Goal: Task Accomplishment & Management: Manage account settings

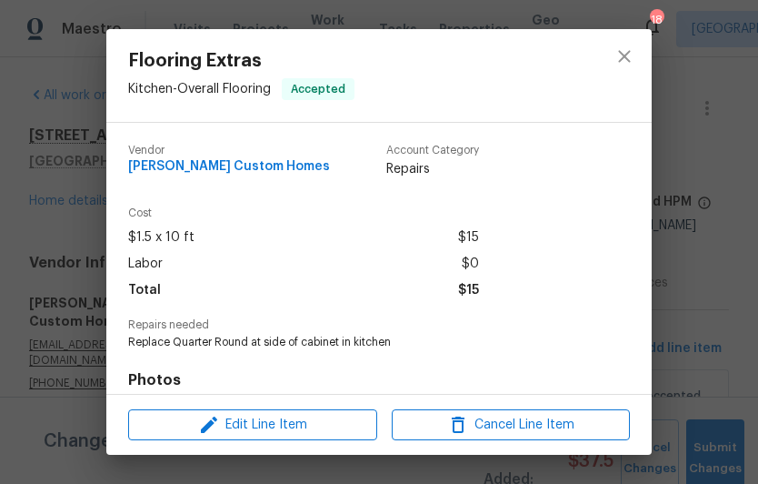
scroll to position [42, 0]
click at [720, 325] on div "Flooring Extras Kitchen - Overall Flooring Accepted Vendor [PERSON_NAME] Custom…" at bounding box center [379, 242] width 758 height 484
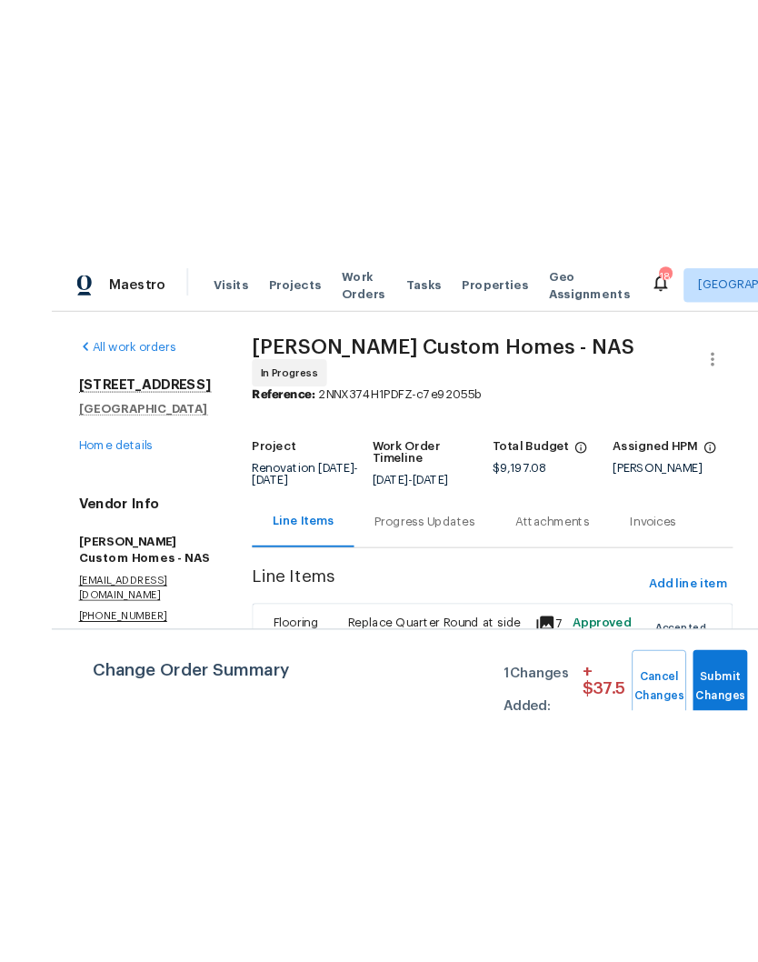
scroll to position [0, 0]
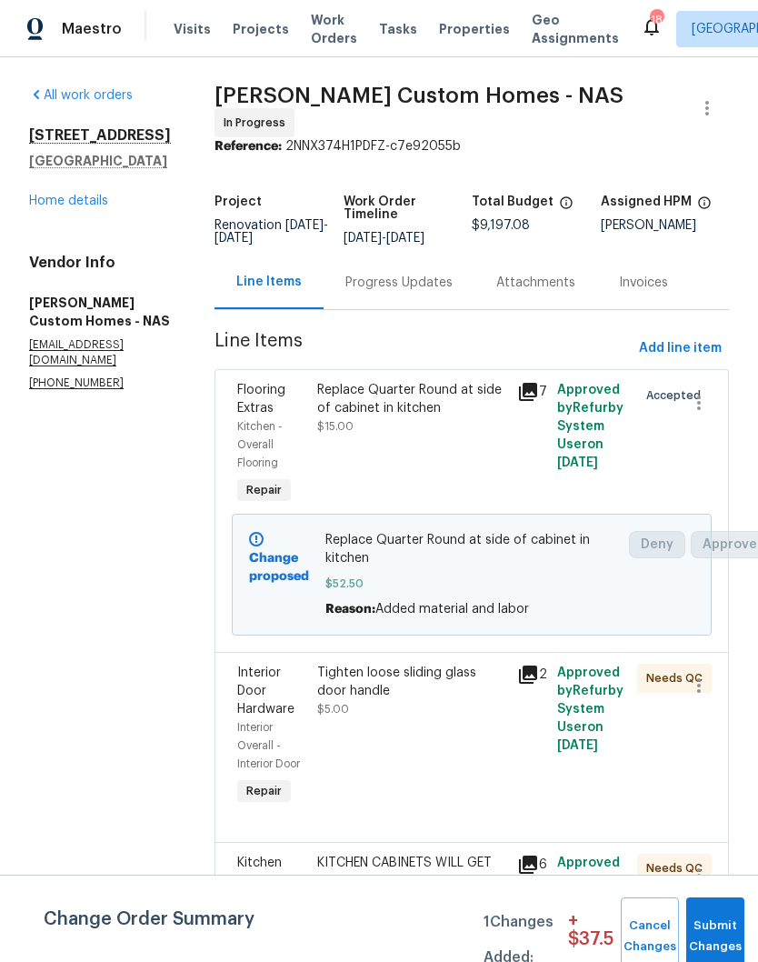
click at [420, 406] on div "Replace Quarter Round at side of cabinet in kitchen" at bounding box center [411, 399] width 189 height 36
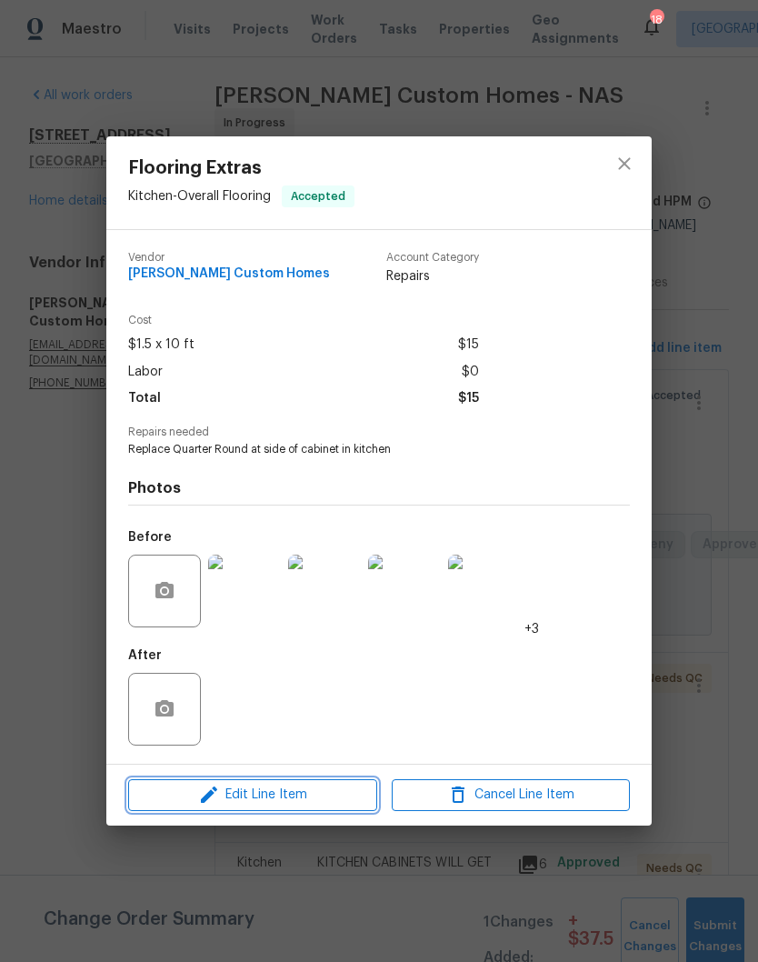
click at [322, 483] on span "Edit Line Item" at bounding box center [253, 795] width 238 height 23
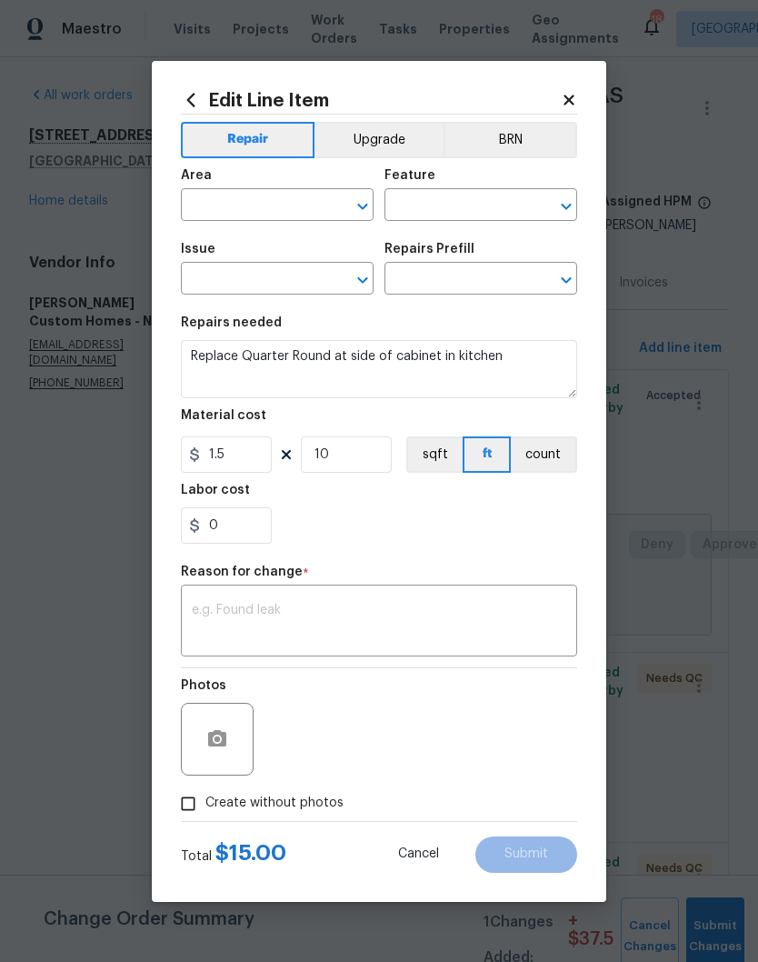
type input "Kitchen"
type input "Overall Flooring"
type input "Flooring Extras"
type input "Replace Quarter Round $1.50"
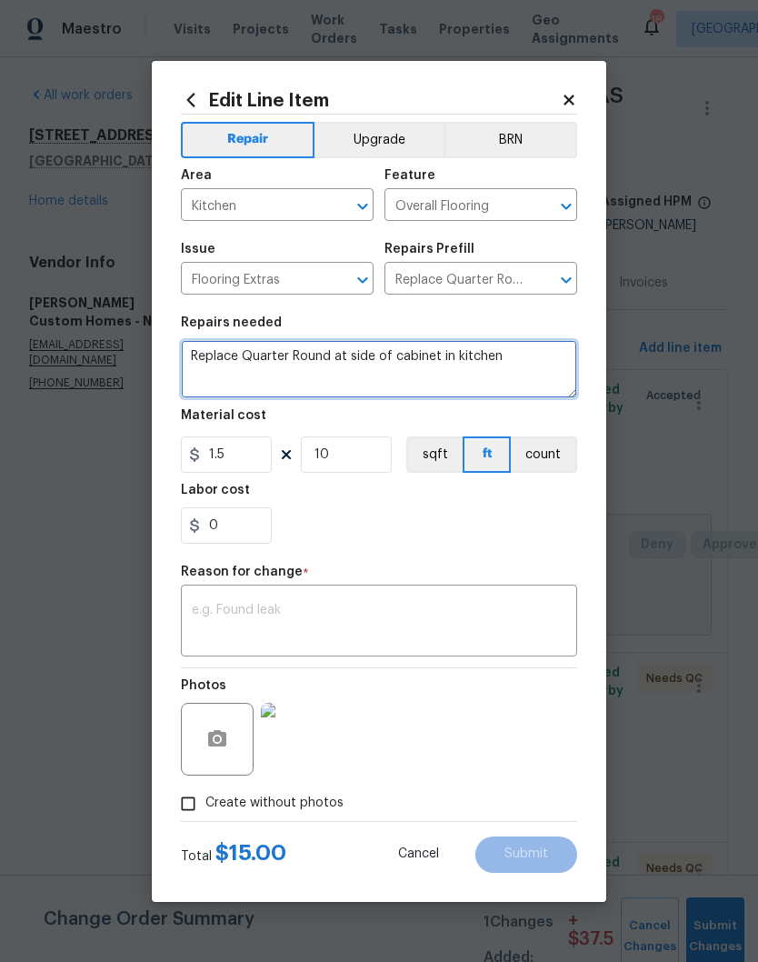
click at [546, 363] on textarea "Replace Quarter Round at side of cabinet in kitchen" at bounding box center [379, 369] width 396 height 58
click at [396, 357] on textarea "Replace Quarter Round at side of cabinet in kitchen" at bounding box center [379, 369] width 396 height 58
click at [477, 385] on textarea "Replace Quarter Round at base of kitchen cabinets and along the refrigerator wa…" at bounding box center [379, 369] width 396 height 58
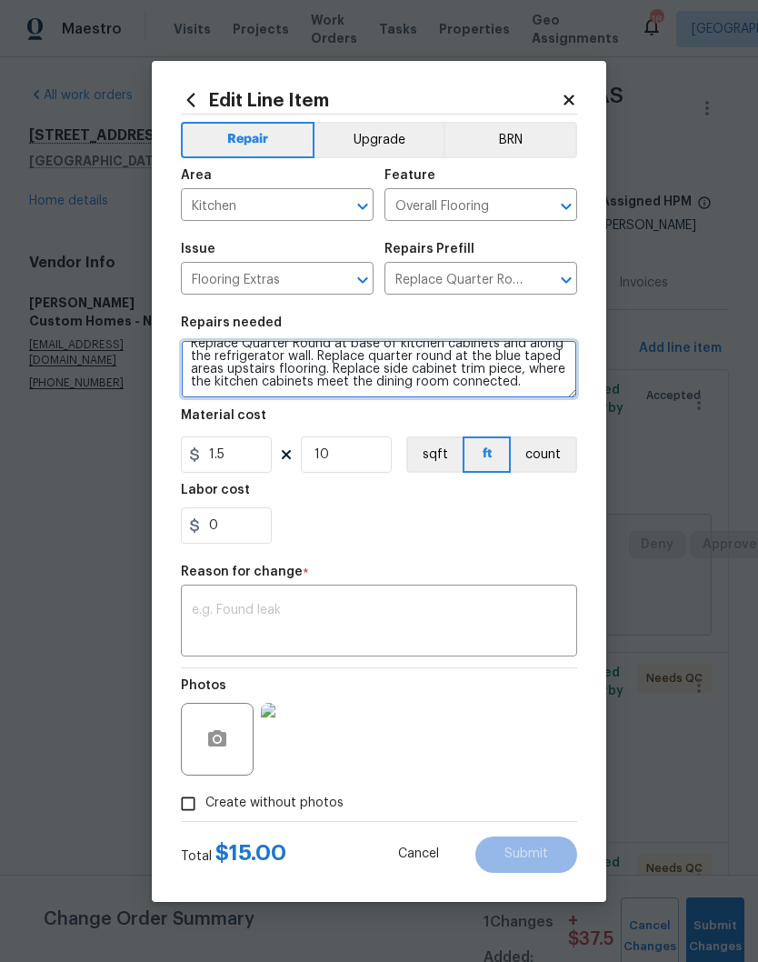
scroll to position [13, 0]
click at [561, 394] on textarea "Replace Quarter Round at base of kitchen cabinets and along the refrigerator wa…" at bounding box center [379, 369] width 396 height 58
type textarea "Replace Quarter Round at base of kitchen cabinets and along the refrigerator wa…"
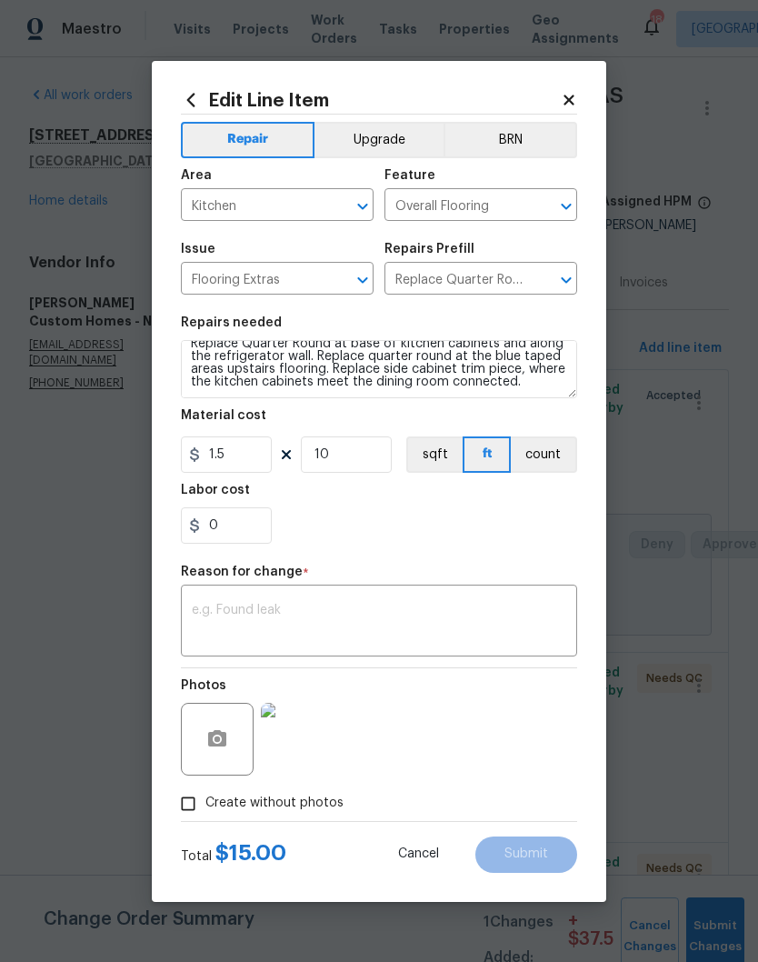
click at [505, 483] on div "0" at bounding box center [379, 525] width 396 height 36
click at [230, 483] on button "button" at bounding box center [217, 739] width 44 height 44
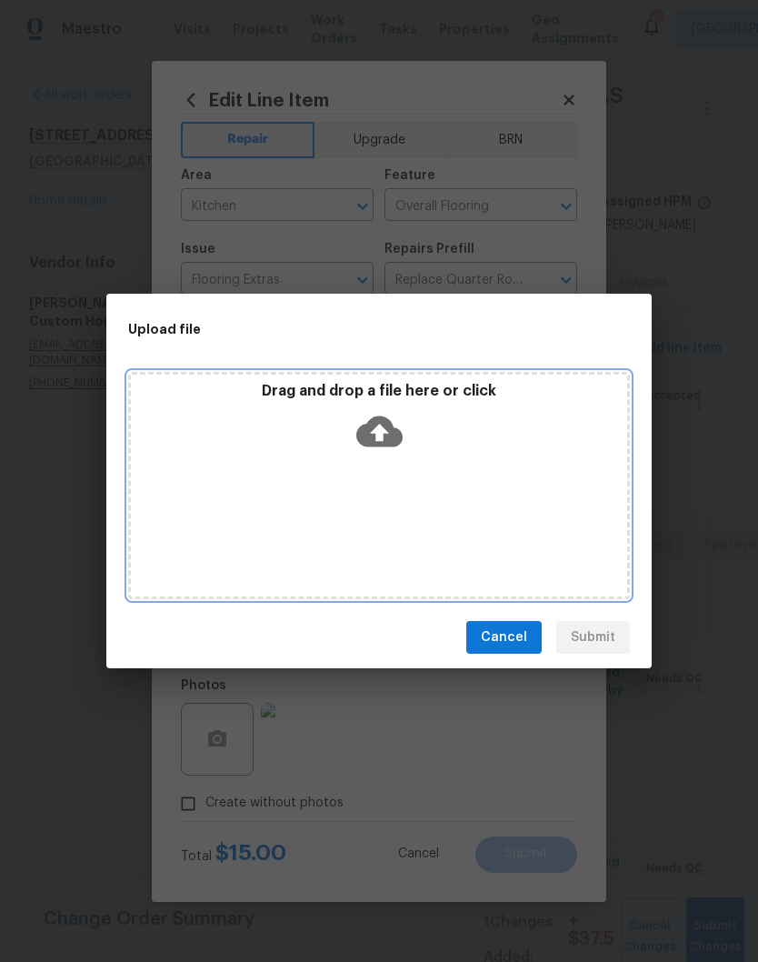
click at [460, 455] on div "Drag and drop a file here or click" at bounding box center [379, 421] width 496 height 78
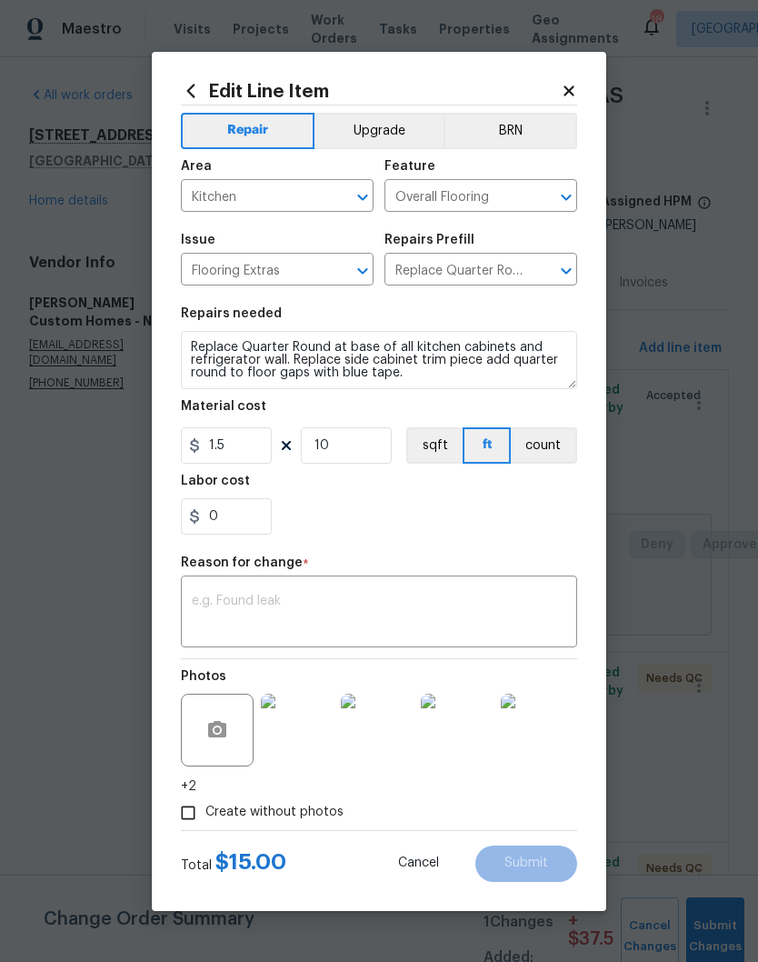
click at [342, 363] on textarea "Replace Quarter Round at base of all kitchen cabinets and refrigerator wall. Re…" at bounding box center [379, 360] width 396 height 58
click at [476, 361] on textarea "Replace Quarter Round at base of all kitchen cabinets and refrigerator wall. Ad…" at bounding box center [379, 360] width 396 height 58
type textarea "Replace Quarter Round at base of all kitchen cabinets and refrigerator wall. Ad…"
click at [422, 595] on textarea at bounding box center [379, 614] width 375 height 38
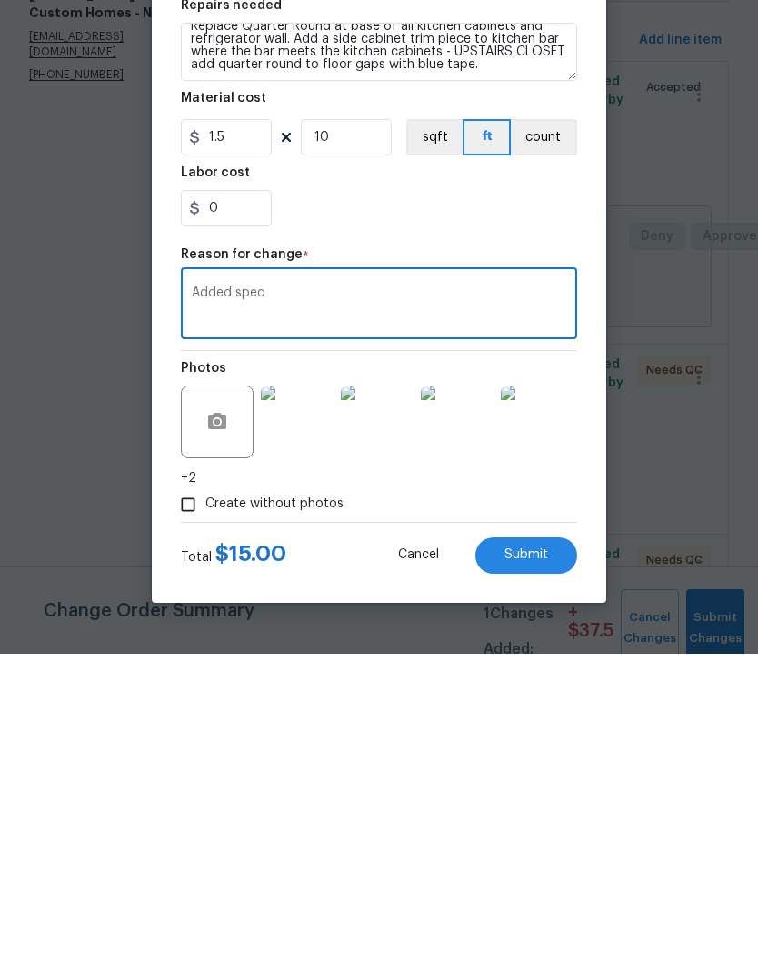
type textarea "Added spec"
click at [359, 427] on input "10" at bounding box center [346, 445] width 91 height 36
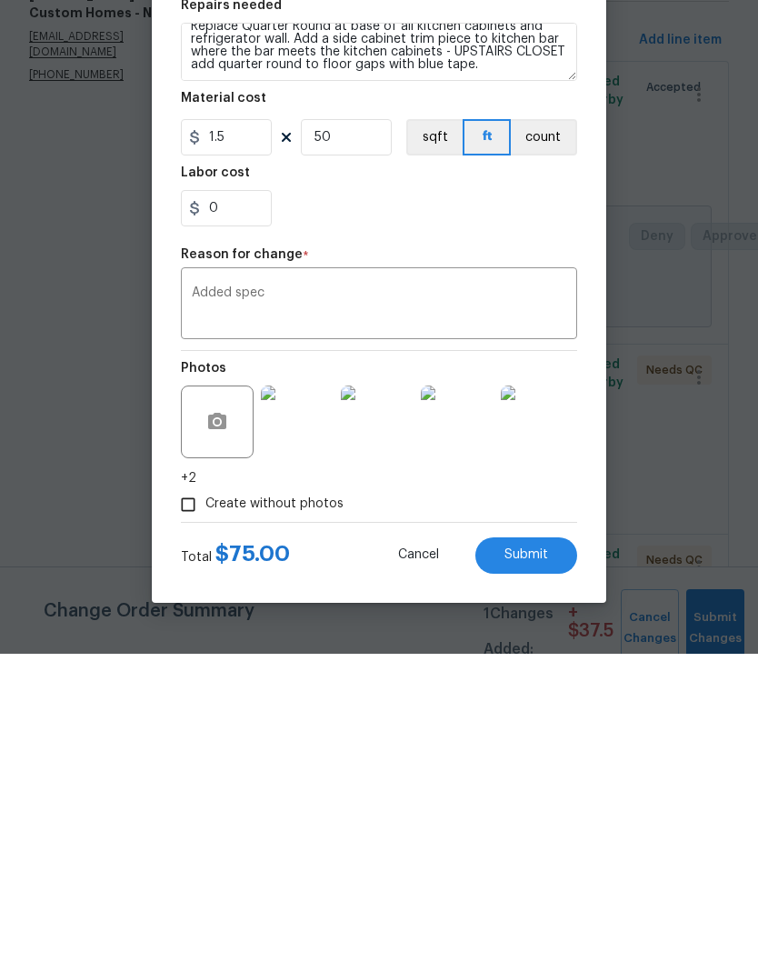
click at [309, 694] on img at bounding box center [297, 730] width 73 height 73
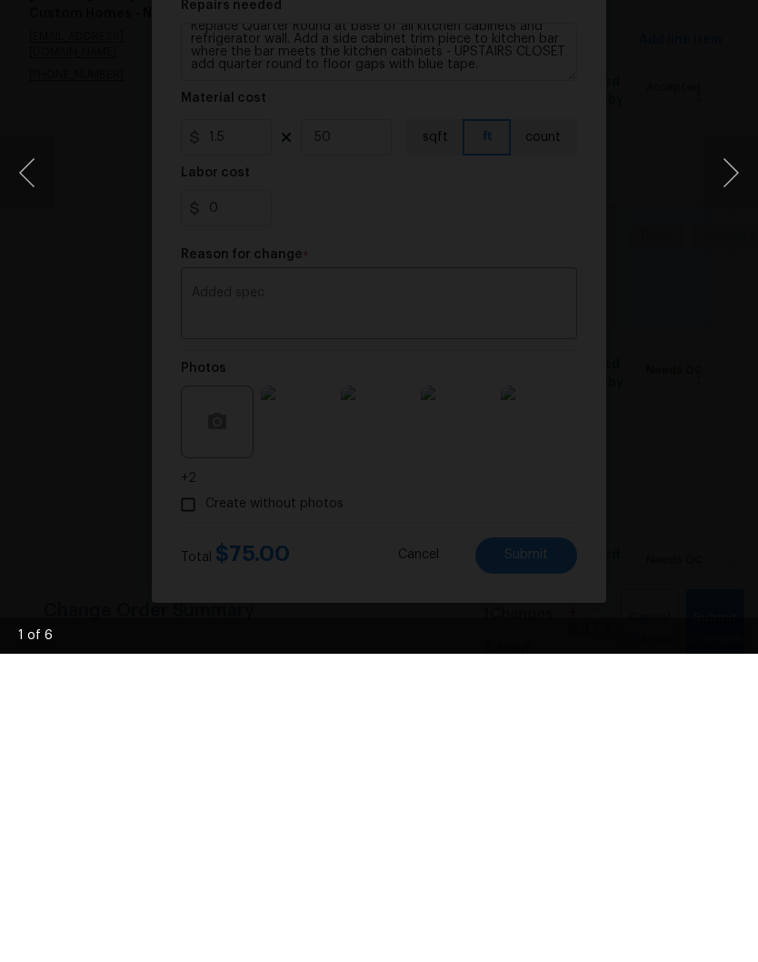
scroll to position [75, 0]
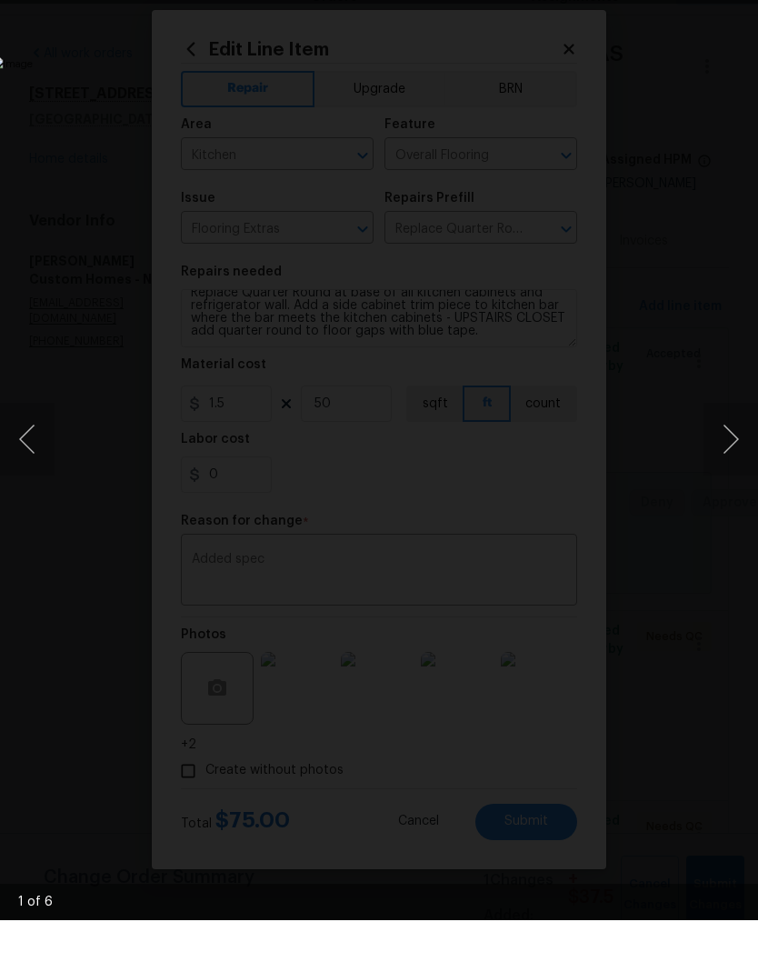
click at [729, 446] on button "Next image" at bounding box center [731, 481] width 55 height 73
click at [733, 448] on button "Next image" at bounding box center [731, 481] width 55 height 73
click at [736, 452] on button "Next image" at bounding box center [731, 481] width 55 height 73
click at [733, 453] on button "Next image" at bounding box center [731, 481] width 55 height 73
click at [730, 445] on button "Next image" at bounding box center [731, 481] width 55 height 73
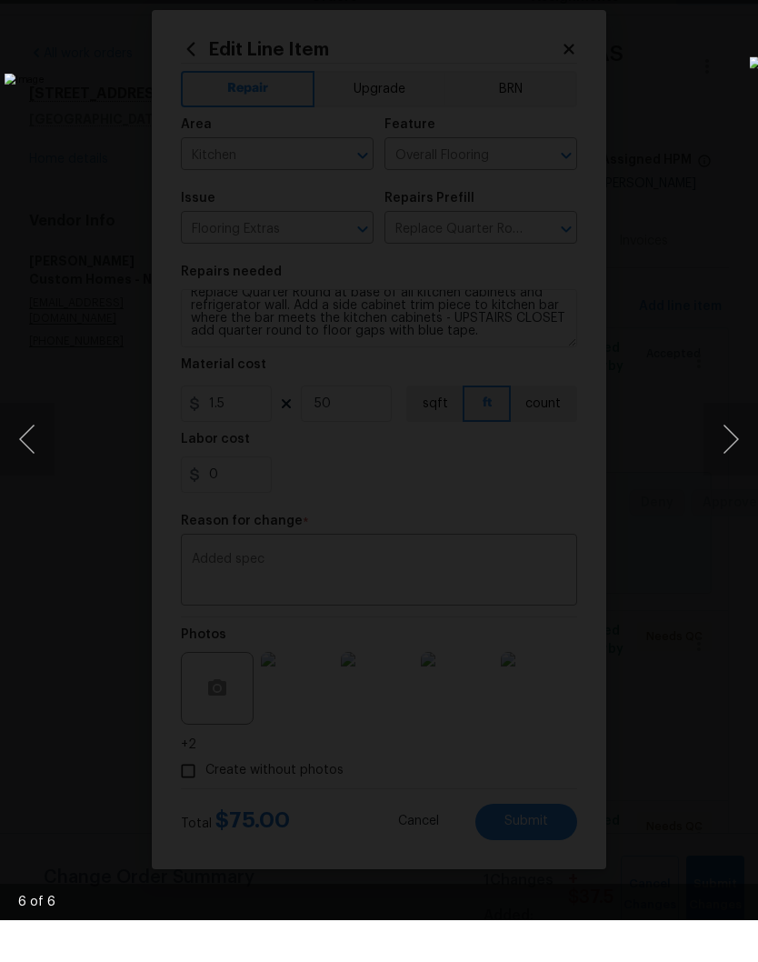
click at [746, 445] on button "Next image" at bounding box center [731, 481] width 55 height 73
click at [724, 445] on button "Next image" at bounding box center [731, 481] width 55 height 73
click at [33, 445] on button "Previous image" at bounding box center [27, 481] width 55 height 73
click at [714, 7] on div "Lightbox" at bounding box center [379, 481] width 758 height 962
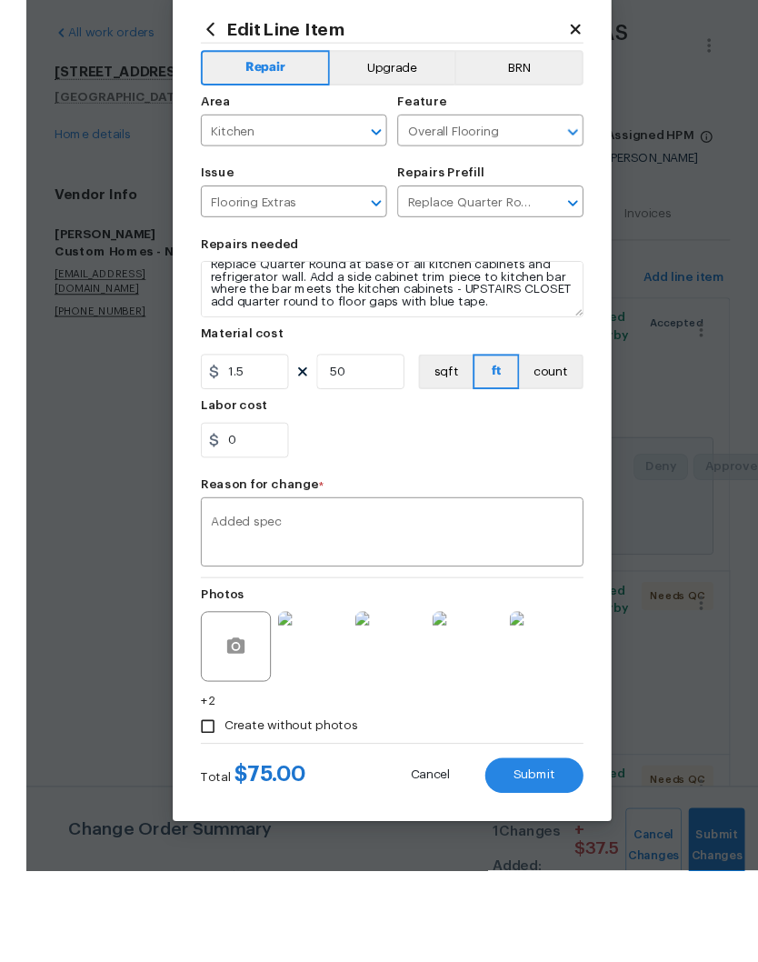
scroll to position [20, 0]
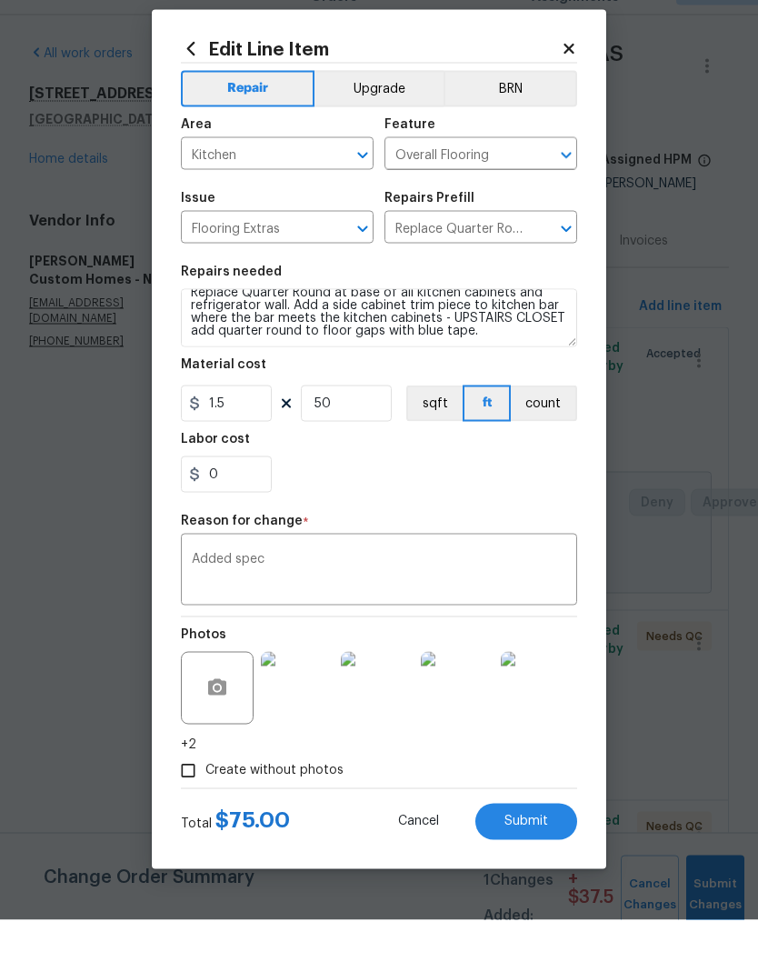
click at [316, 694] on img at bounding box center [297, 730] width 73 height 73
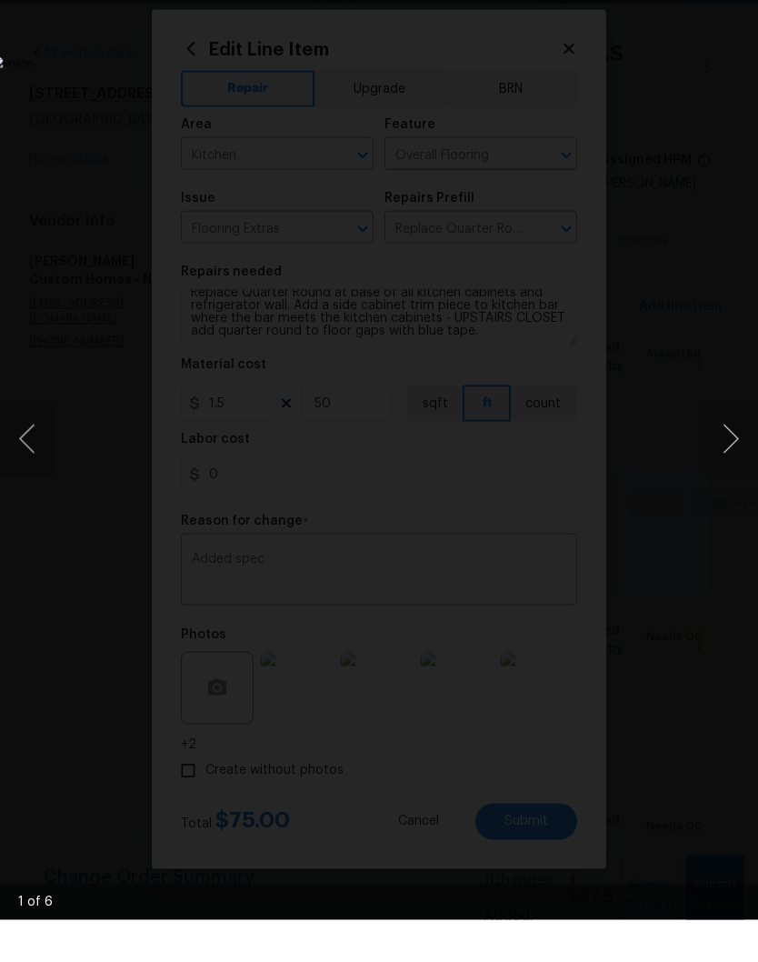
click at [684, 15] on div "Lightbox" at bounding box center [379, 481] width 758 height 962
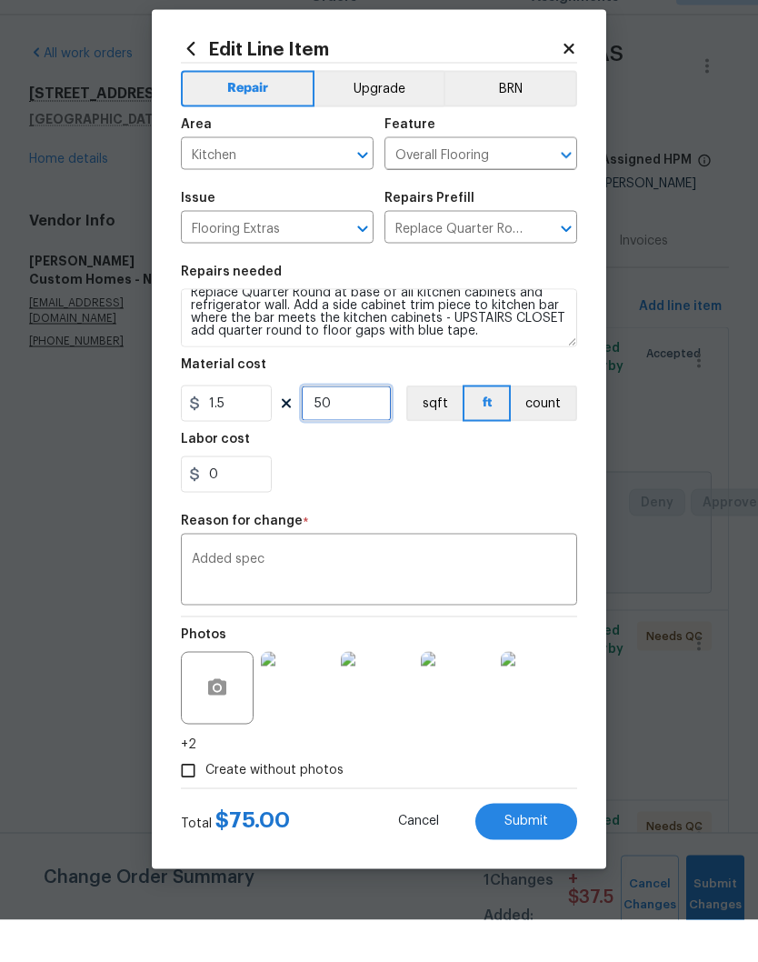
click at [356, 427] on input "50" at bounding box center [346, 445] width 91 height 36
click at [505, 505] on div "Repair Upgrade BRN Area Kitchen ​ Feature Overall Flooring ​ Issue Flooring Ext…" at bounding box center [379, 467] width 396 height 724
click at [369, 427] on input "60" at bounding box center [346, 445] width 91 height 36
type input "50"
click at [505, 498] on div "0" at bounding box center [379, 516] width 396 height 36
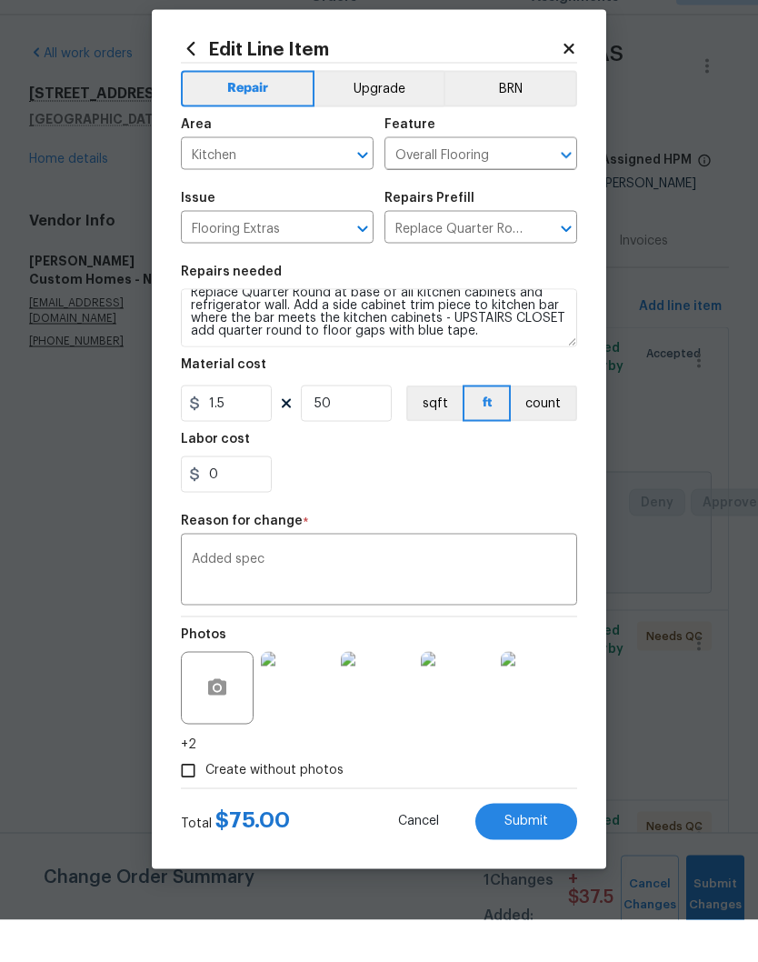
click at [370, 186] on icon "Open" at bounding box center [363, 197] width 22 height 22
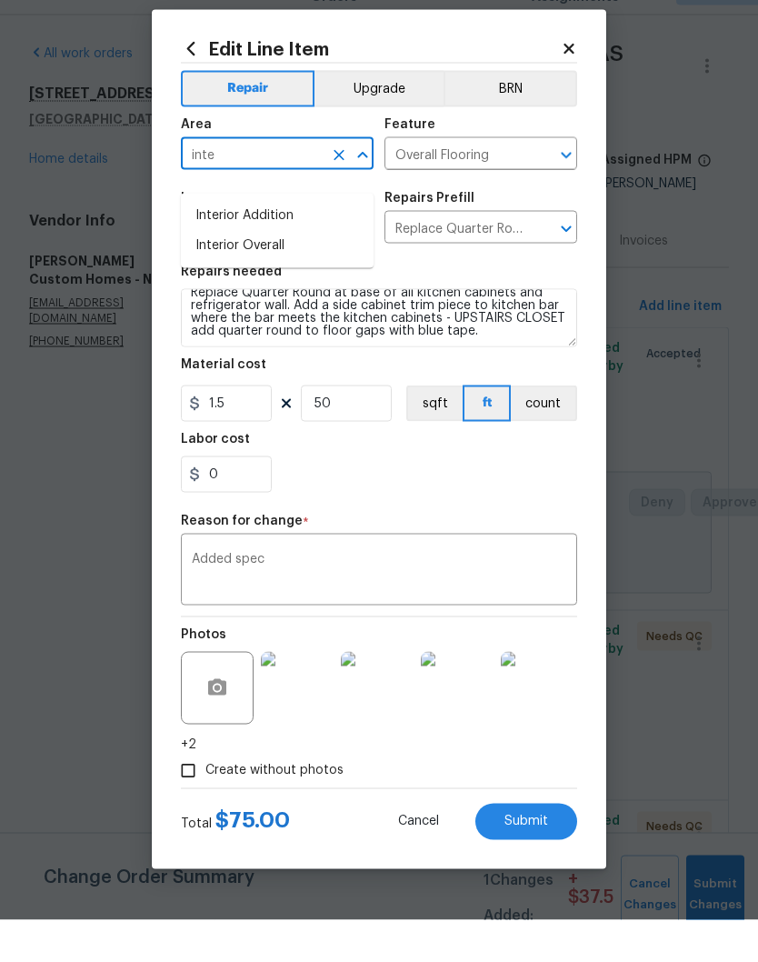
click at [275, 273] on li "Interior Overall" at bounding box center [277, 288] width 193 height 30
type input "Interior Overall"
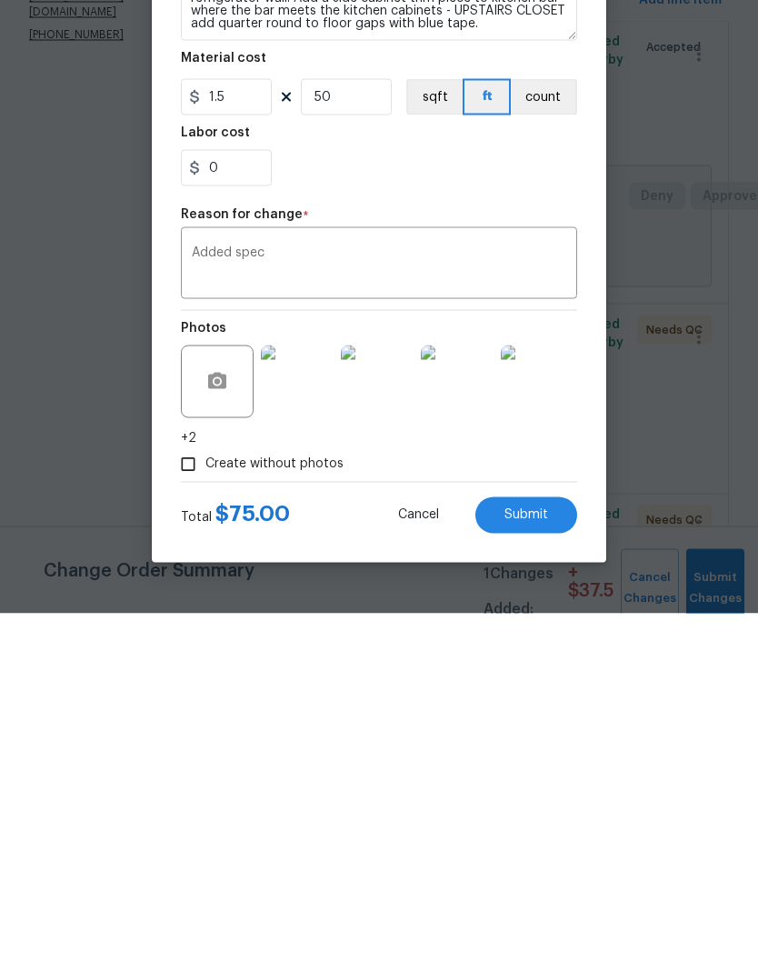
click at [538, 856] on span "Submit" at bounding box center [527, 863] width 44 height 14
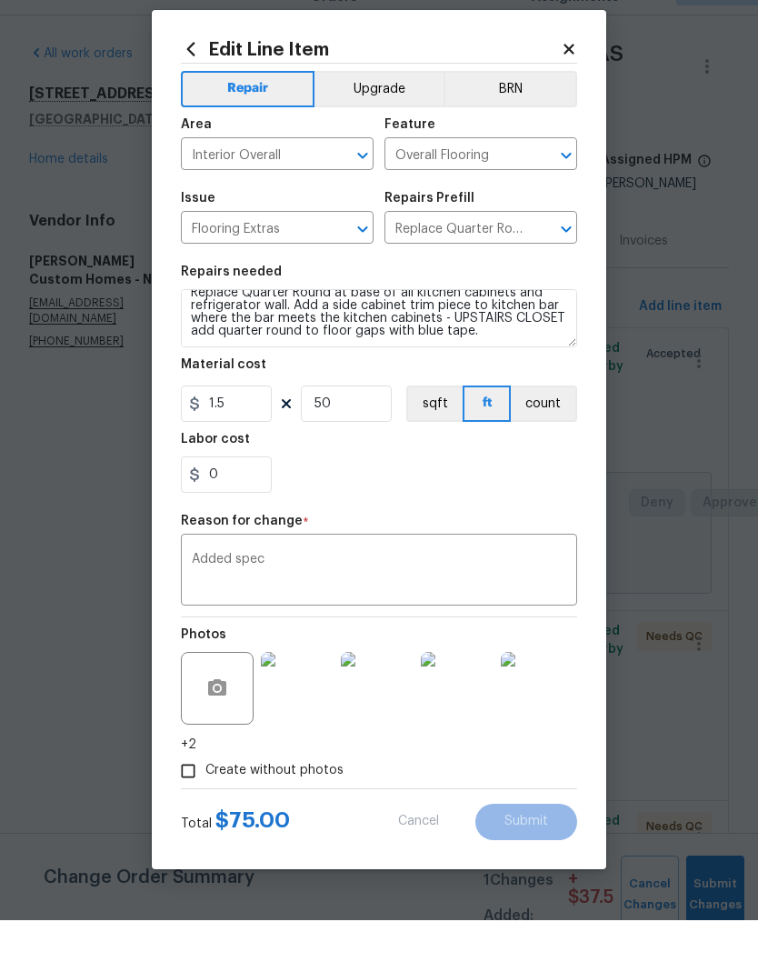
type input "10"
type input "Kitchen"
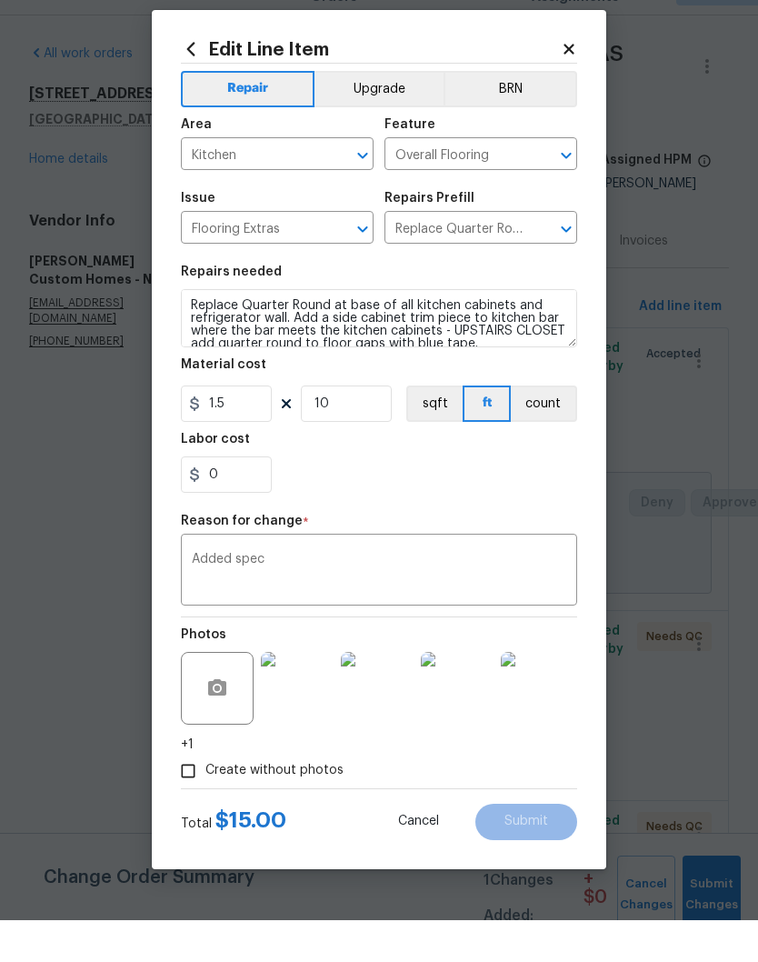
scroll to position [75, 0]
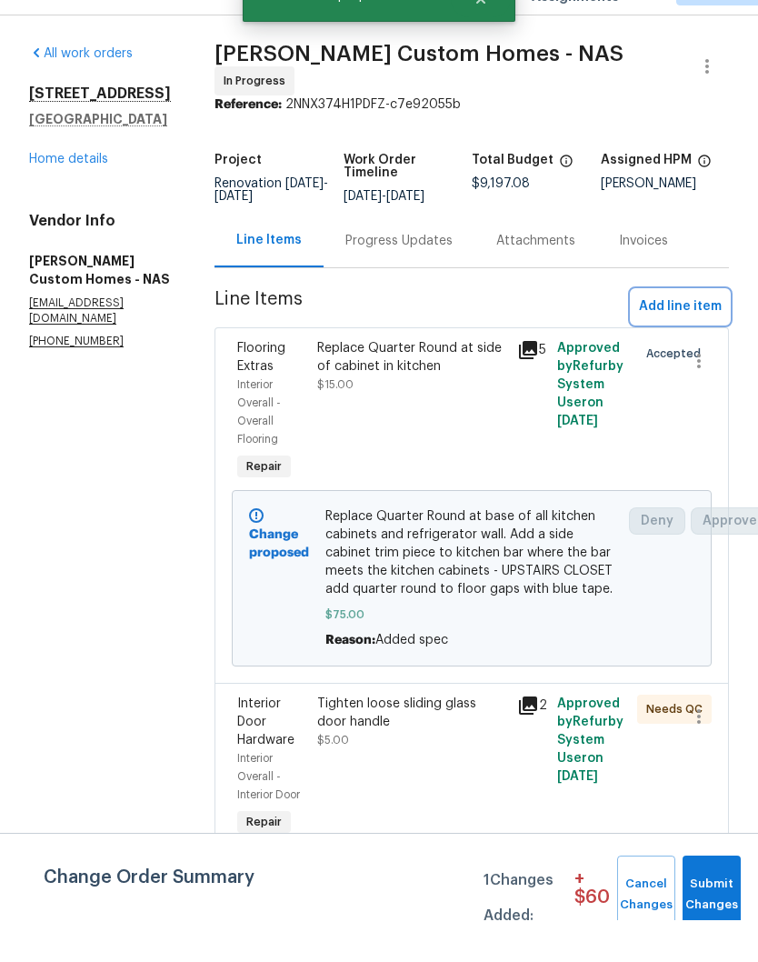
click at [685, 337] on span "Add line item" at bounding box center [680, 348] width 83 height 23
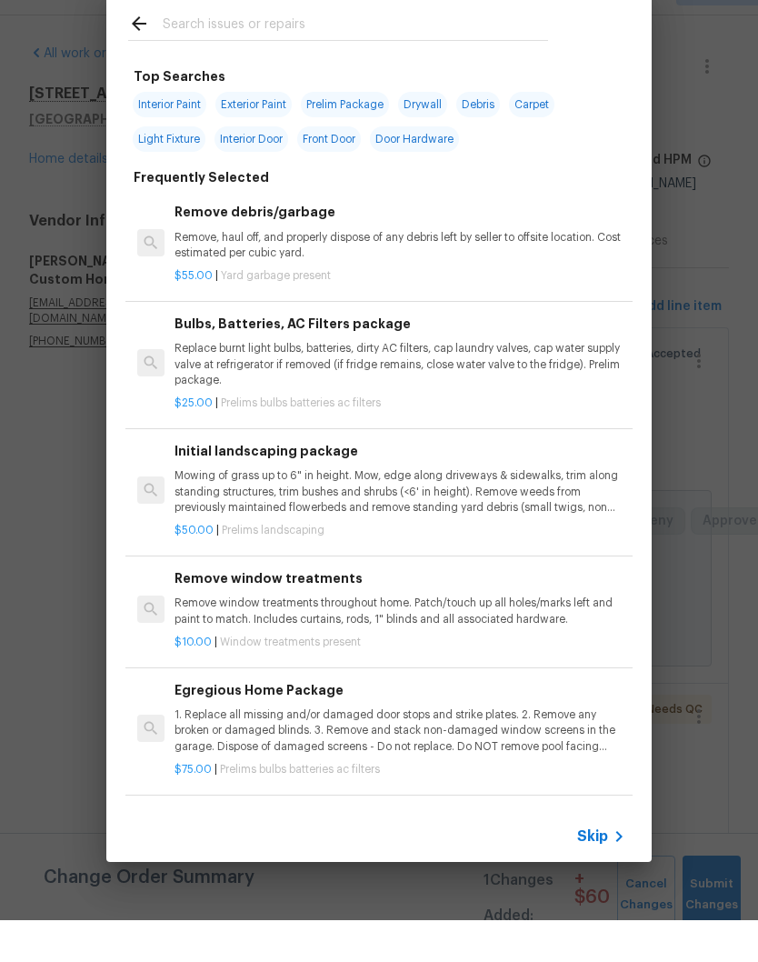
click at [327, 55] on input "text" at bounding box center [355, 68] width 385 height 27
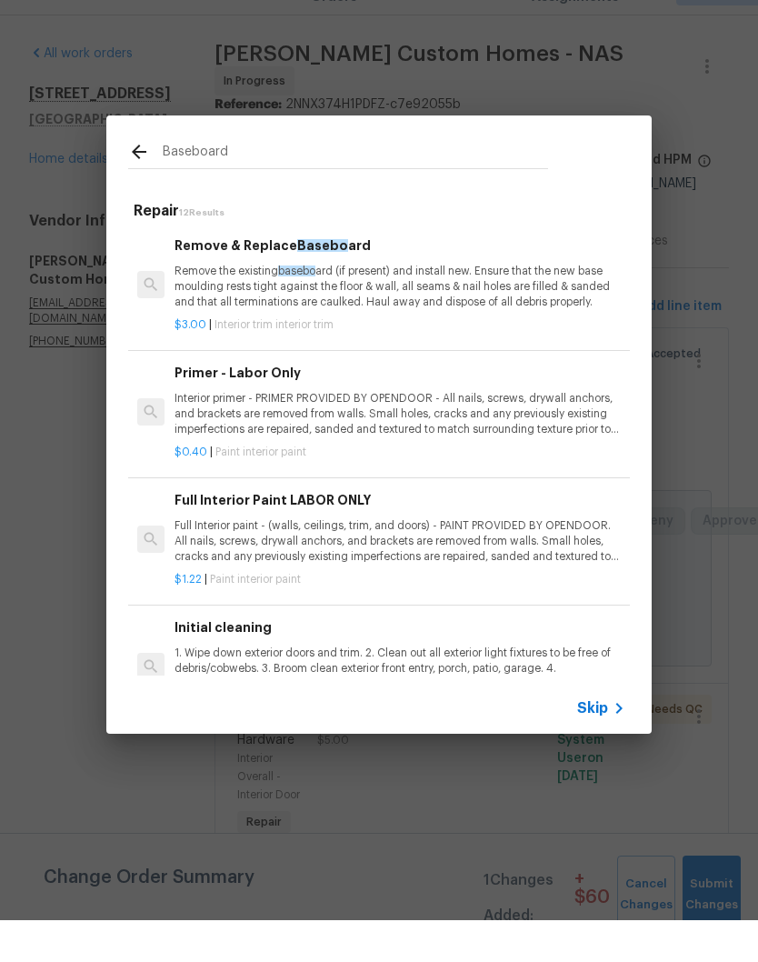
type input "Baseboard"
click at [407, 305] on p "Remove the existing baseboard (if present) and install new. Ensure that the new…" at bounding box center [400, 328] width 451 height 46
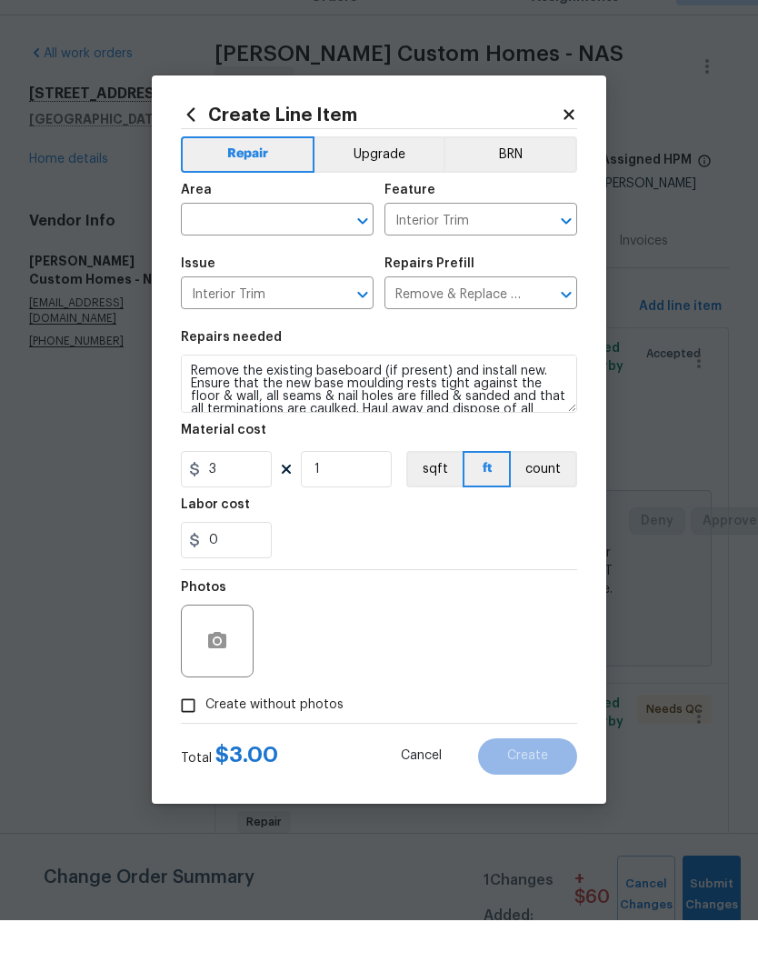
click at [331, 250] on button "Clear" at bounding box center [338, 262] width 25 height 25
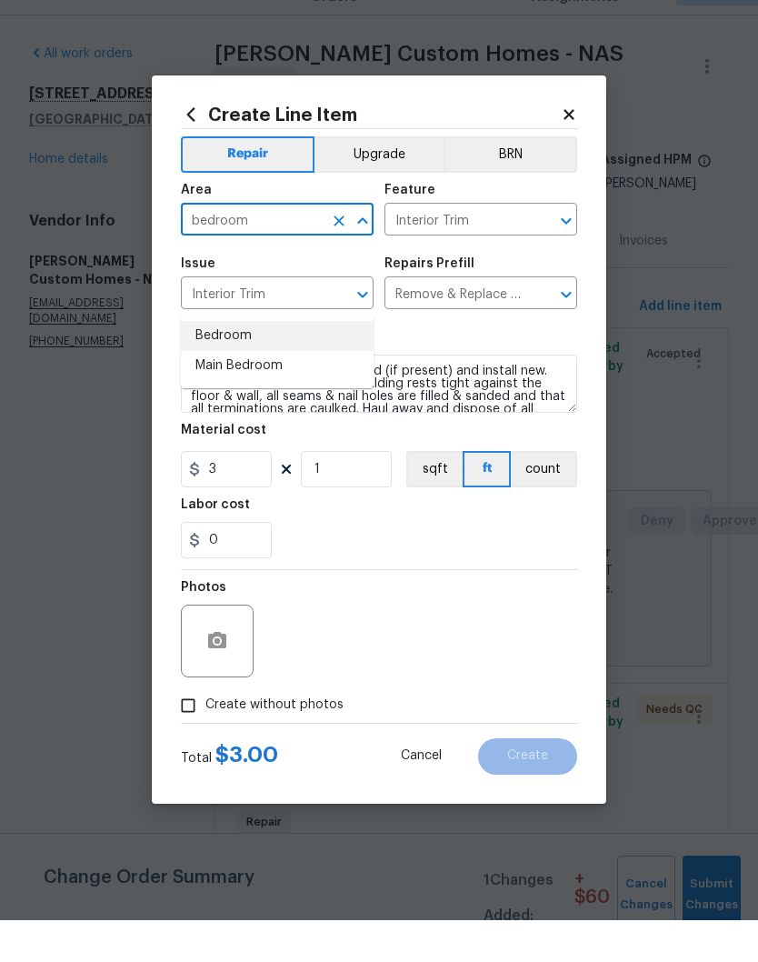
click at [236, 363] on li "Bedroom" at bounding box center [277, 378] width 193 height 30
type input "Bedroom"
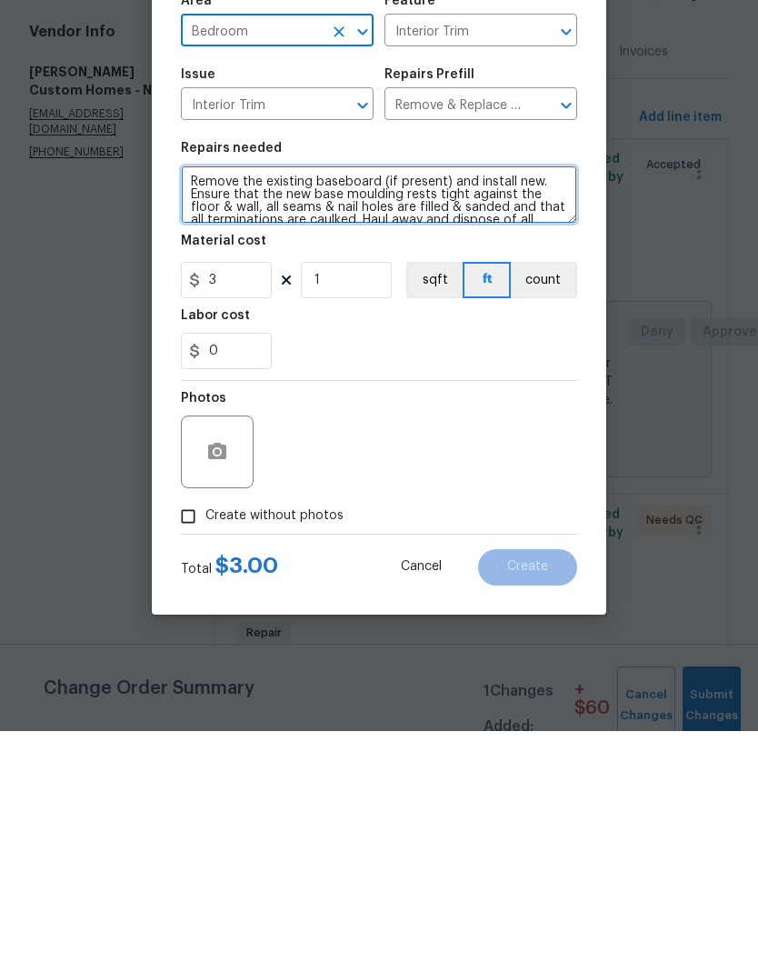
click at [186, 396] on textarea "Remove the existing baseboard (if present) and install new. Ensure that the new…" at bounding box center [379, 425] width 396 height 58
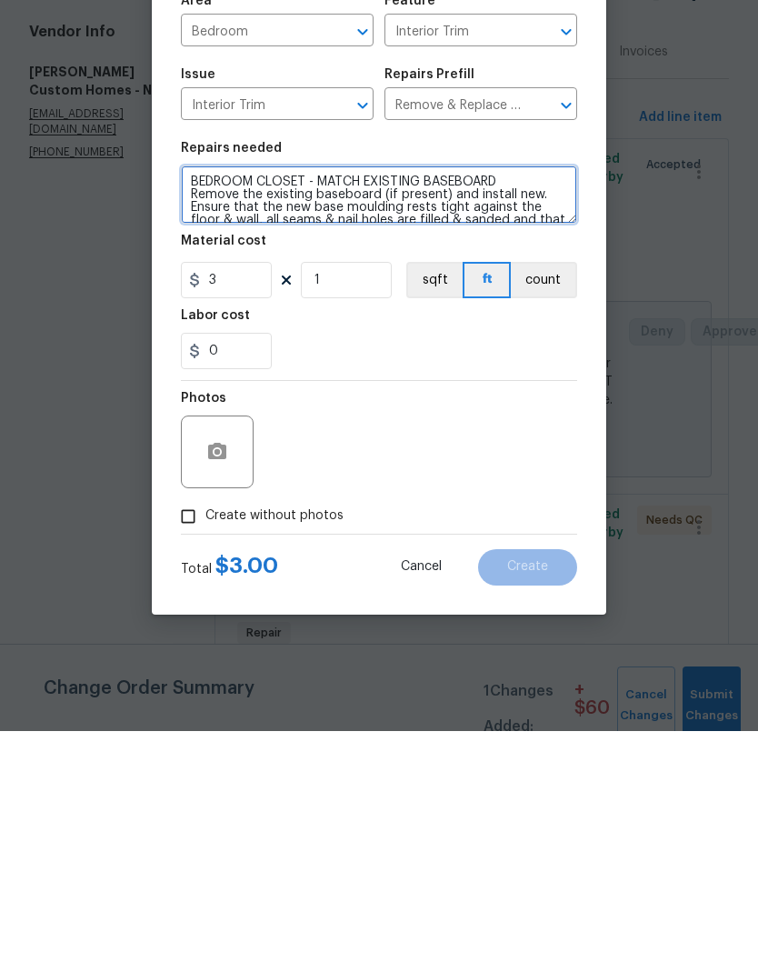
type textarea "BEDROOM CLOSET - MATCH EXISTING BASEBOARD Remove the existing baseboard (if pre…"
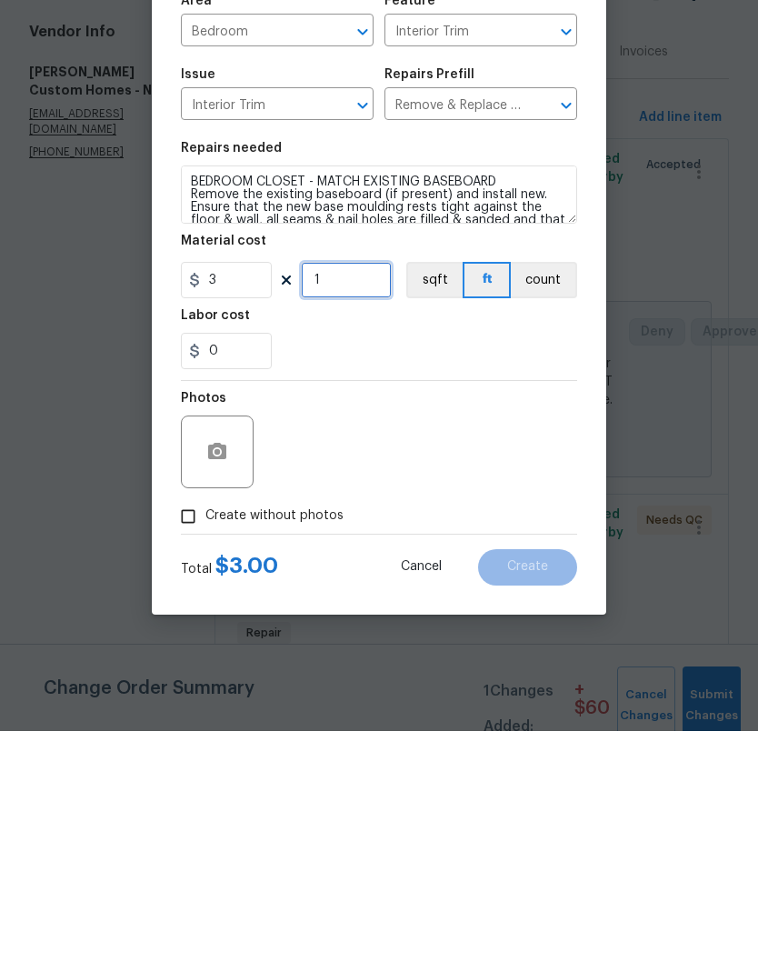
click at [362, 493] on input "1" at bounding box center [346, 511] width 91 height 36
click at [230, 661] on button "button" at bounding box center [217, 683] width 44 height 44
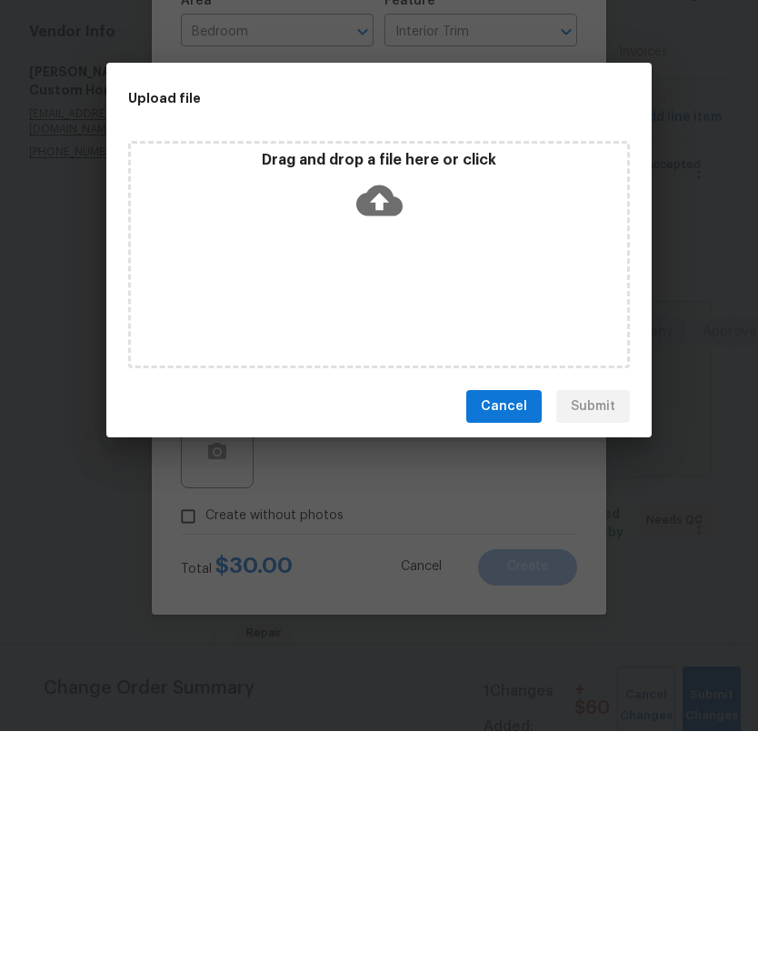
scroll to position [75, 0]
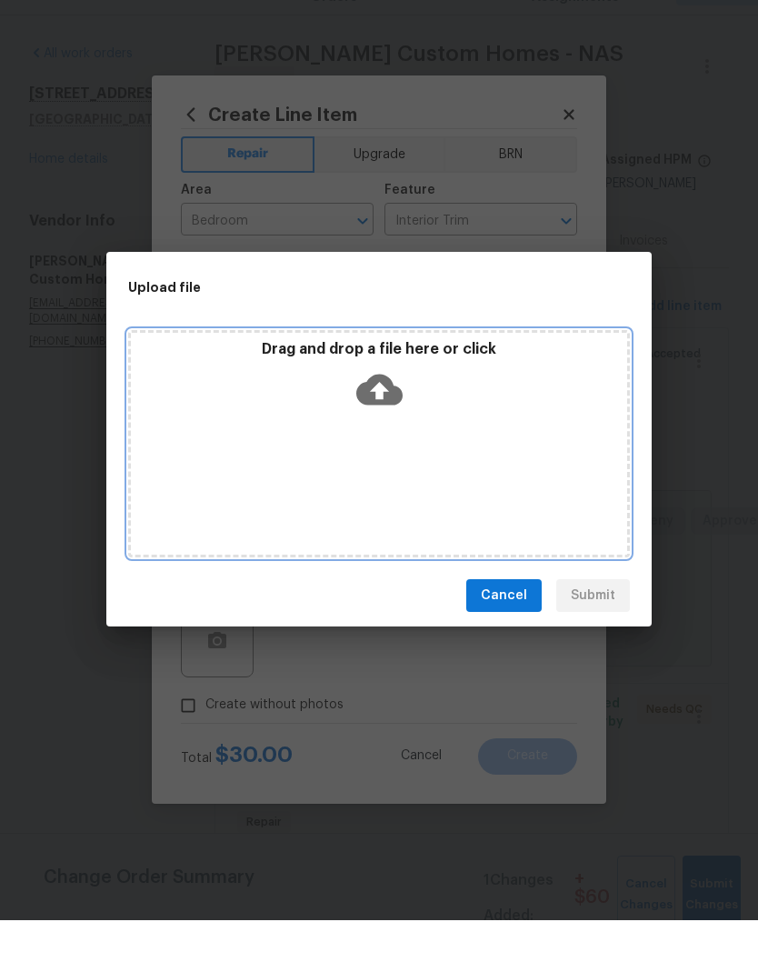
click at [415, 427] on div "Drag and drop a file here or click" at bounding box center [379, 485] width 502 height 227
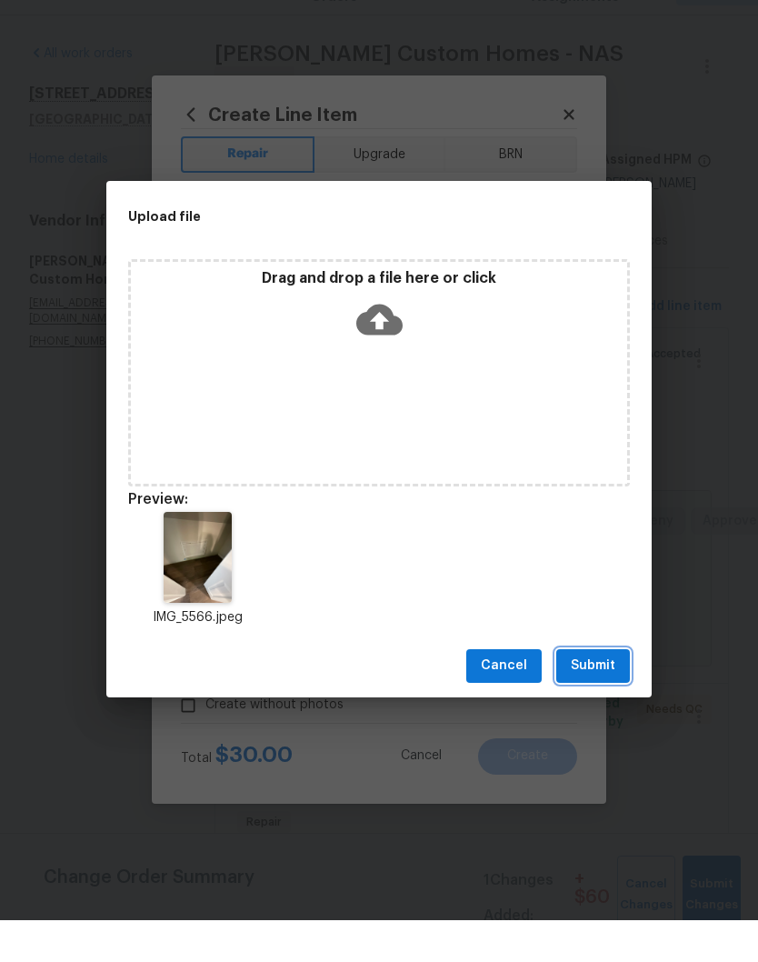
click at [605, 696] on span "Submit" at bounding box center [593, 707] width 45 height 23
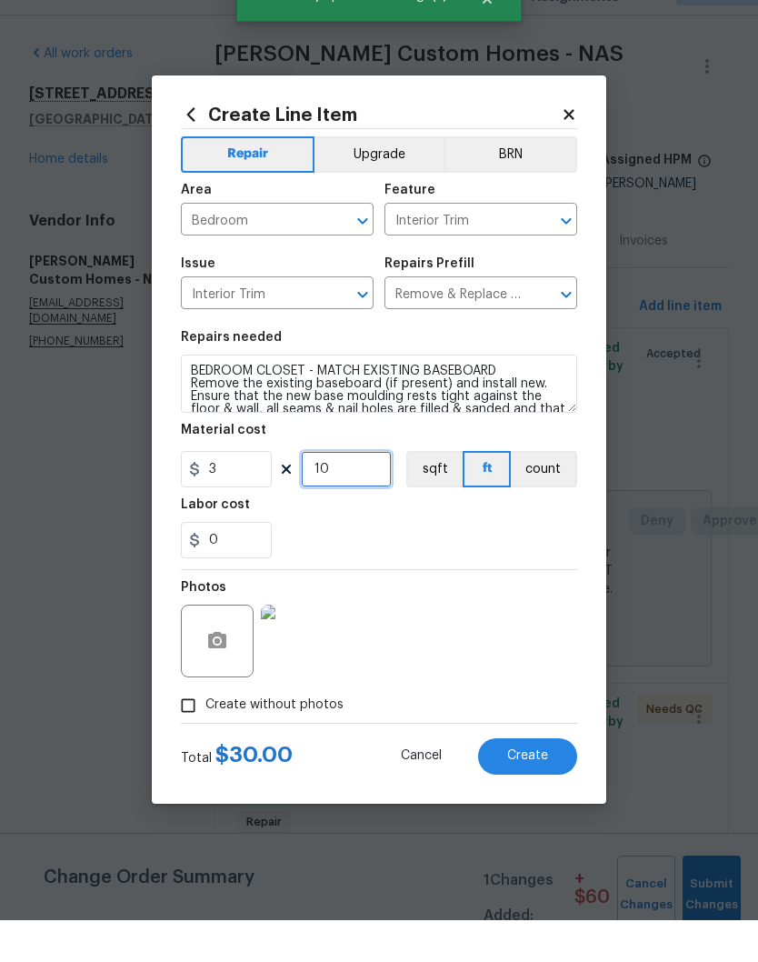
click at [369, 493] on input "10" at bounding box center [346, 511] width 91 height 36
type input "8"
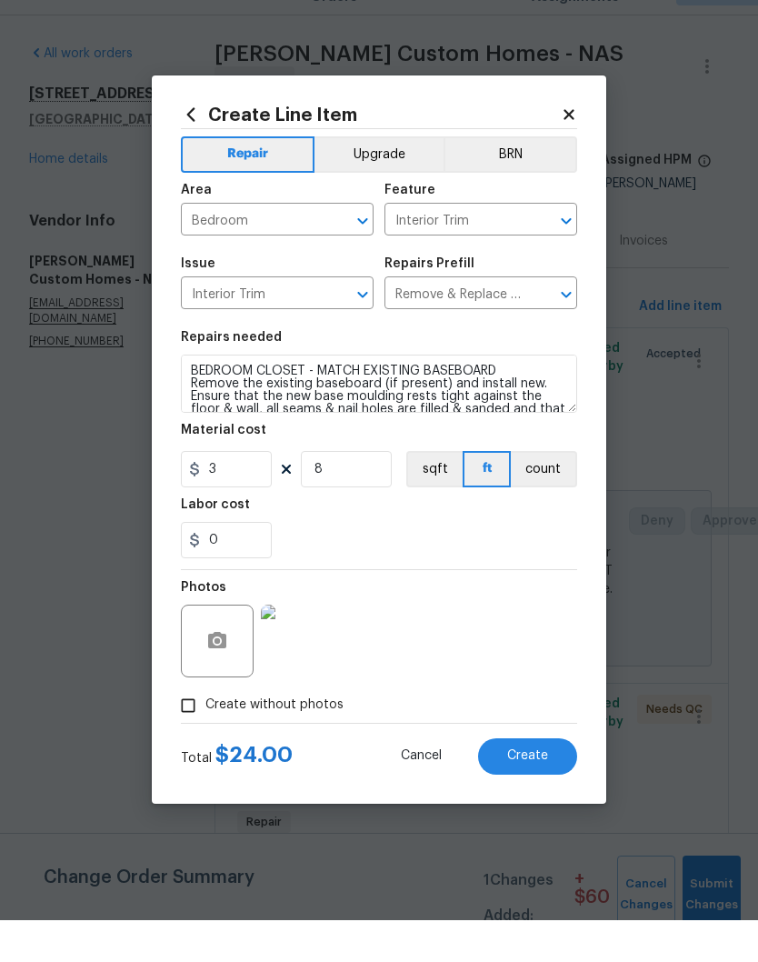
click at [507, 564] on div "0" at bounding box center [379, 582] width 396 height 36
click at [309, 651] on img at bounding box center [297, 682] width 73 height 73
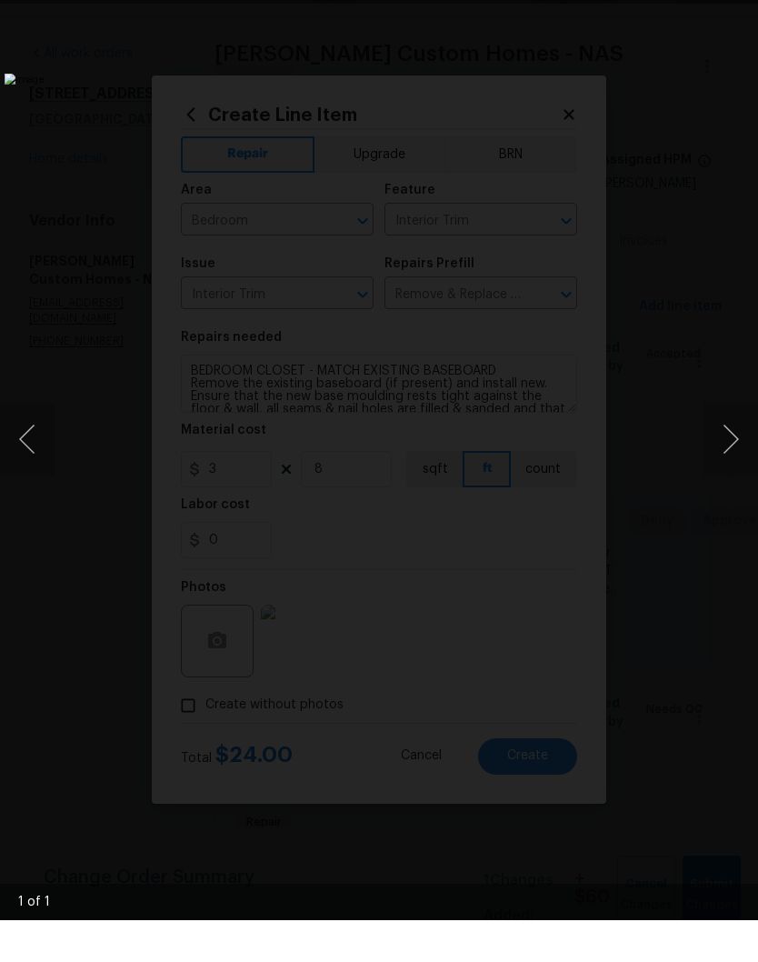
click at [581, 115] on img "Lightbox" at bounding box center [293, 481] width 576 height 732
click at [728, 1] on li "Lightbox" at bounding box center [722, 22] width 36 height 45
click at [581, 115] on img "Lightbox" at bounding box center [293, 481] width 576 height 732
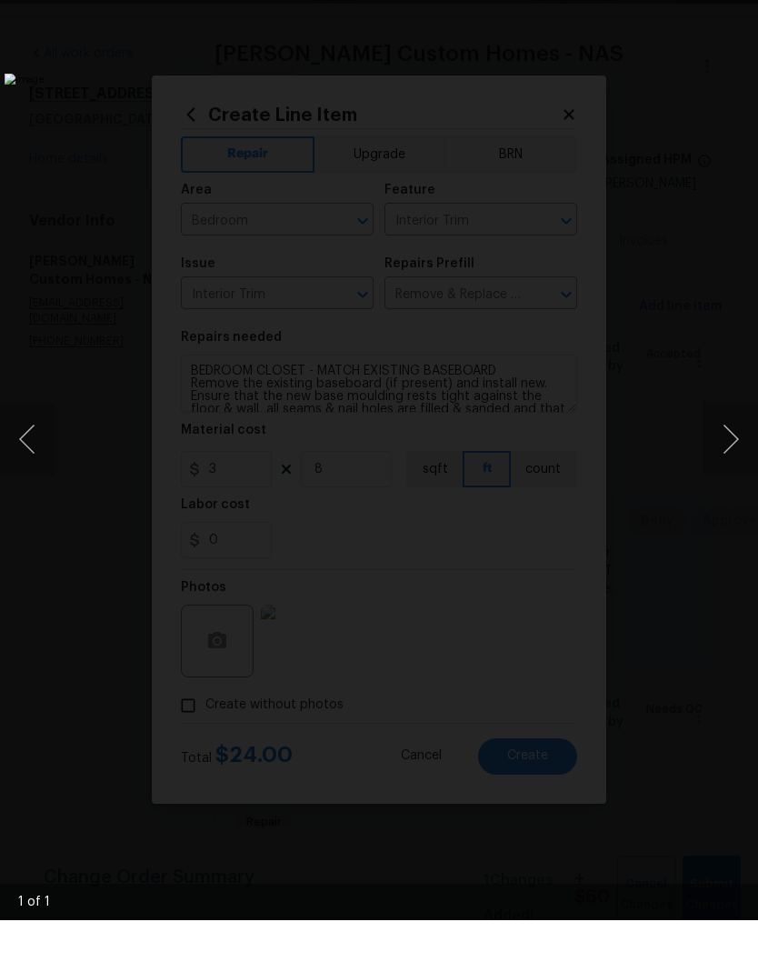
click at [581, 115] on img "Lightbox" at bounding box center [293, 481] width 576 height 732
click at [747, 7] on div "Lightbox" at bounding box center [379, 481] width 758 height 962
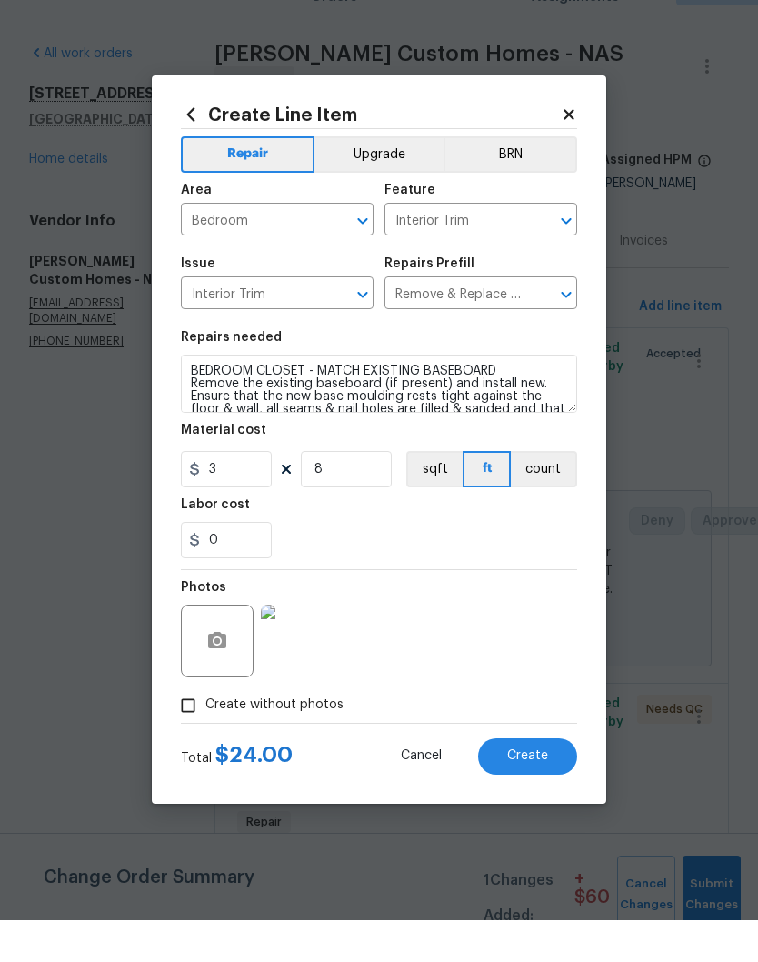
click at [541, 791] on span "Create" at bounding box center [527, 798] width 41 height 14
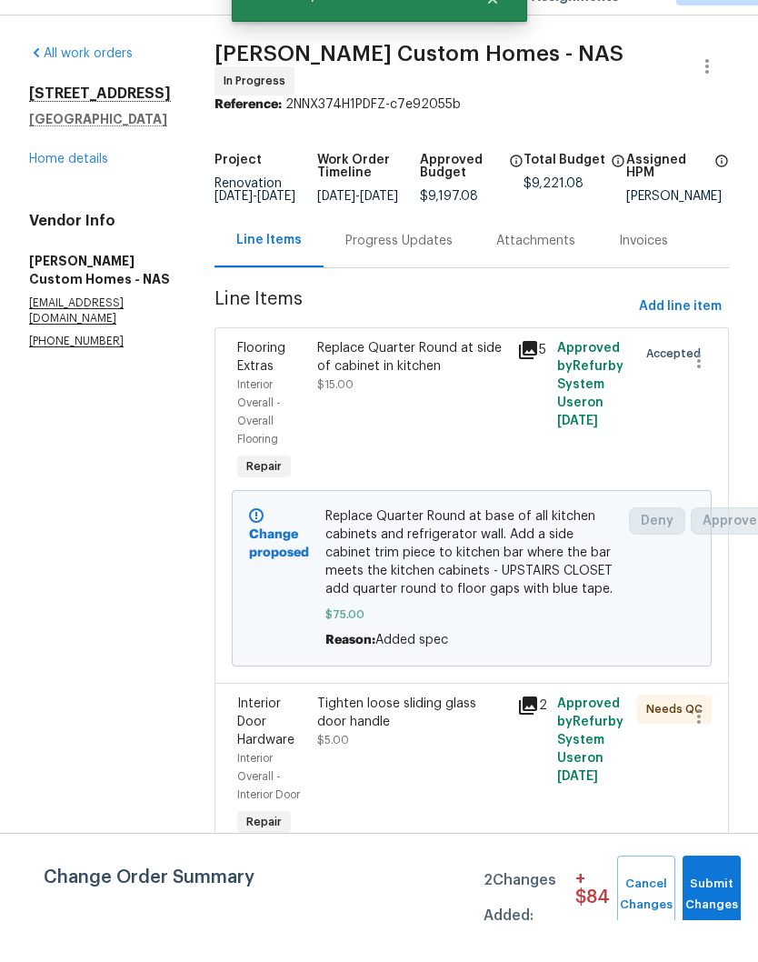
scroll to position [0, 0]
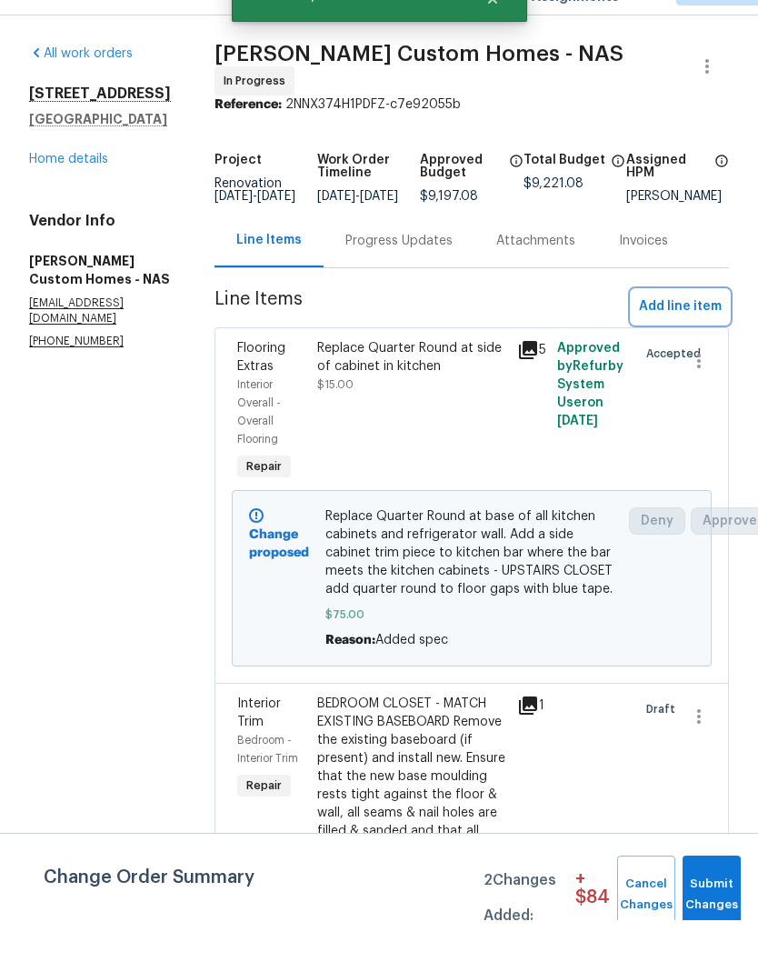
click at [665, 337] on span "Add line item" at bounding box center [680, 348] width 83 height 23
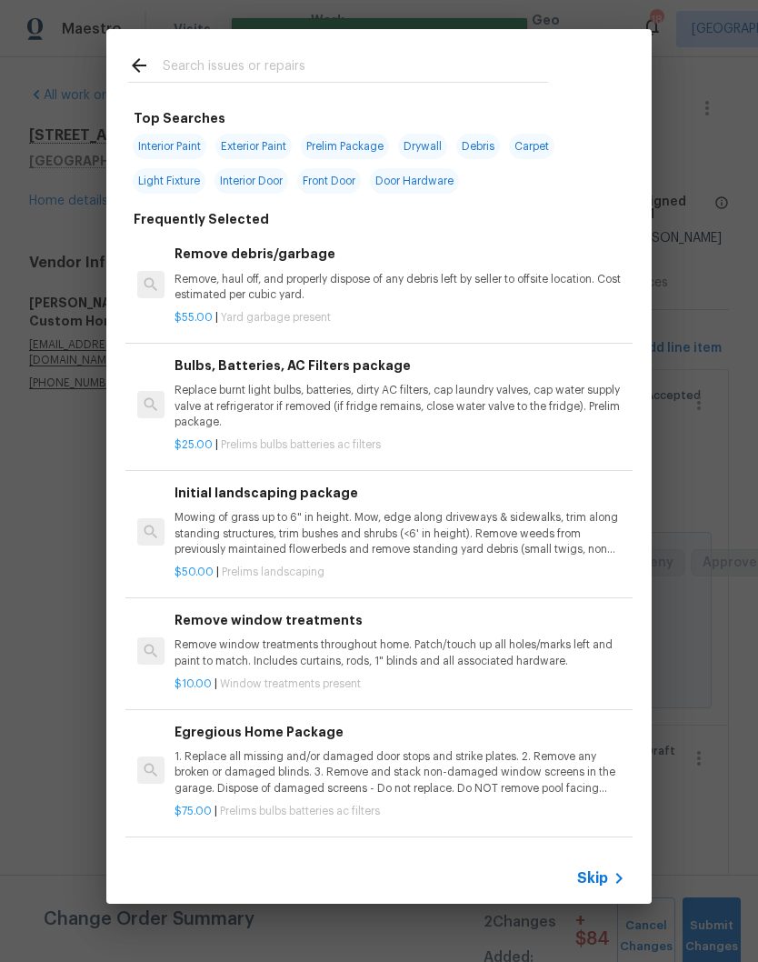
click at [292, 63] on input "text" at bounding box center [355, 68] width 385 height 27
type input "Flooring"
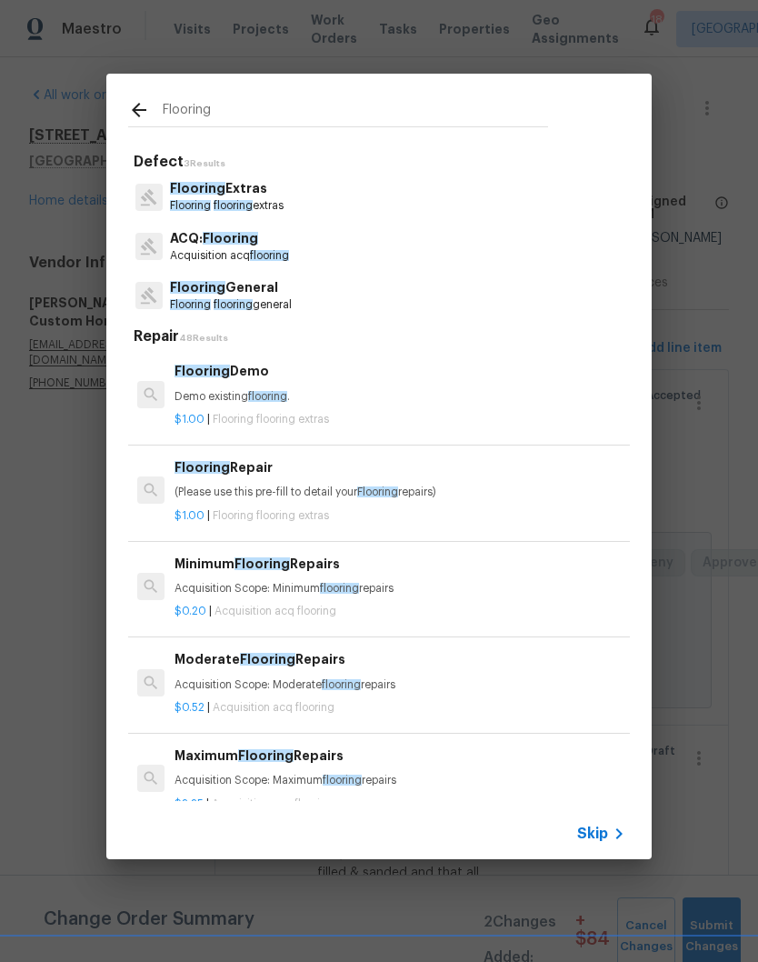
click at [252, 195] on p "Flooring Extras" at bounding box center [227, 188] width 114 height 19
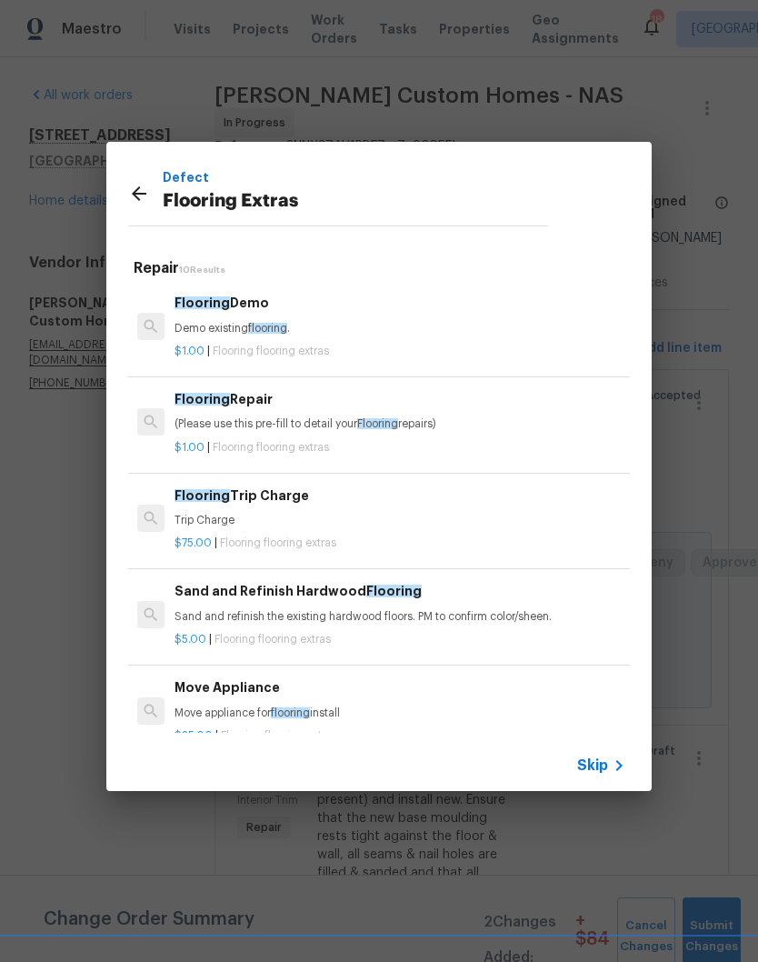
click at [278, 407] on h6 "Flooring Repair" at bounding box center [400, 399] width 451 height 20
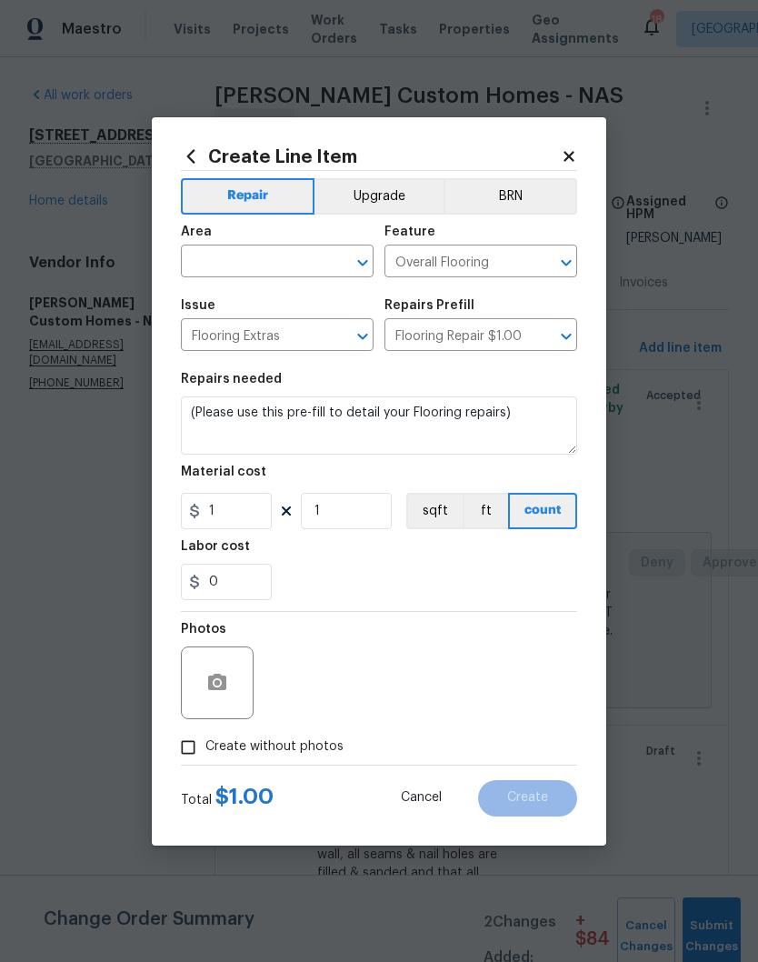
click at [329, 253] on button "Clear" at bounding box center [338, 262] width 25 height 25
click at [280, 335] on li "Interior Overall" at bounding box center [277, 333] width 193 height 30
type input "Interior Overall"
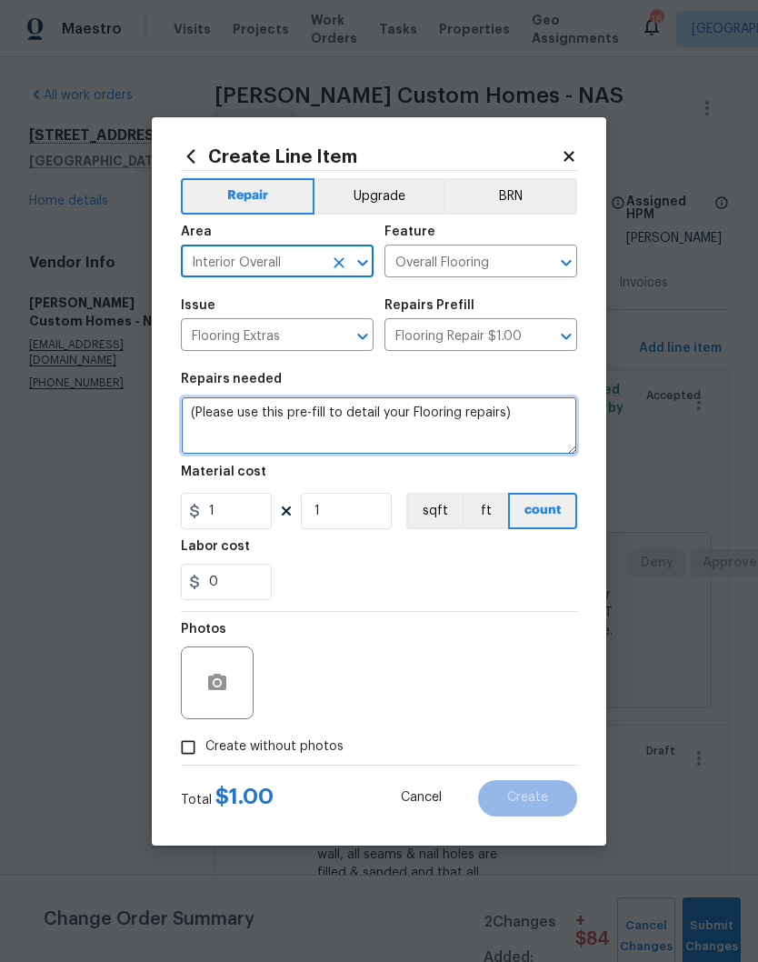
click at [539, 420] on textarea "(Please use this pre-fill to detail your Flooring repairs)" at bounding box center [379, 425] width 396 height 58
type textarea "("
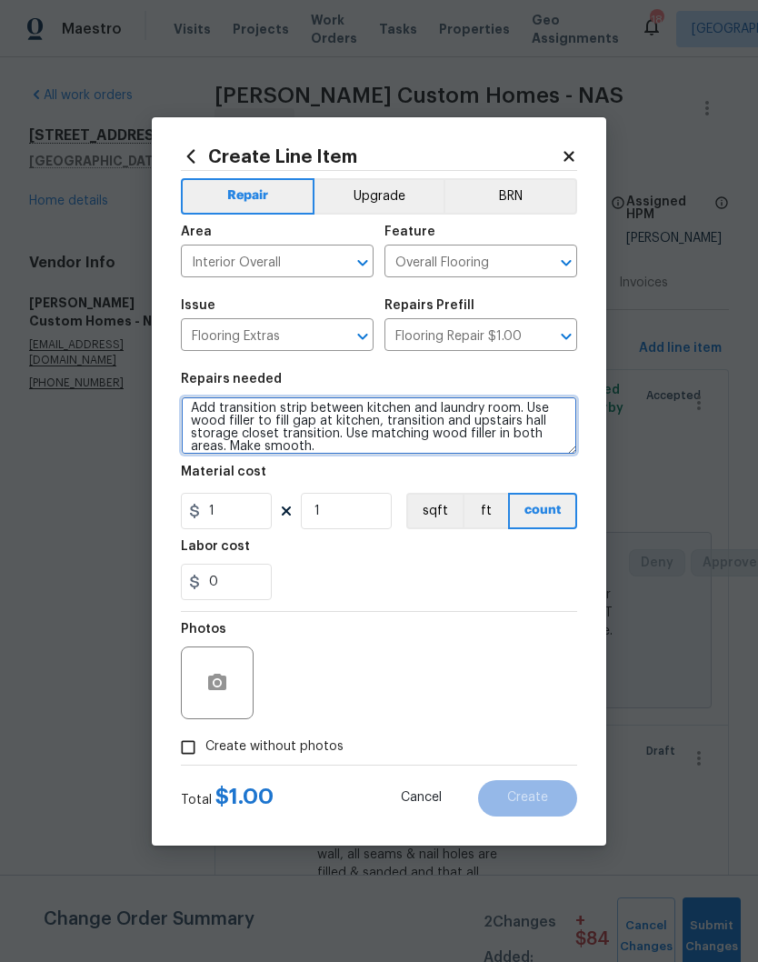
scroll to position [5, 0]
type textarea "Add transition strip between kitchen and laundry room. Use wood filler to fill …"
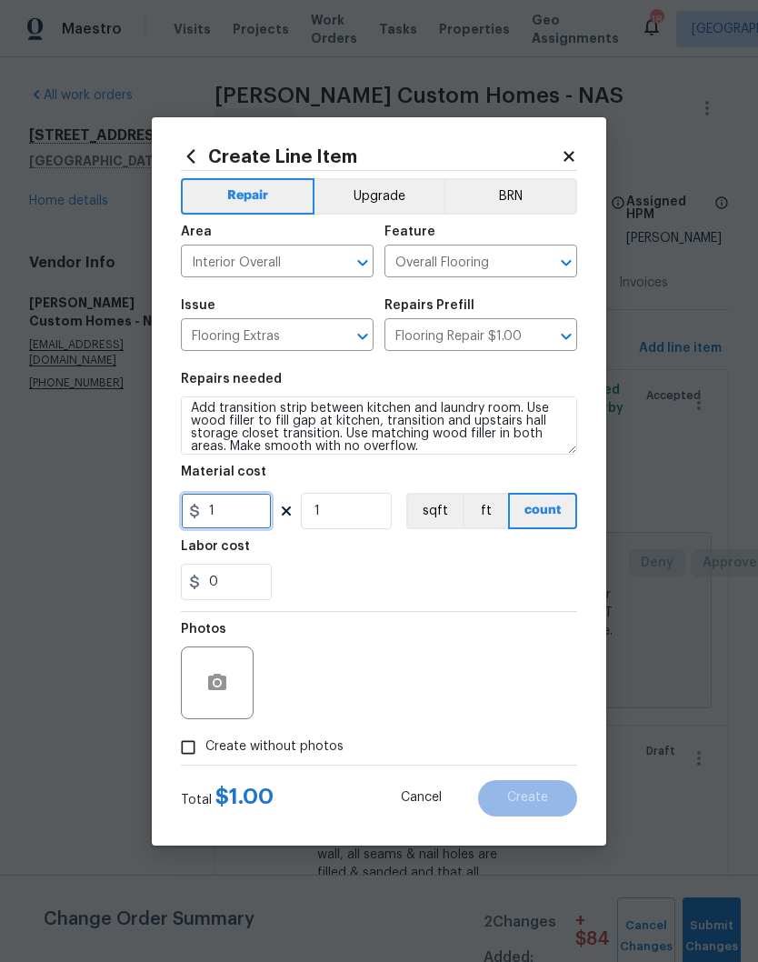
click at [267, 523] on input "1" at bounding box center [226, 511] width 91 height 36
type input "10"
click at [353, 514] on input "1" at bounding box center [346, 511] width 91 height 36
type input "3"
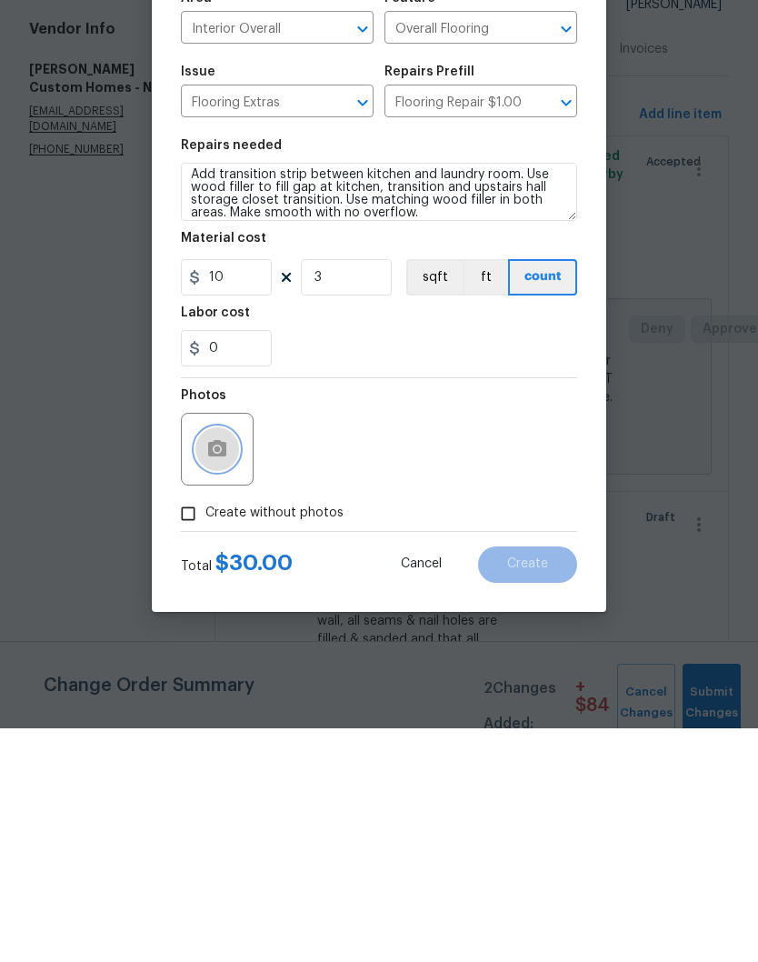
click at [234, 661] on button "button" at bounding box center [217, 683] width 44 height 44
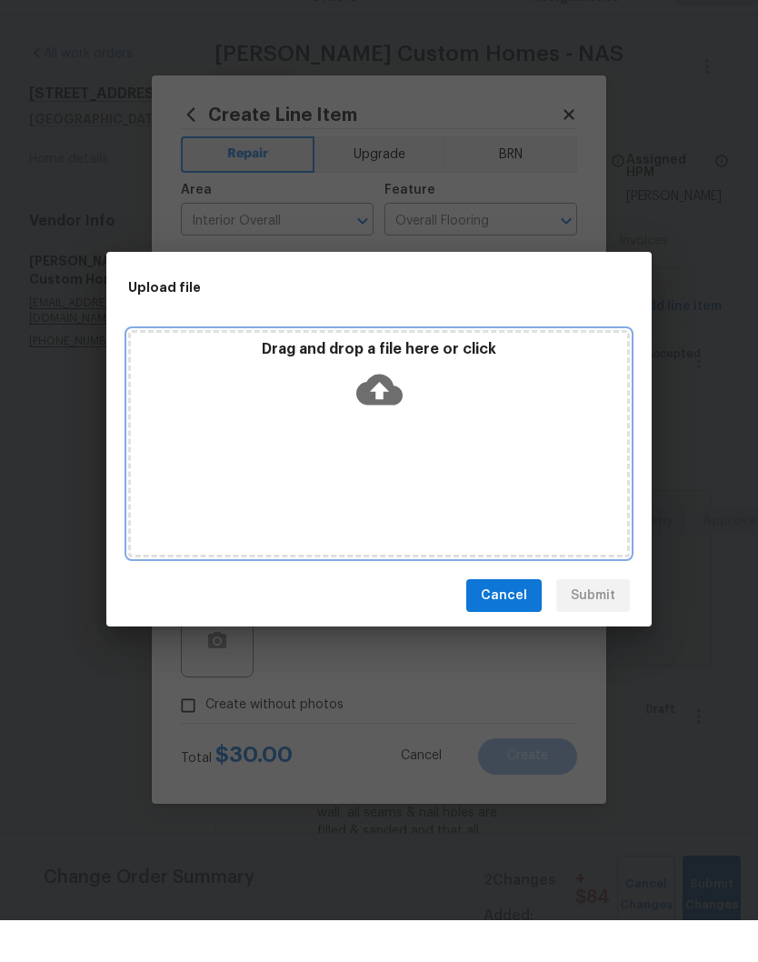
click at [448, 420] on div "Drag and drop a file here or click" at bounding box center [379, 485] width 502 height 227
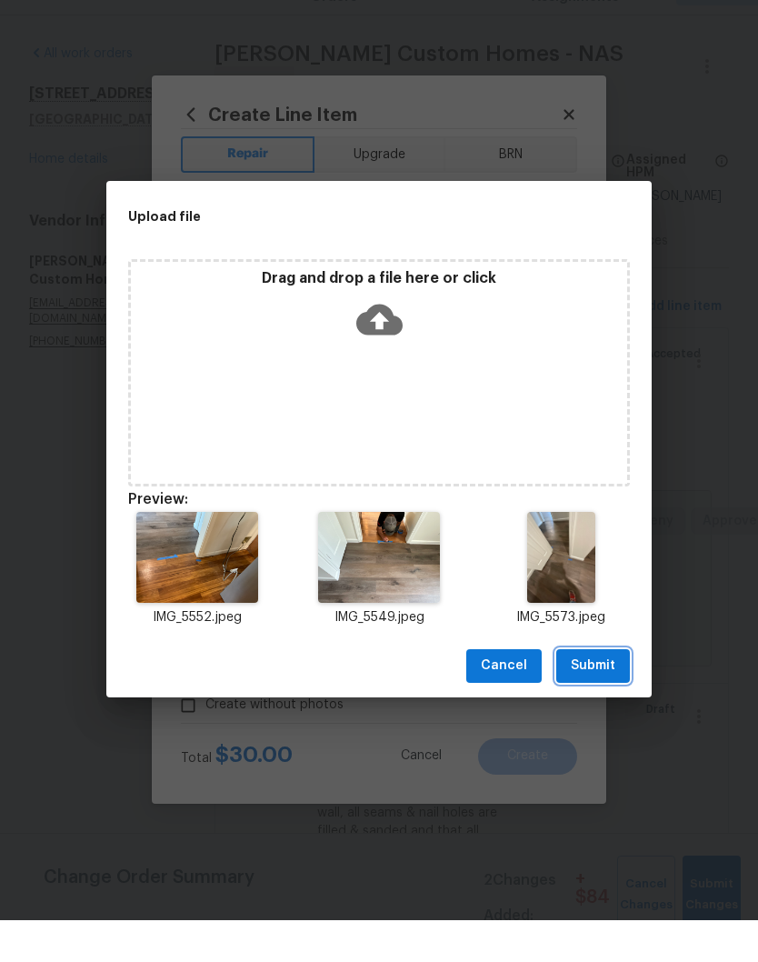
click at [604, 696] on span "Submit" at bounding box center [593, 707] width 45 height 23
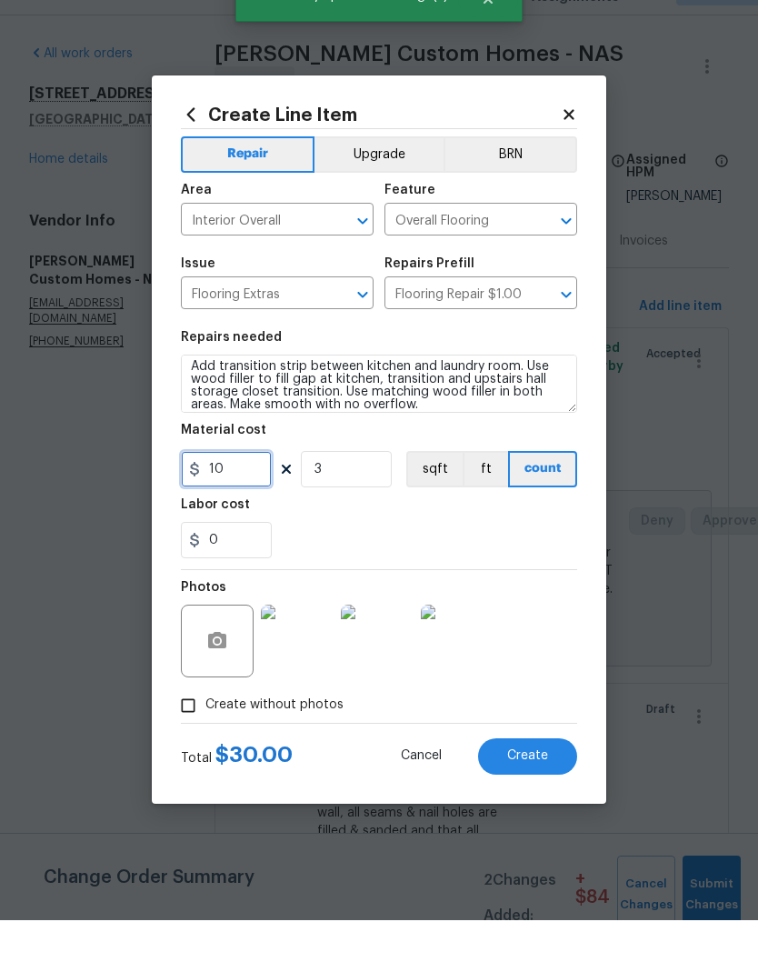
click at [254, 493] on input "10" at bounding box center [226, 511] width 91 height 36
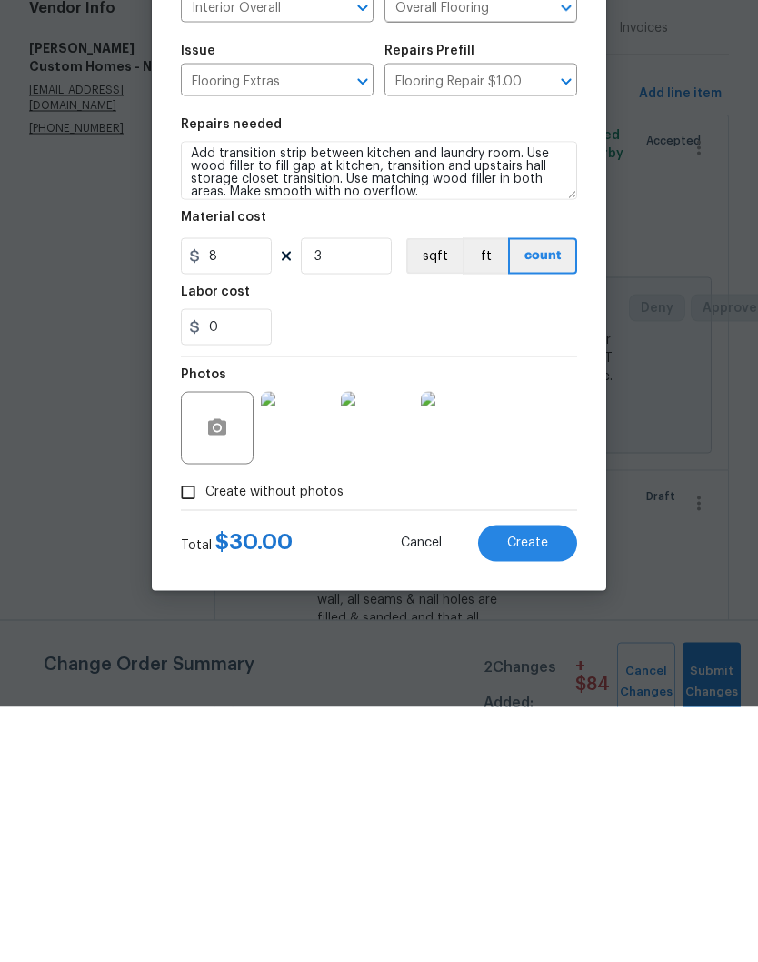
click at [453, 564] on div "0" at bounding box center [379, 582] width 396 height 36
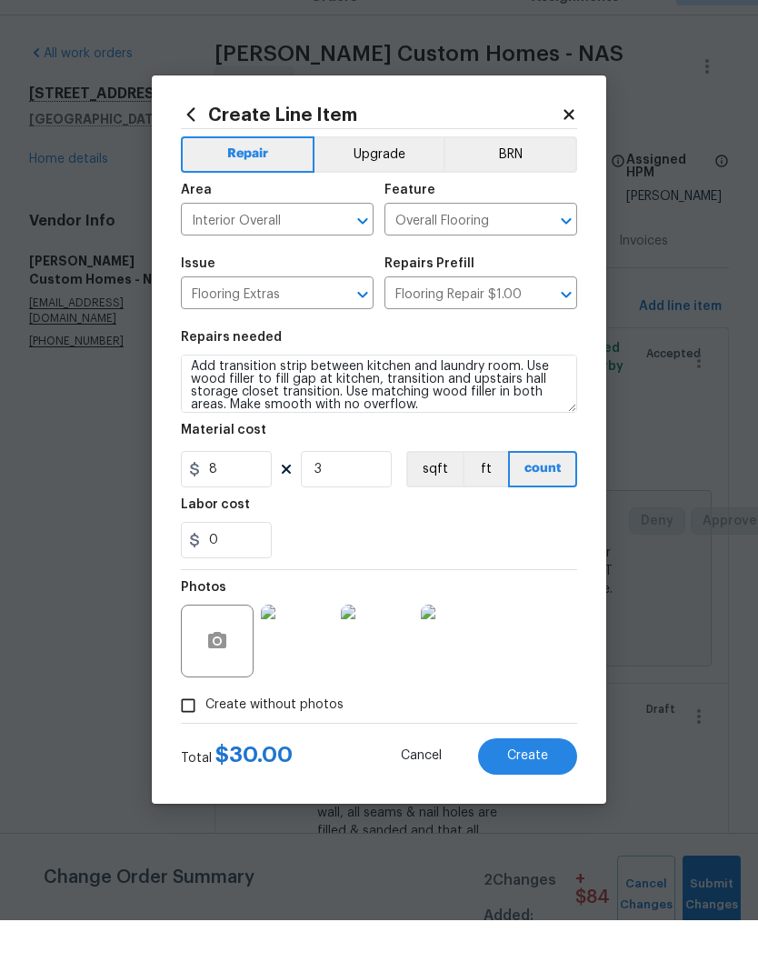
scroll to position [75, 0]
click at [313, 654] on img at bounding box center [297, 682] width 73 height 73
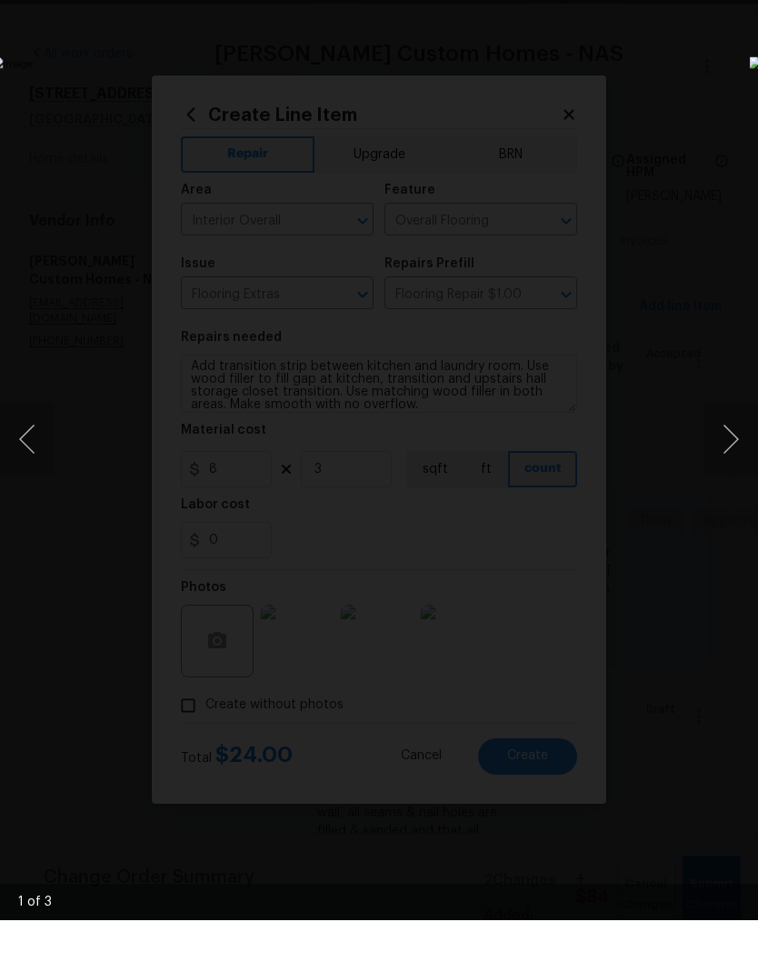
click at [741, 445] on button "Next image" at bounding box center [731, 481] width 55 height 73
click at [747, 446] on button "Next image" at bounding box center [731, 481] width 55 height 73
click at [740, 450] on button "Next image" at bounding box center [731, 481] width 55 height 73
click at [714, 3] on li "Lightbox" at bounding box center [722, 22] width 36 height 45
click at [736, 8] on div "Lightbox" at bounding box center [379, 481] width 758 height 962
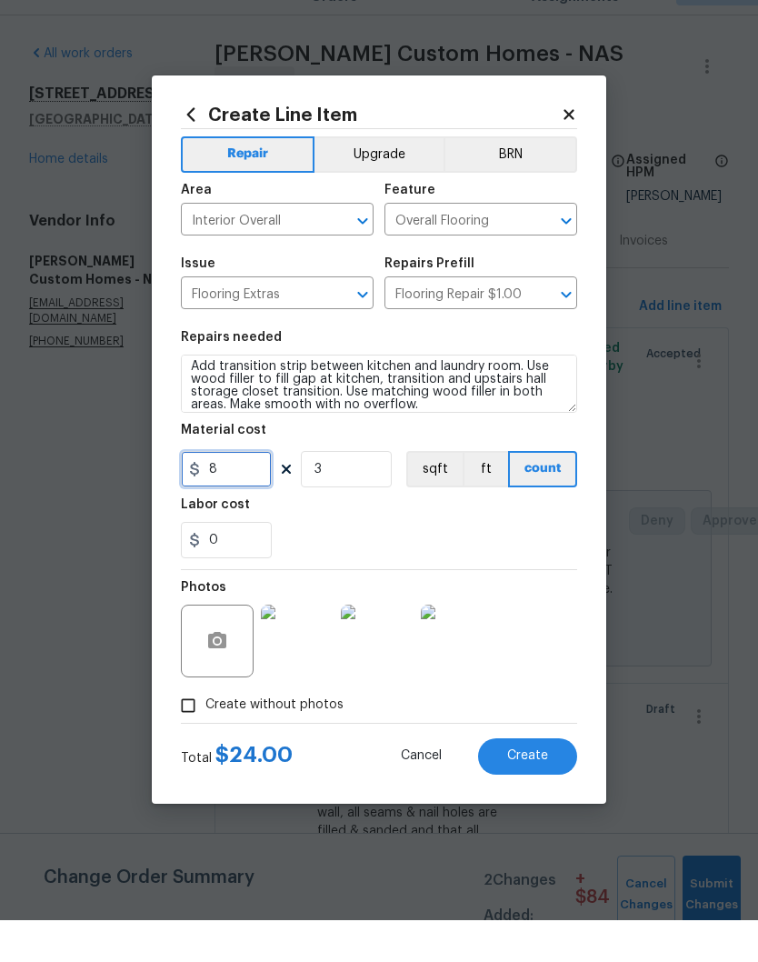
click at [252, 493] on input "8" at bounding box center [226, 511] width 91 height 36
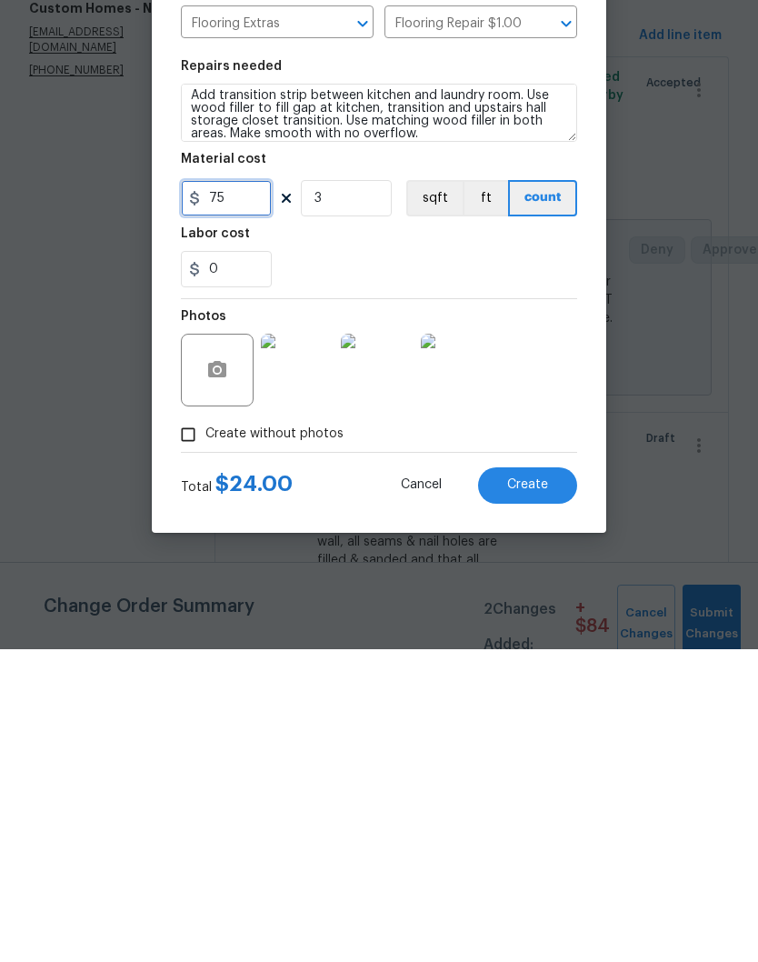
type input "75"
click at [561, 612] on div "Photos" at bounding box center [379, 671] width 396 height 118
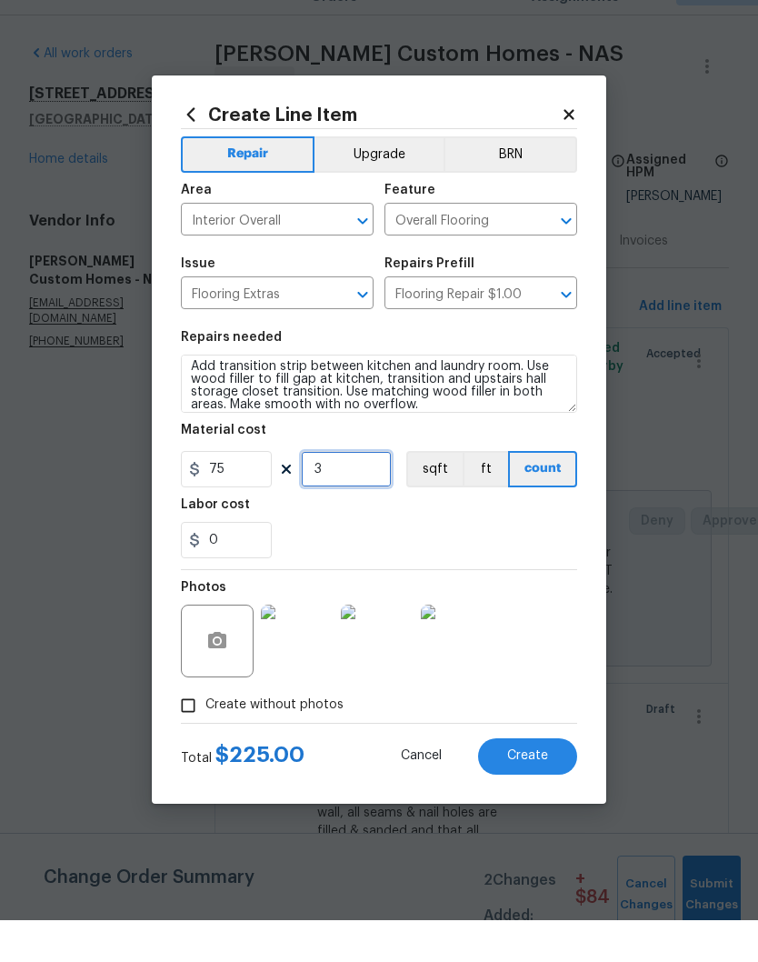
click at [355, 493] on input "3" at bounding box center [346, 511] width 91 height 36
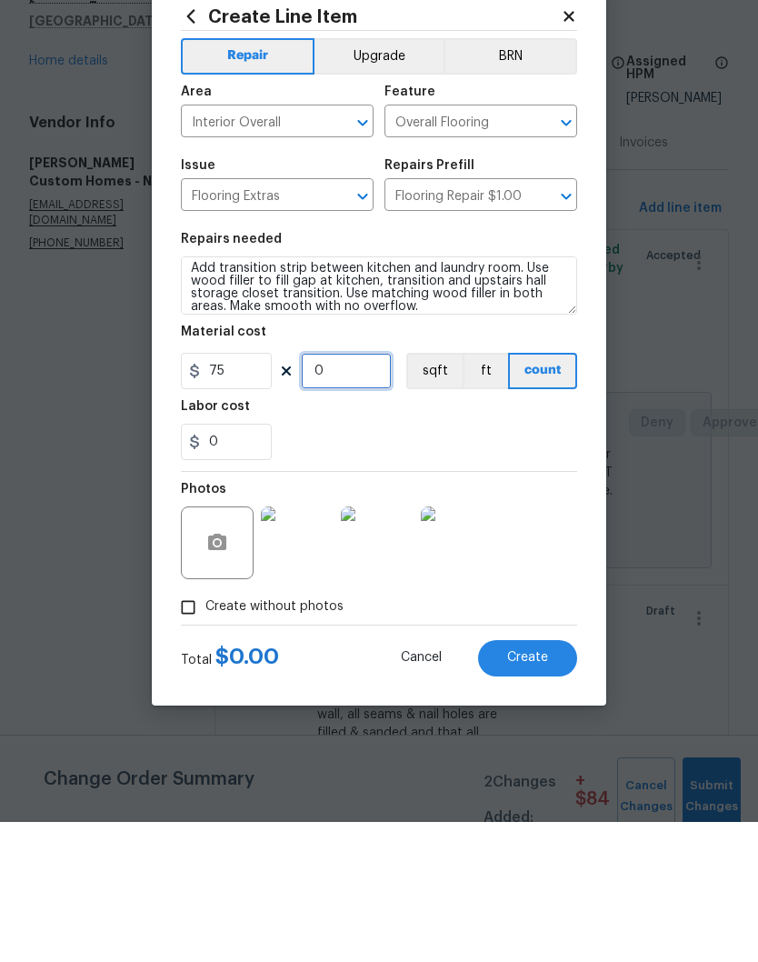
type input "1"
click at [454, 564] on div "0" at bounding box center [379, 582] width 396 height 36
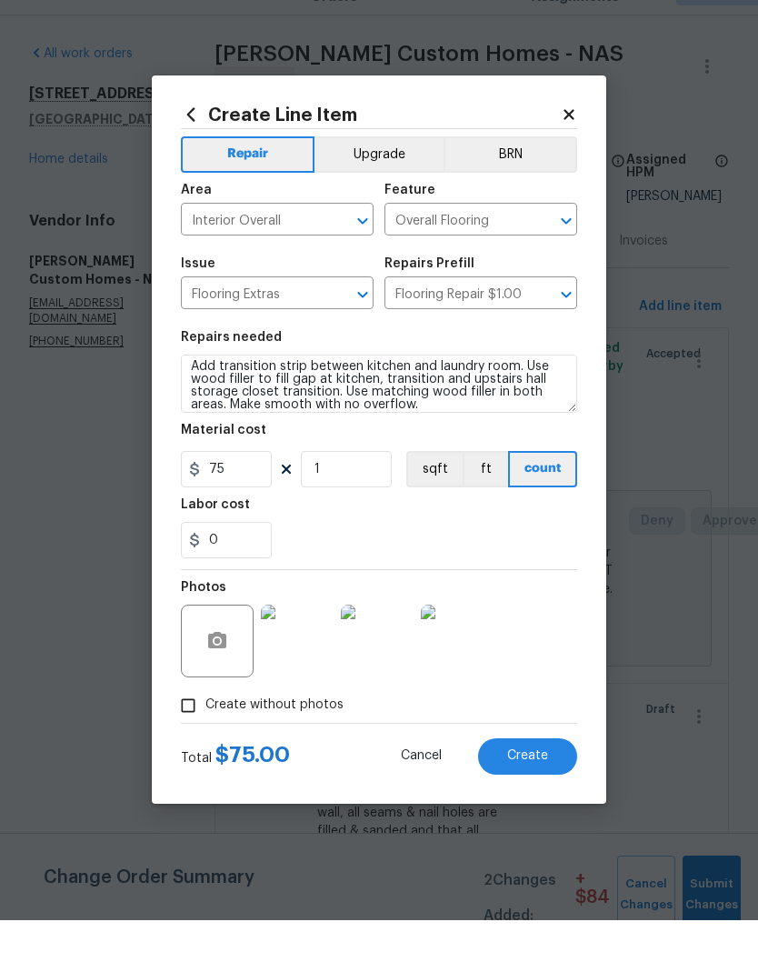
click at [544, 791] on span "Create" at bounding box center [527, 798] width 41 height 14
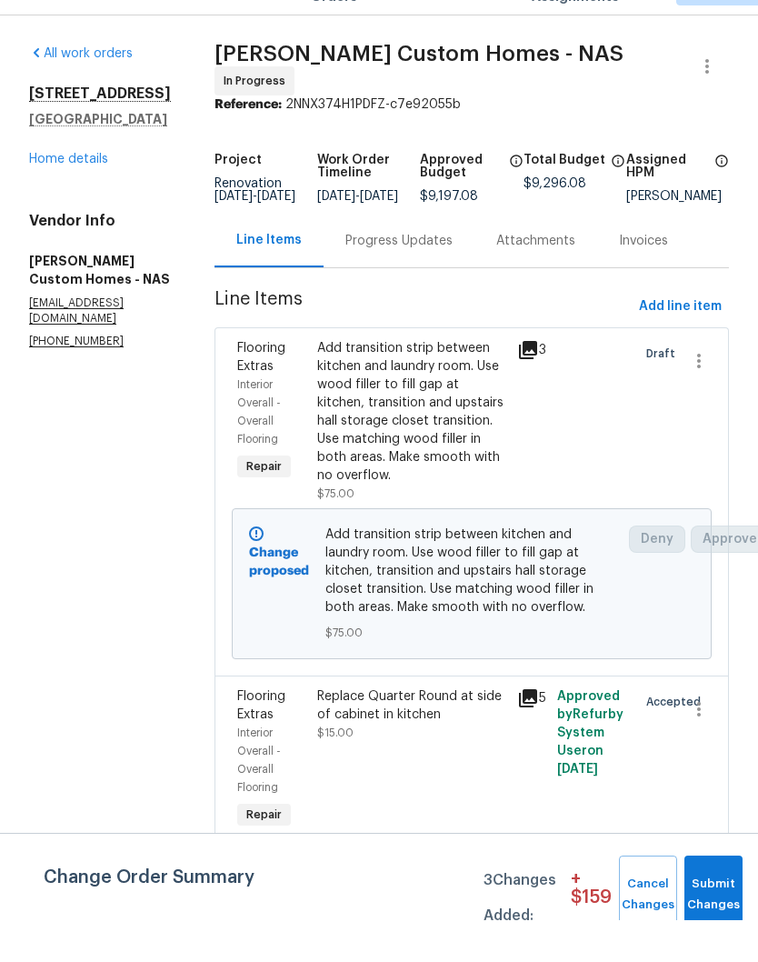
scroll to position [17, 0]
click at [680, 337] on span "Add line item" at bounding box center [680, 348] width 83 height 23
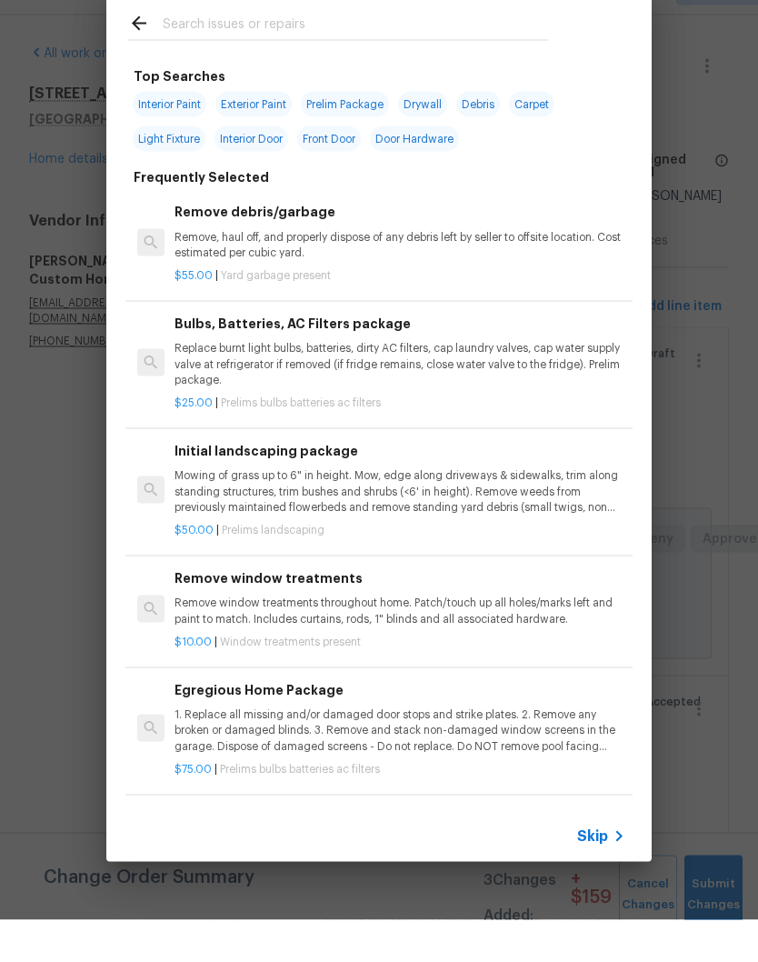
click at [345, 55] on input "text" at bounding box center [355, 68] width 385 height 27
type input "Toilet"
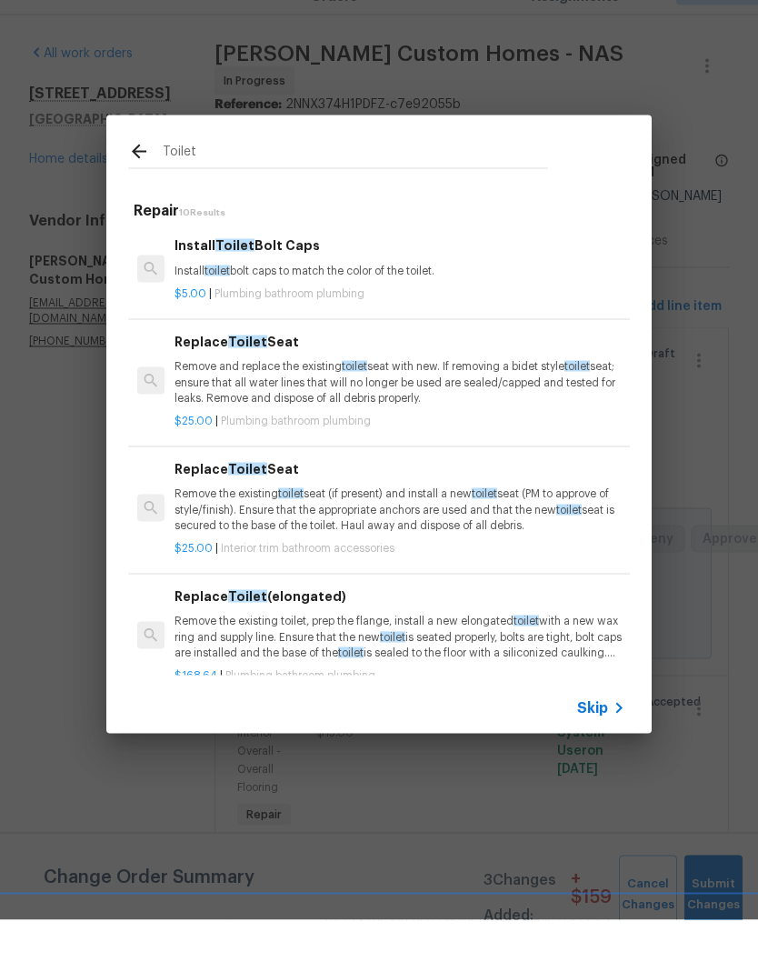
click at [280, 374] on h6 "Replace Toilet Seat" at bounding box center [400, 384] width 451 height 20
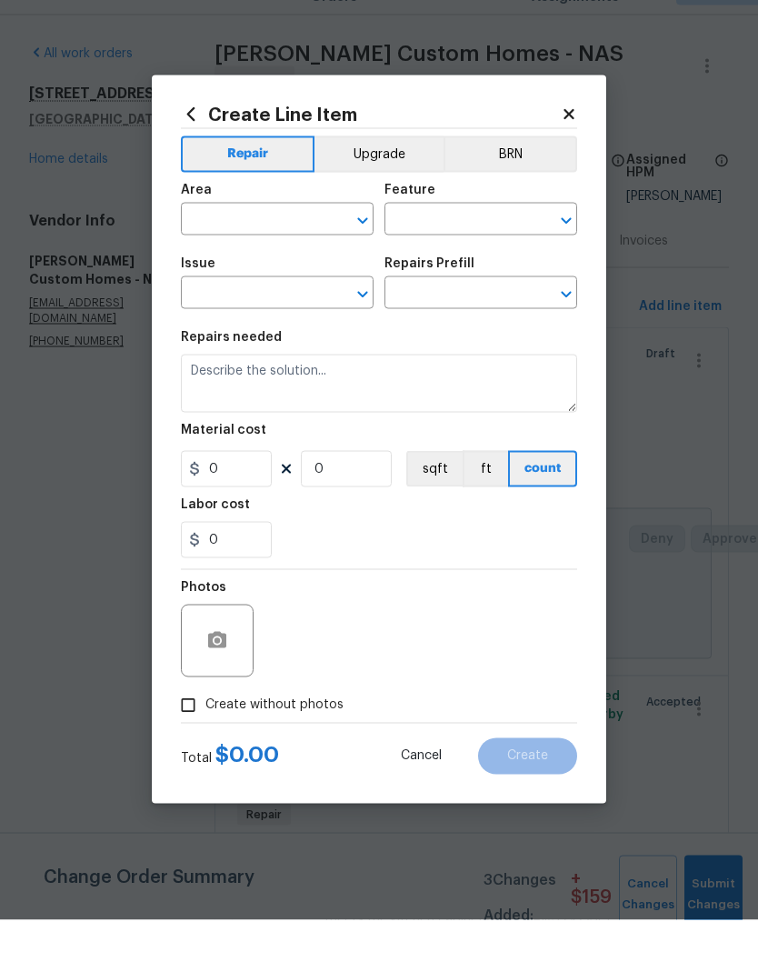
type input "Plumbing"
type input "Bathroom Plumbing"
type input "Replace Toilet Seat $25.00"
type textarea "Remove and replace the existing toilet seat with new. If removing a bidet style…"
type input "25"
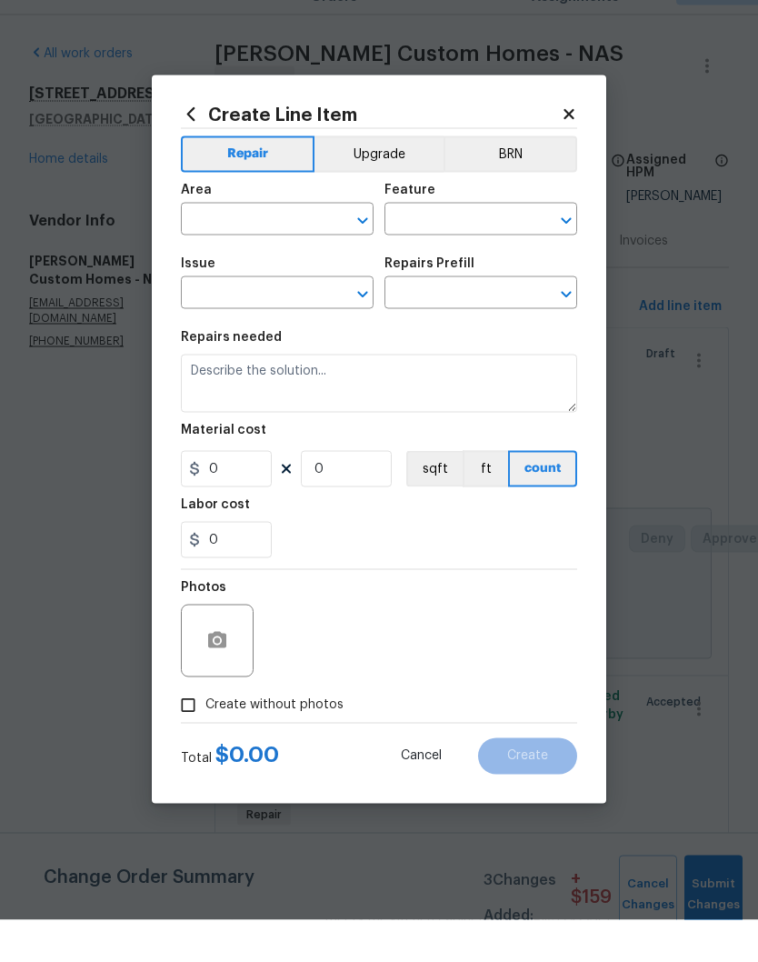
type input "1"
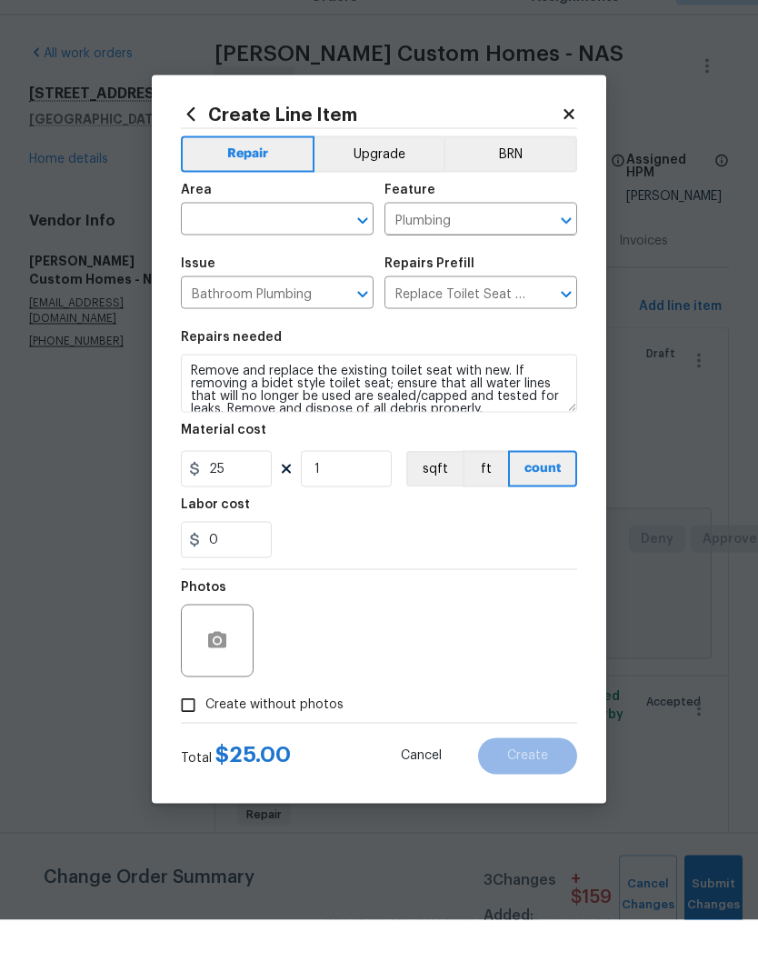
click at [315, 249] on input "text" at bounding box center [252, 263] width 142 height 28
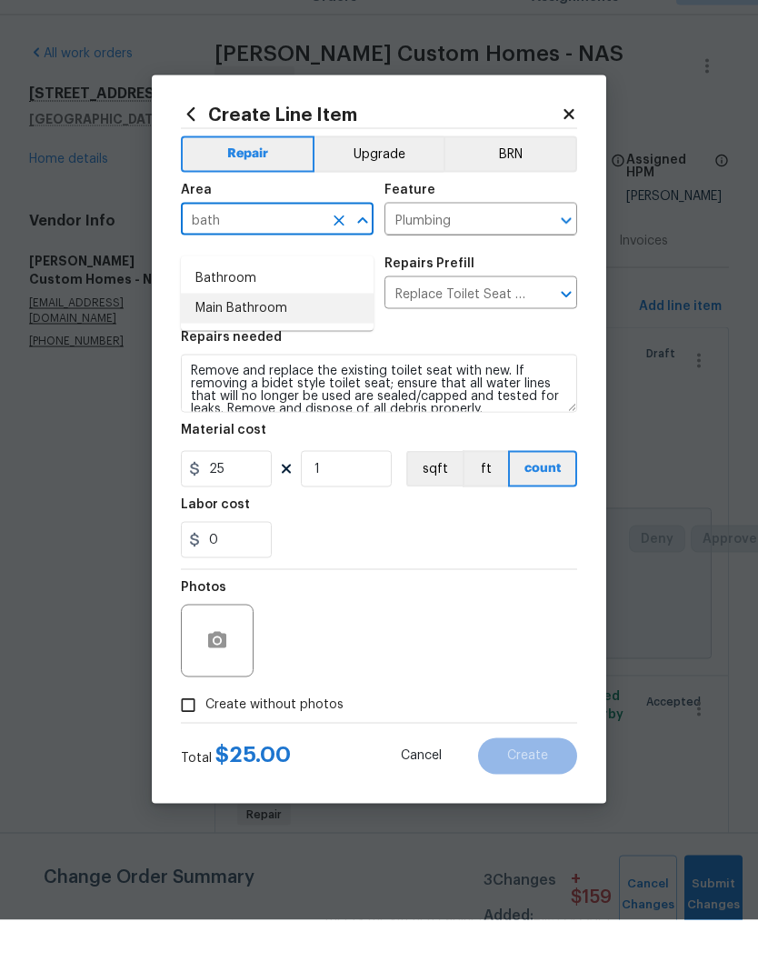
click at [277, 335] on li "Main Bathroom" at bounding box center [277, 350] width 193 height 30
type input "Main Bathroom"
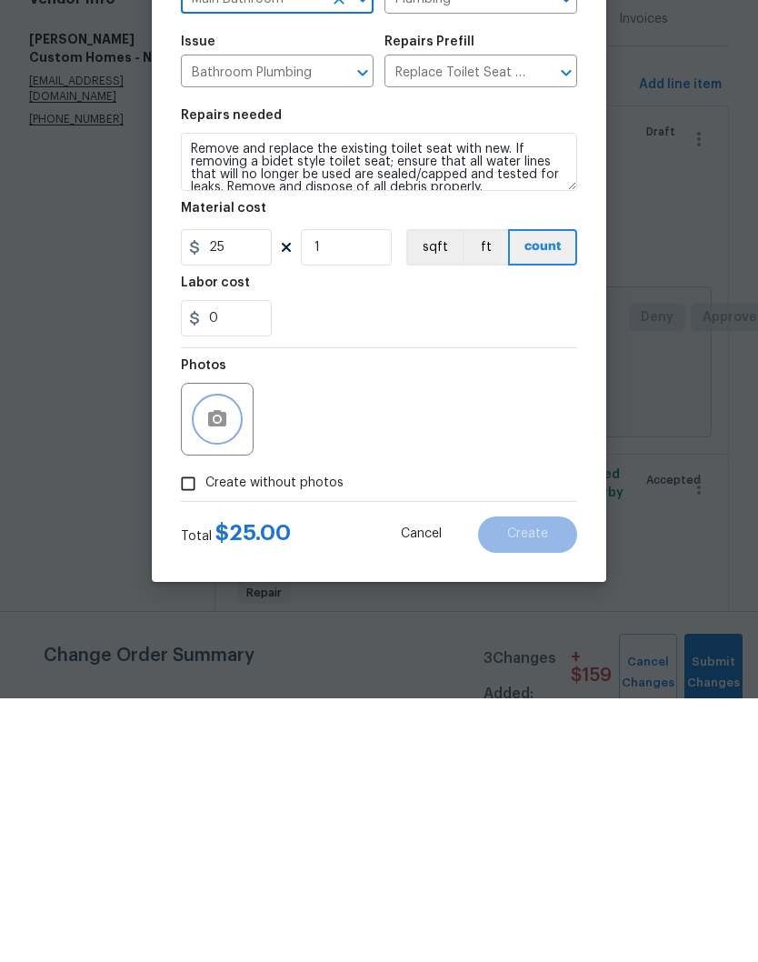
click at [227, 672] on icon "button" at bounding box center [217, 683] width 22 height 22
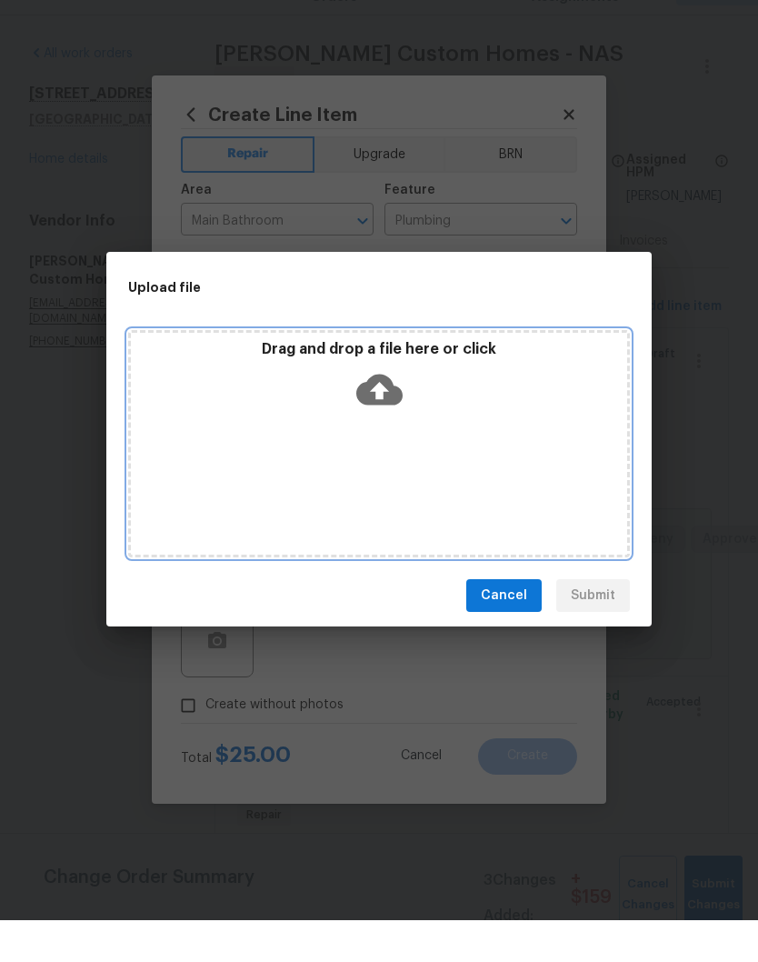
click at [455, 405] on div "Drag and drop a file here or click" at bounding box center [379, 421] width 496 height 78
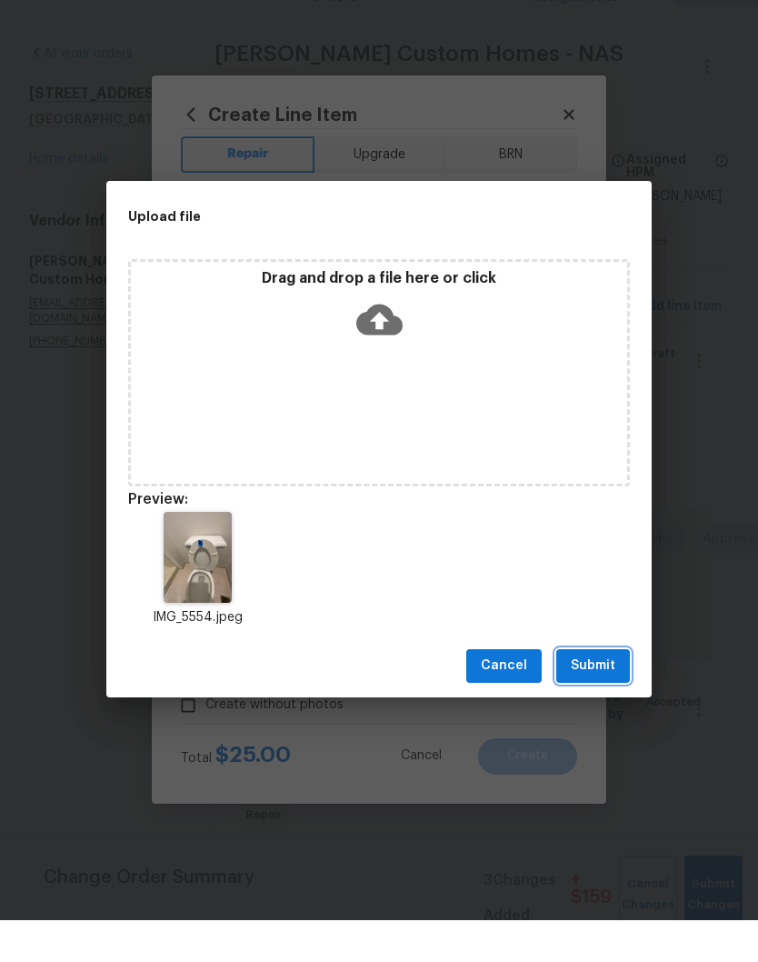
click at [605, 696] on span "Submit" at bounding box center [593, 707] width 45 height 23
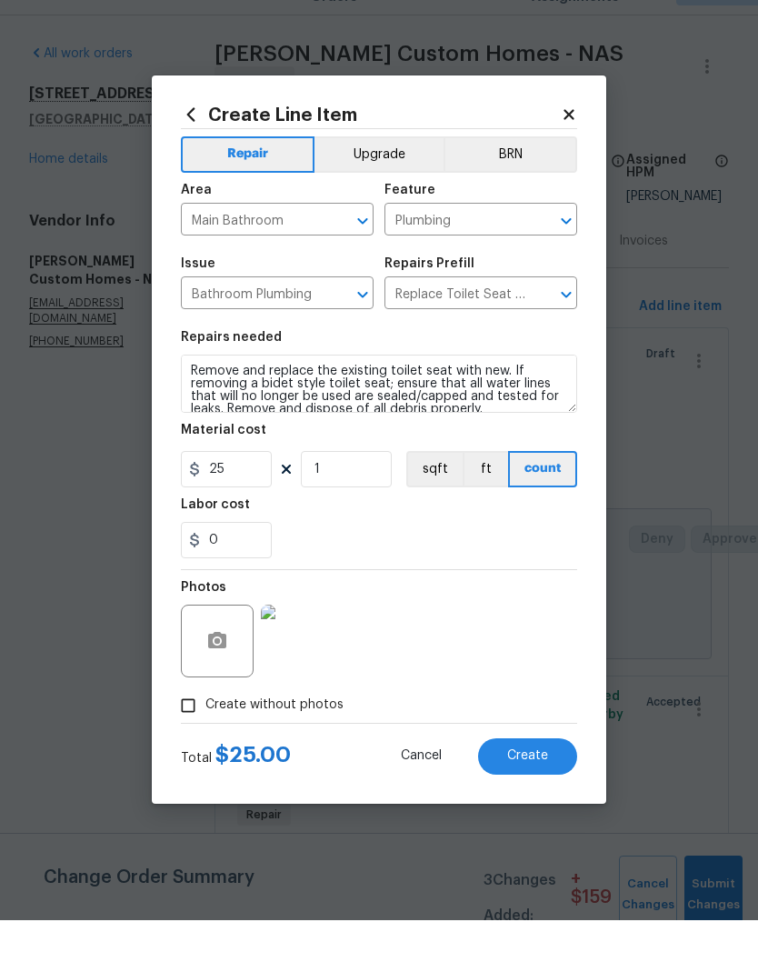
click at [540, 791] on span "Create" at bounding box center [527, 798] width 41 height 14
type input "0"
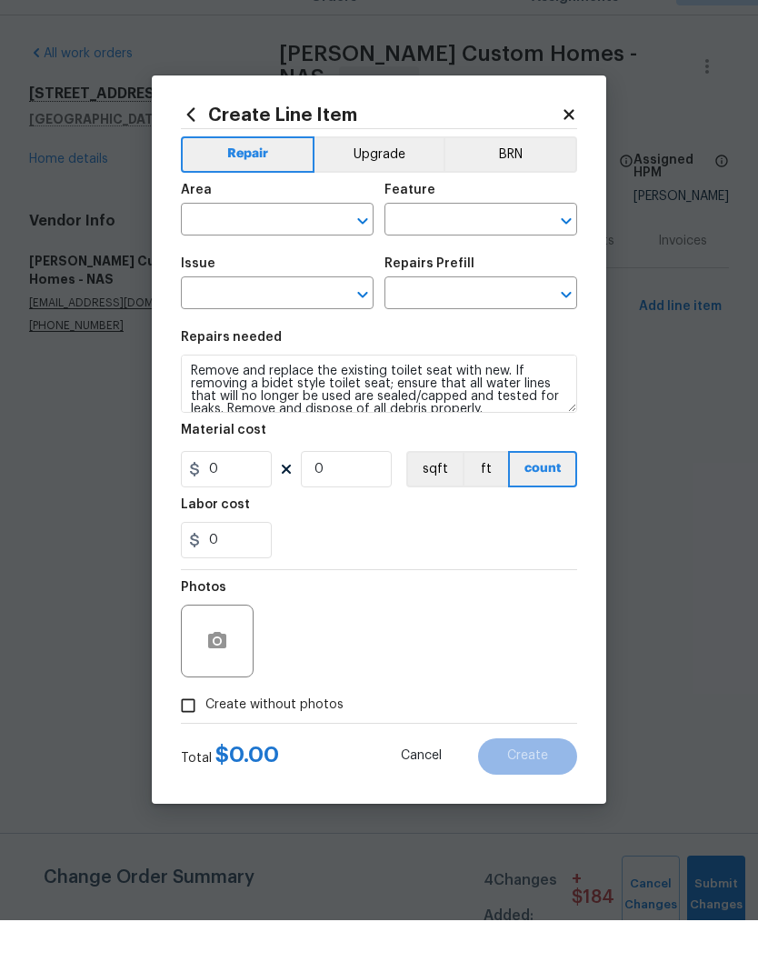
scroll to position [0, 0]
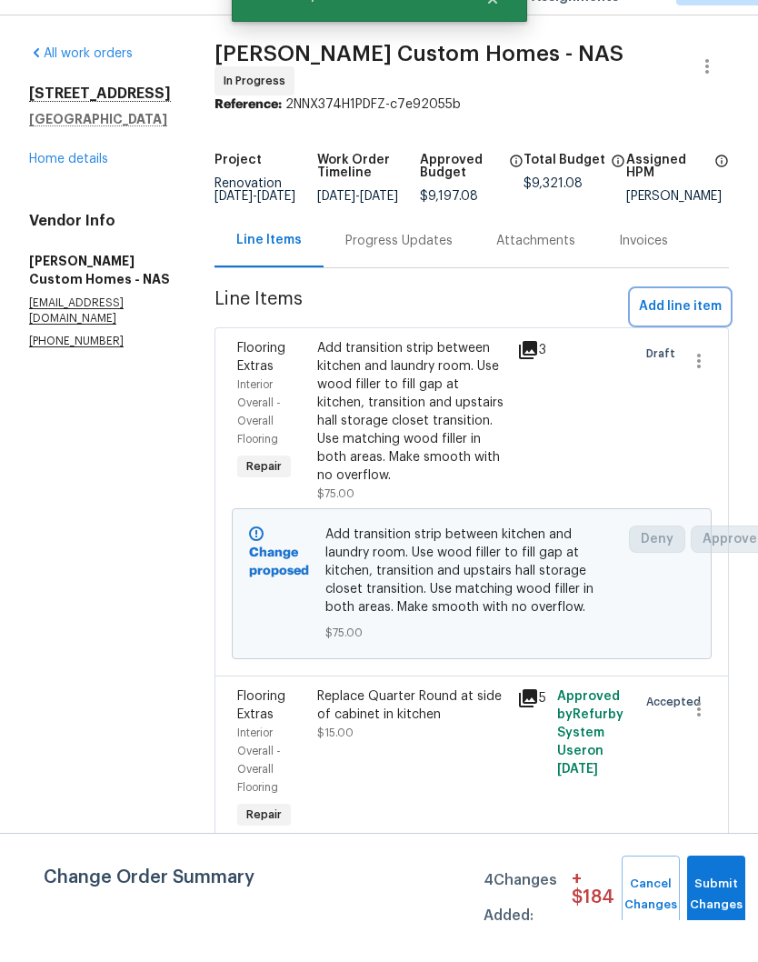
click at [673, 337] on span "Add line item" at bounding box center [680, 348] width 83 height 23
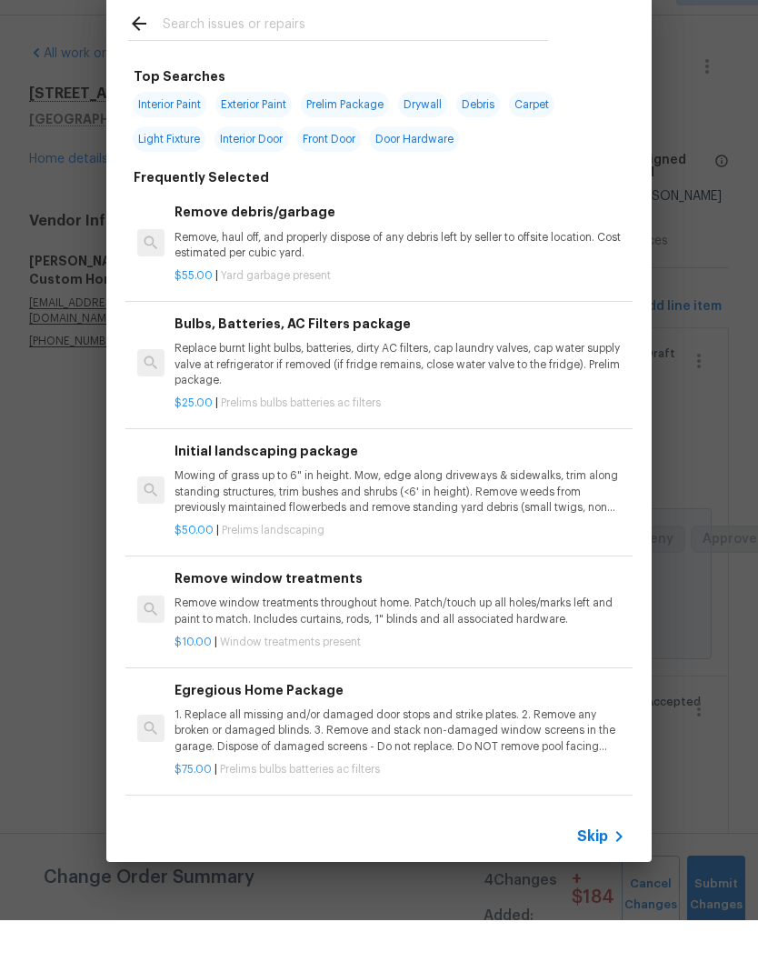
click at [297, 55] on input "text" at bounding box center [355, 68] width 385 height 27
type input "Caulk"
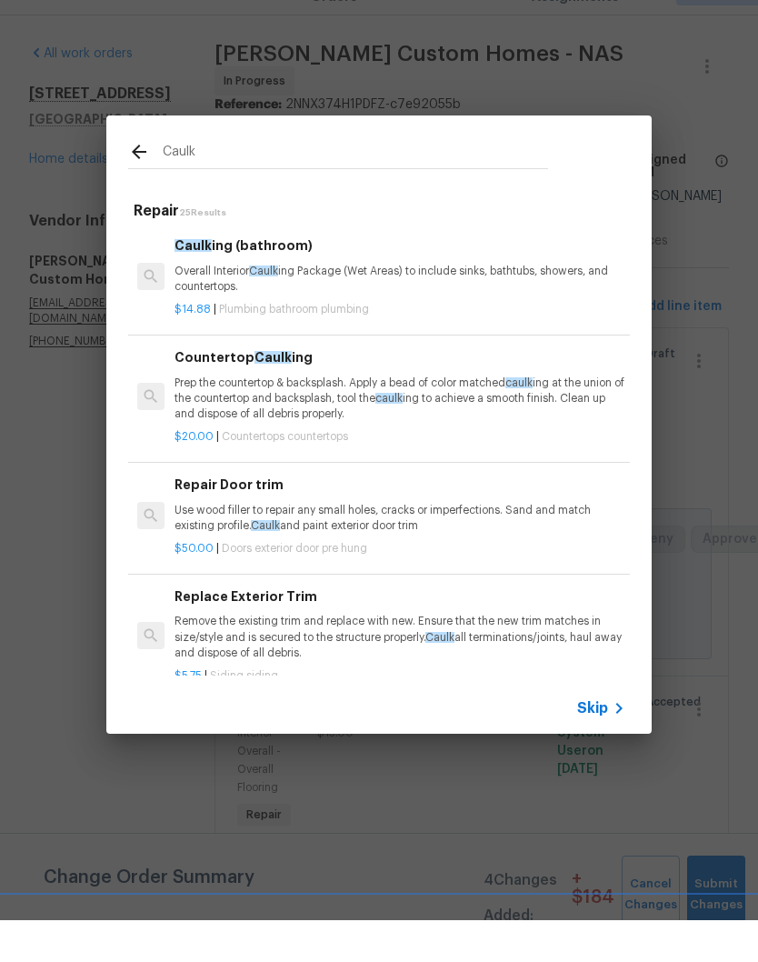
click at [354, 305] on p "Overall Interior Caulk ing Package (Wet Areas) to include sinks, bathtubs, show…" at bounding box center [400, 320] width 451 height 31
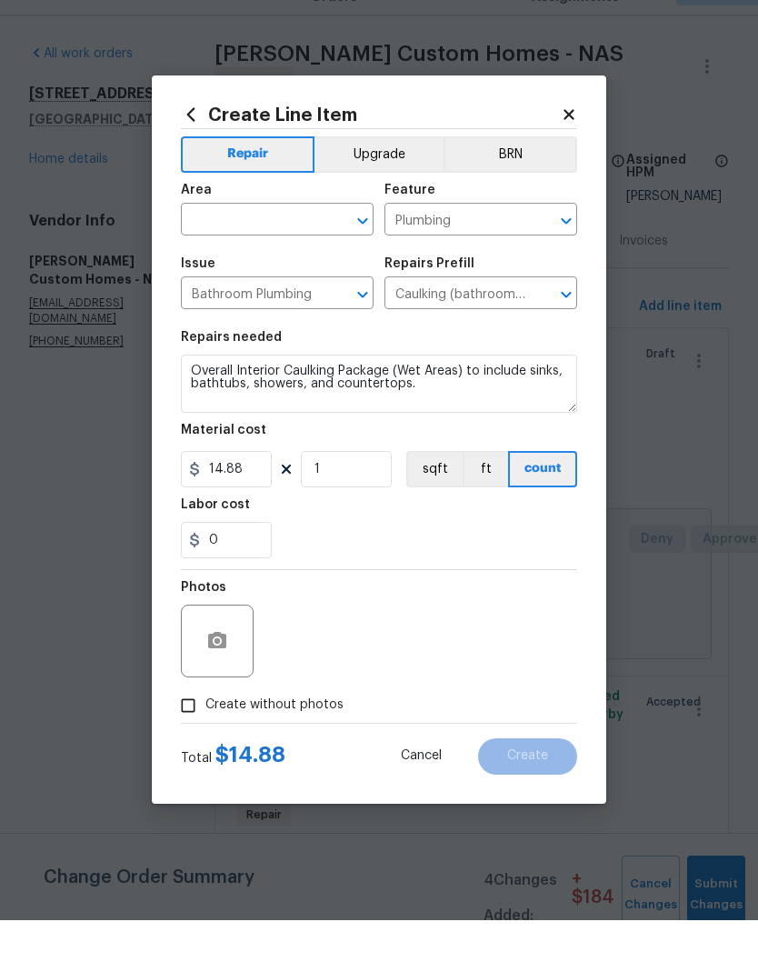
click at [321, 249] on input "text" at bounding box center [252, 263] width 142 height 28
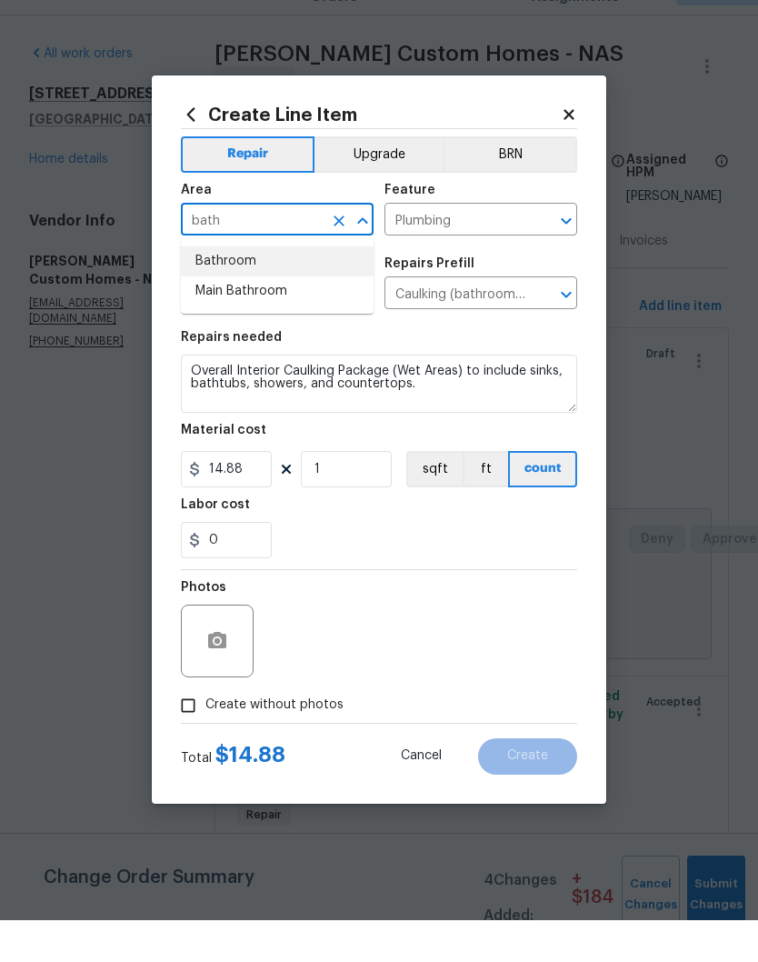
click at [245, 288] on li "Bathroom" at bounding box center [277, 303] width 193 height 30
type input "Bathroom"
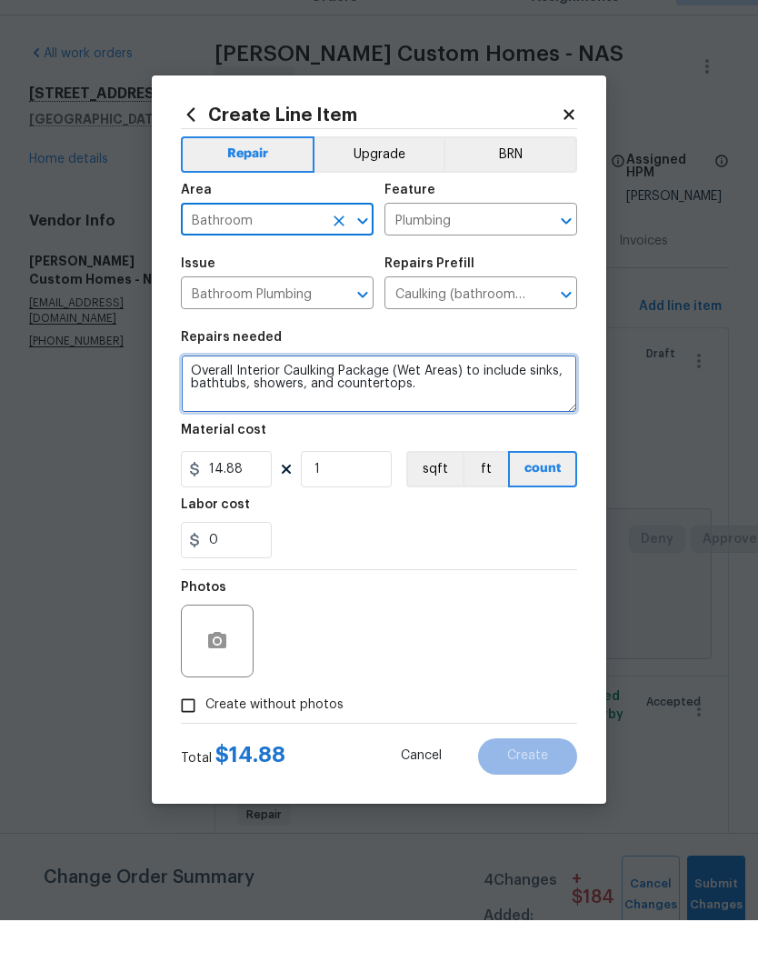
click at [195, 396] on textarea "Overall Interior Caulking Package (Wet Areas) to include sinks, bathtubs, showe…" at bounding box center [379, 425] width 396 height 58
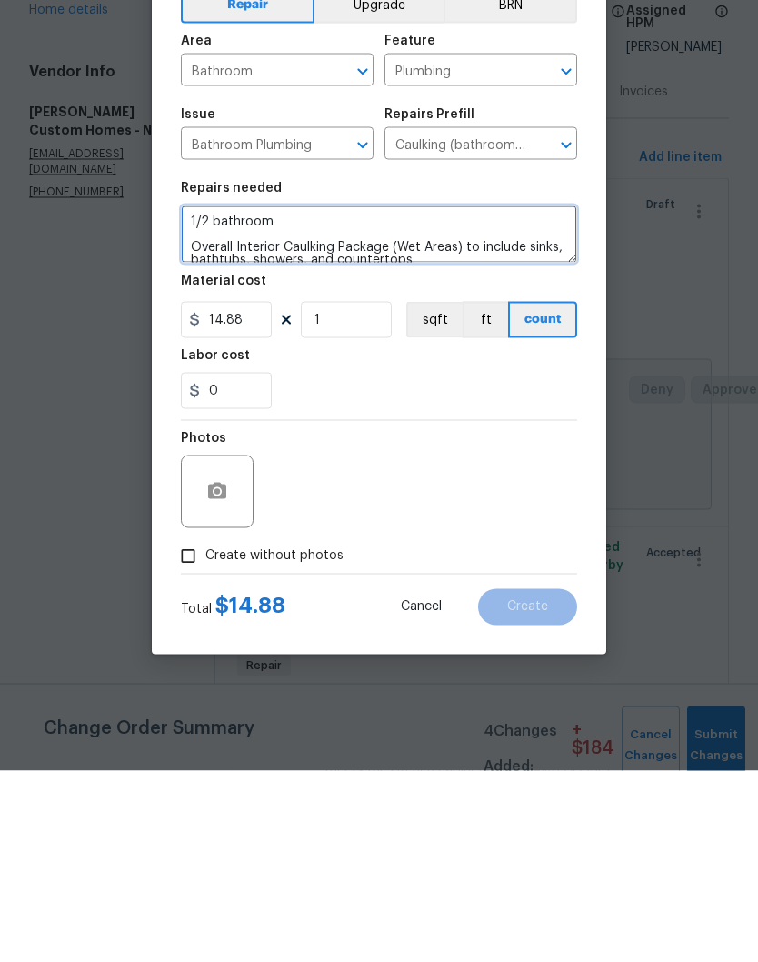
type textarea "1/2 bathroom Overall Interior Caulking Package (Wet Areas) to include sinks, ba…"
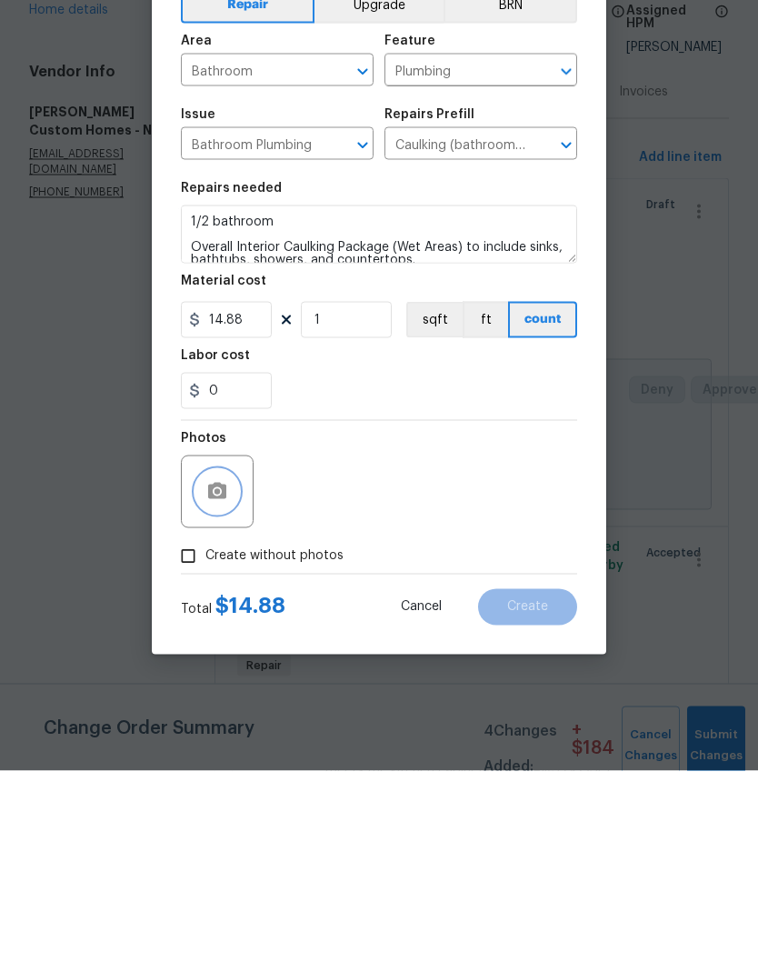
click at [236, 661] on button "button" at bounding box center [217, 683] width 44 height 44
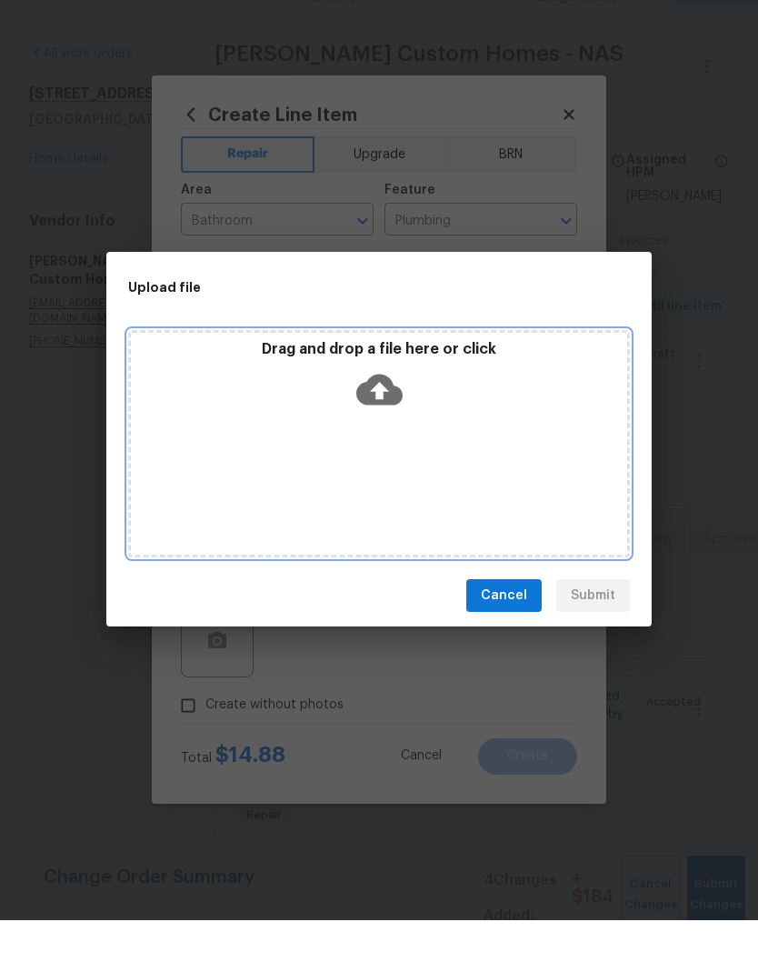
click at [448, 431] on div "Drag and drop a file here or click" at bounding box center [379, 485] width 502 height 227
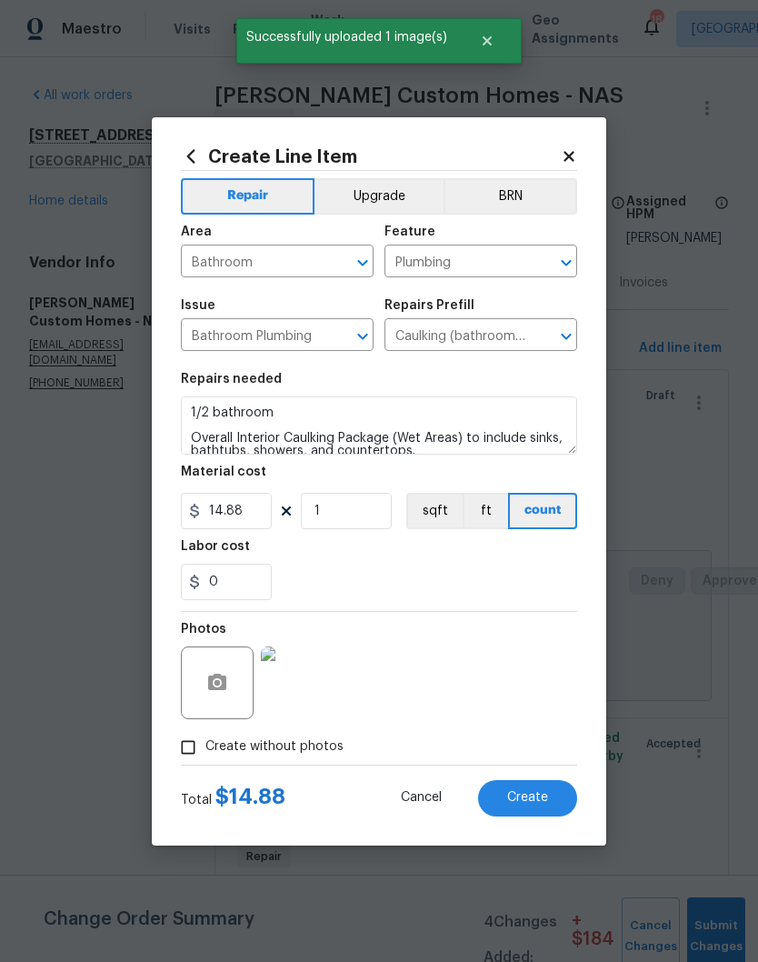
scroll to position [117, 0]
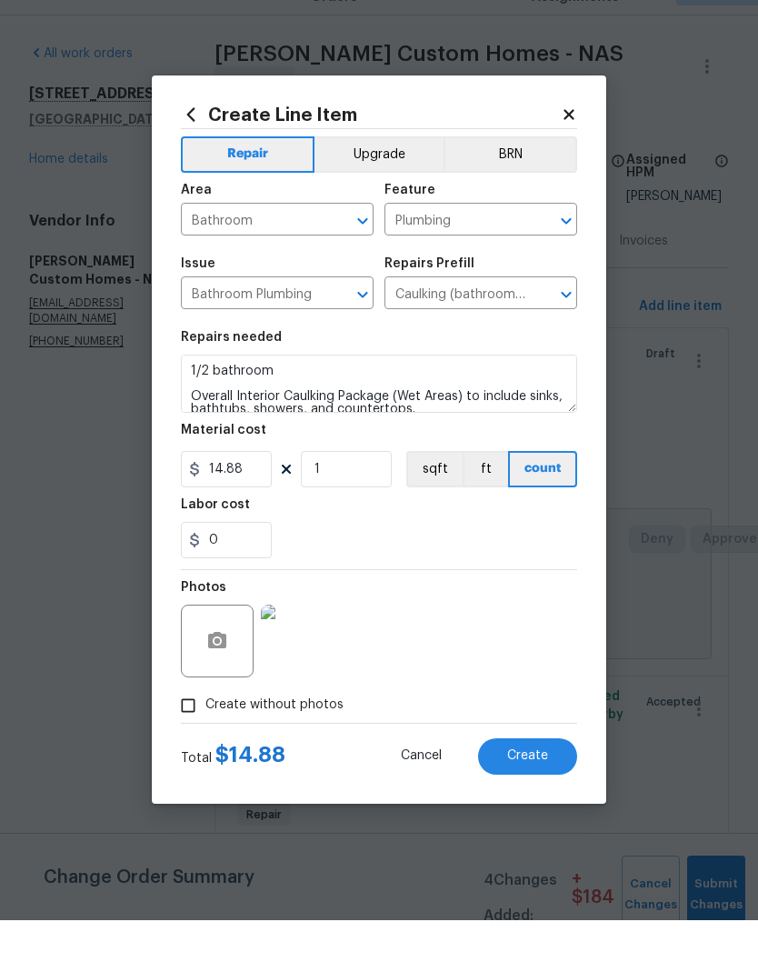
click at [528, 791] on span "Create" at bounding box center [527, 798] width 41 height 14
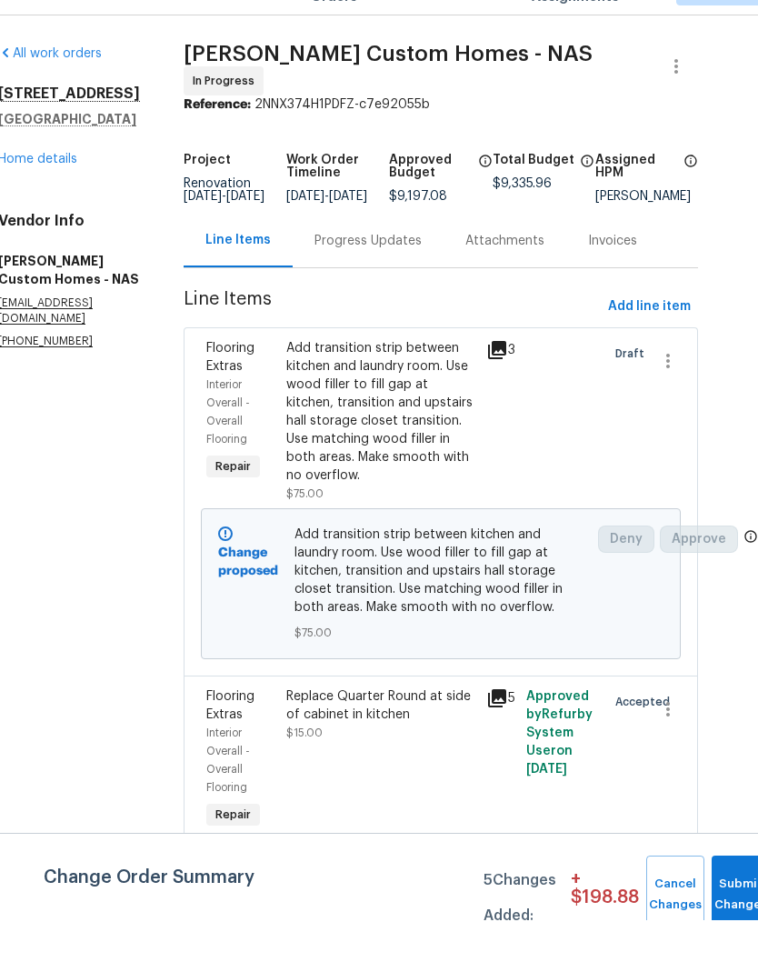
scroll to position [0, 32]
click at [646, 337] on span "Add line item" at bounding box center [649, 348] width 83 height 23
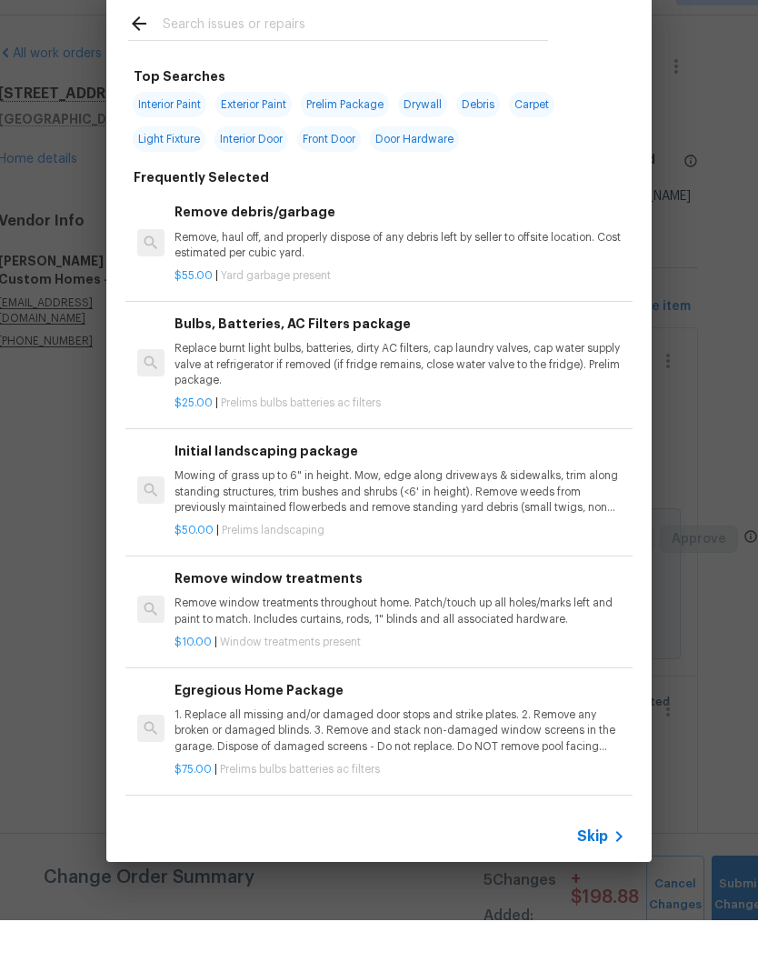
click at [305, 55] on input "text" at bounding box center [355, 68] width 385 height 27
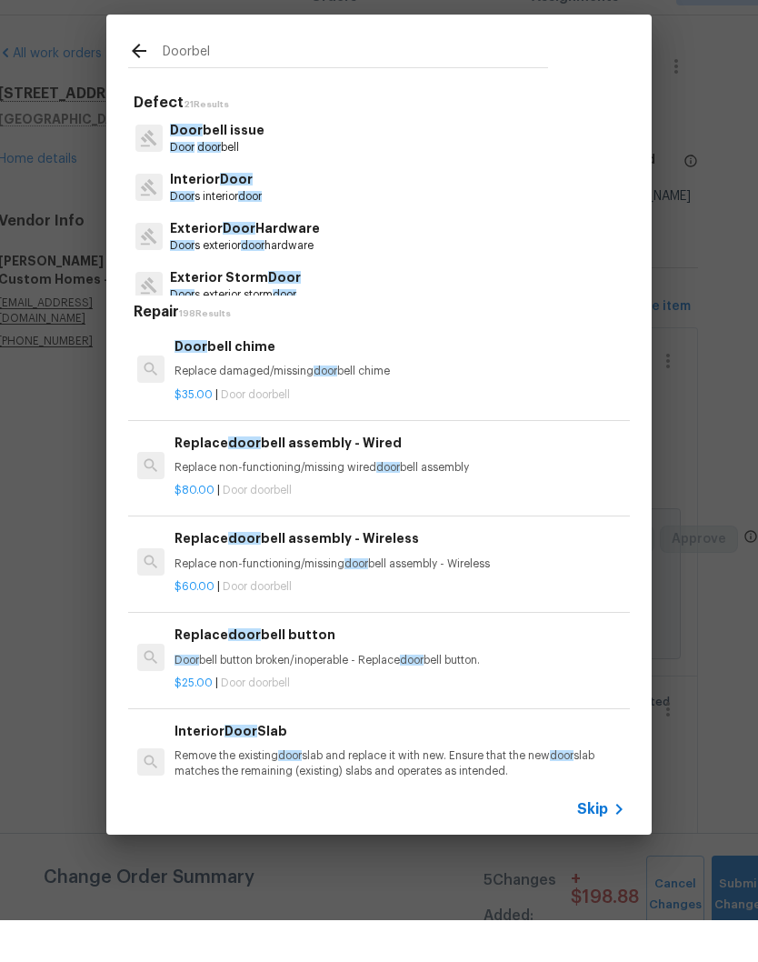
type input "Doorbell"
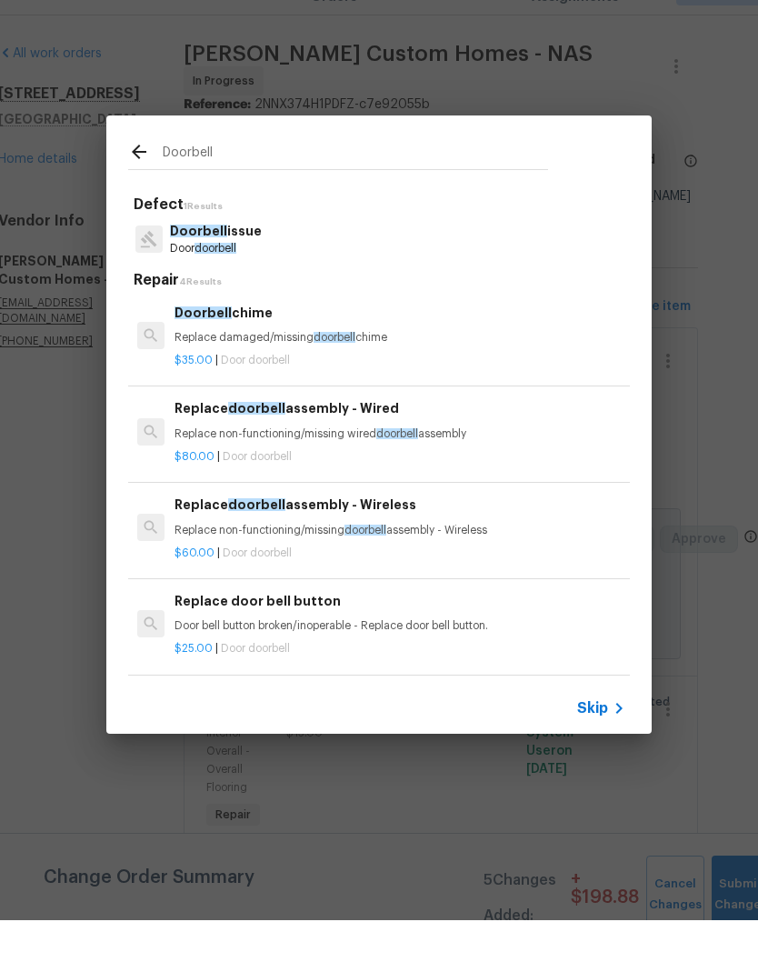
scroll to position [3, 0]
click at [367, 633] on h6 "Replace door bell button" at bounding box center [400, 643] width 451 height 20
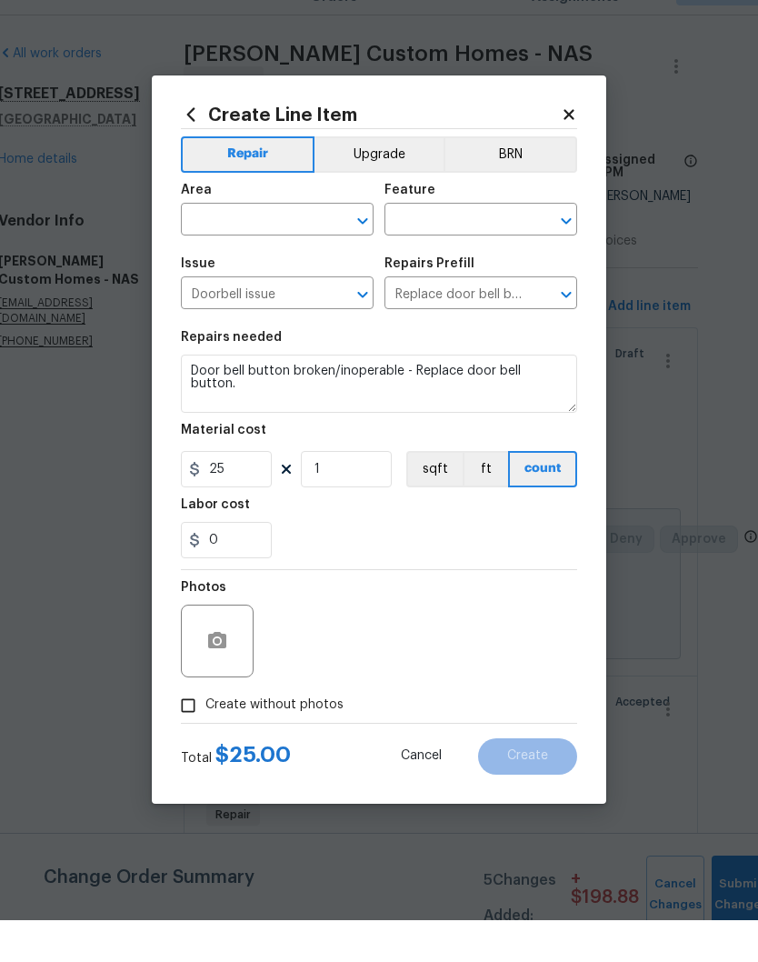
click at [406, 178] on button "Upgrade" at bounding box center [380, 196] width 130 height 36
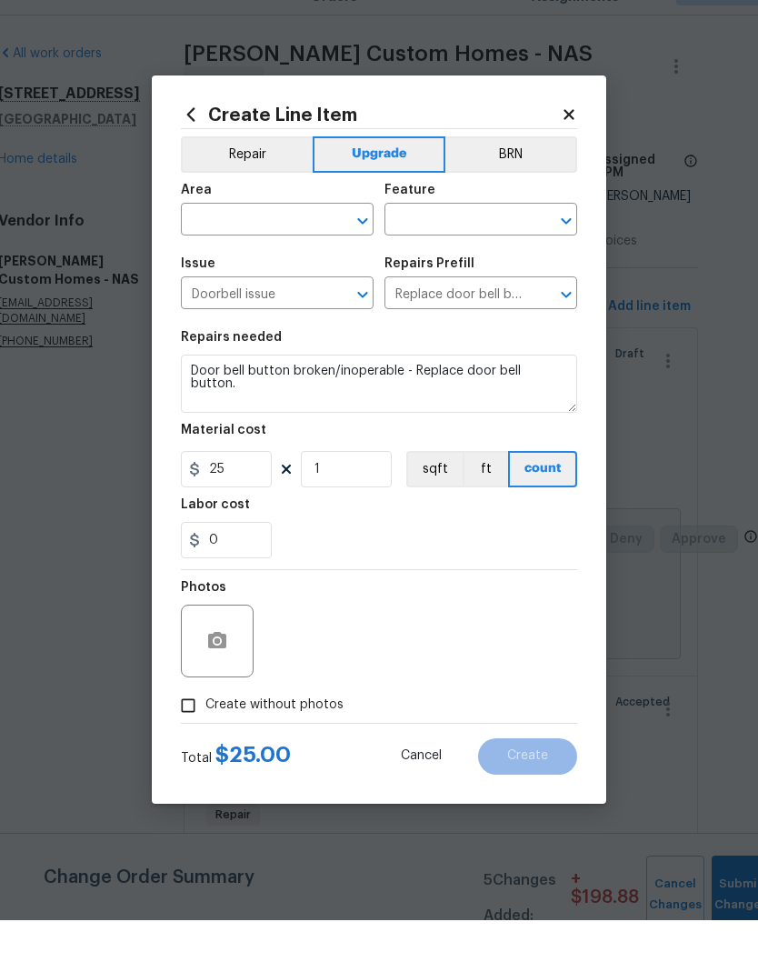
click at [327, 250] on button "Clear" at bounding box center [338, 262] width 25 height 25
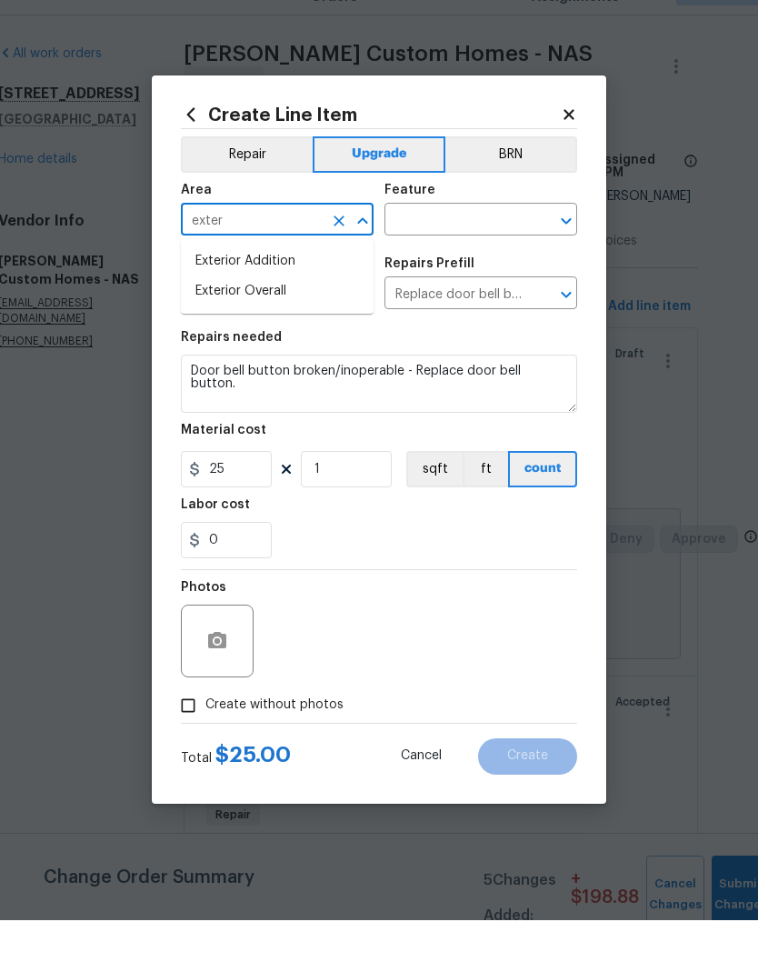
click at [283, 318] on li "Exterior Overall" at bounding box center [277, 333] width 193 height 30
type input "Exterior Overall"
click at [479, 249] on input "text" at bounding box center [456, 263] width 142 height 28
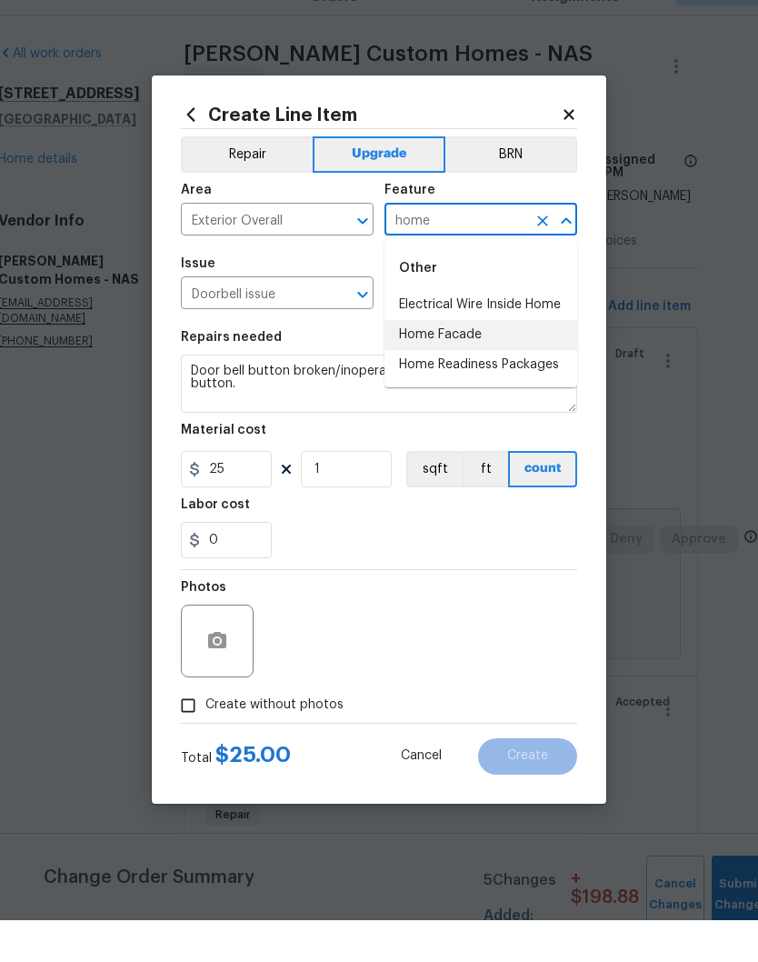
click at [477, 362] on li "Home Facade" at bounding box center [481, 377] width 193 height 30
type input "Home Facade"
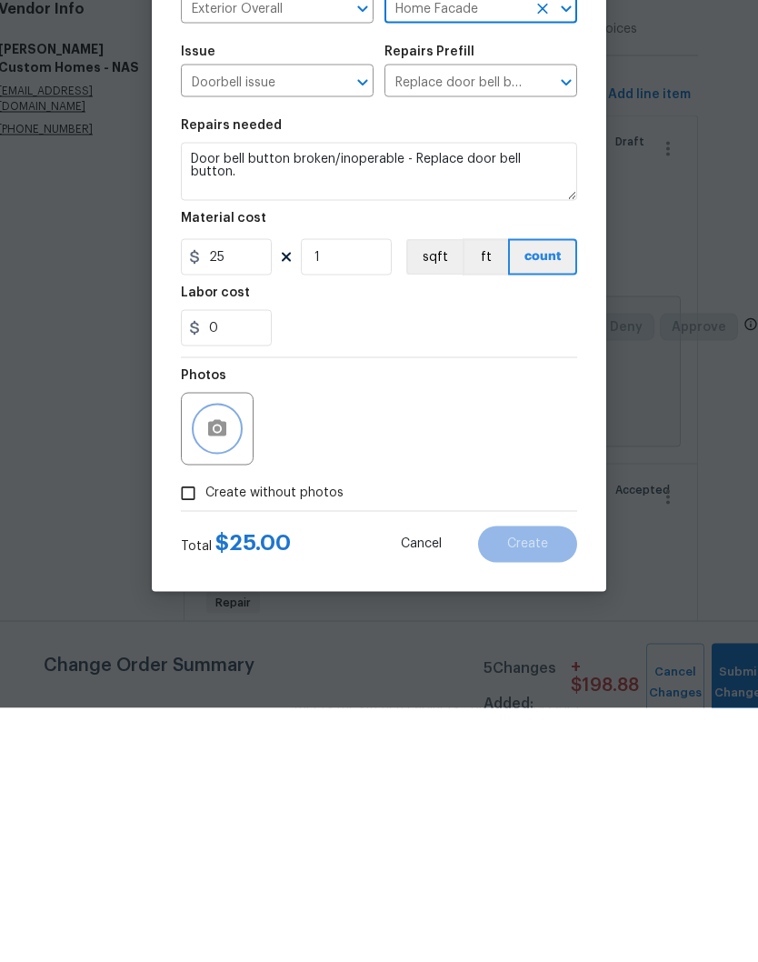
click at [235, 661] on button "button" at bounding box center [217, 683] width 44 height 44
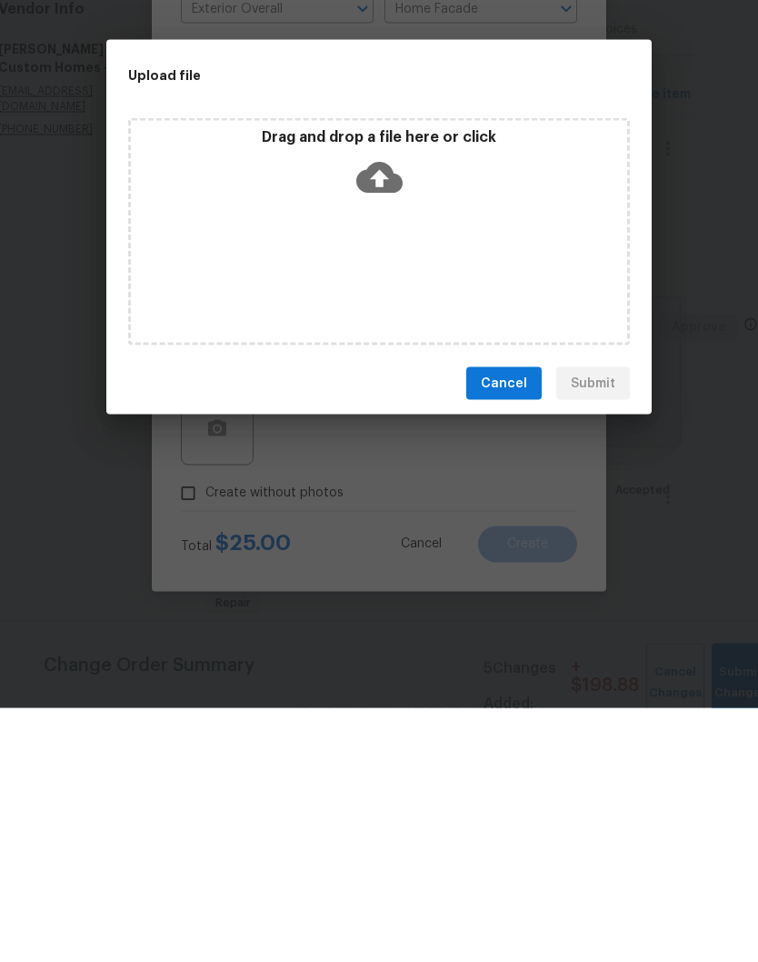
scroll to position [75, 0]
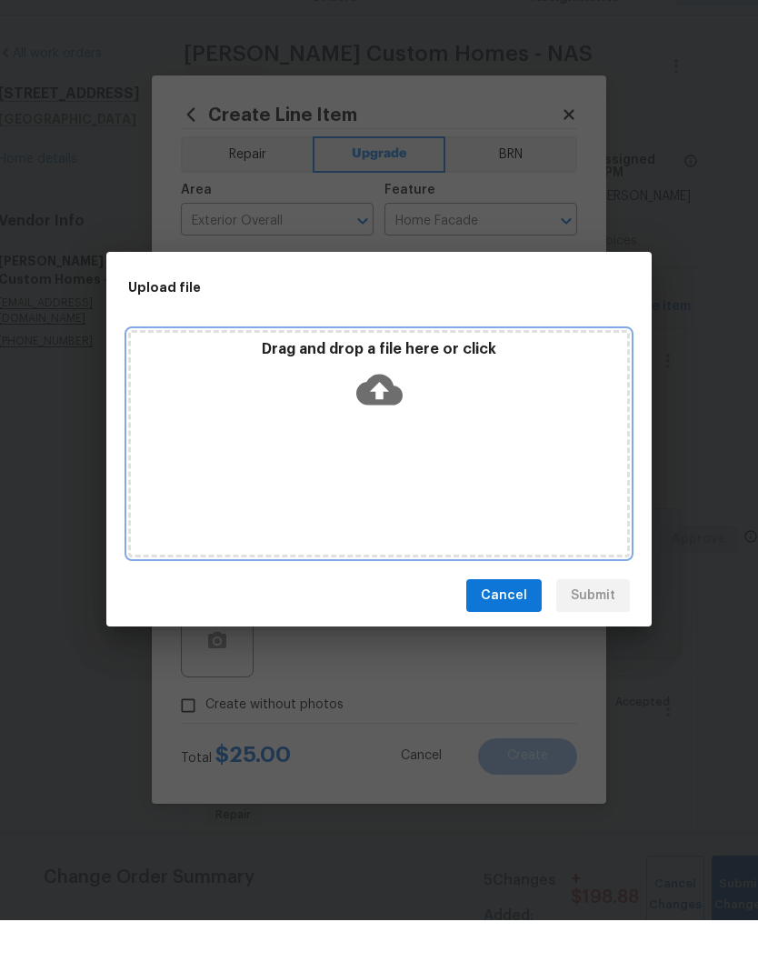
click at [455, 422] on div "Drag and drop a file here or click" at bounding box center [379, 485] width 502 height 227
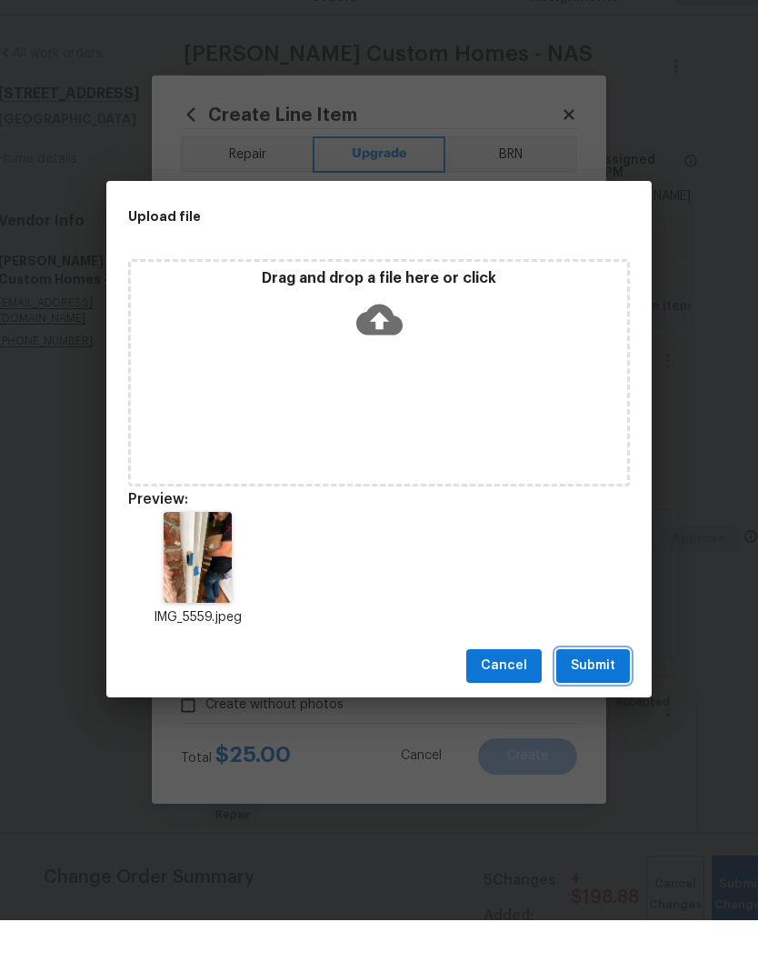
click at [607, 696] on span "Submit" at bounding box center [593, 707] width 45 height 23
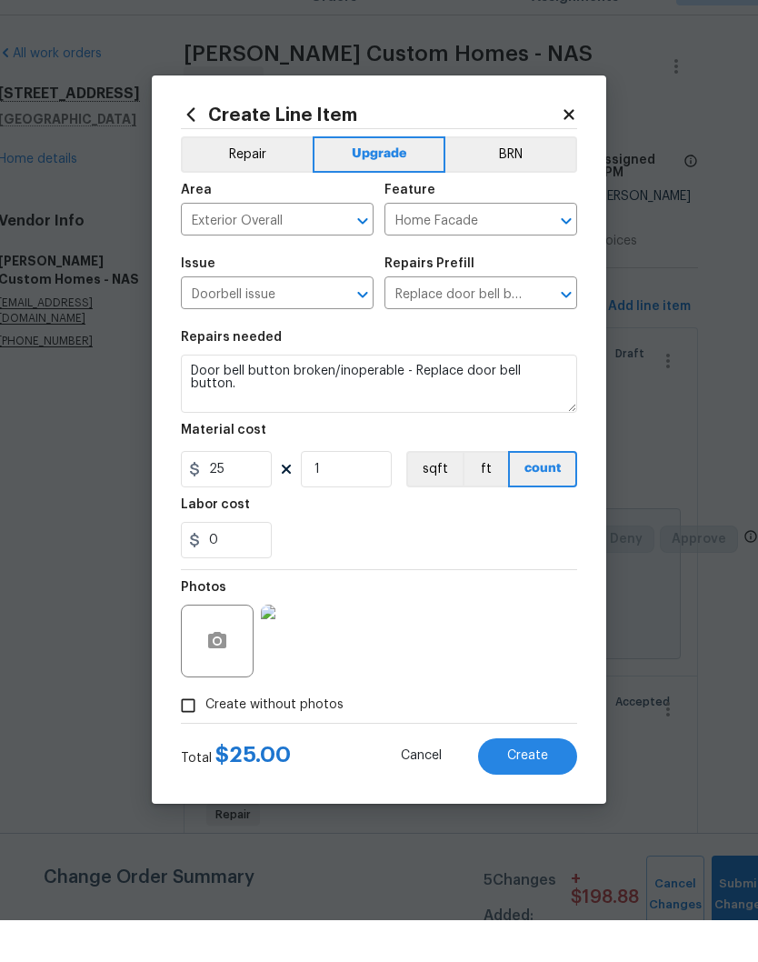
click at [540, 791] on span "Create" at bounding box center [527, 798] width 41 height 14
type input "0"
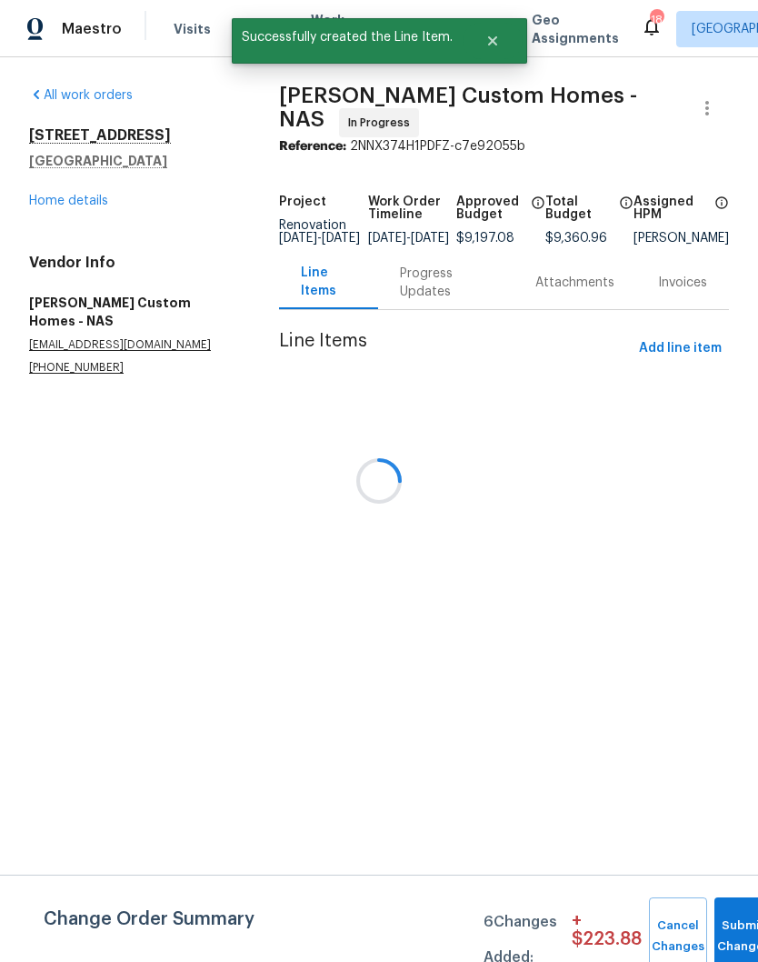
scroll to position [0, 0]
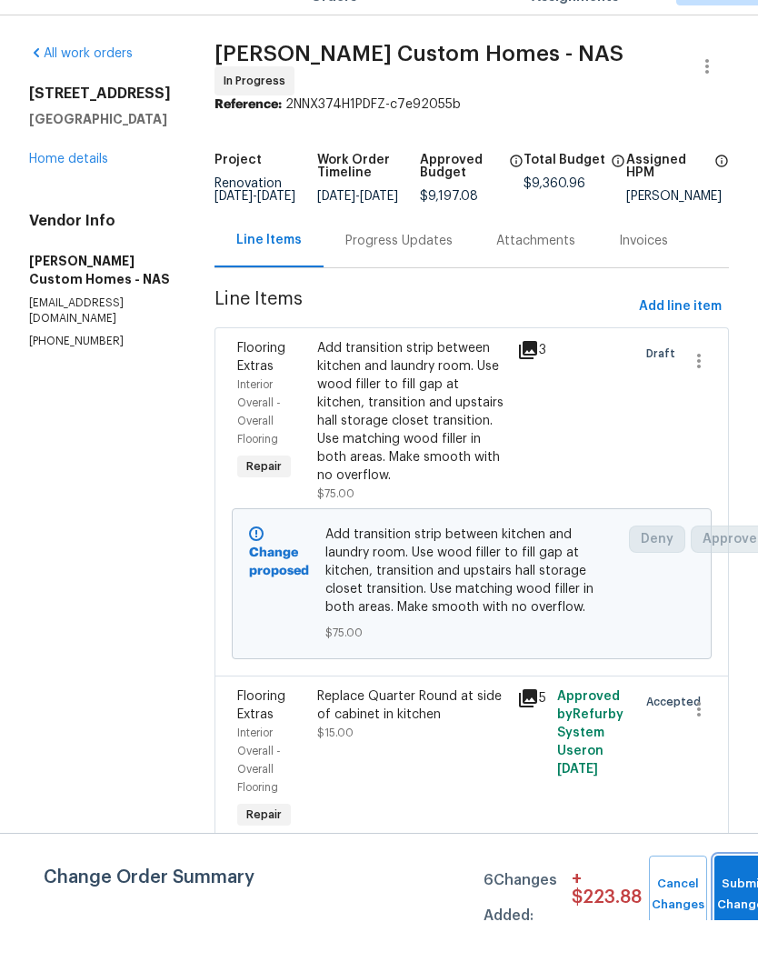
click at [738, 897] on button "Submit Changes" at bounding box center [743, 936] width 58 height 78
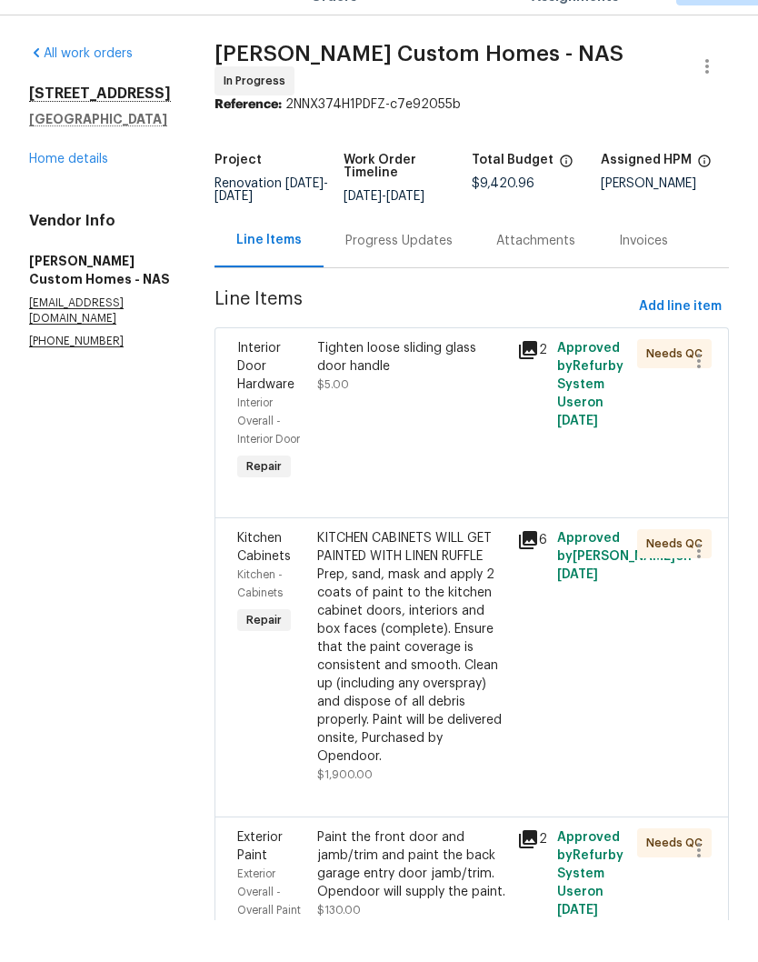
click at [411, 381] on div "Tighten loose sliding glass door handle" at bounding box center [411, 399] width 189 height 36
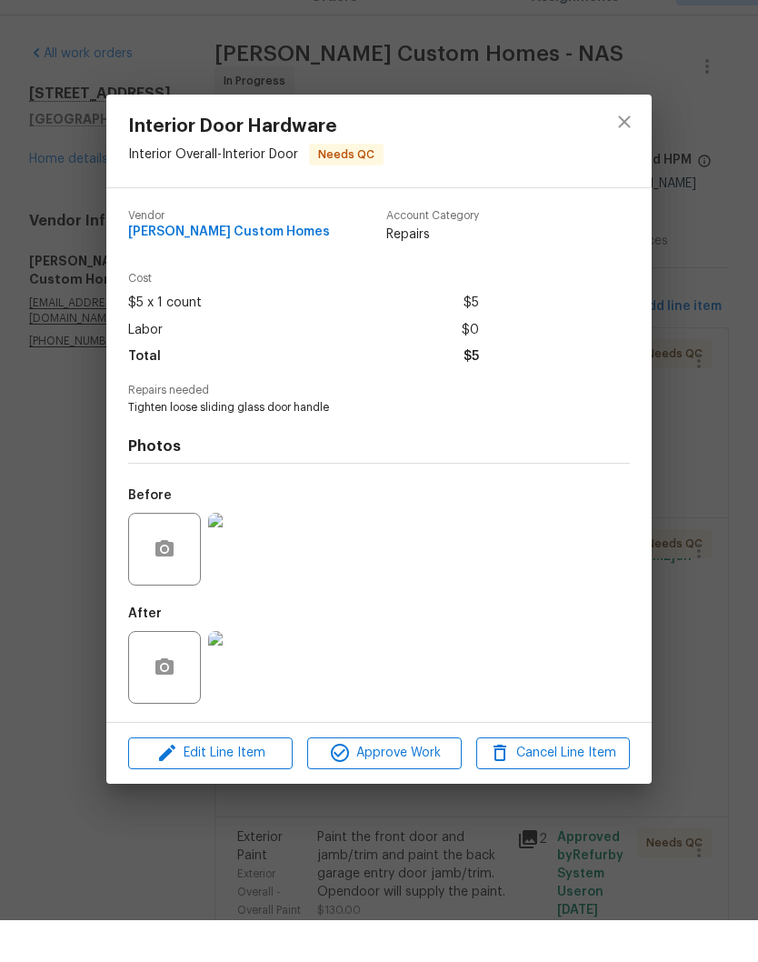
click at [261, 673] on img at bounding box center [244, 709] width 73 height 73
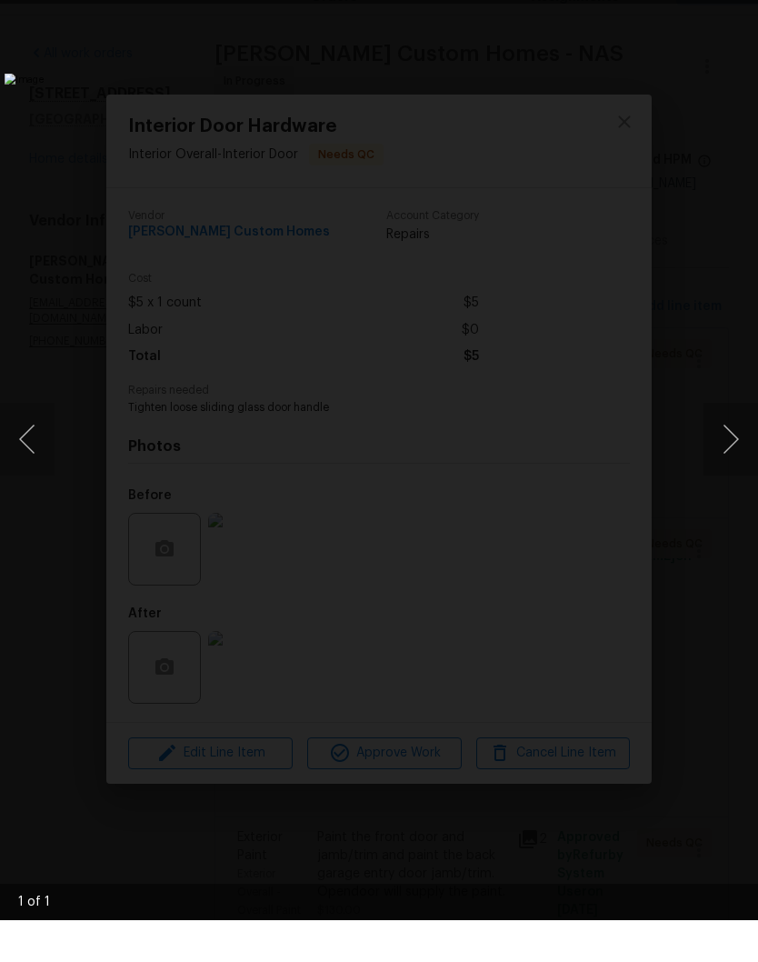
click at [734, 445] on button "Next image" at bounding box center [731, 481] width 55 height 73
click at [581, 115] on img "Lightbox" at bounding box center [293, 481] width 576 height 732
click at [744, 7] on div "Lightbox" at bounding box center [379, 481] width 758 height 962
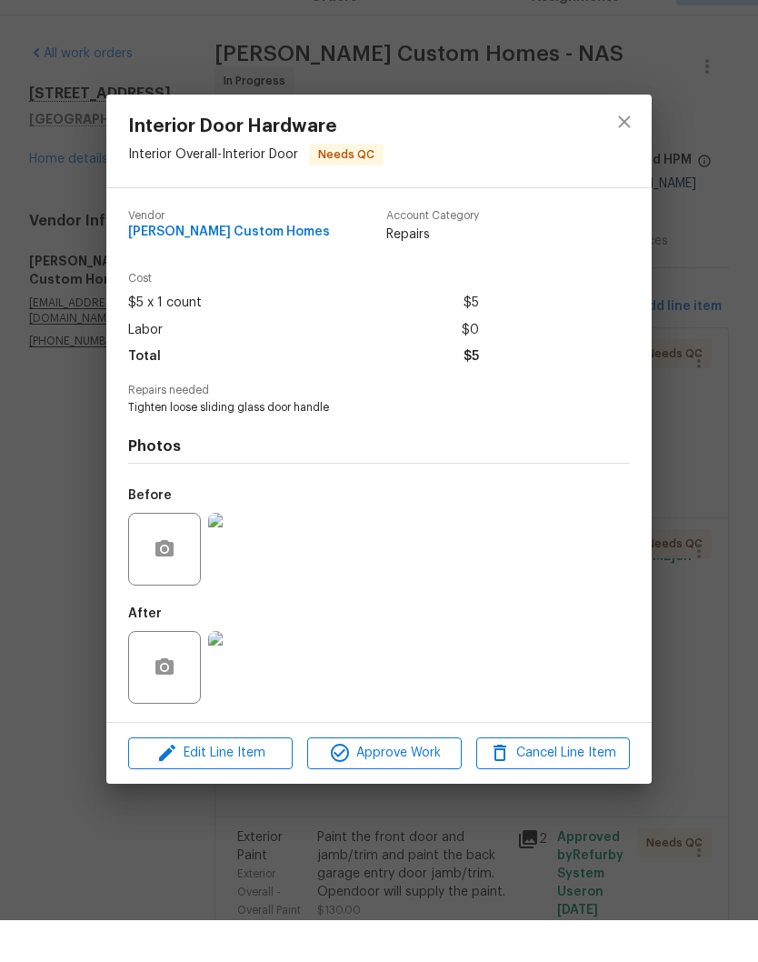
click at [703, 2] on div "Interior Door Hardware Interior Overall - Interior Door Needs QC Vendor Rappa C…" at bounding box center [379, 481] width 758 height 962
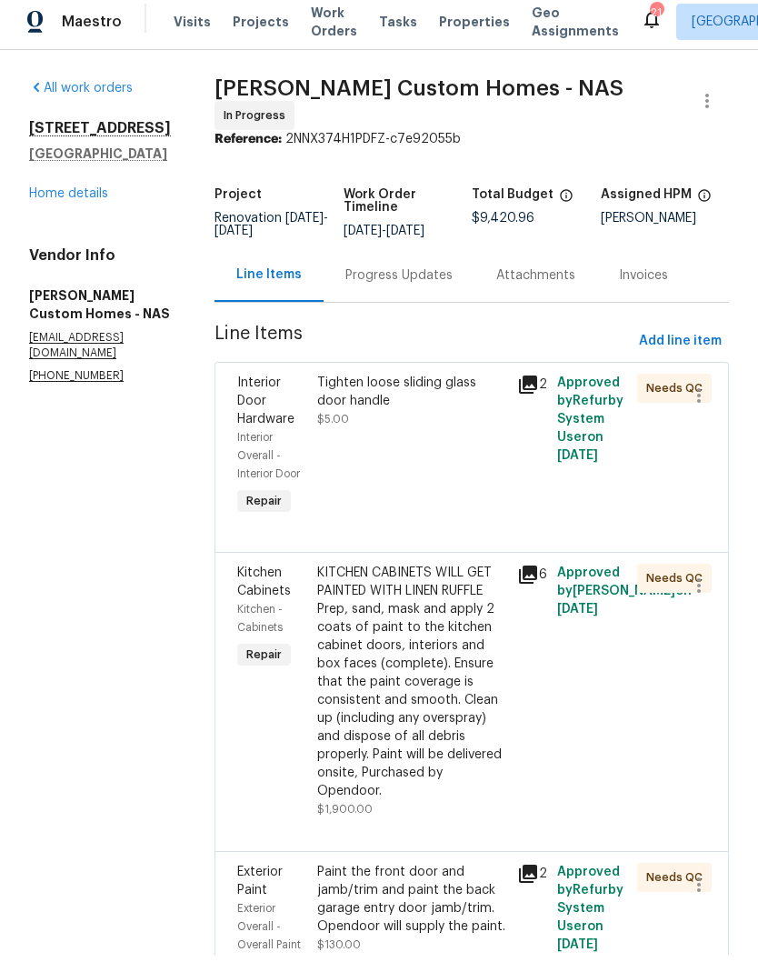
click at [415, 396] on div "Tighten loose sliding glass door handle" at bounding box center [411, 399] width 189 height 36
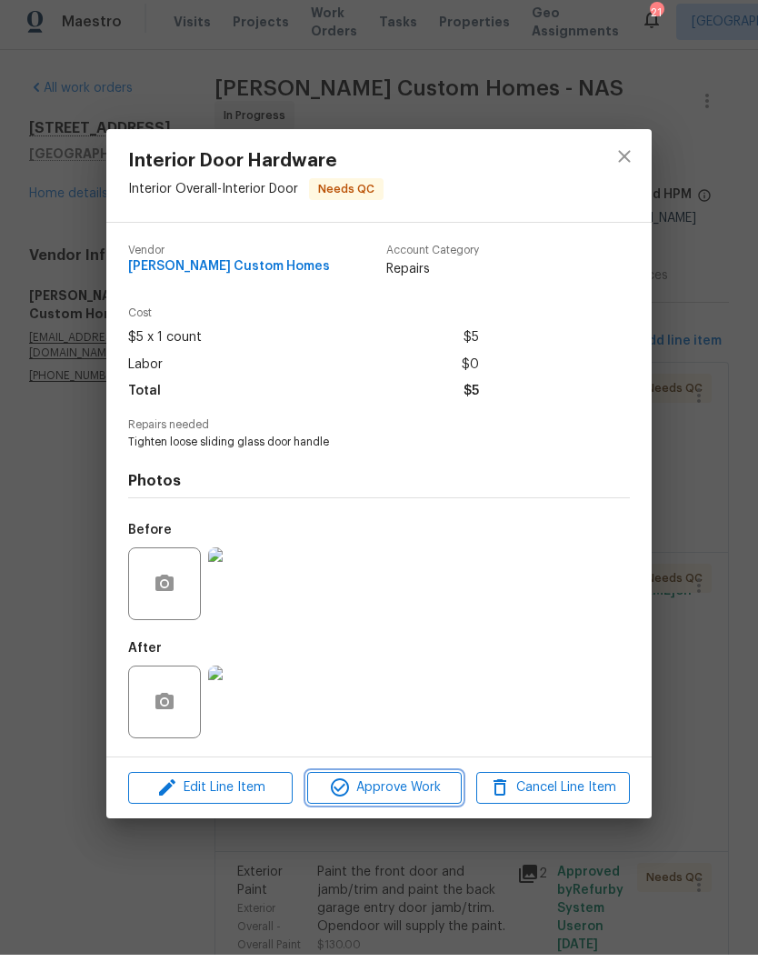
click at [405, 789] on span "Approve Work" at bounding box center [384, 795] width 143 height 23
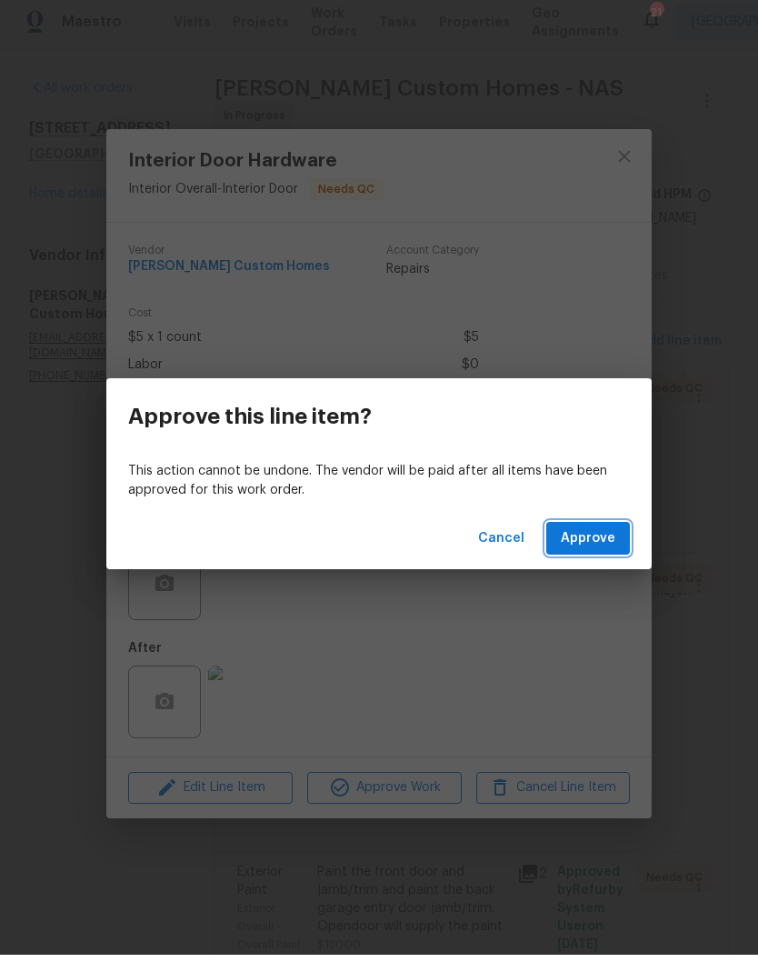
click at [585, 540] on span "Approve" at bounding box center [588, 546] width 55 height 23
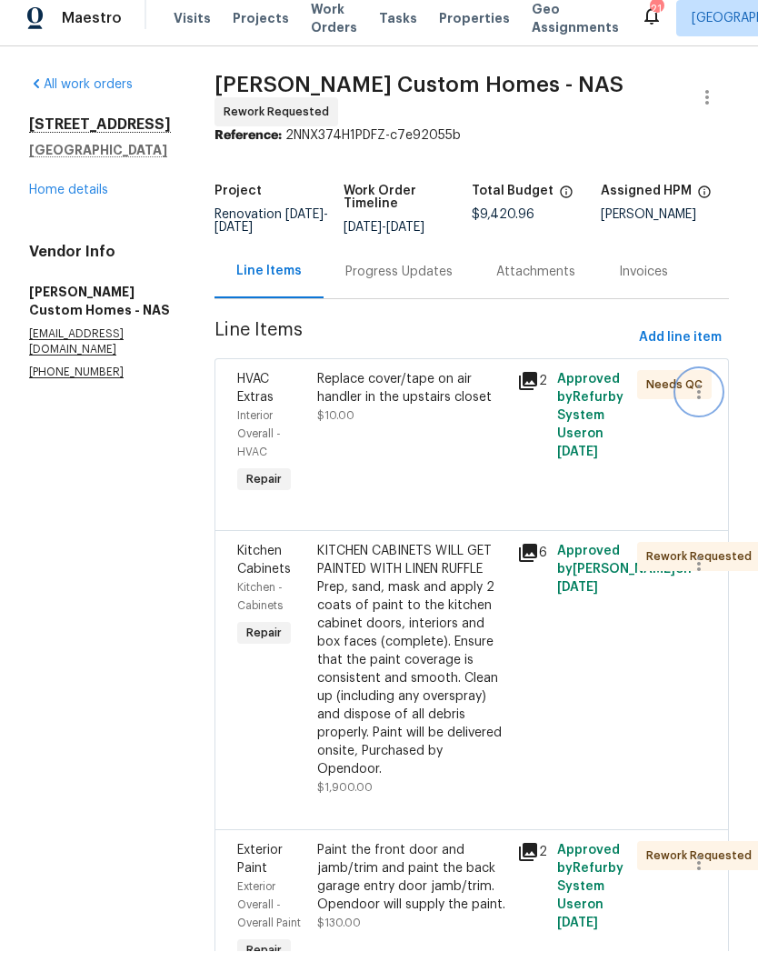
click at [704, 407] on icon "button" at bounding box center [699, 403] width 22 height 22
click at [714, 390] on li "Cancel" at bounding box center [708, 398] width 70 height 30
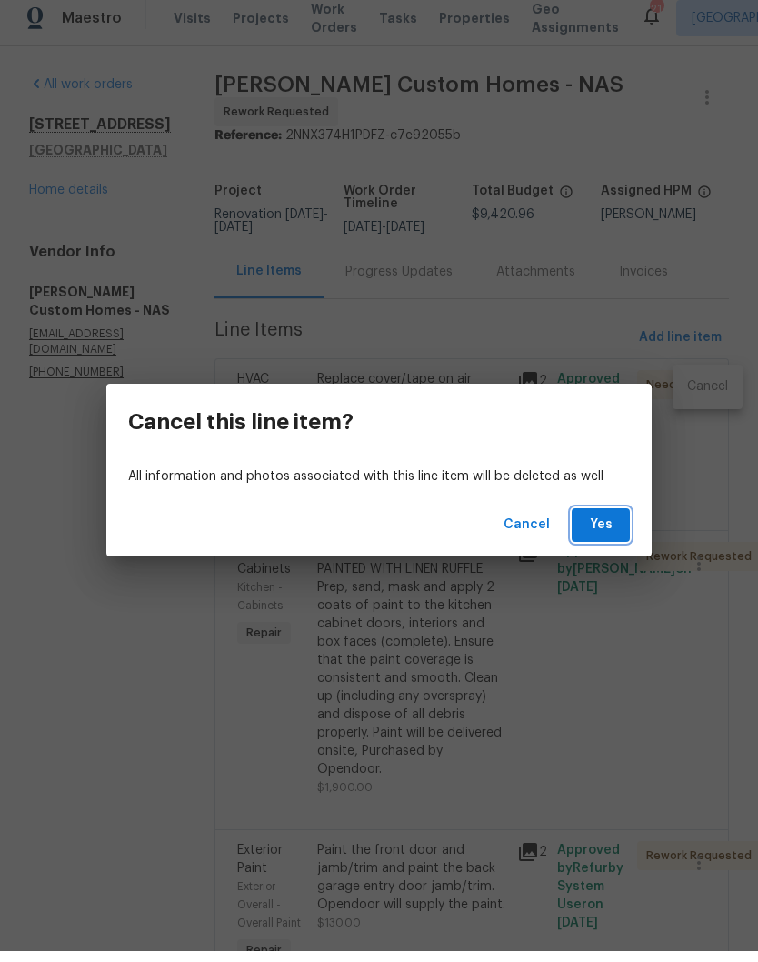
click at [609, 525] on span "Yes" at bounding box center [600, 536] width 29 height 23
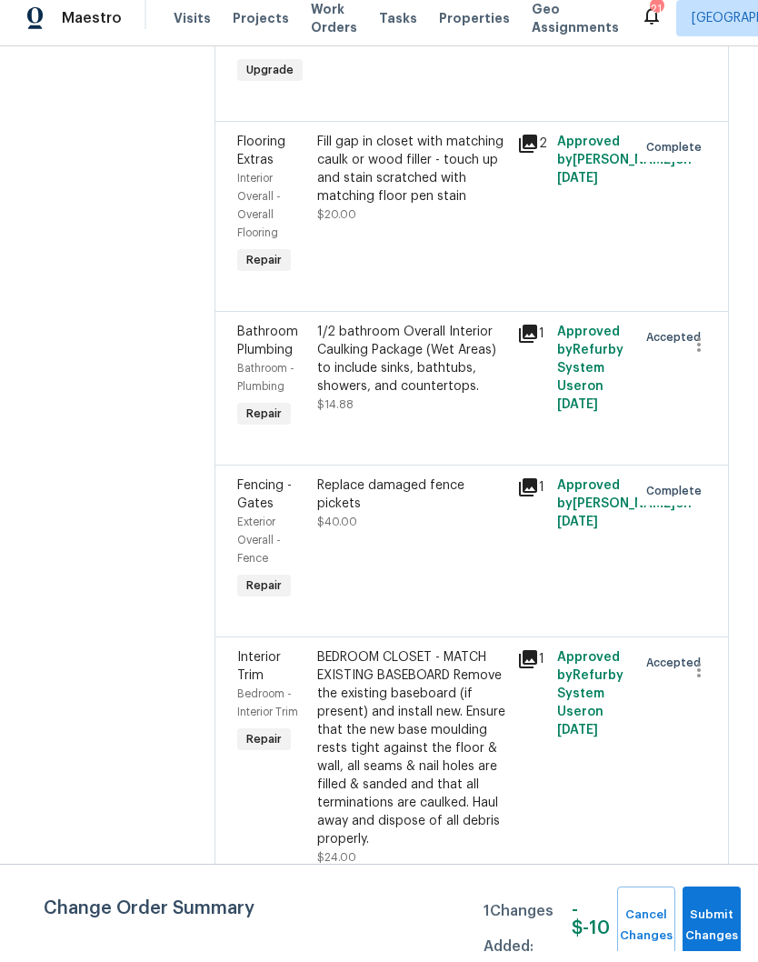
scroll to position [7580, 0]
click at [722, 918] on span "Submit Changes" at bounding box center [712, 936] width 40 height 42
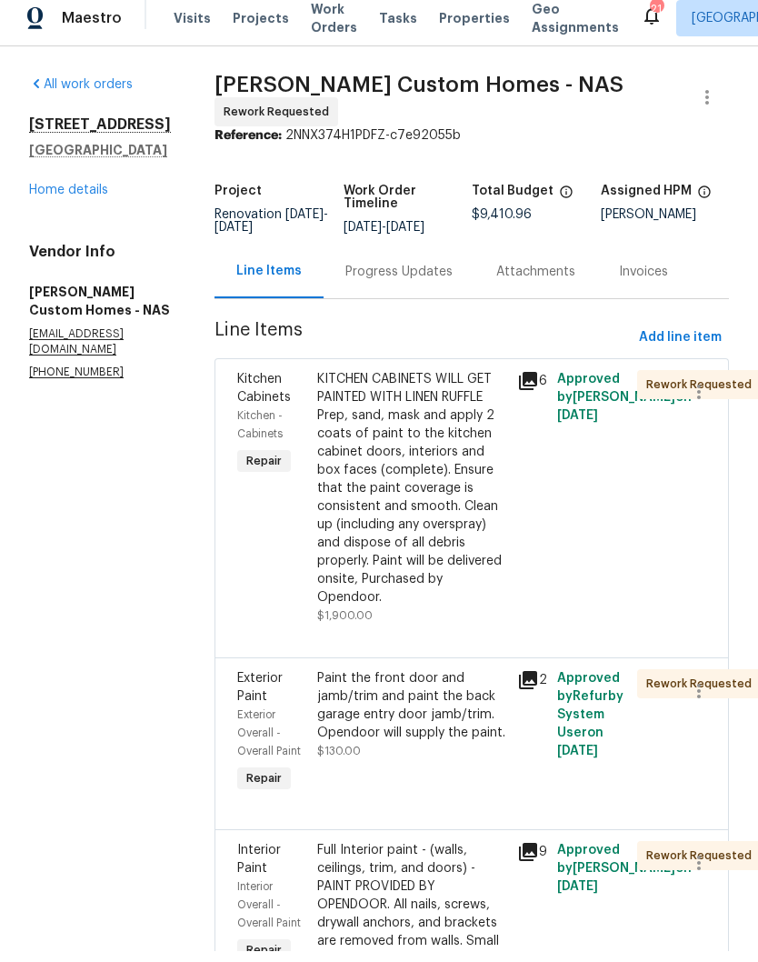
scroll to position [0, 0]
click at [714, 105] on icon "button" at bounding box center [707, 108] width 22 height 22
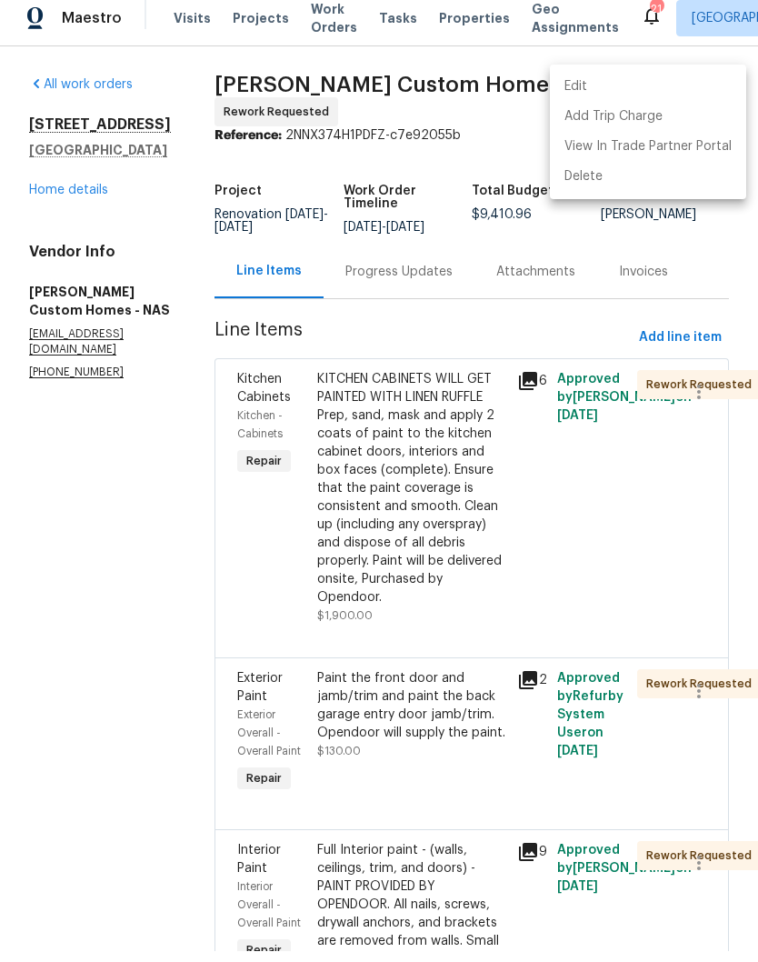
click at [603, 92] on li "Edit" at bounding box center [648, 98] width 196 height 30
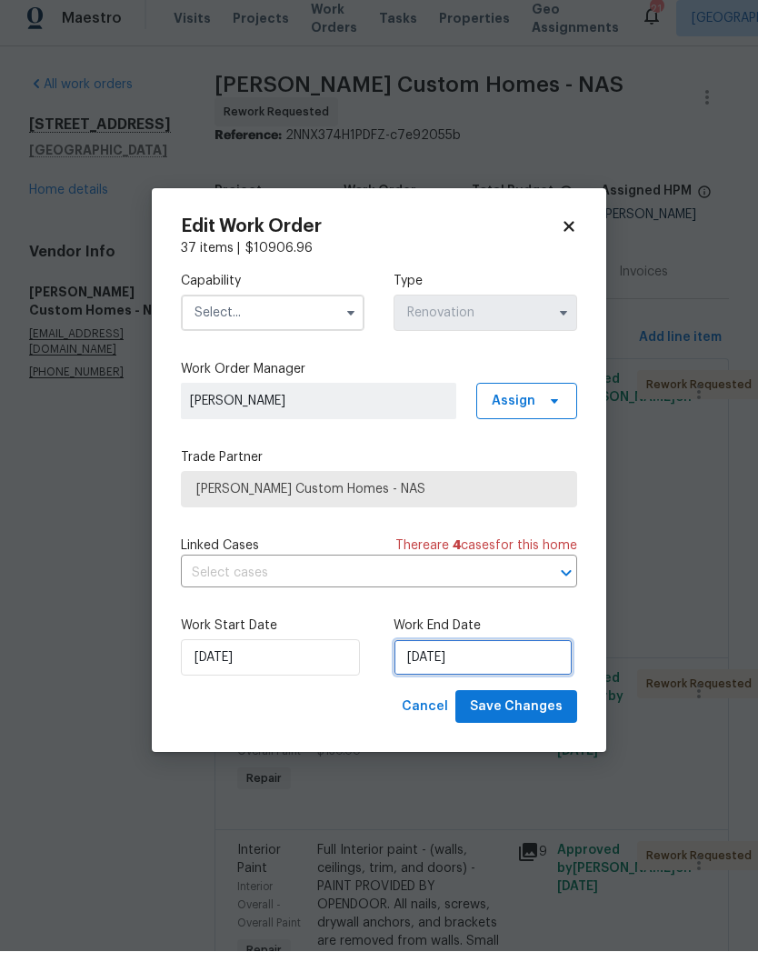
click at [504, 653] on input "[DATE]" at bounding box center [483, 668] width 179 height 36
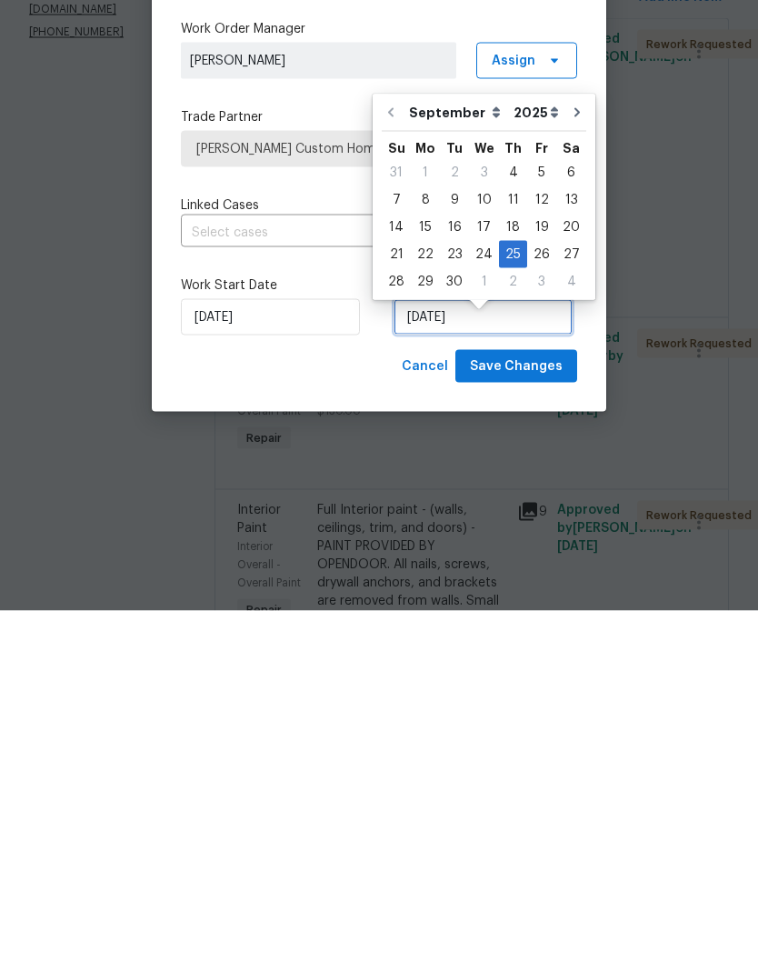
scroll to position [15, 0]
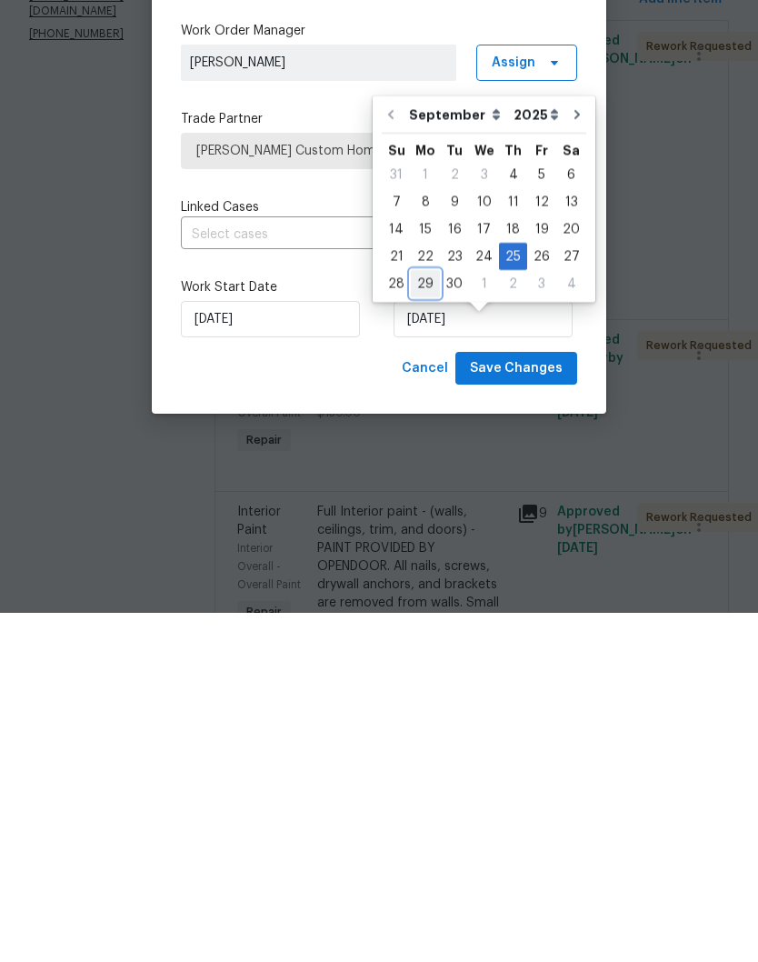
click at [431, 620] on div "29" at bounding box center [425, 632] width 29 height 25
type input "[DATE]"
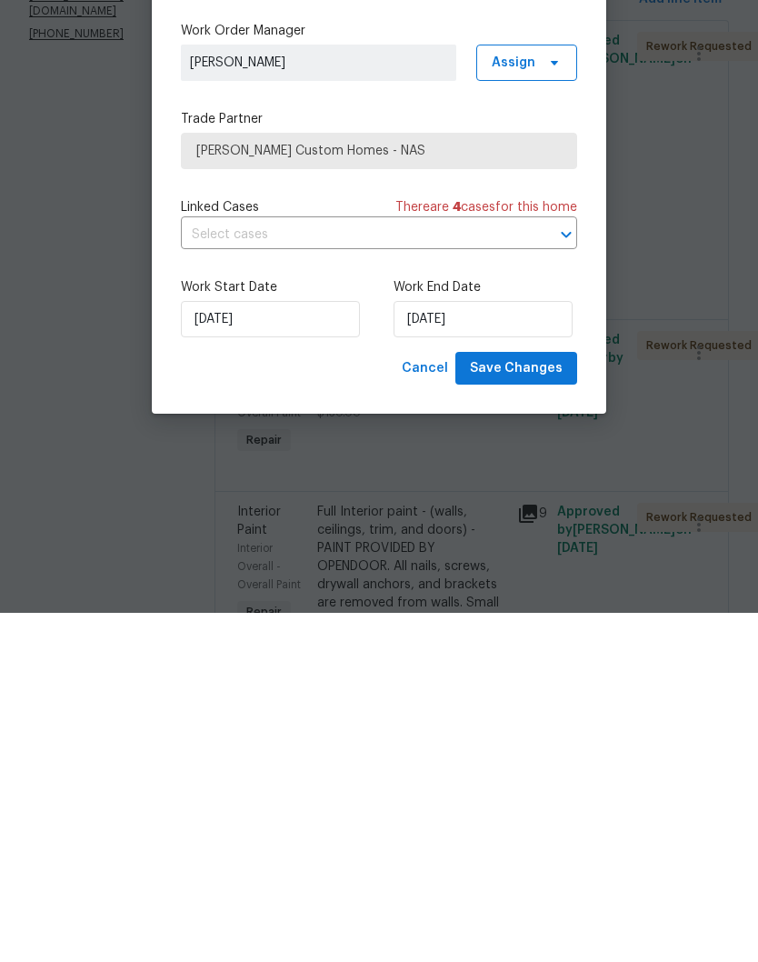
scroll to position [75, 0]
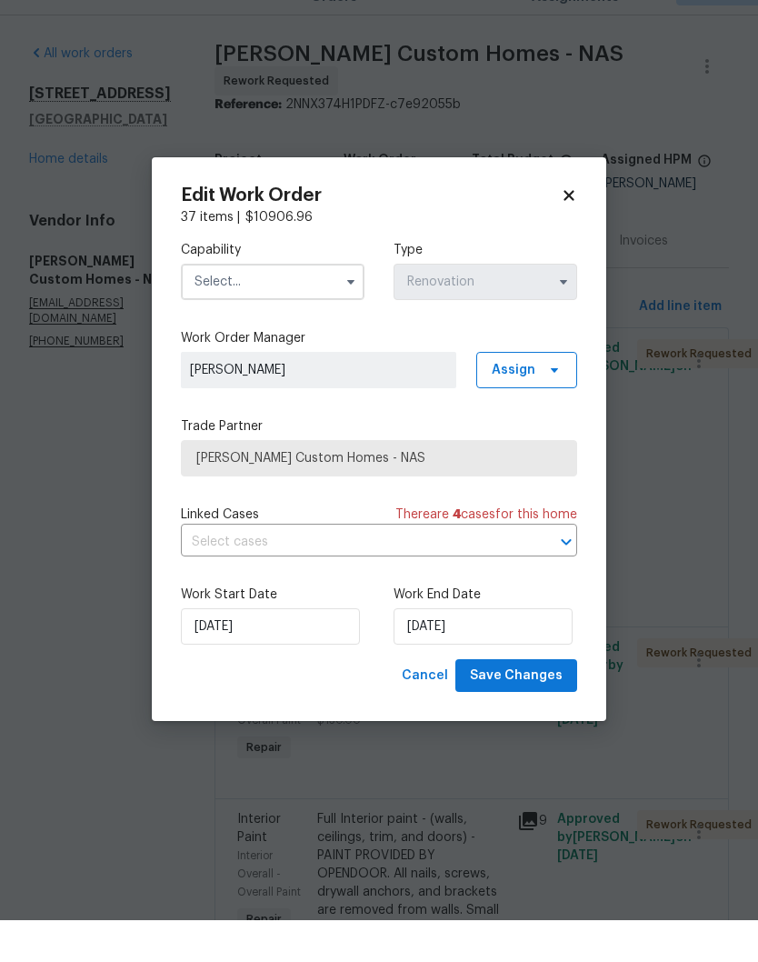
click at [333, 305] on input "text" at bounding box center [273, 323] width 184 height 36
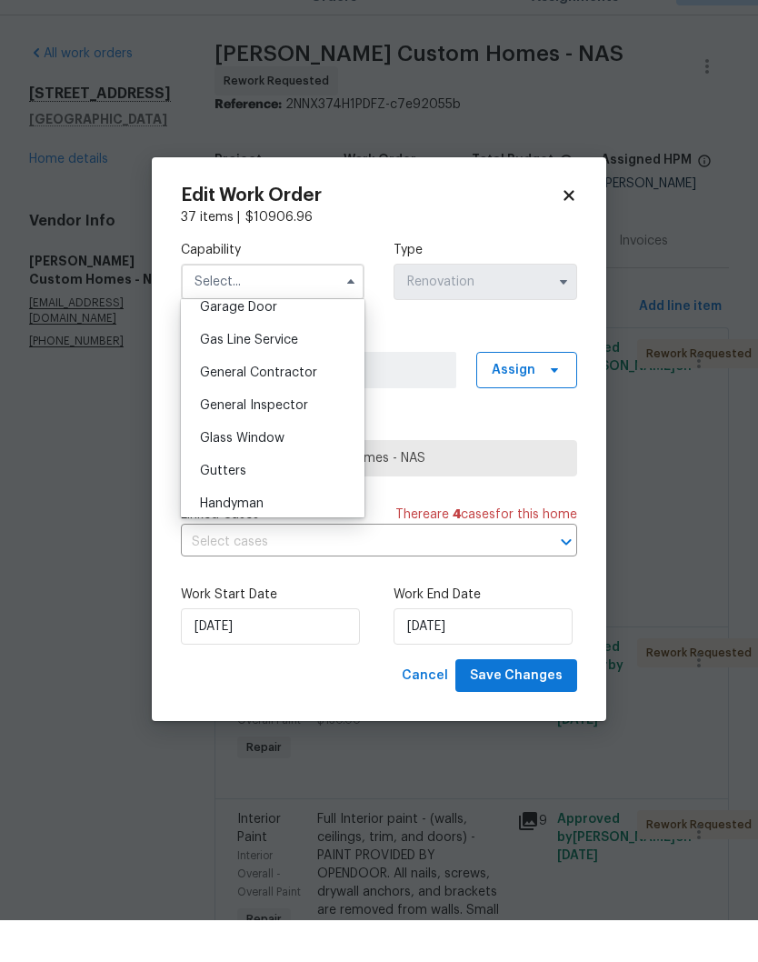
scroll to position [818, 0]
click at [316, 396] on div "General Contractor" at bounding box center [272, 412] width 175 height 33
type input "General Contractor"
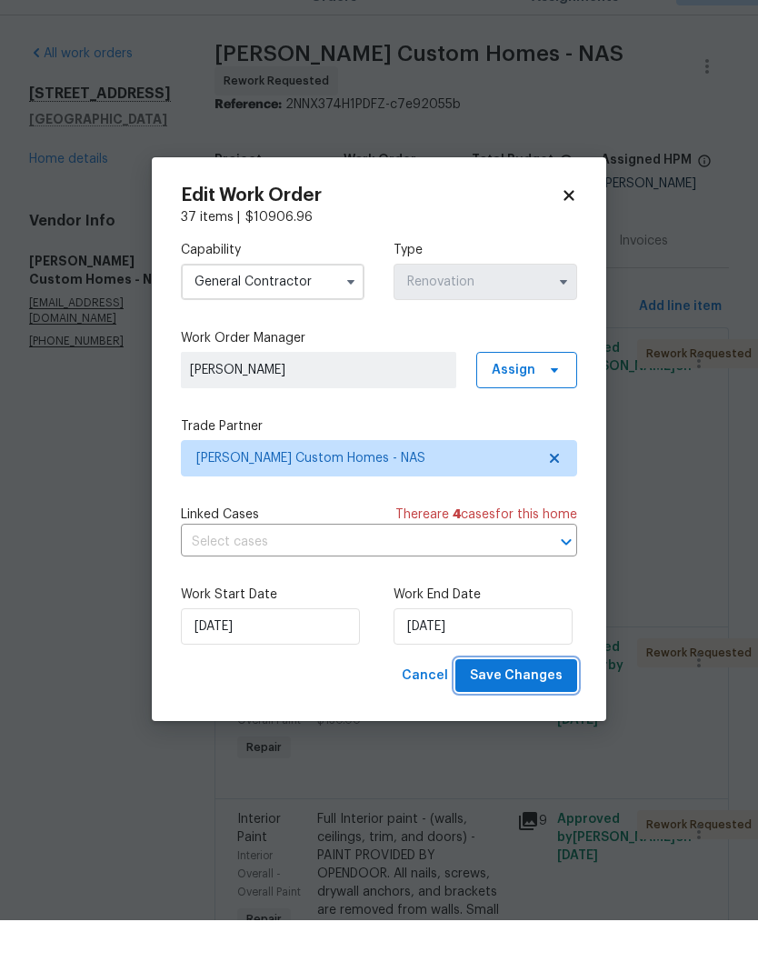
click at [534, 706] on span "Save Changes" at bounding box center [516, 717] width 93 height 23
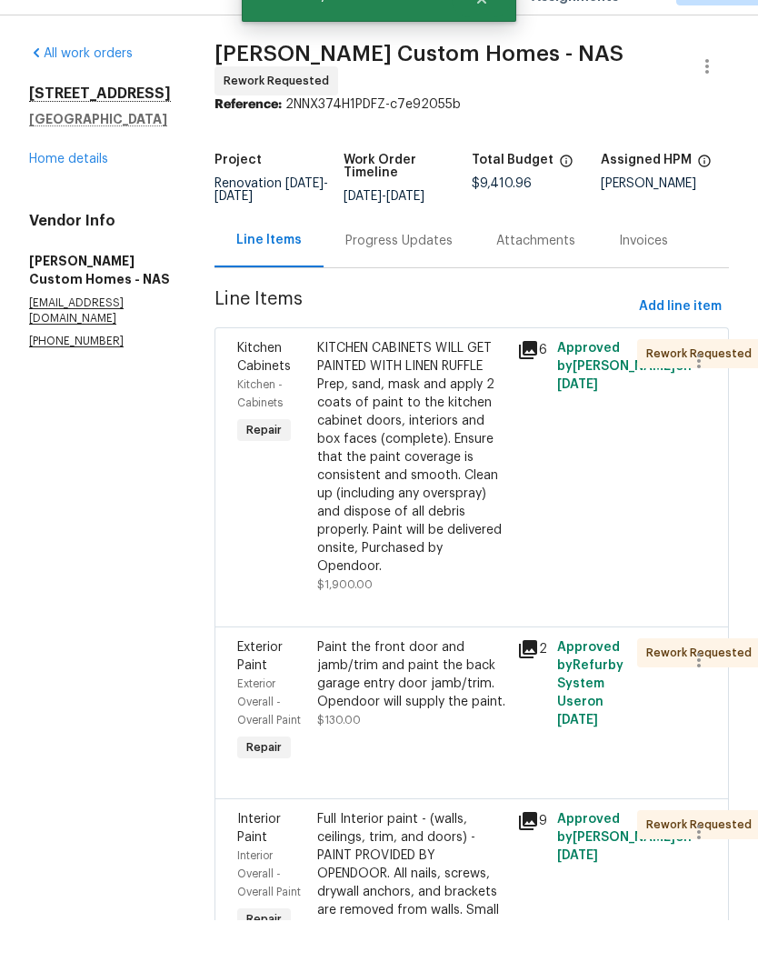
scroll to position [75, 0]
click at [97, 195] on link "Home details" at bounding box center [68, 201] width 79 height 13
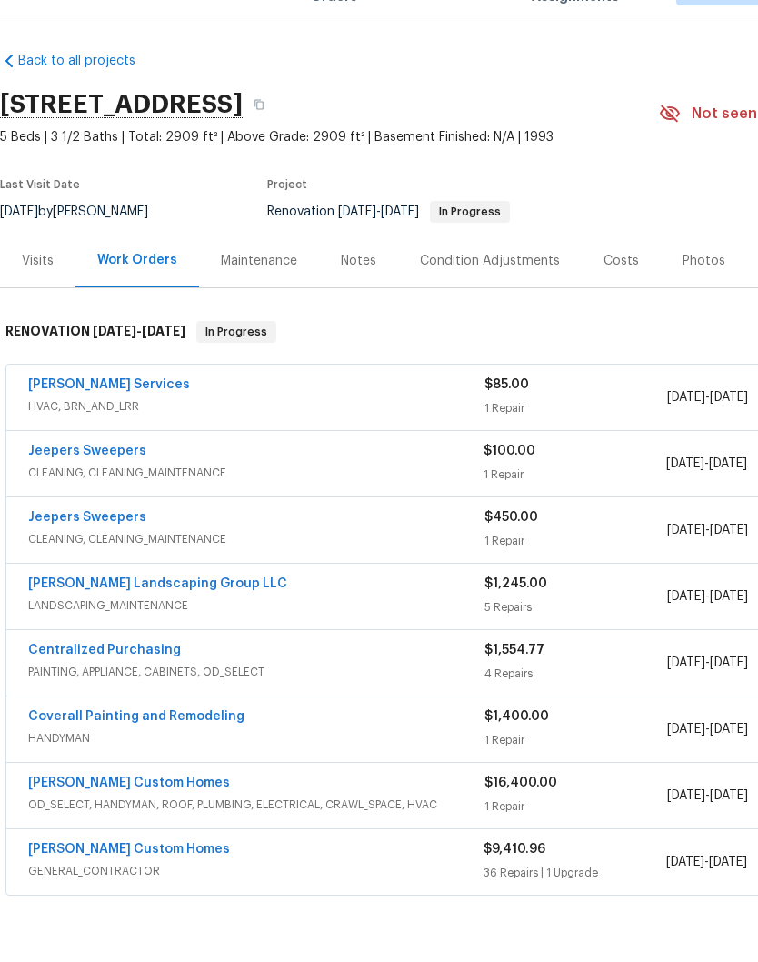
click at [130, 486] on link "Jeepers Sweepers" at bounding box center [87, 492] width 118 height 13
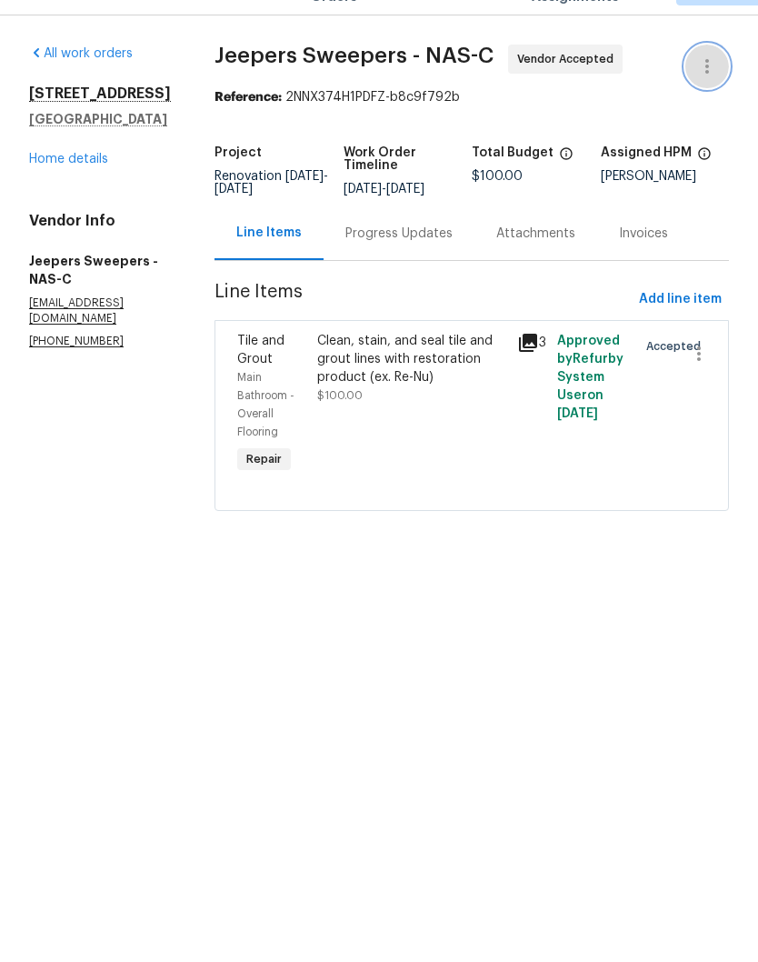
click at [714, 86] on button "button" at bounding box center [707, 108] width 44 height 44
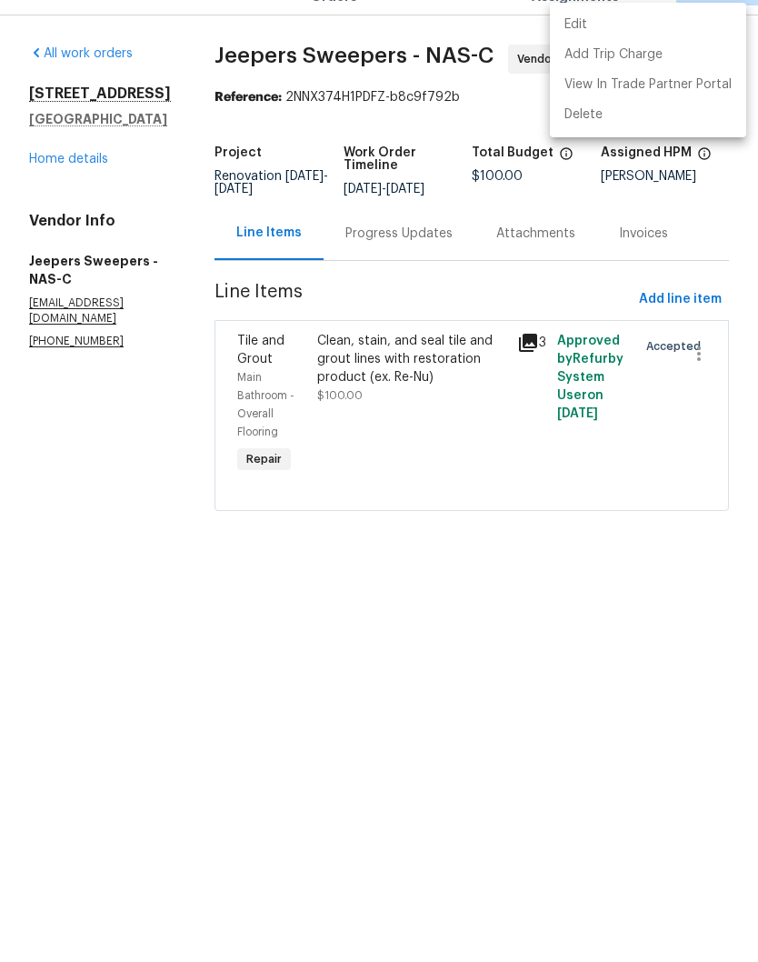
click at [595, 52] on li "Edit" at bounding box center [648, 67] width 196 height 30
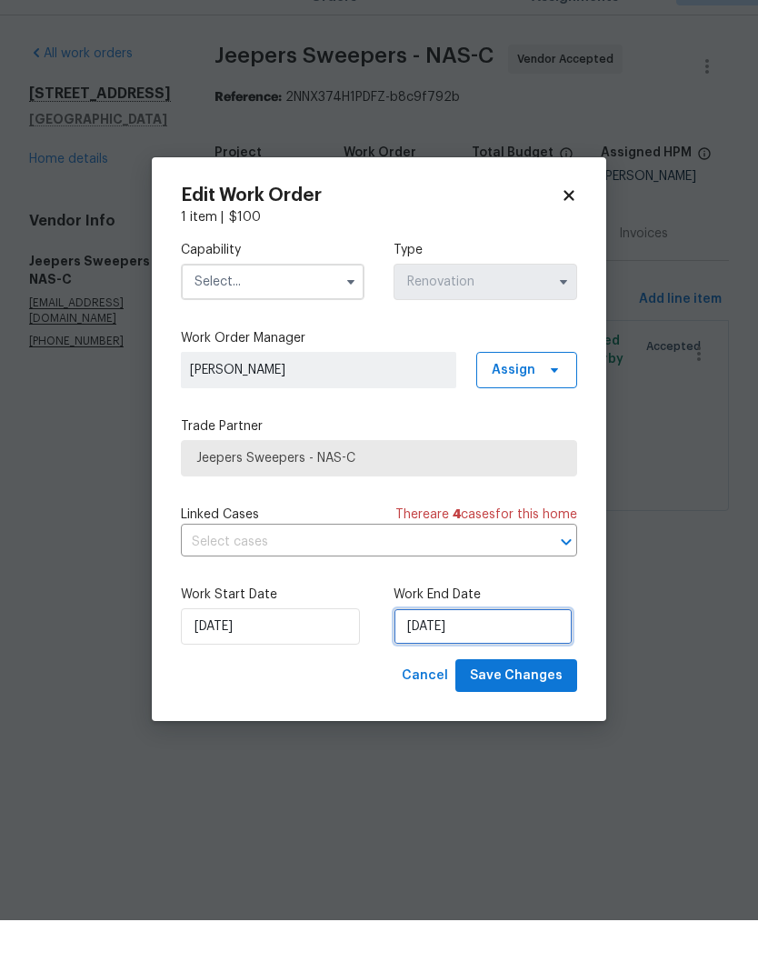
click at [528, 650] on input "9/26/2025" at bounding box center [483, 668] width 179 height 36
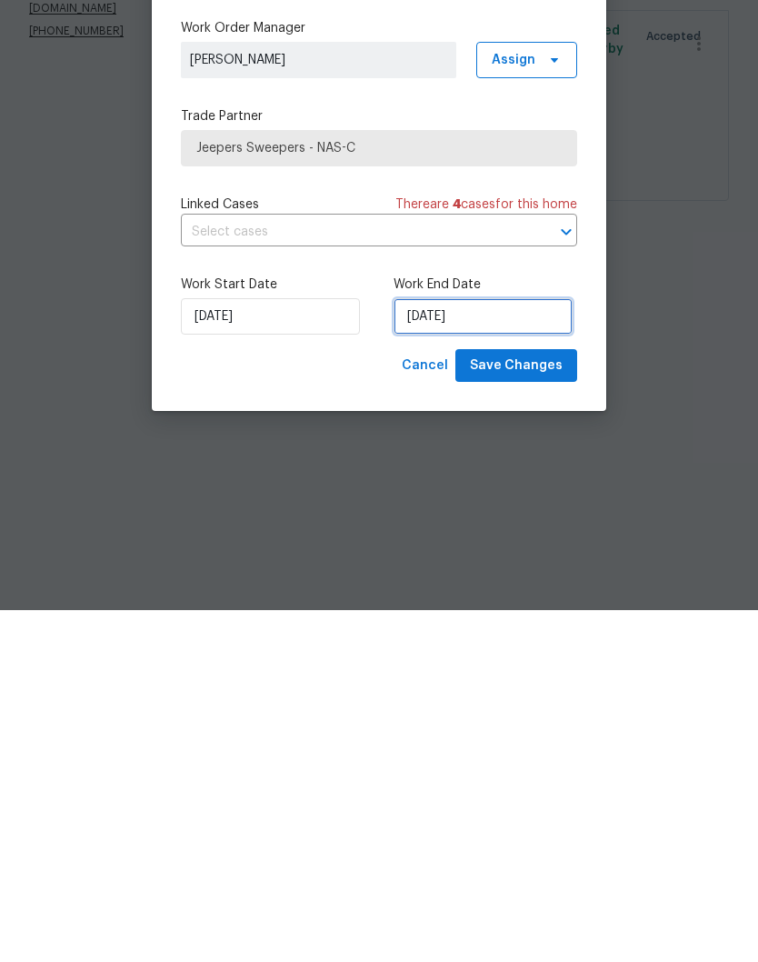
scroll to position [1, 0]
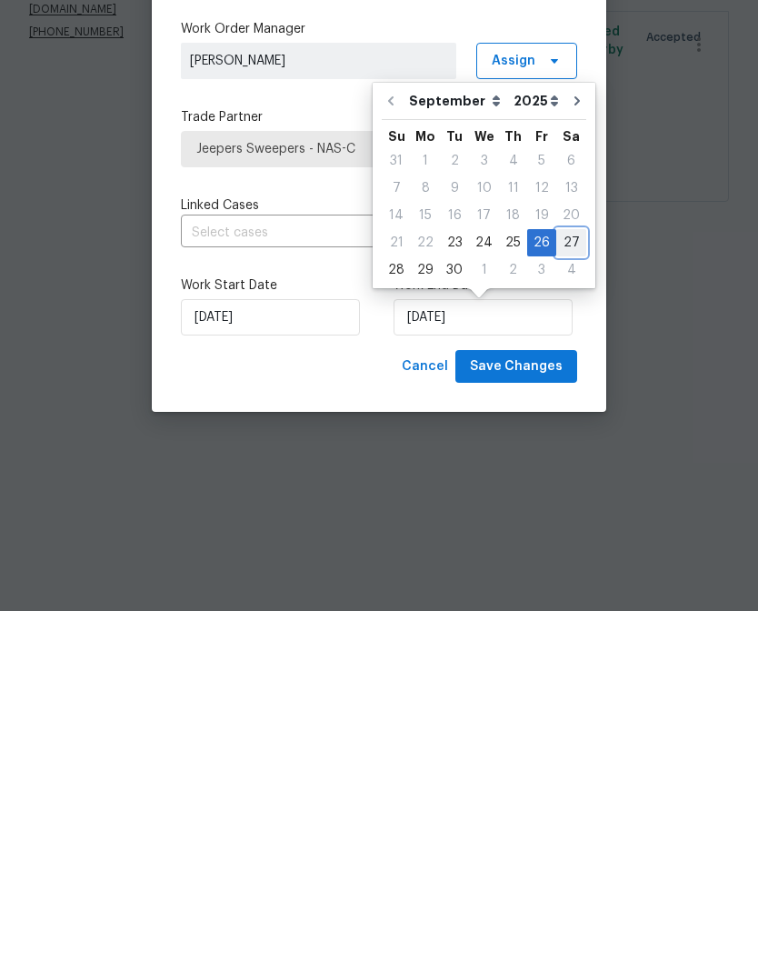
click at [568, 581] on div "27" at bounding box center [571, 593] width 30 height 25
type input "[DATE]"
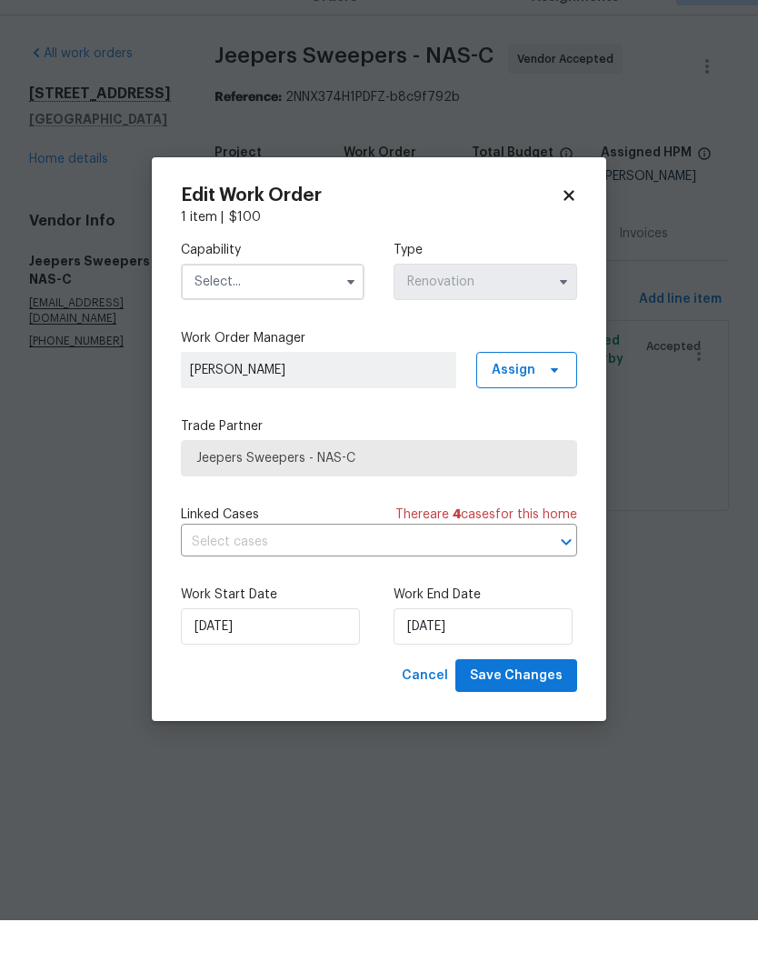
click at [330, 305] on input "text" at bounding box center [273, 323] width 184 height 36
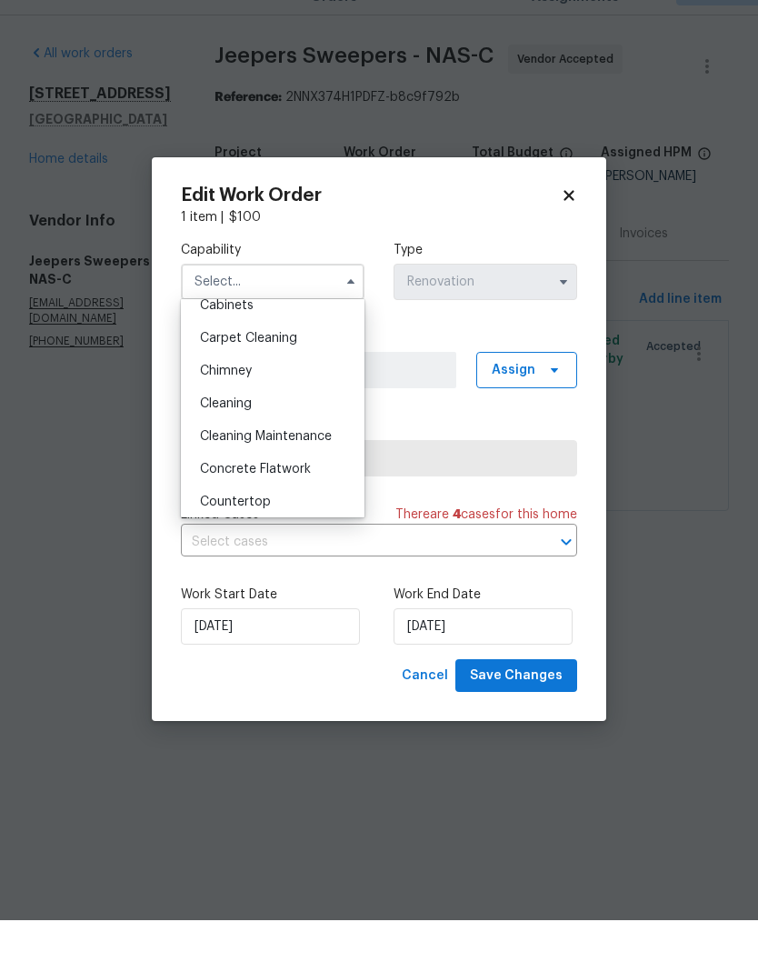
scroll to position [183, 0]
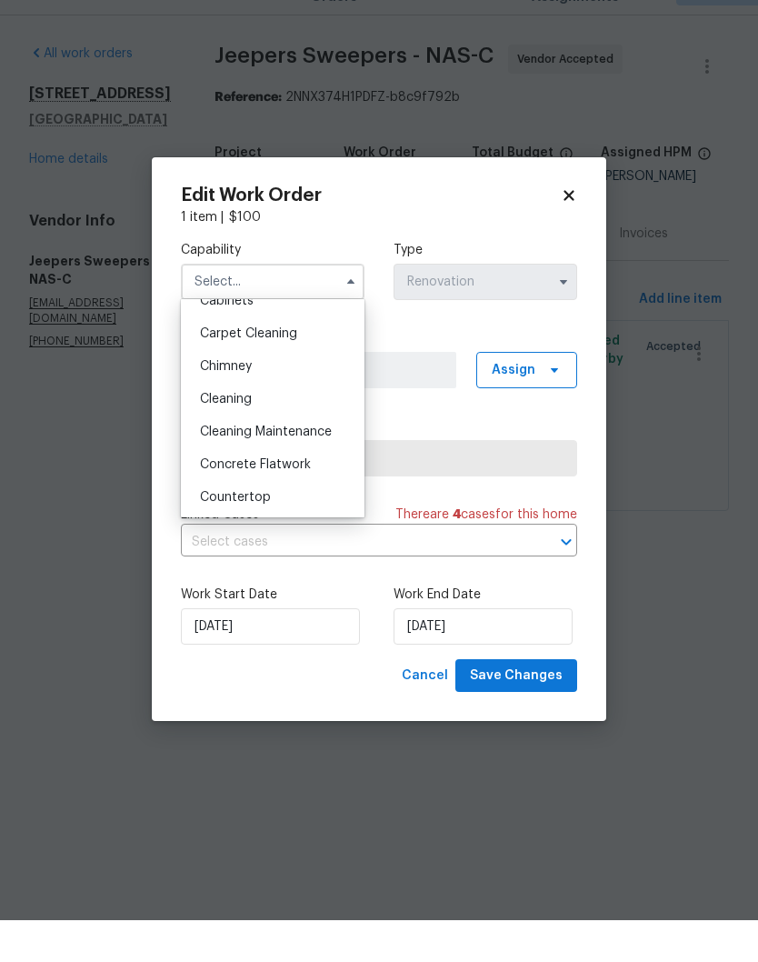
click at [256, 425] on div "Cleaning" at bounding box center [272, 441] width 175 height 33
type input "Cleaning"
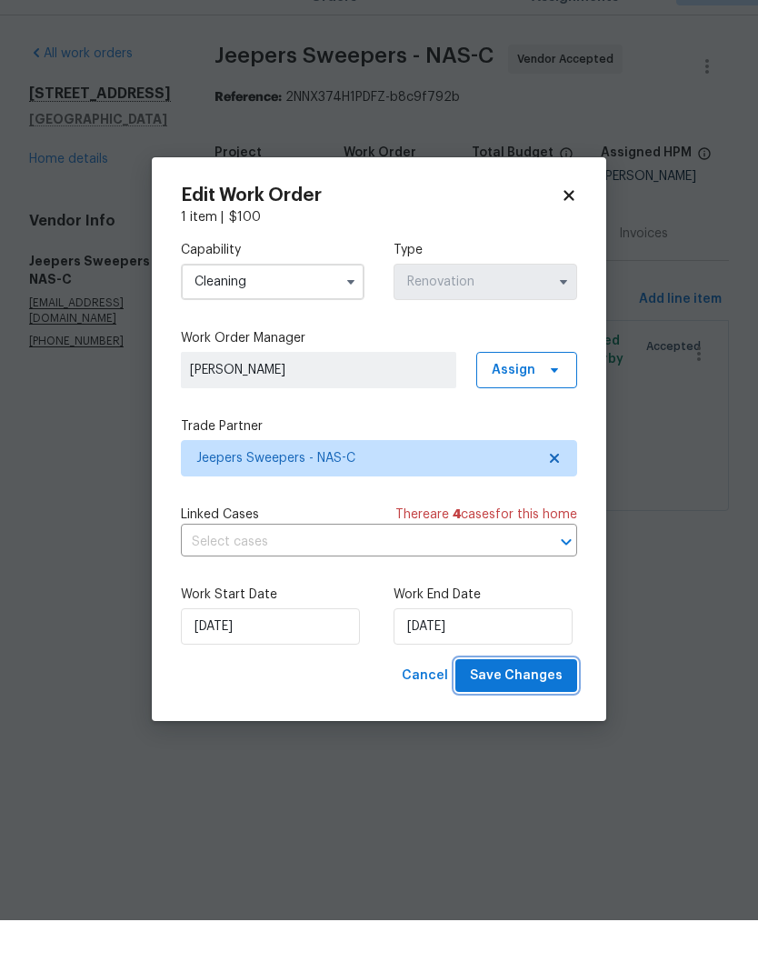
click at [539, 706] on span "Save Changes" at bounding box center [516, 717] width 93 height 23
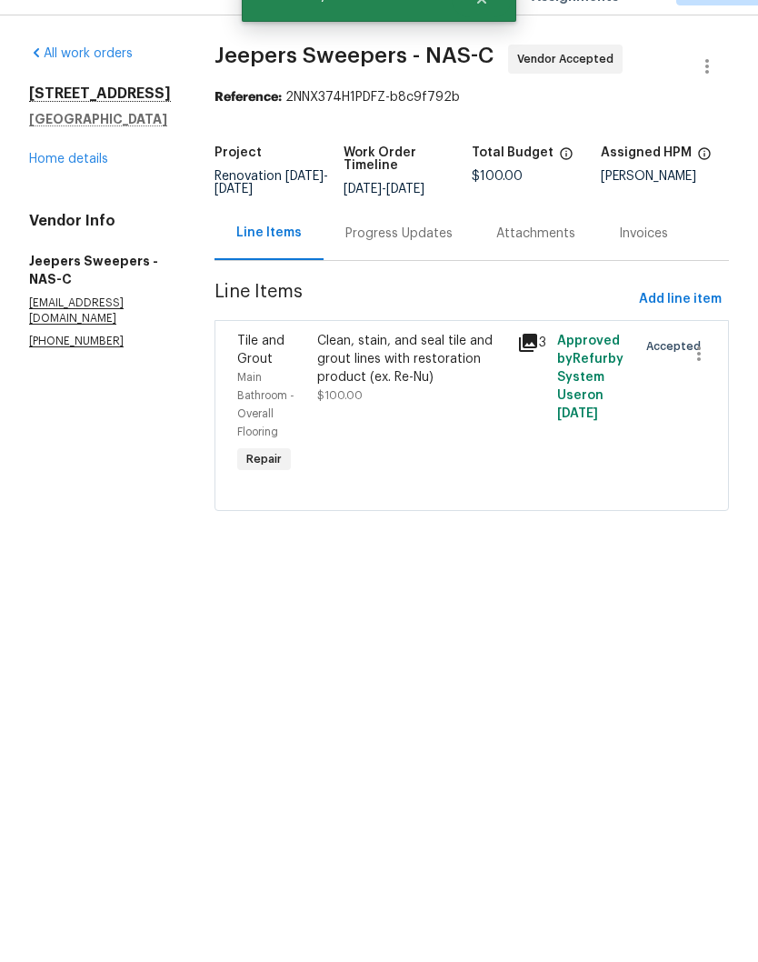
click at [448, 266] on div "Progress Updates" at bounding box center [398, 275] width 107 height 18
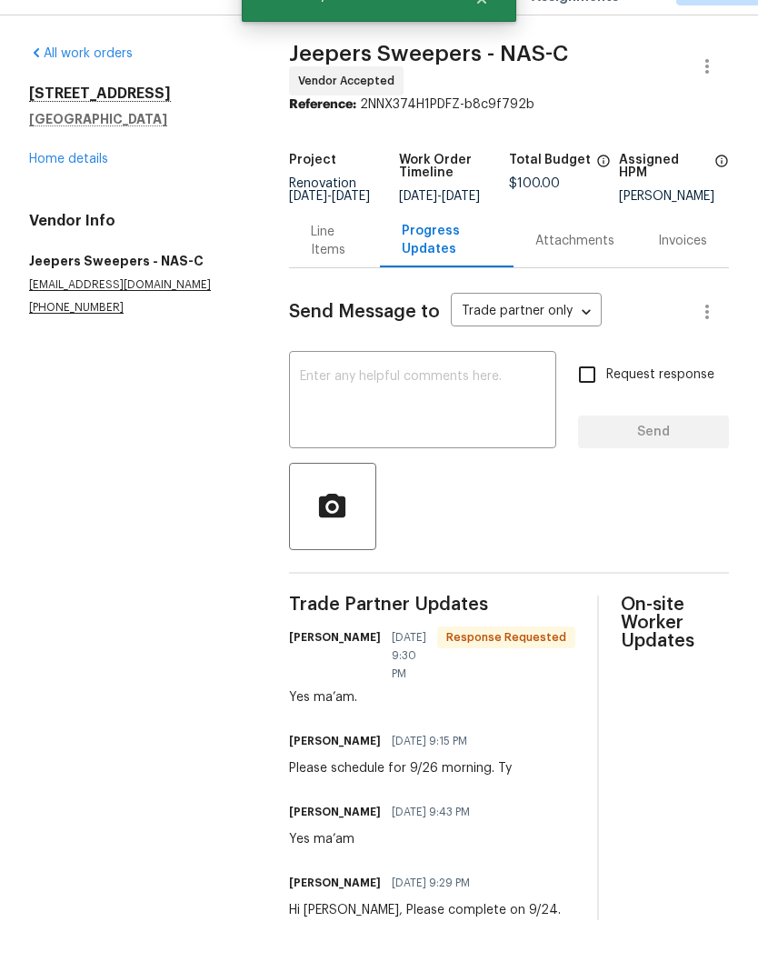
click at [428, 412] on textarea at bounding box center [422, 444] width 245 height 64
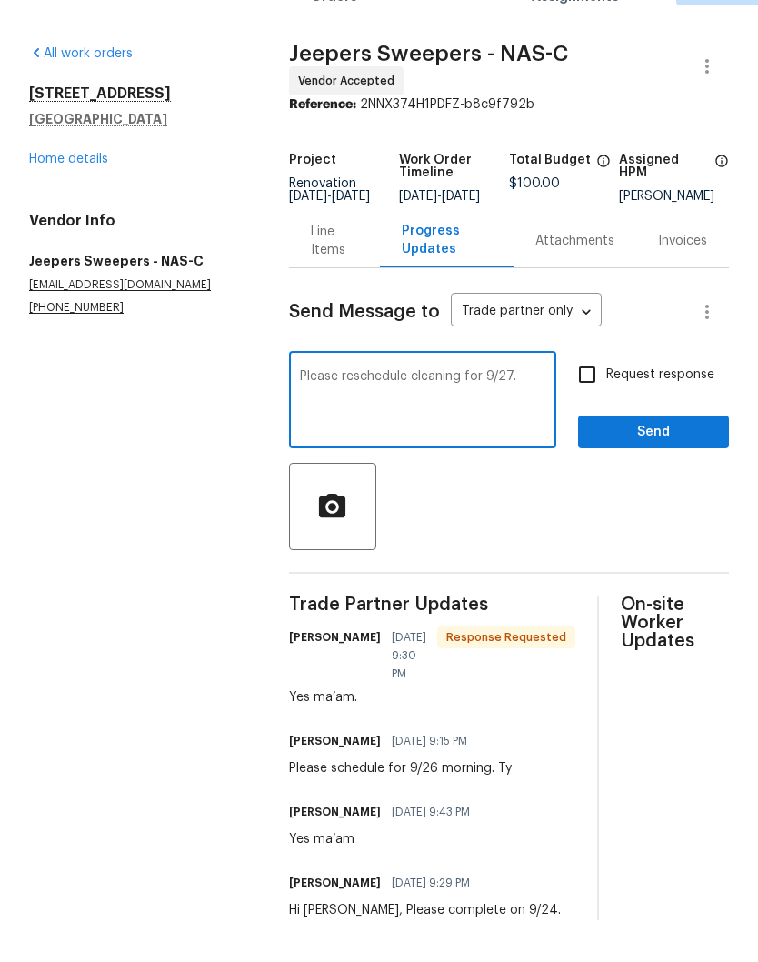
type textarea "Please reschedule cleaning for 9/27."
click at [666, 463] on span "Send" at bounding box center [654, 474] width 122 height 23
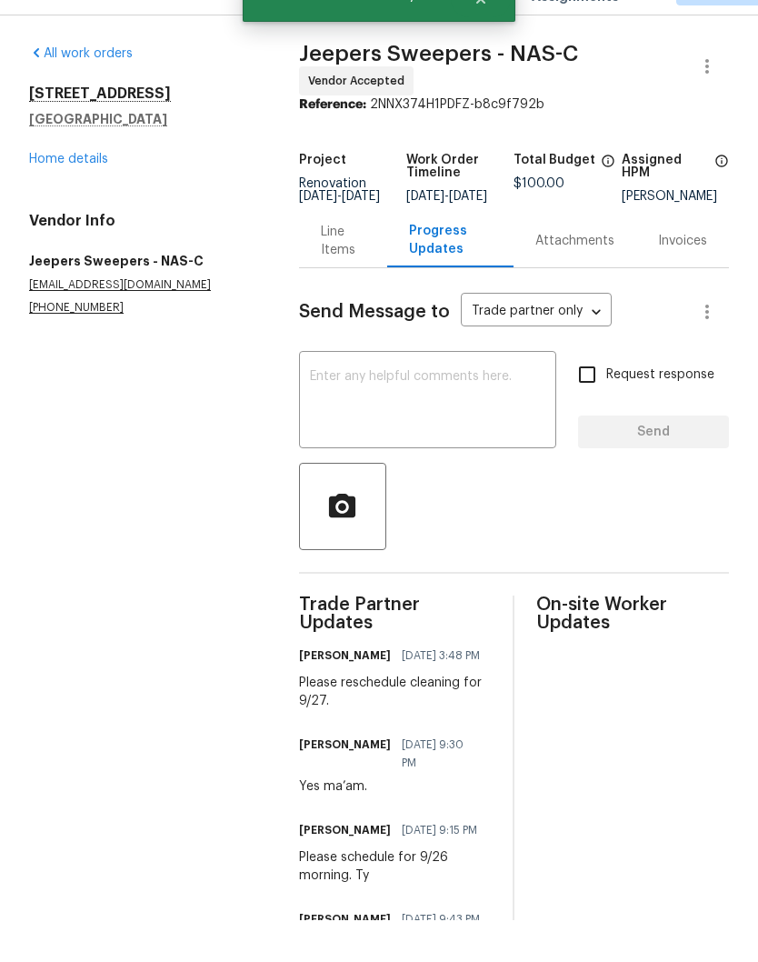
click at [352, 265] on div "Line Items" at bounding box center [343, 283] width 45 height 36
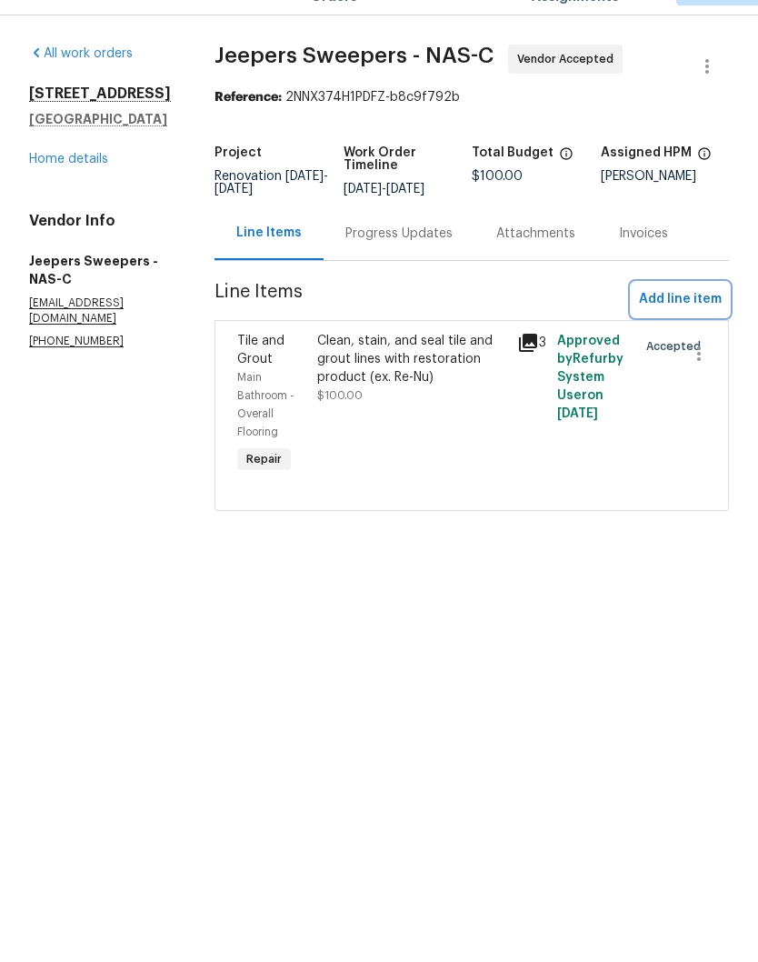
click at [699, 330] on span "Add line item" at bounding box center [680, 341] width 83 height 23
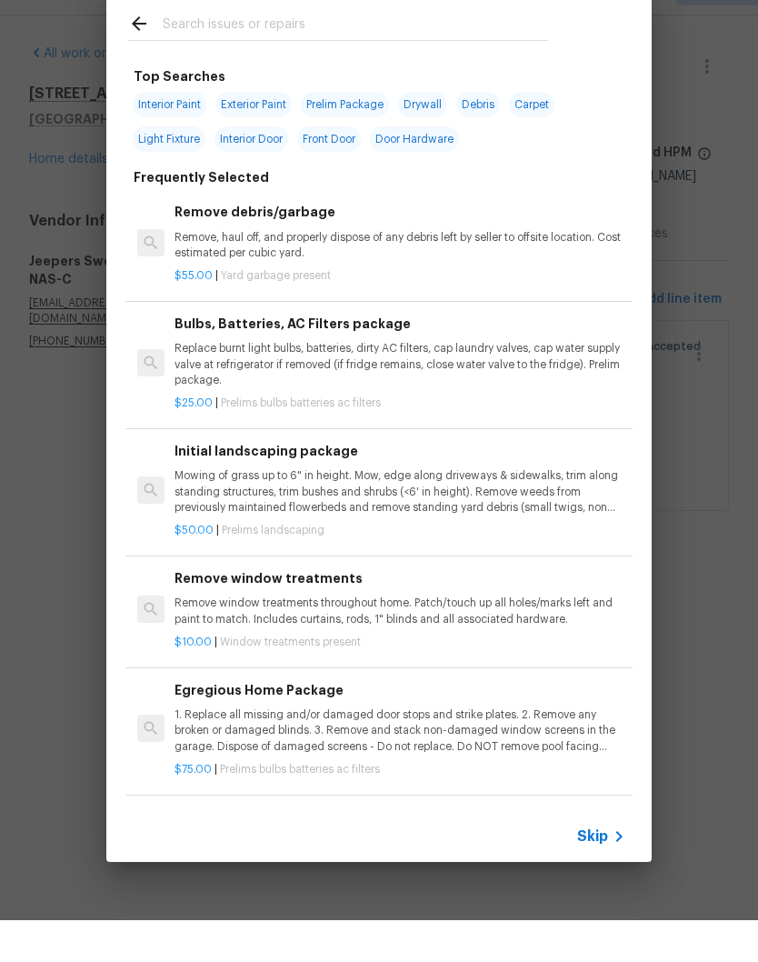
click at [322, 55] on input "text" at bounding box center [355, 68] width 385 height 27
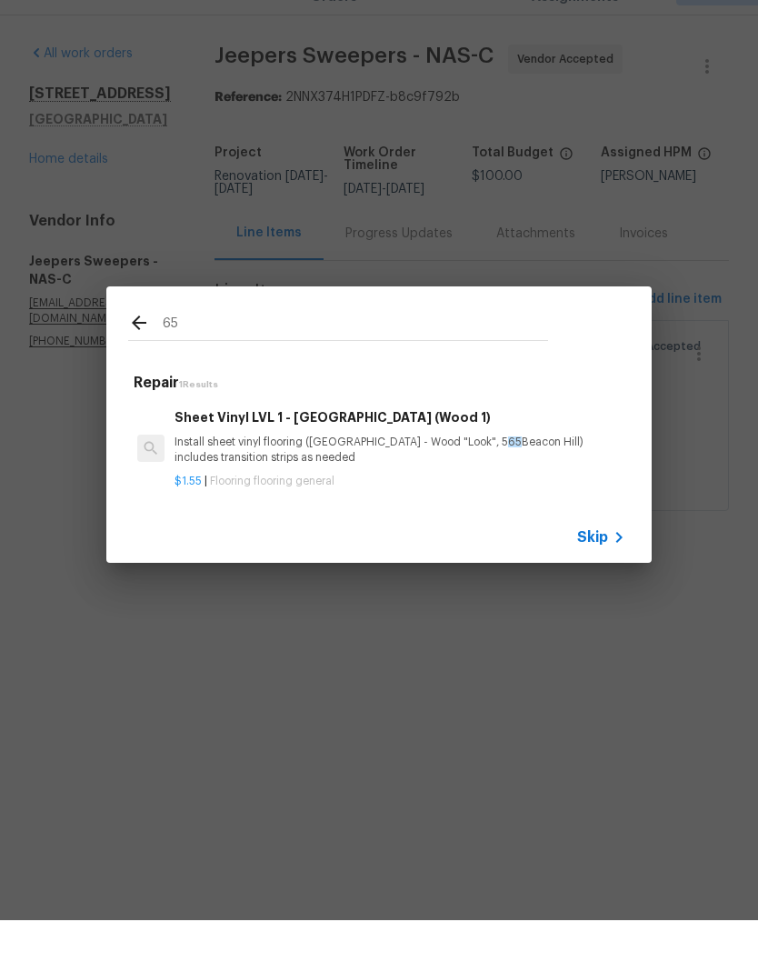
type input "6"
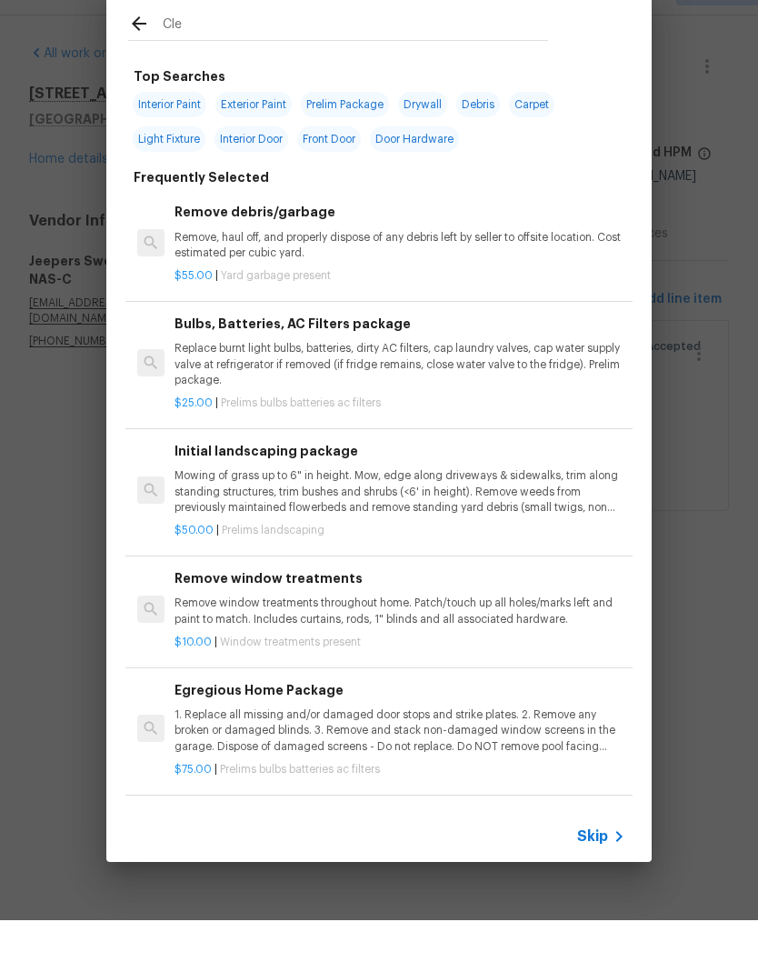
type input "Clea"
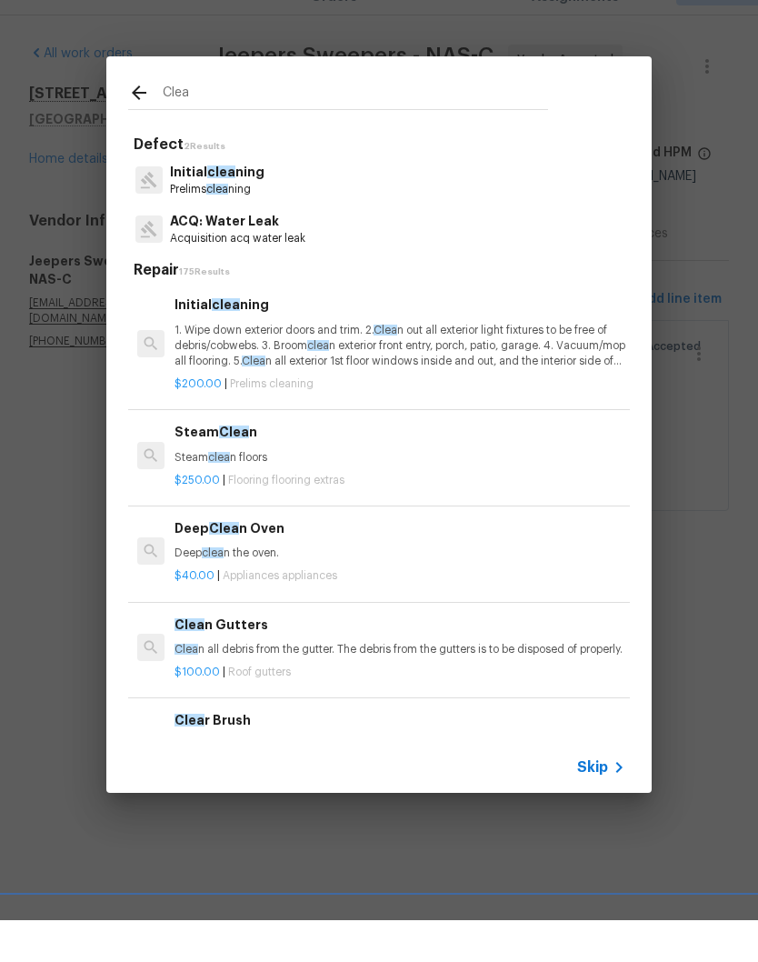
click at [249, 224] on p "Prelims clea ning" at bounding box center [217, 231] width 95 height 15
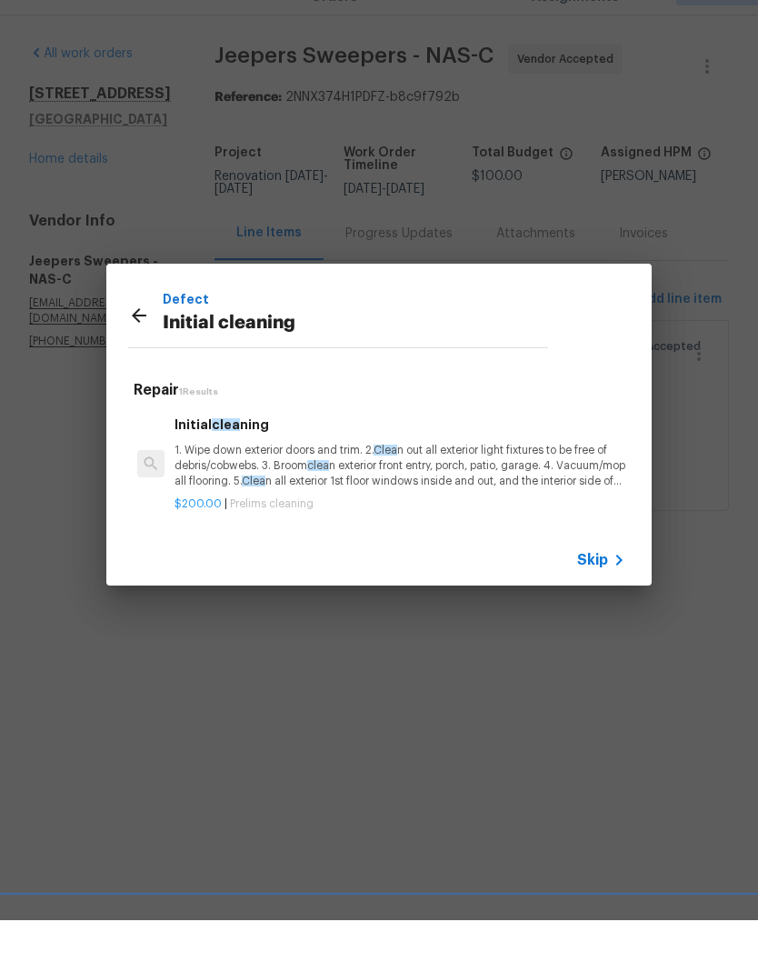
click at [278, 485] on p "1. Wipe down exterior doors and trim. 2. Clea n out all exterior light fixtures…" at bounding box center [400, 508] width 451 height 46
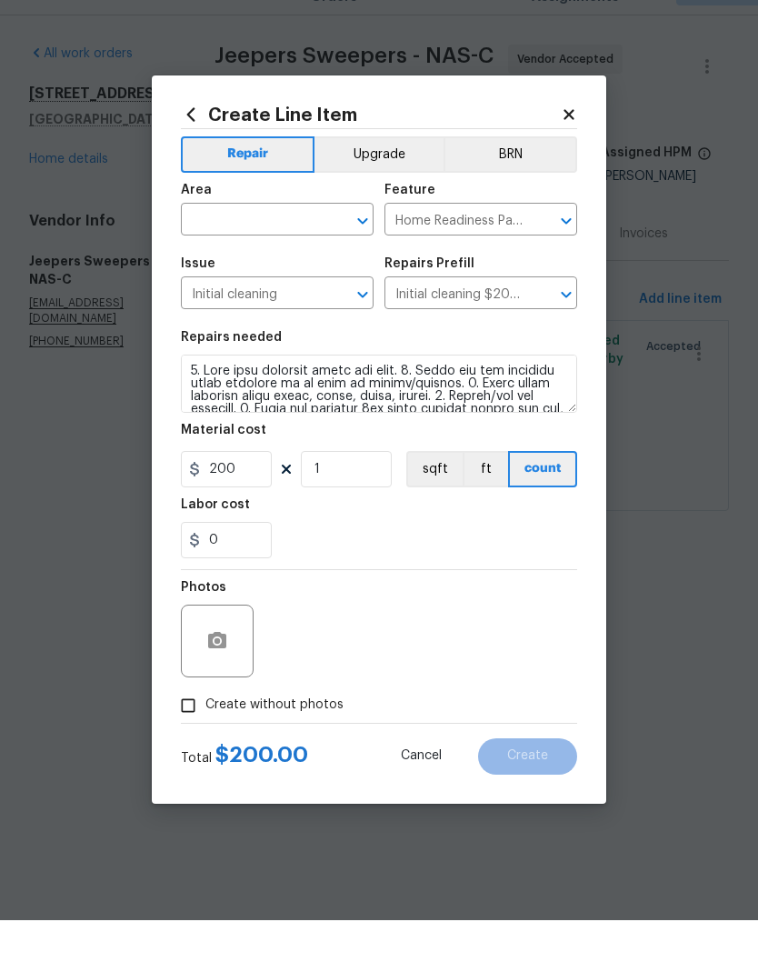
click at [305, 249] on input "text" at bounding box center [252, 263] width 142 height 28
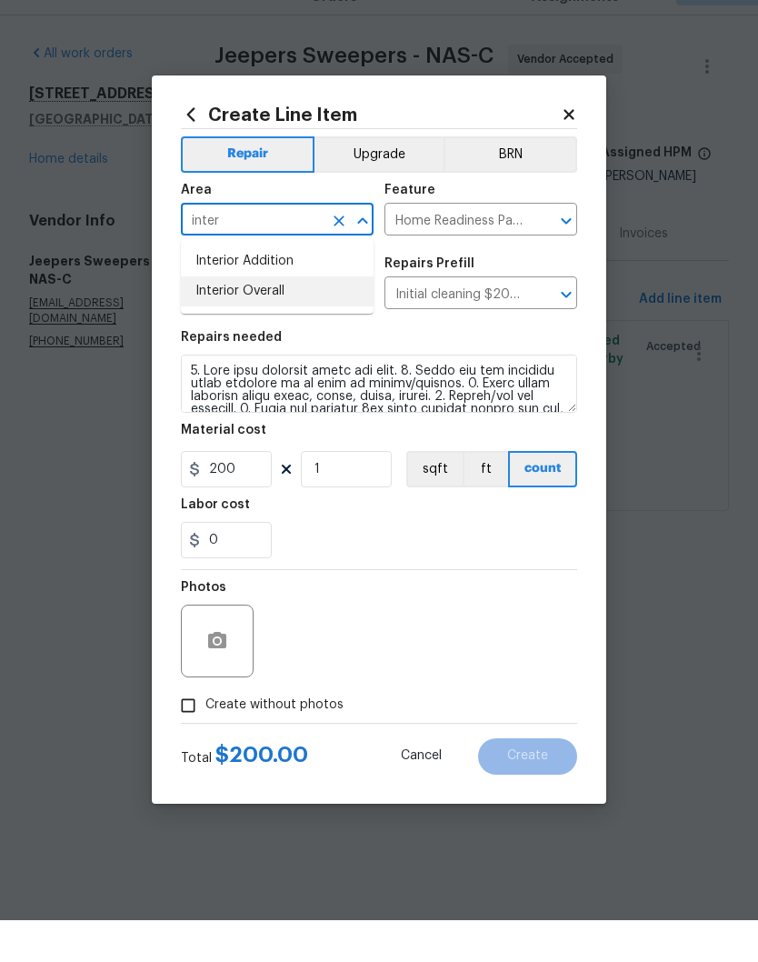
click at [276, 318] on li "Interior Overall" at bounding box center [277, 333] width 193 height 30
type input "Interior Overall"
click at [202, 396] on textarea at bounding box center [379, 425] width 396 height 58
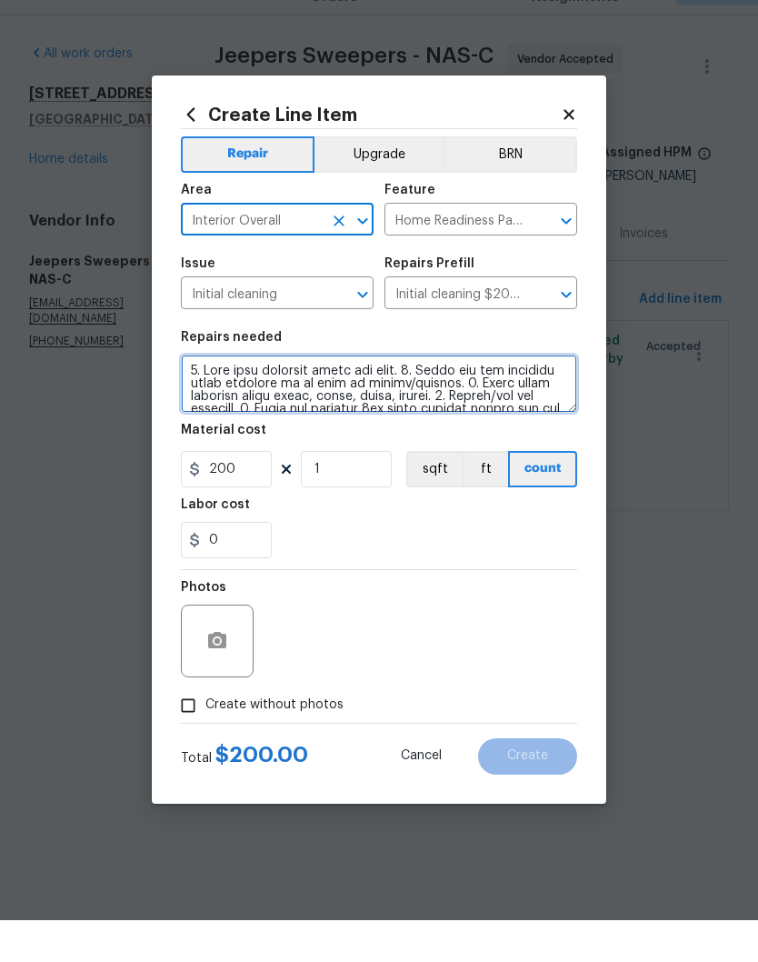
click at [201, 396] on textarea at bounding box center [379, 425] width 396 height 58
click at [195, 396] on textarea at bounding box center [379, 425] width 396 height 58
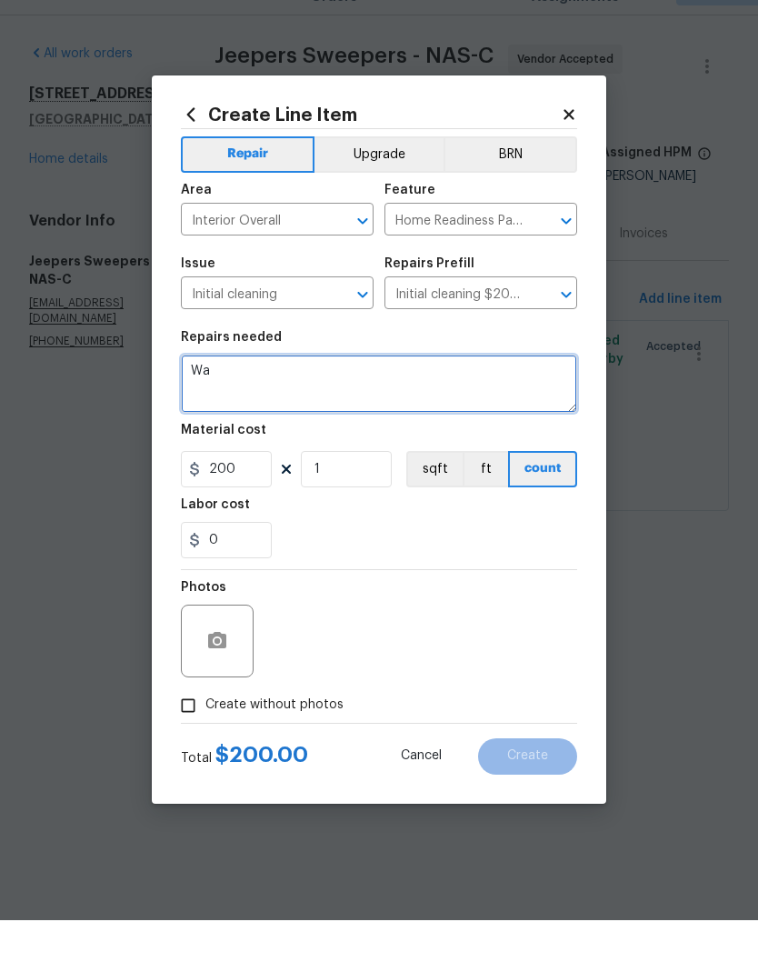
type textarea "W"
type textarea "O"
type textarea "C"
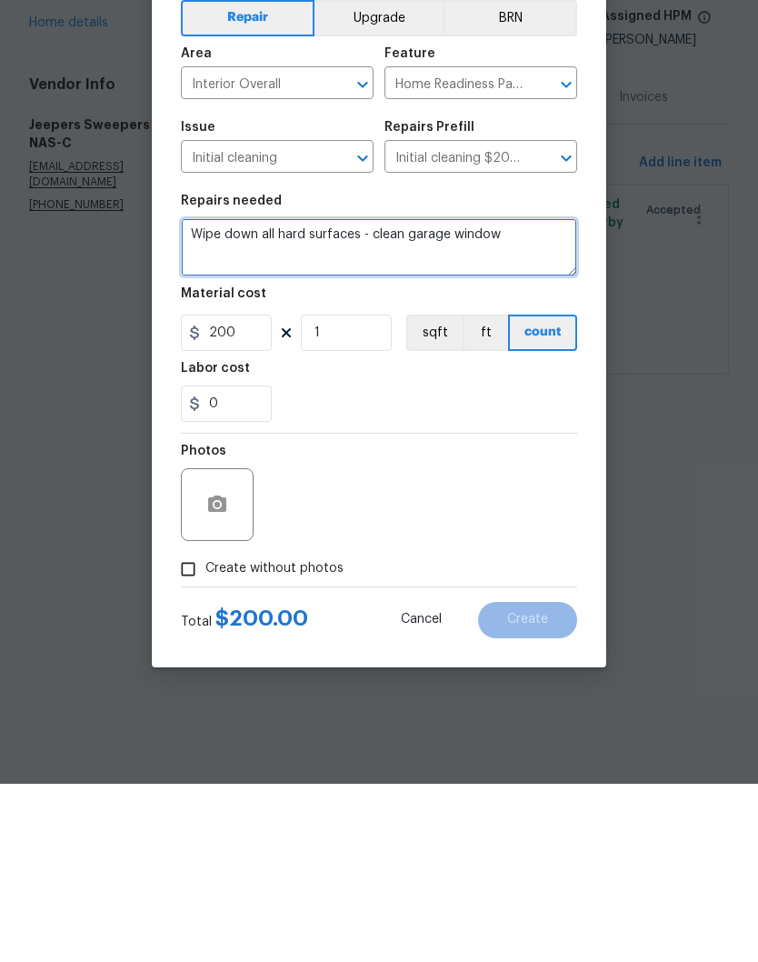
type textarea "Wipe down all hard surfaces - clean garage window"
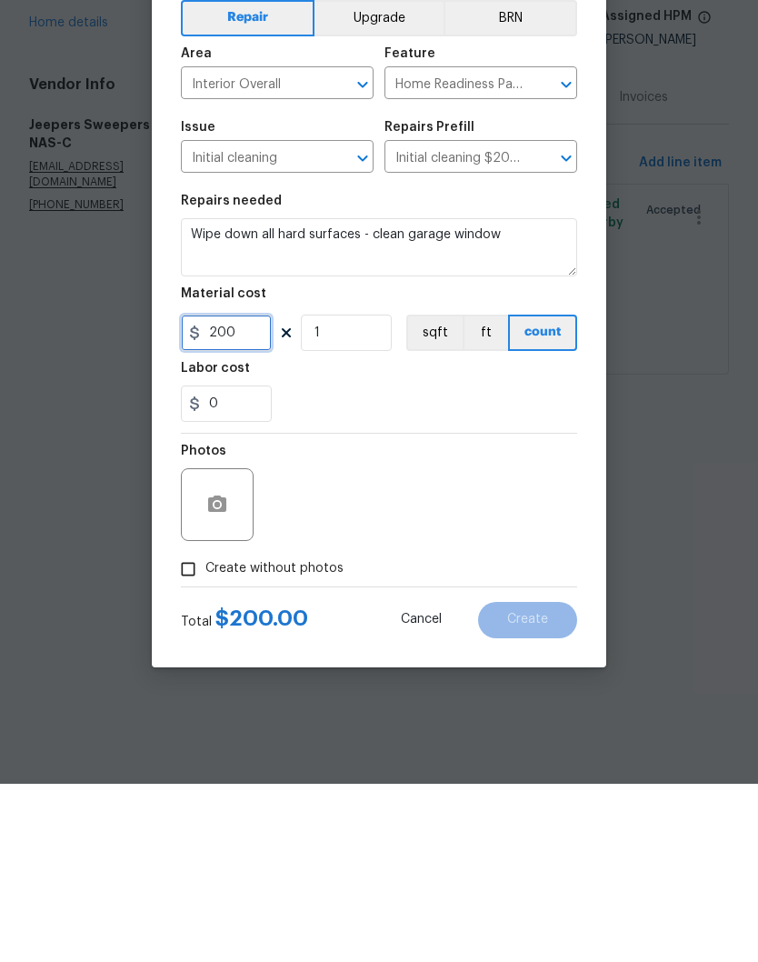
click at [260, 493] on input "200" at bounding box center [226, 511] width 91 height 36
type input "75"
click at [542, 396] on textarea "Wipe down all hard surfaces - clean garage window" at bounding box center [379, 425] width 396 height 58
click at [233, 661] on button "button" at bounding box center [217, 683] width 44 height 44
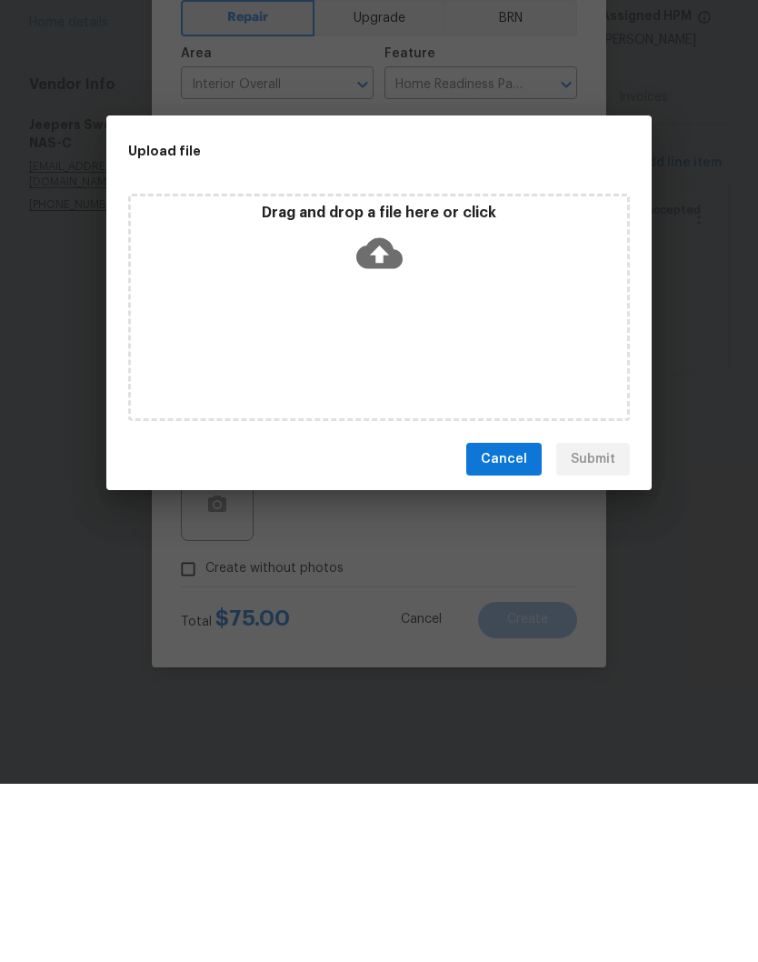
scroll to position [1, 0]
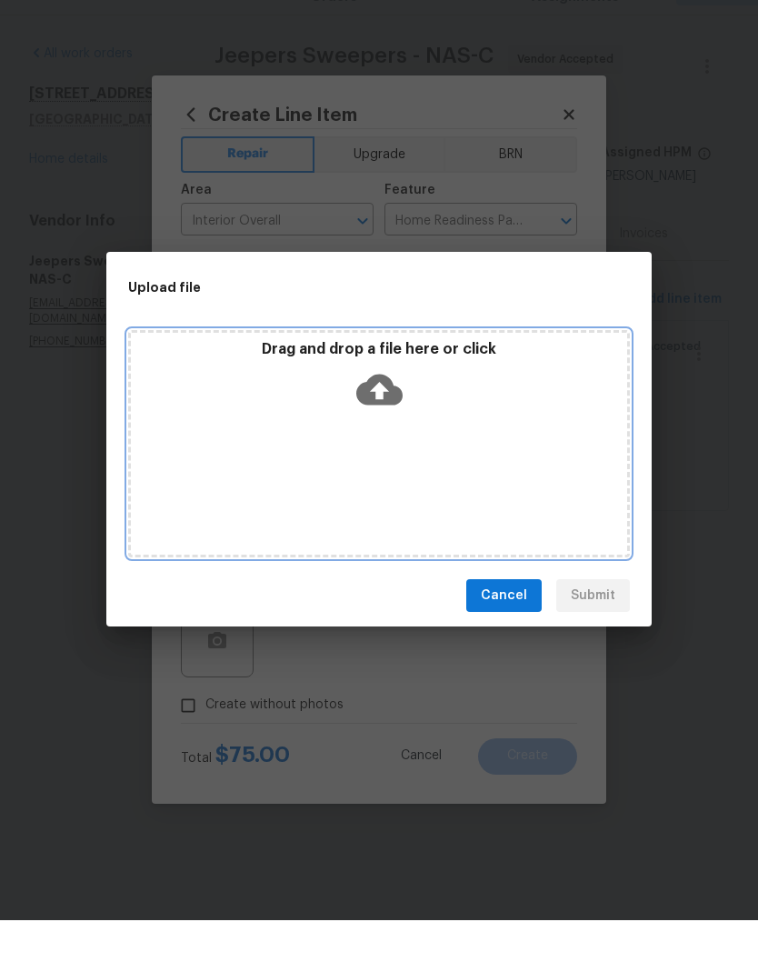
click at [440, 433] on div "Drag and drop a file here or click" at bounding box center [379, 485] width 502 height 227
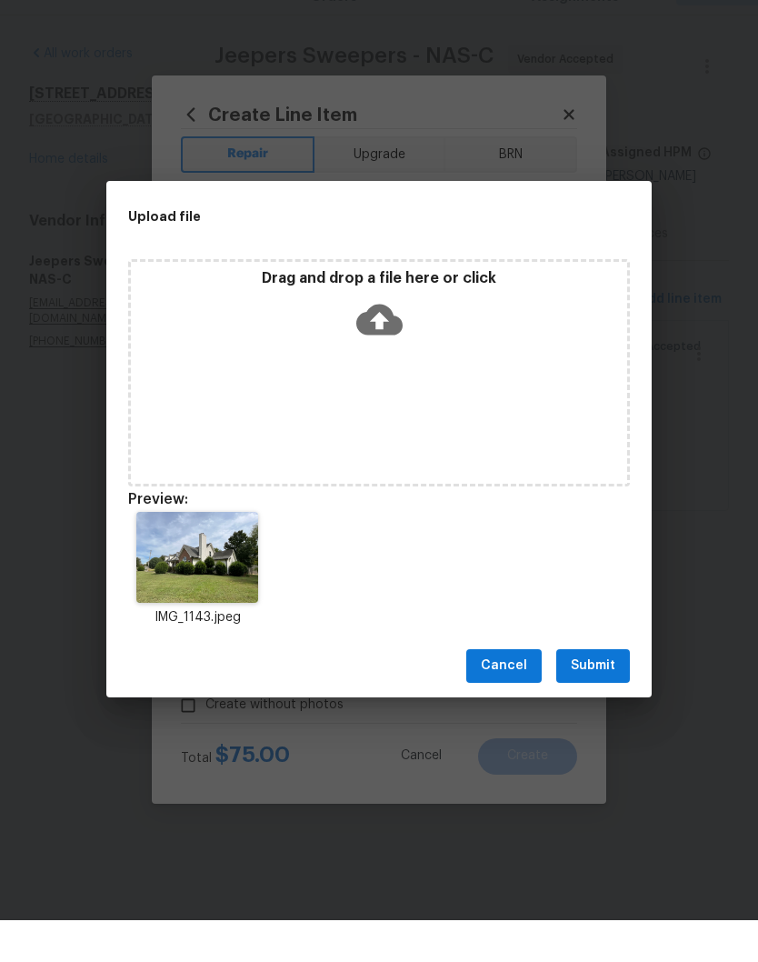
click at [611, 696] on span "Submit" at bounding box center [593, 707] width 45 height 23
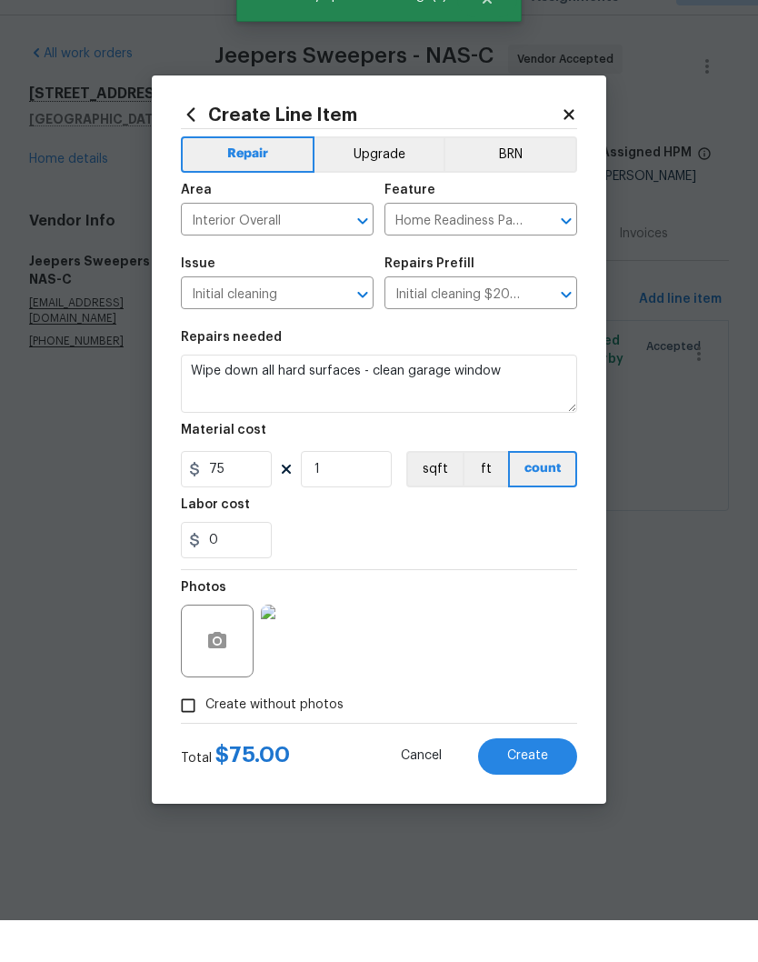
click at [542, 791] on span "Create" at bounding box center [527, 798] width 41 height 14
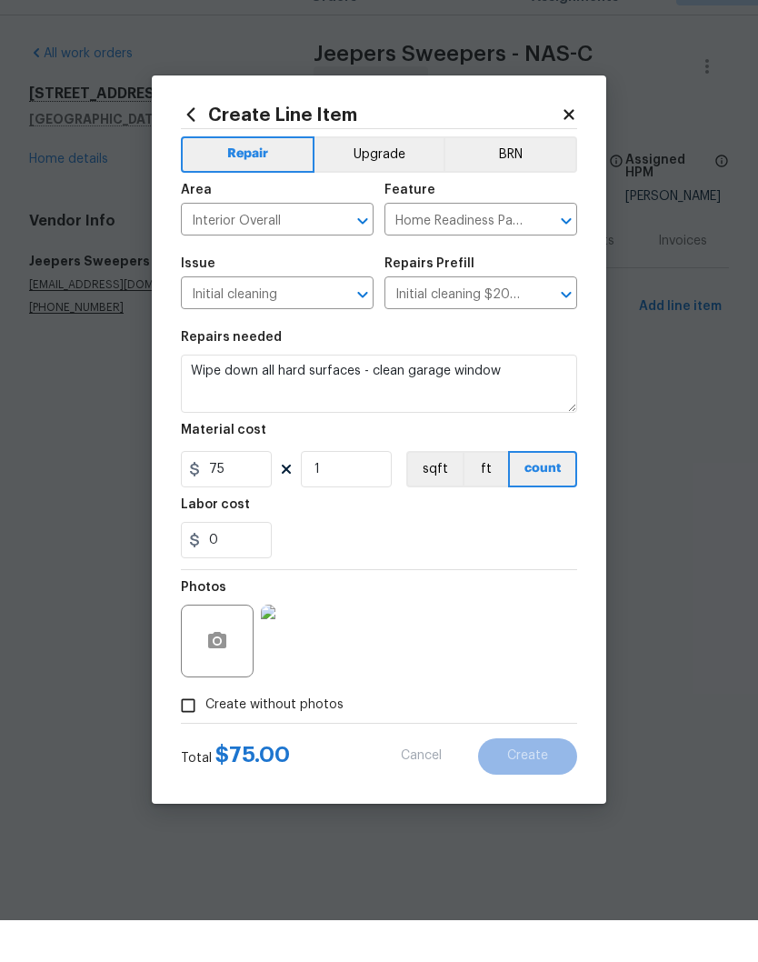
type input "0"
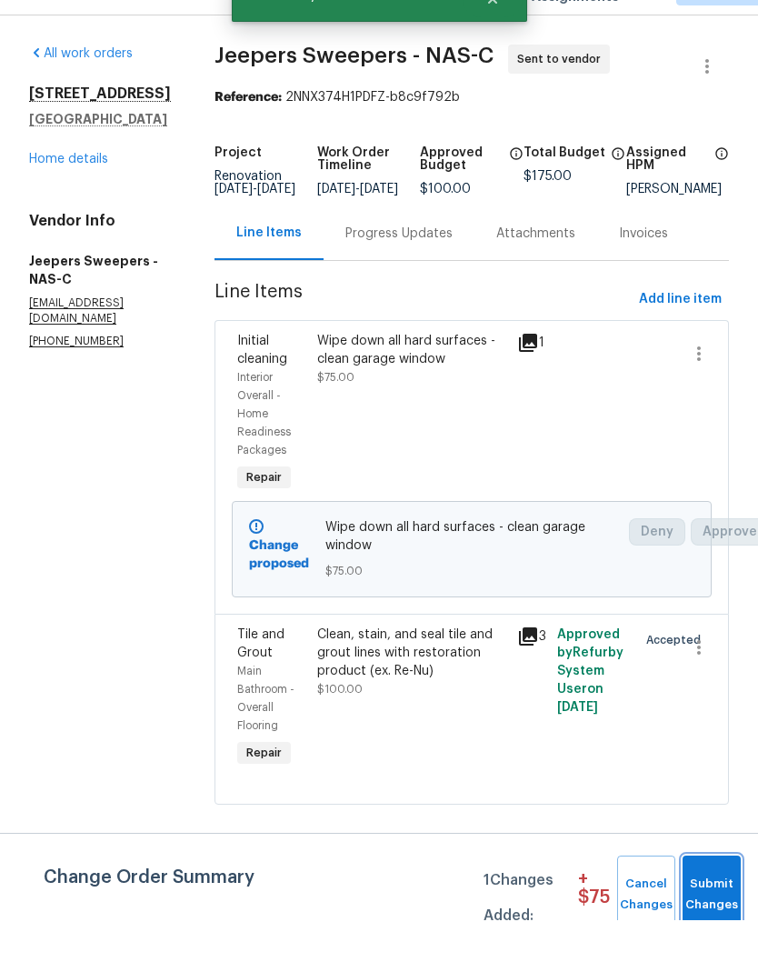
click at [715, 915] on span "Submit Changes" at bounding box center [712, 936] width 40 height 42
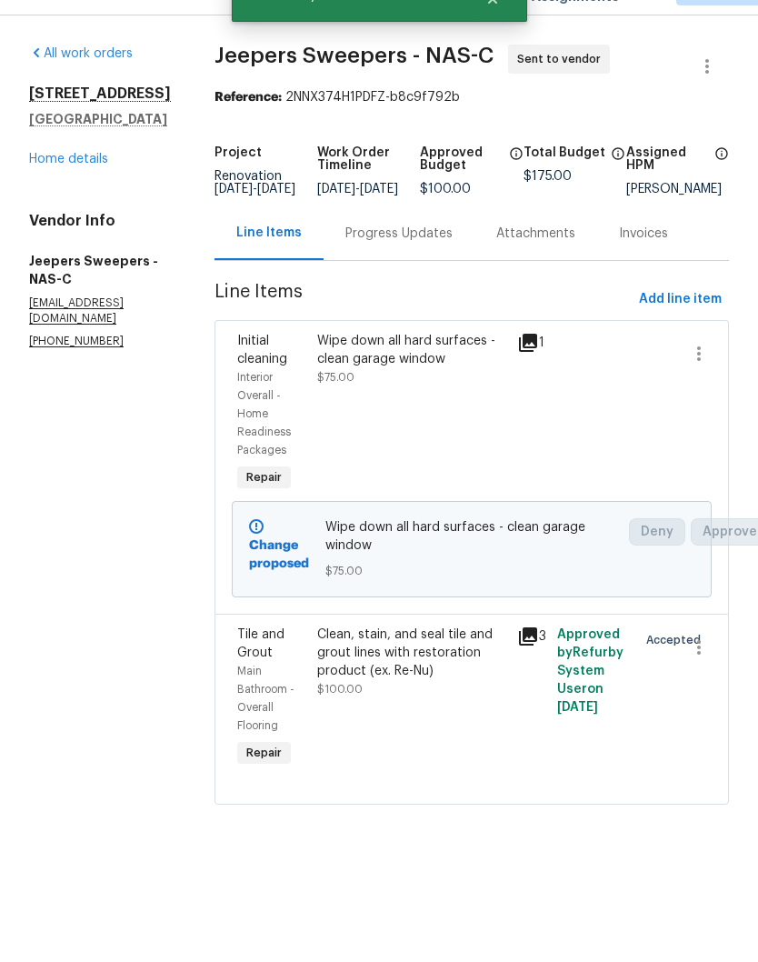
click at [440, 266] on div "Progress Updates" at bounding box center [398, 275] width 107 height 18
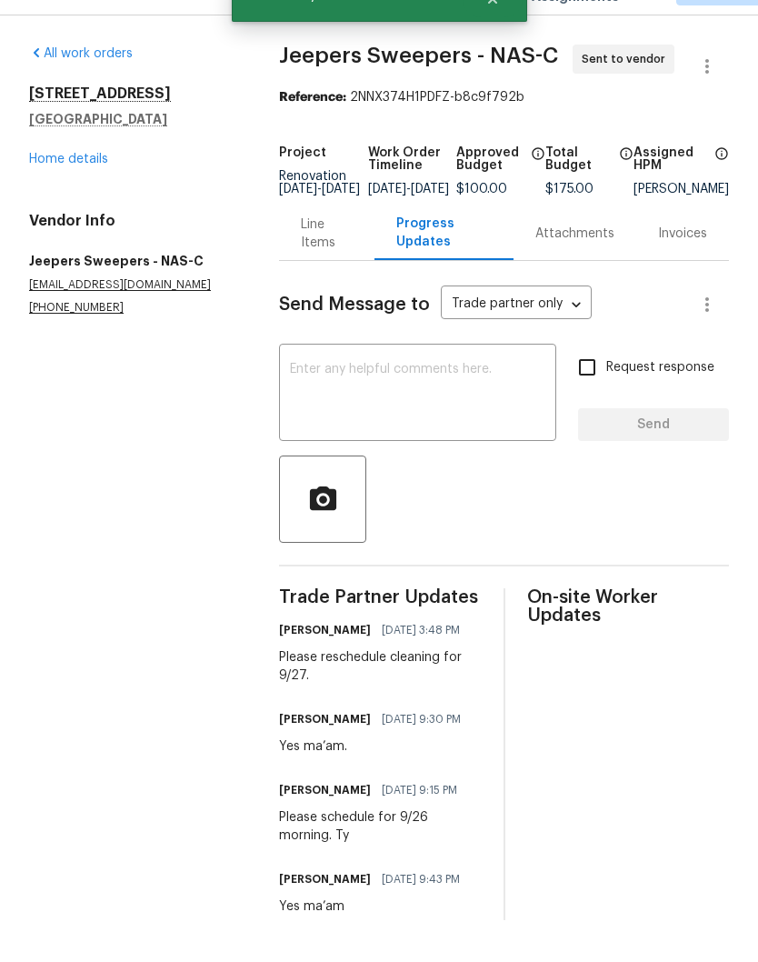
click at [389, 405] on textarea at bounding box center [417, 437] width 255 height 64
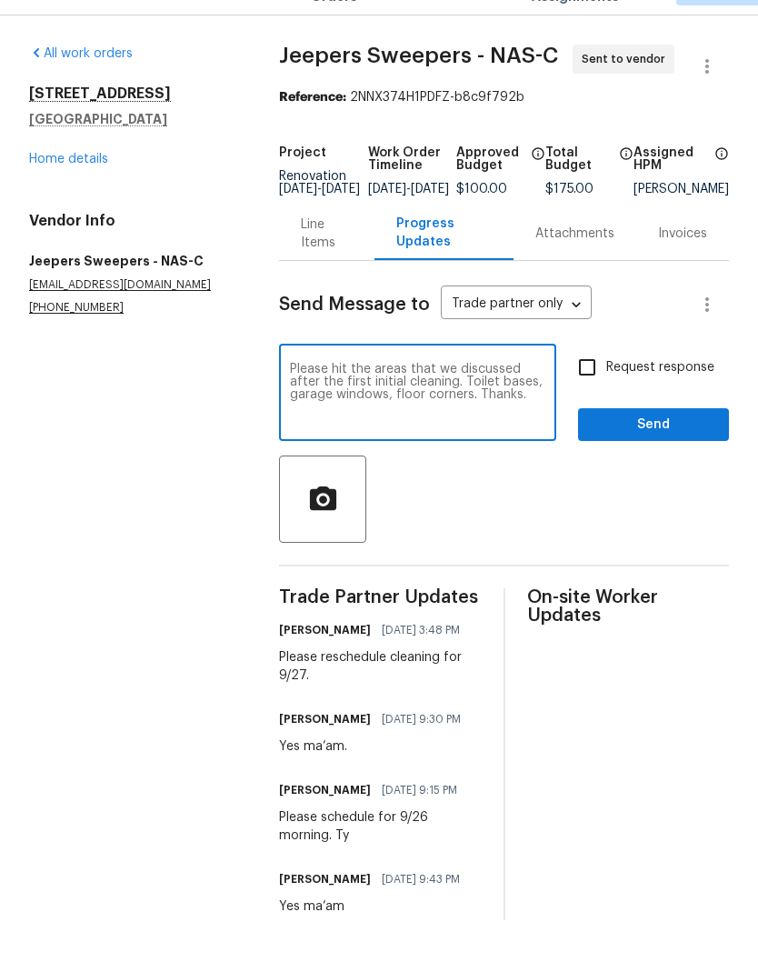
type textarea "Please hit the areas that we discussed after the first initial cleaning. Toilet…"
click at [666, 455] on span "Send" at bounding box center [654, 466] width 122 height 23
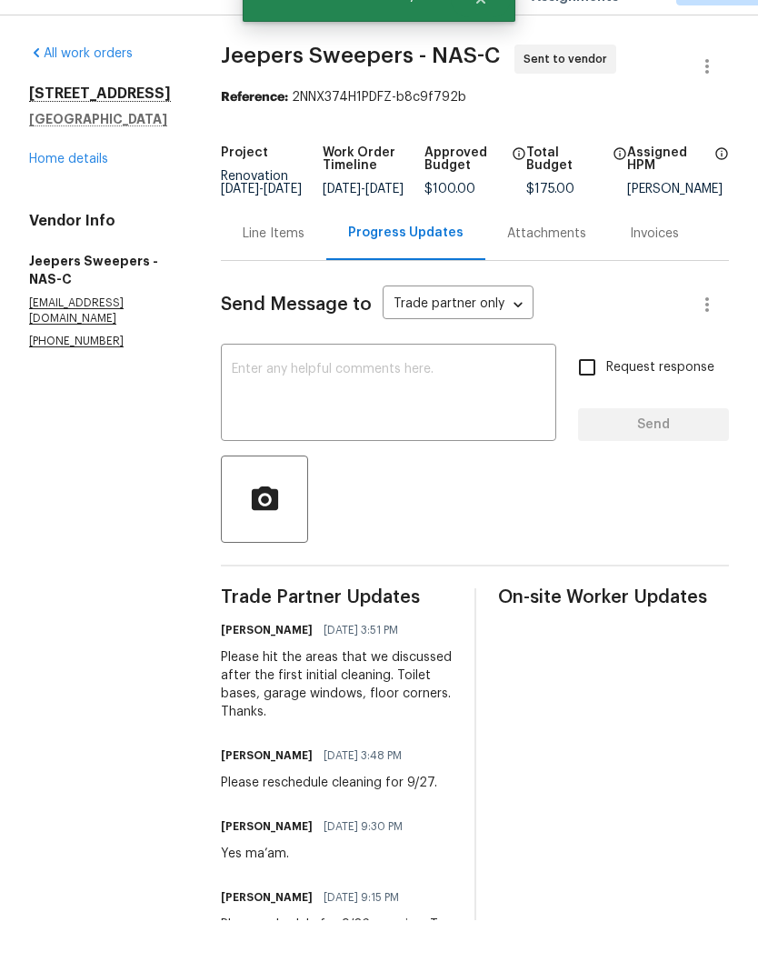
click at [305, 266] on div "Line Items" at bounding box center [274, 275] width 62 height 18
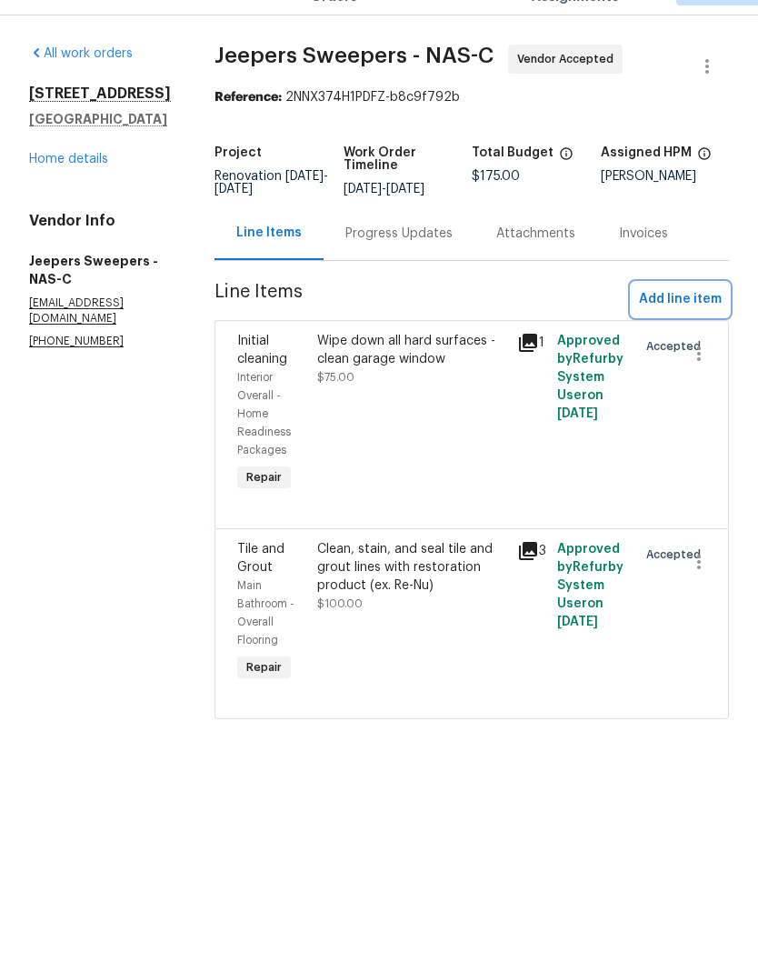
click at [696, 330] on span "Add line item" at bounding box center [680, 341] width 83 height 23
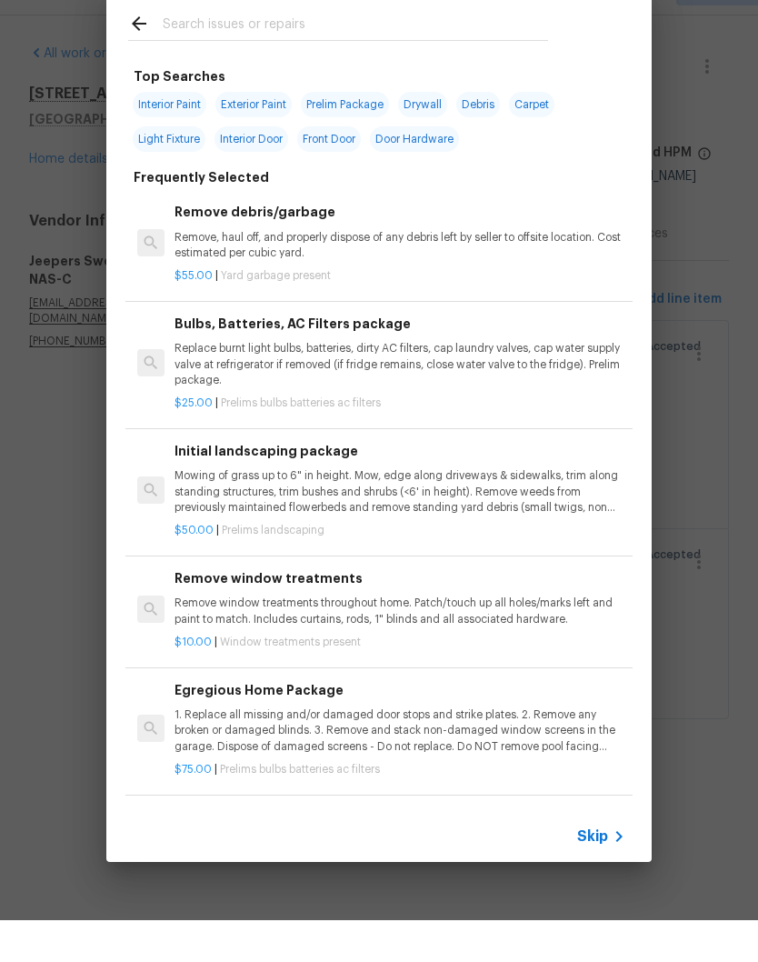
click at [327, 55] on input "text" at bounding box center [355, 68] width 385 height 27
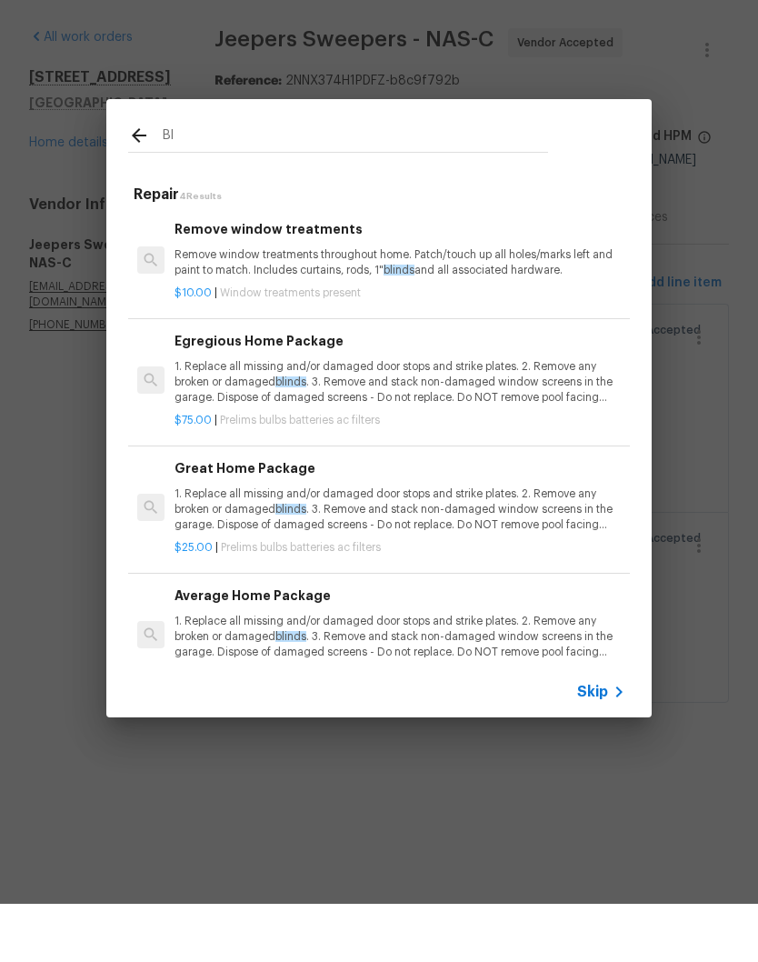
type input "B"
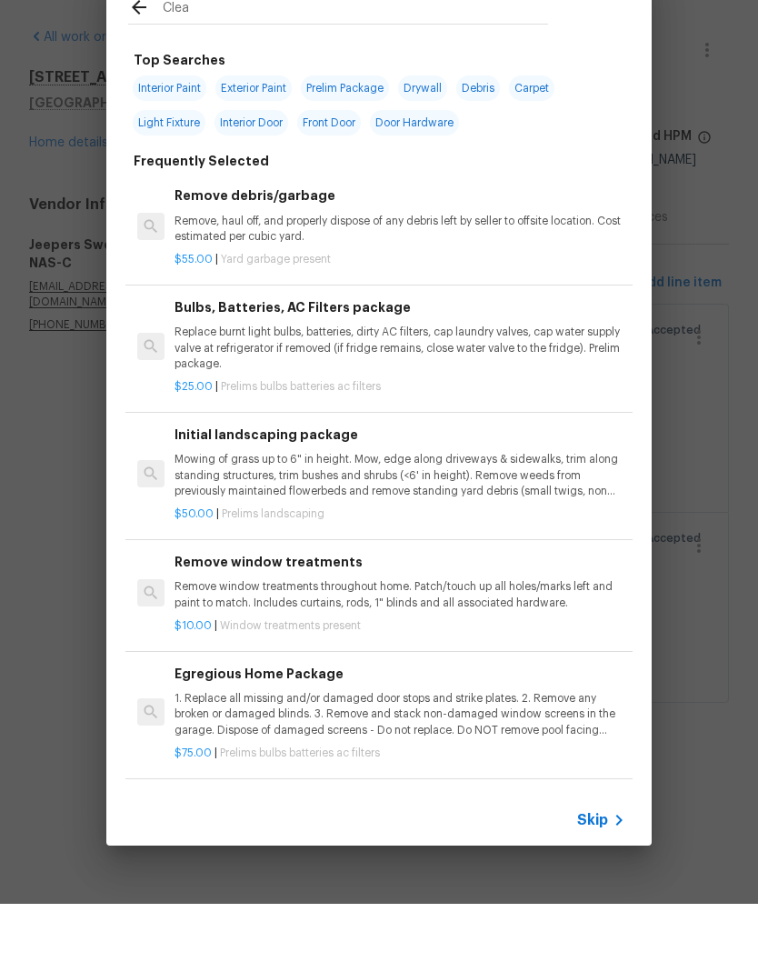
type input "Clean"
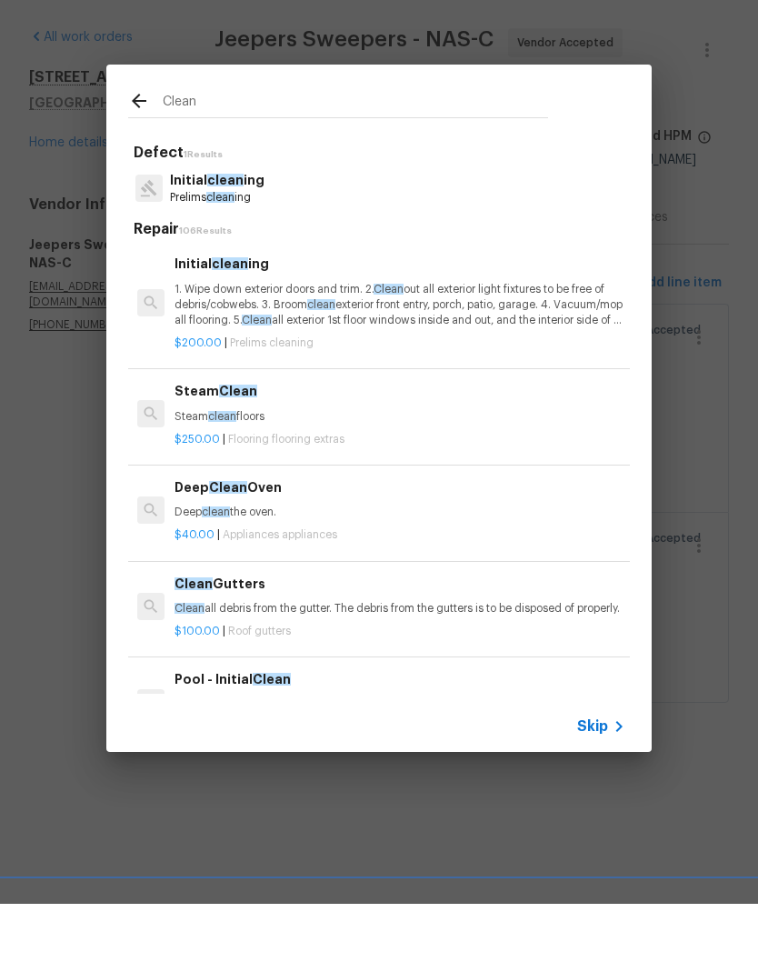
click at [253, 340] on p "1. Wipe down exterior doors and trim. 2. Clean out all exterior light fixtures …" at bounding box center [400, 363] width 451 height 46
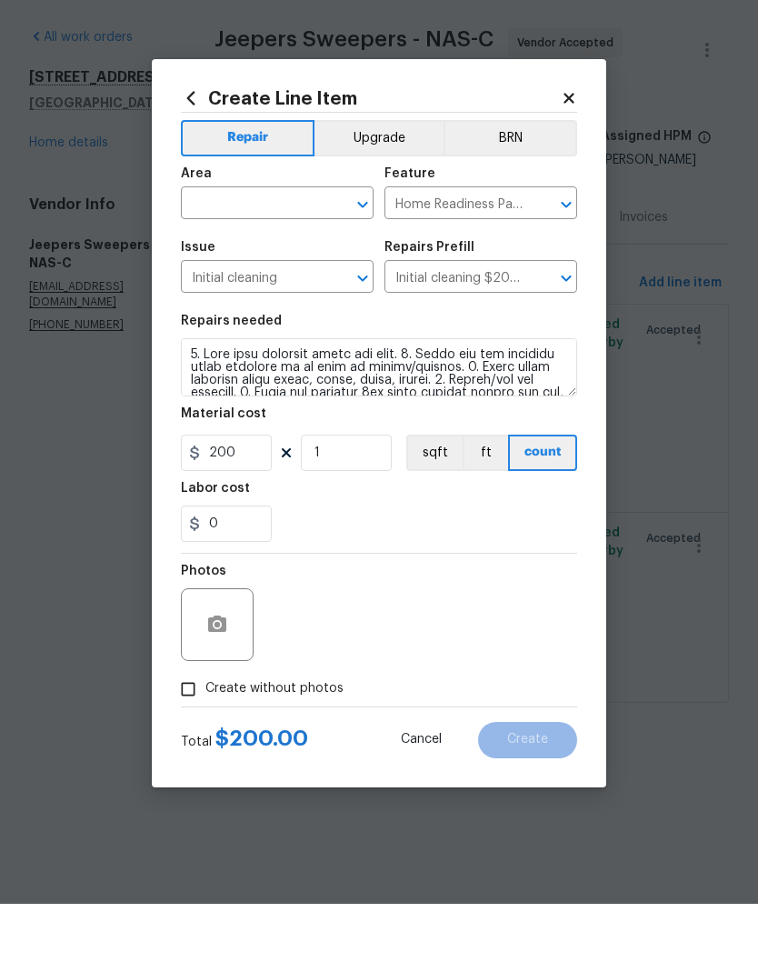
scroll to position [1, 0]
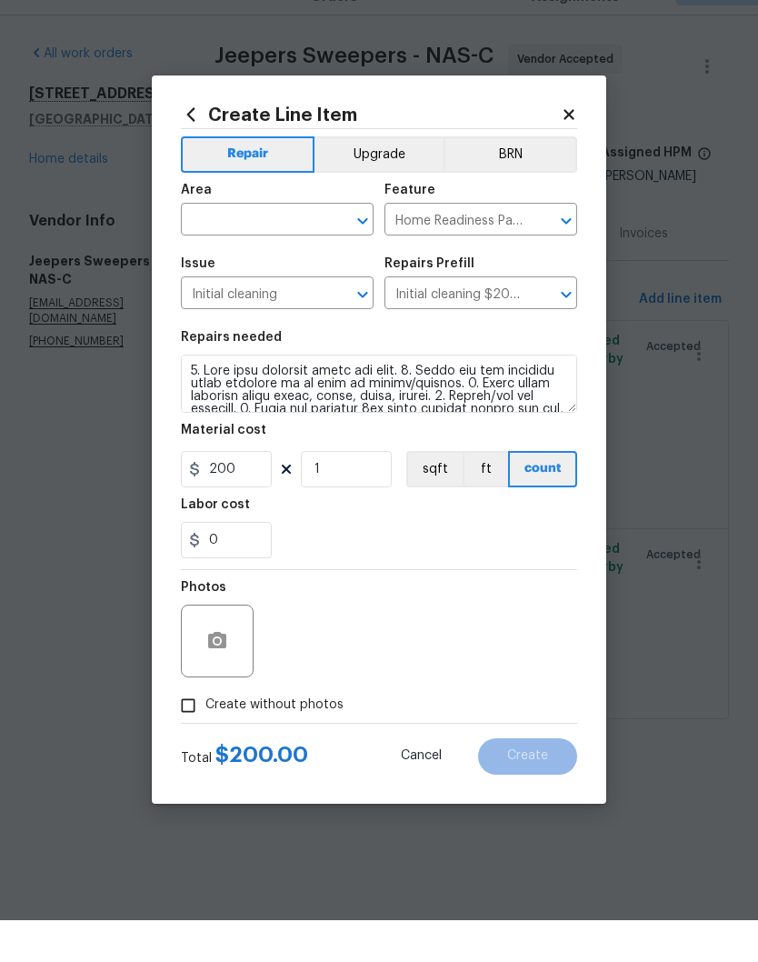
click at [322, 249] on input "text" at bounding box center [252, 263] width 142 height 28
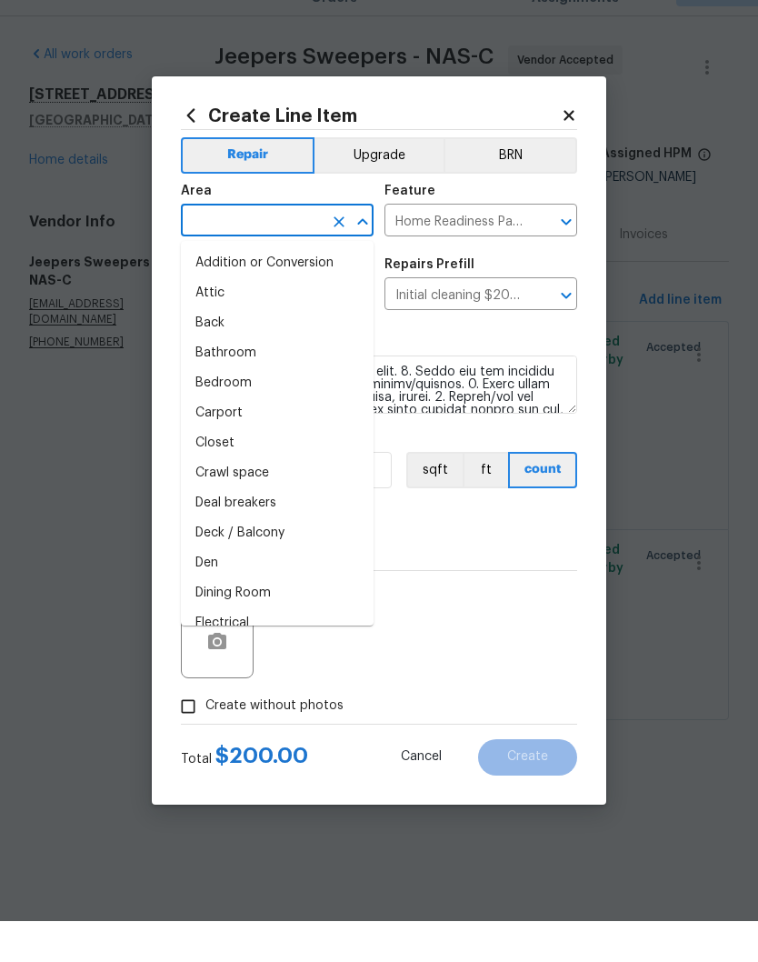
scroll to position [0, 0]
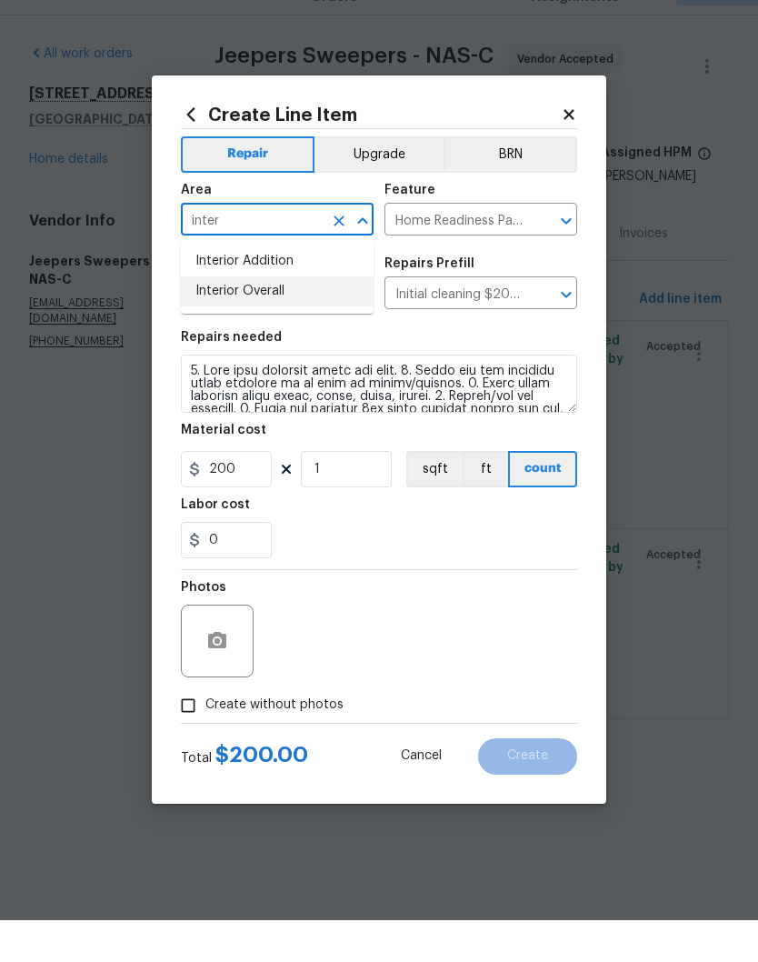
click at [287, 318] on li "Interior Overall" at bounding box center [277, 333] width 193 height 30
type input "Interior Overall"
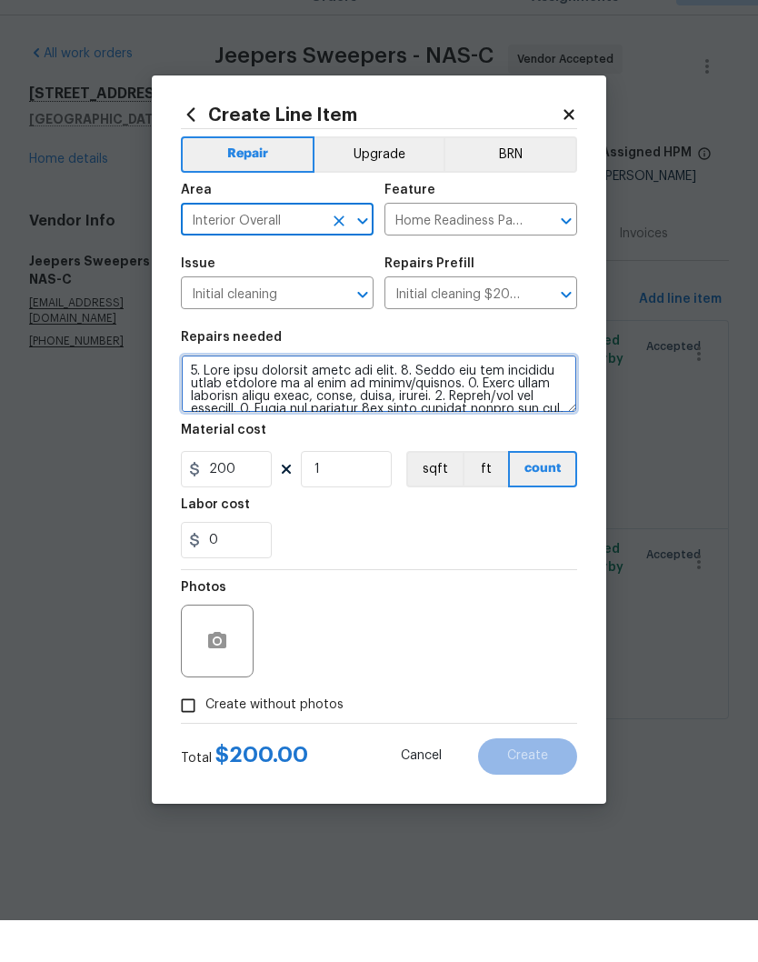
click at [197, 396] on textarea at bounding box center [379, 425] width 396 height 58
click at [189, 396] on textarea at bounding box center [379, 425] width 396 height 58
click at [188, 396] on textarea at bounding box center [379, 425] width 396 height 58
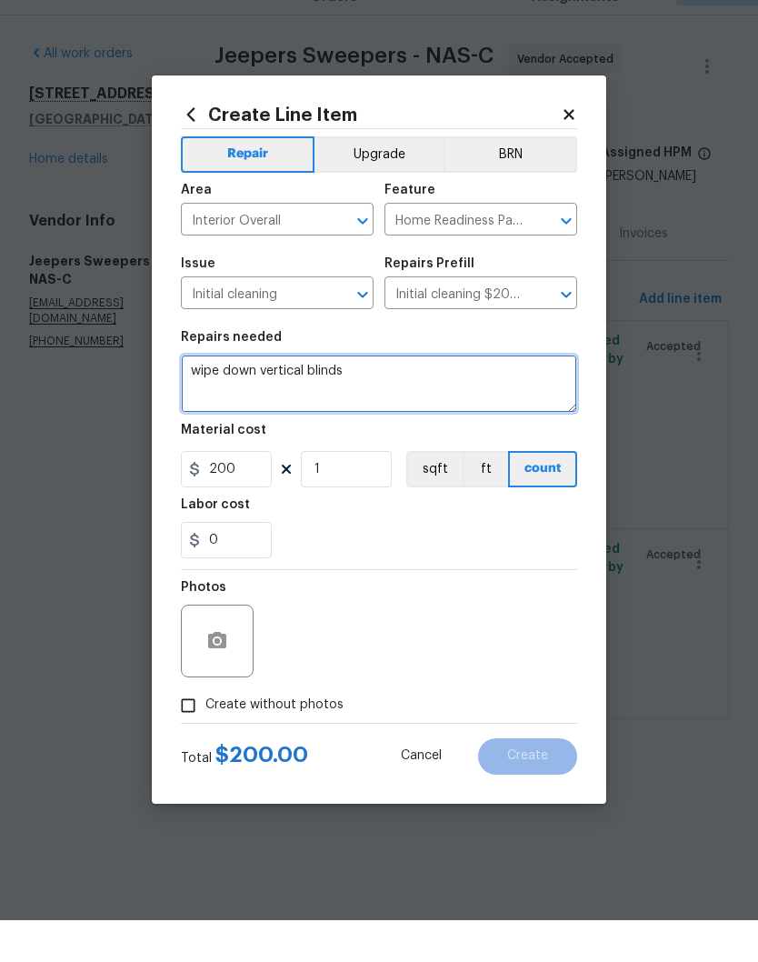
click at [410, 396] on textarea "wipe down vertical blinds" at bounding box center [379, 425] width 396 height 58
click at [221, 396] on textarea "wipe down vertical blinds" at bounding box center [379, 425] width 396 height 58
click at [294, 396] on textarea "Deep clean down vertical blinds" at bounding box center [379, 425] width 396 height 58
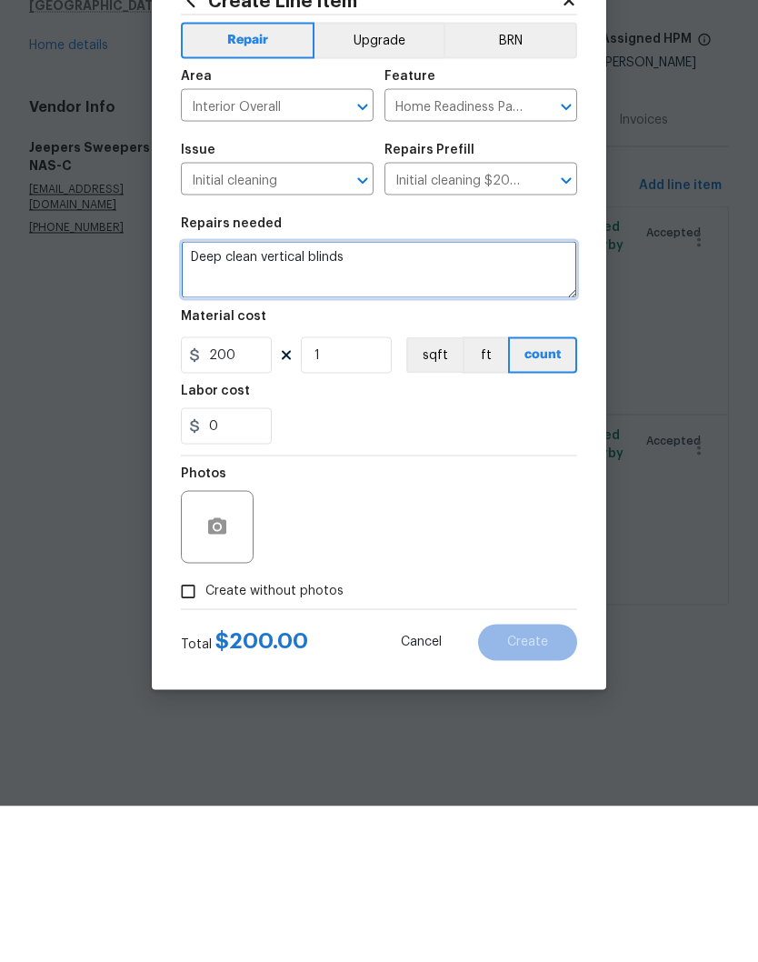
type textarea "Deep clean vertical blinds"
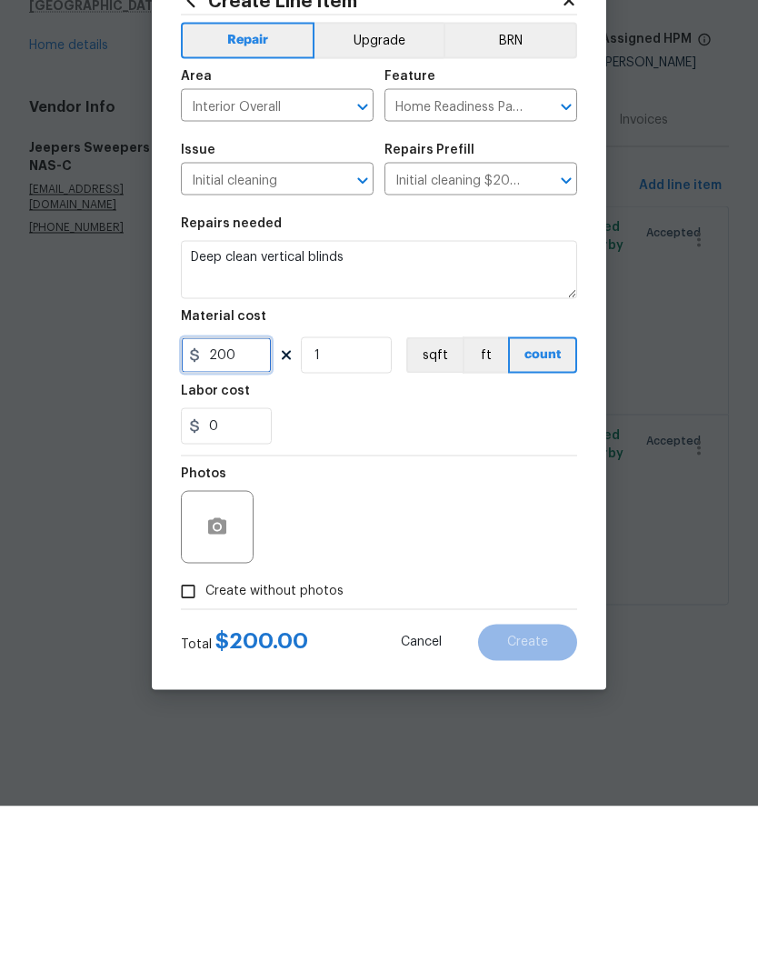
click at [252, 493] on input "200" at bounding box center [226, 511] width 91 height 36
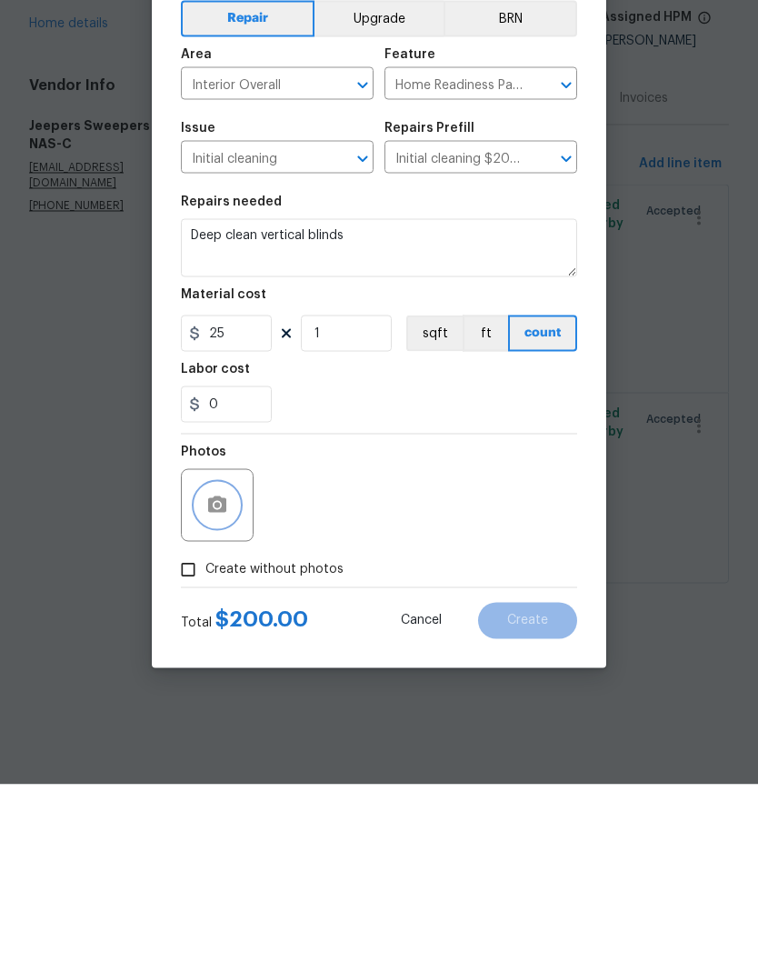
click at [224, 674] on icon "button" at bounding box center [217, 682] width 18 height 16
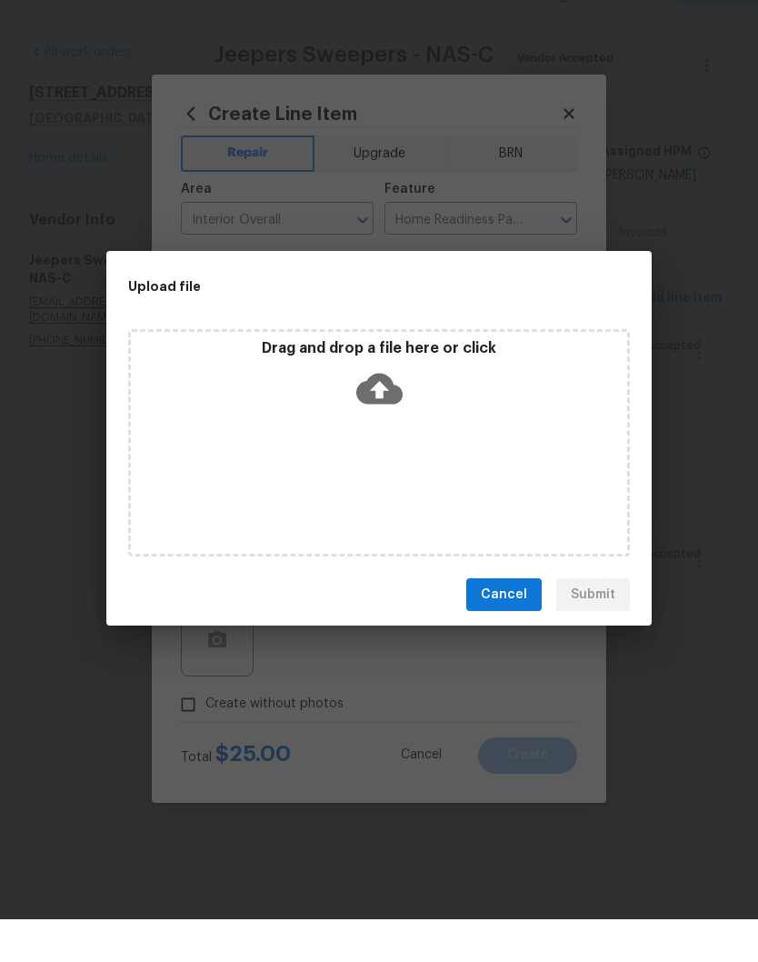
scroll to position [1, 0]
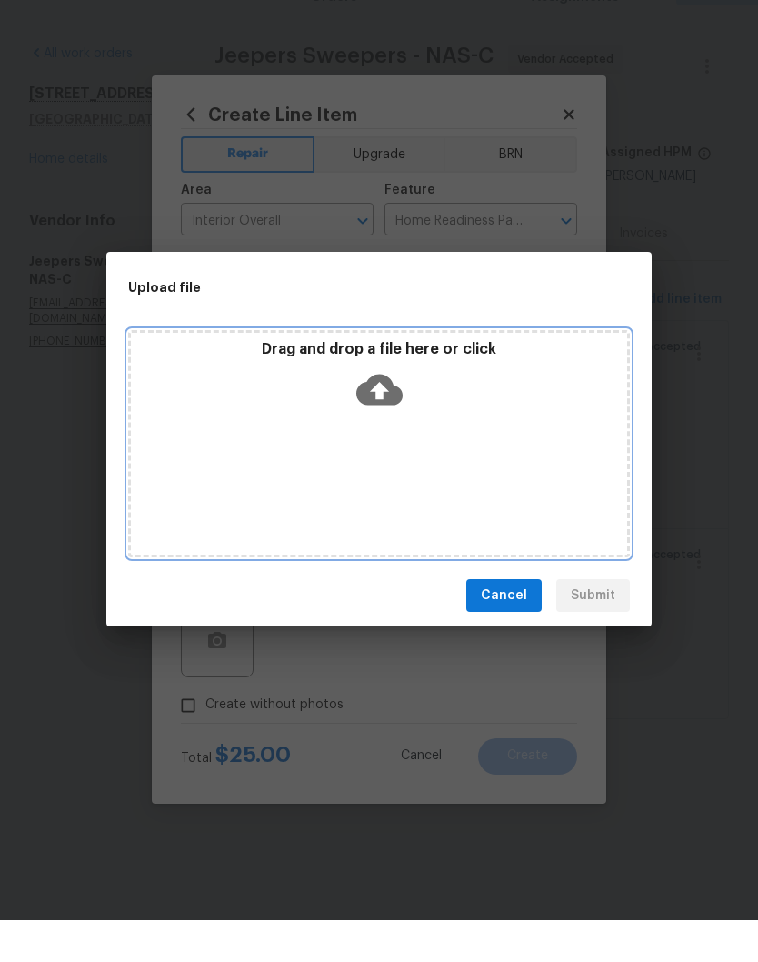
click at [446, 425] on div "Drag and drop a file here or click" at bounding box center [379, 485] width 502 height 227
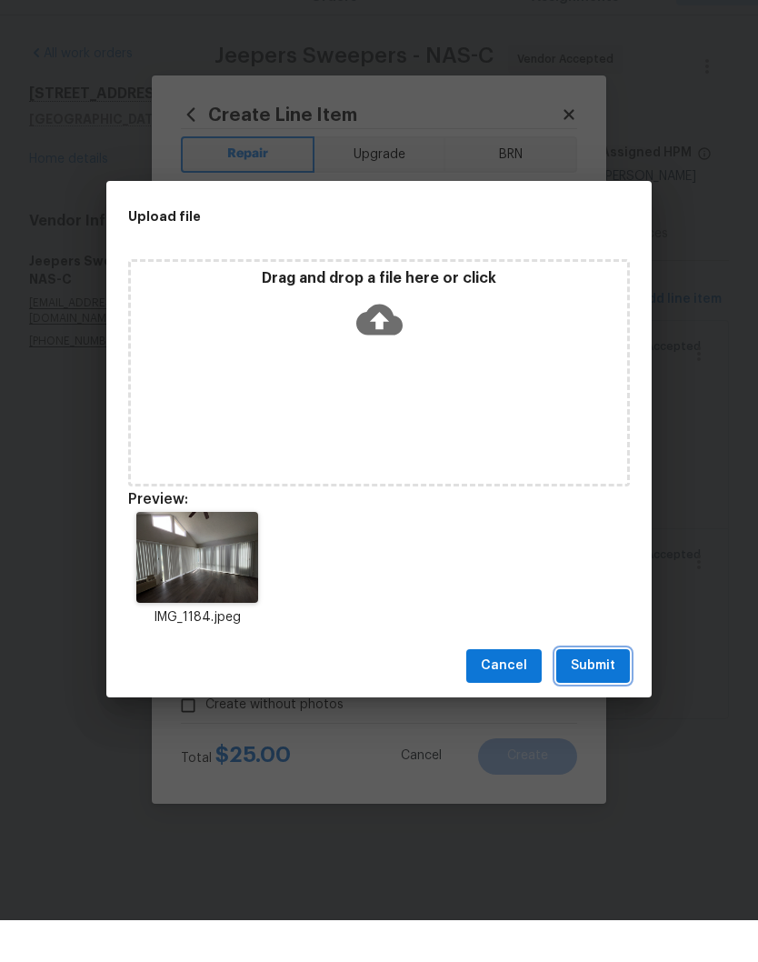
click at [615, 696] on span "Submit" at bounding box center [593, 707] width 45 height 23
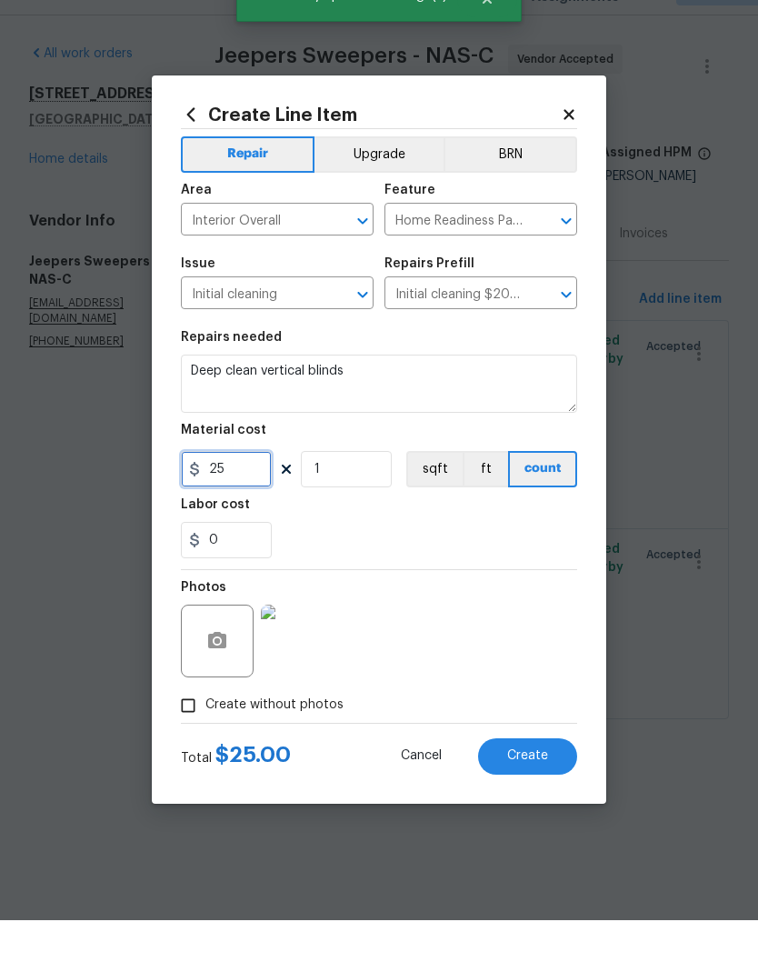
click at [255, 493] on input "25" at bounding box center [226, 511] width 91 height 36
type input "35"
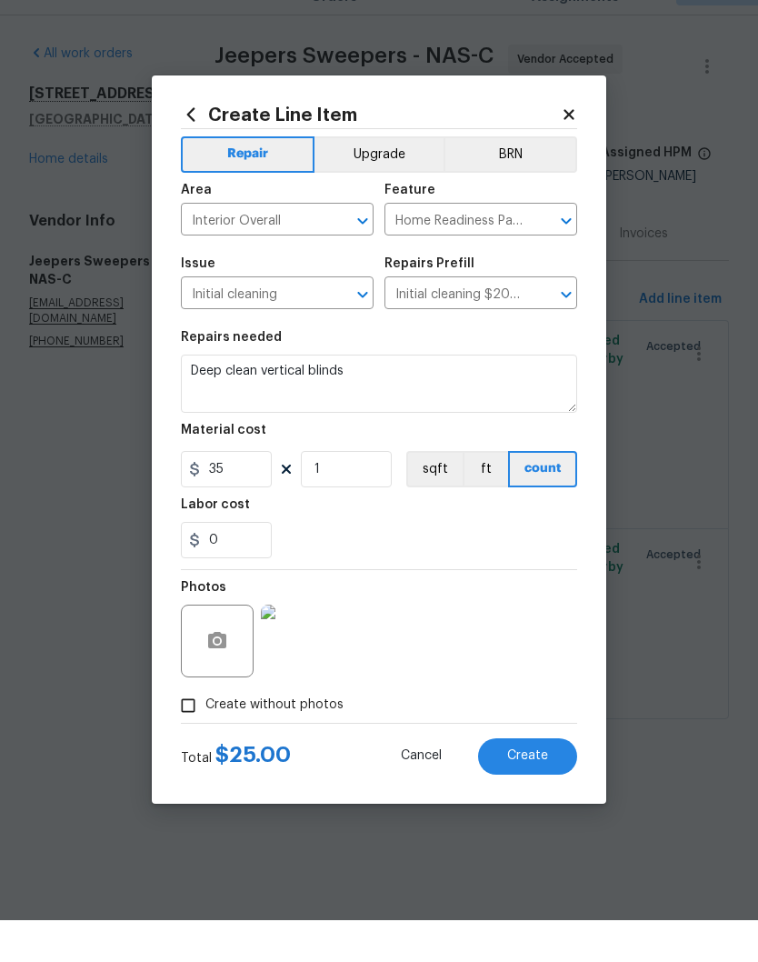
click at [472, 564] on div "0" at bounding box center [379, 582] width 396 height 36
click at [546, 791] on span "Create" at bounding box center [527, 798] width 41 height 14
type input "0"
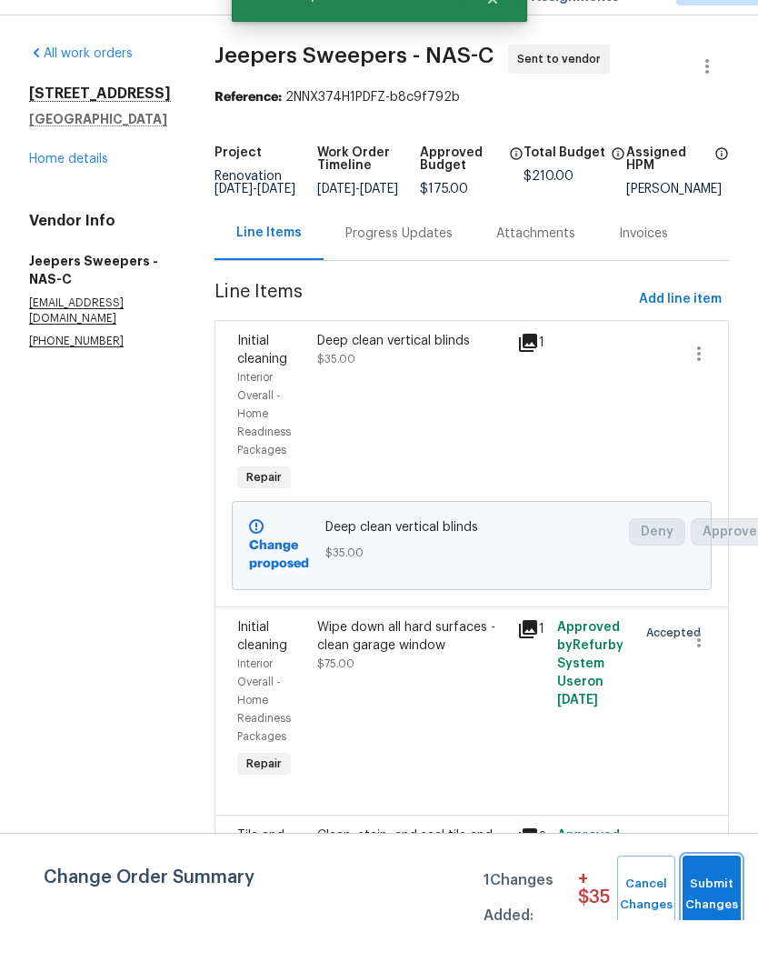
click at [721, 915] on span "Submit Changes" at bounding box center [712, 936] width 40 height 42
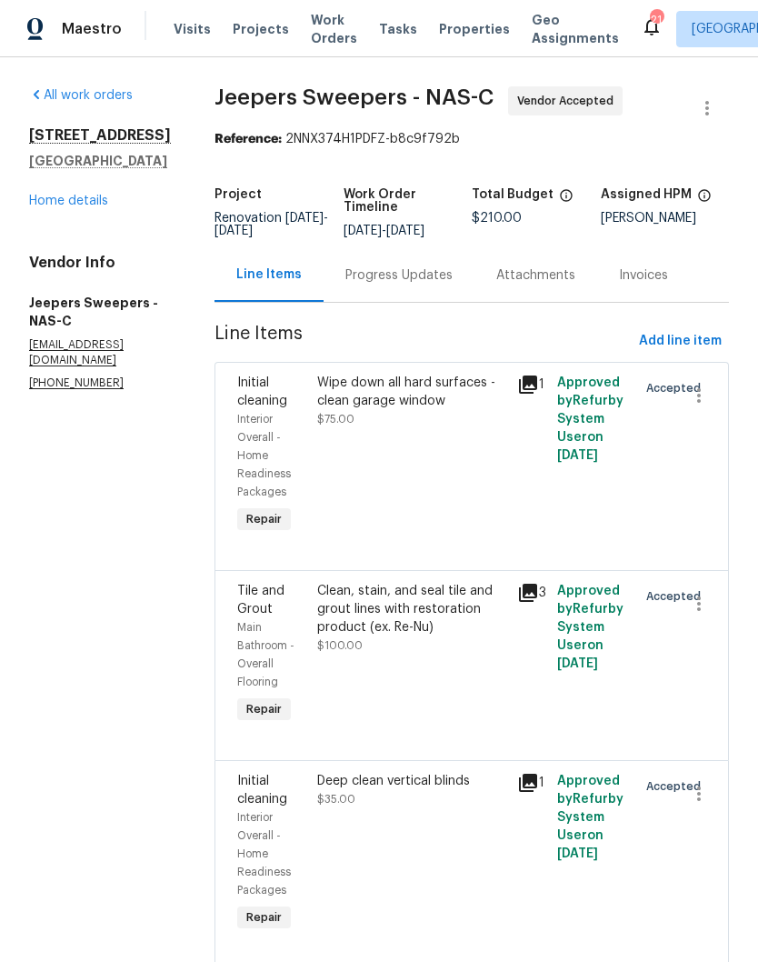
click at [448, 285] on div "Progress Updates" at bounding box center [398, 275] width 107 height 18
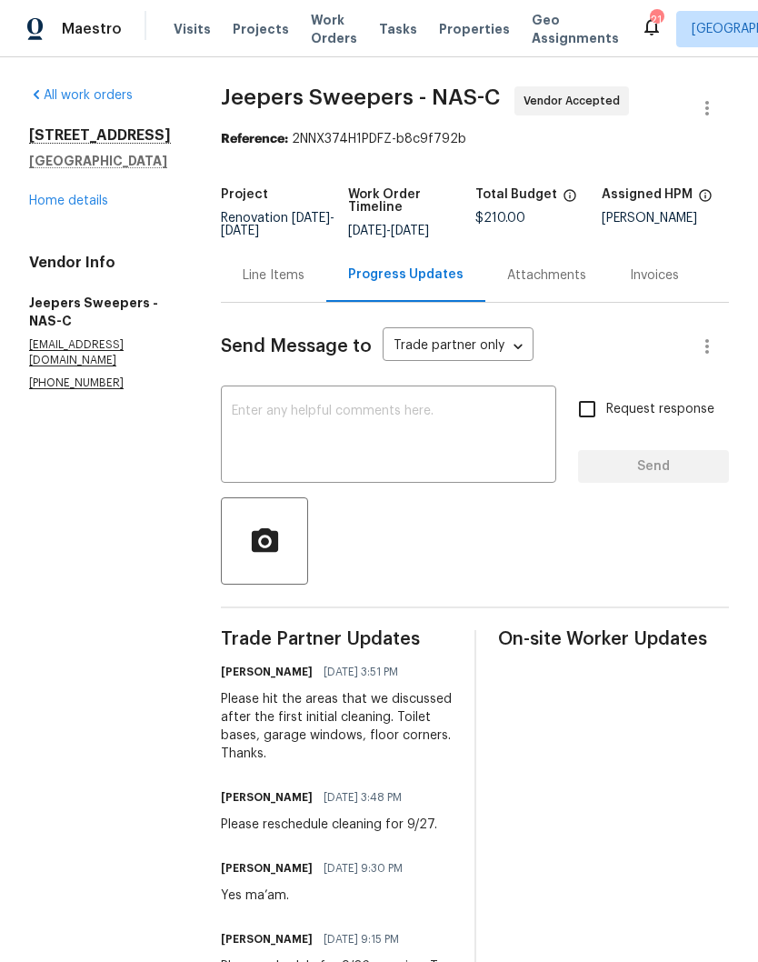
click at [88, 202] on link "Home details" at bounding box center [68, 201] width 79 height 13
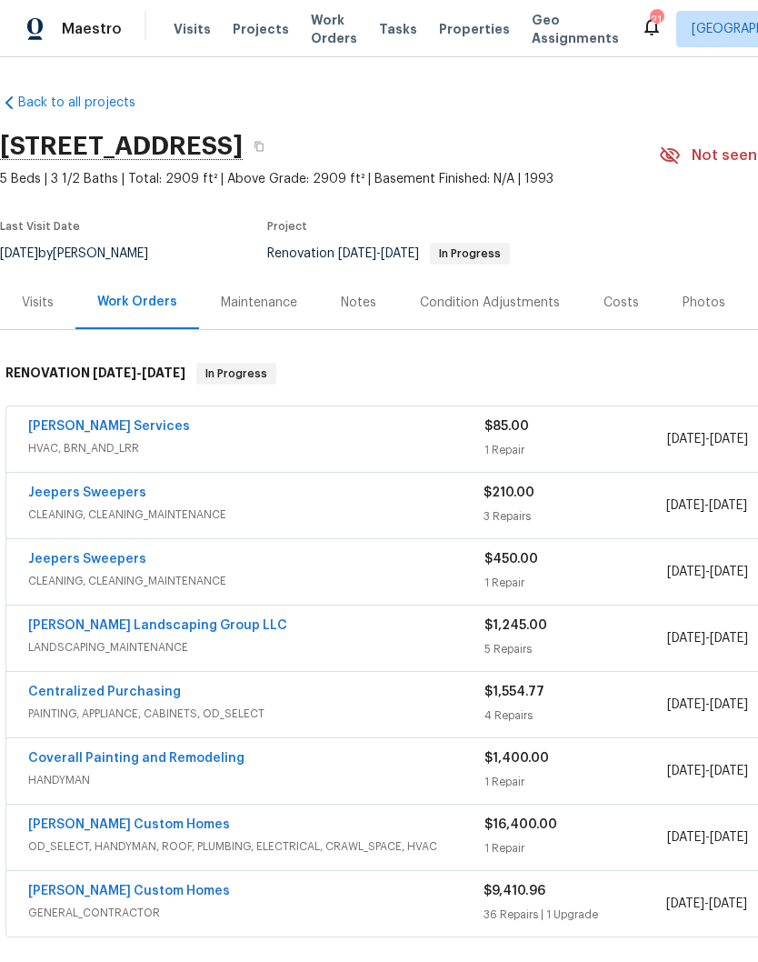
click at [368, 303] on div "Notes" at bounding box center [358, 303] width 35 height 18
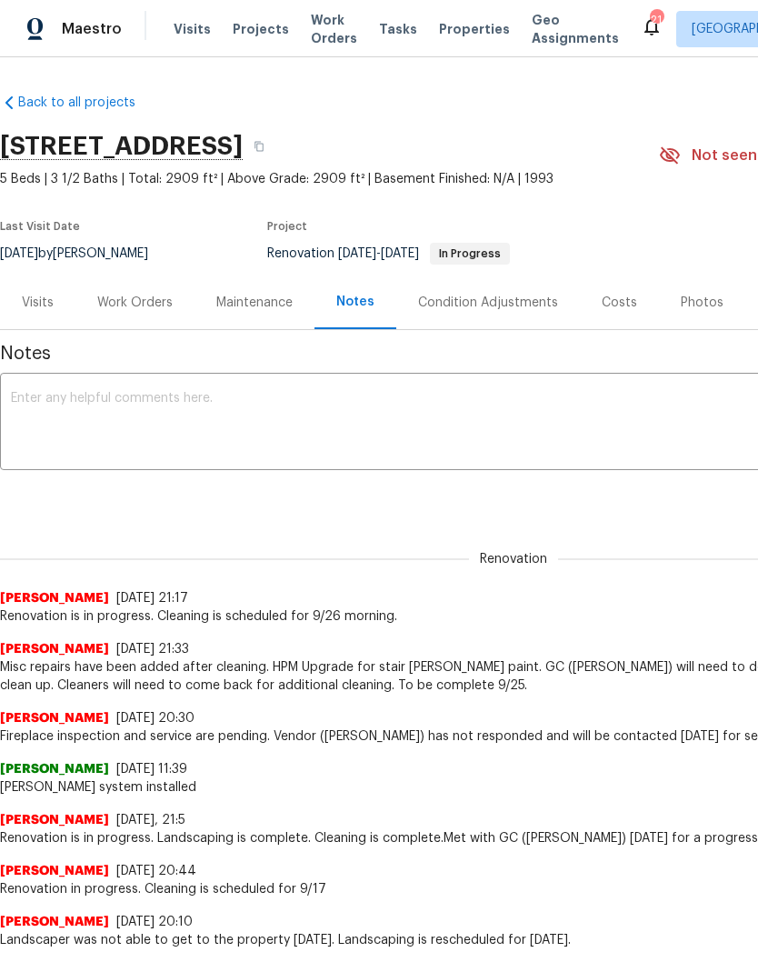
click at [314, 405] on textarea at bounding box center [513, 424] width 1005 height 64
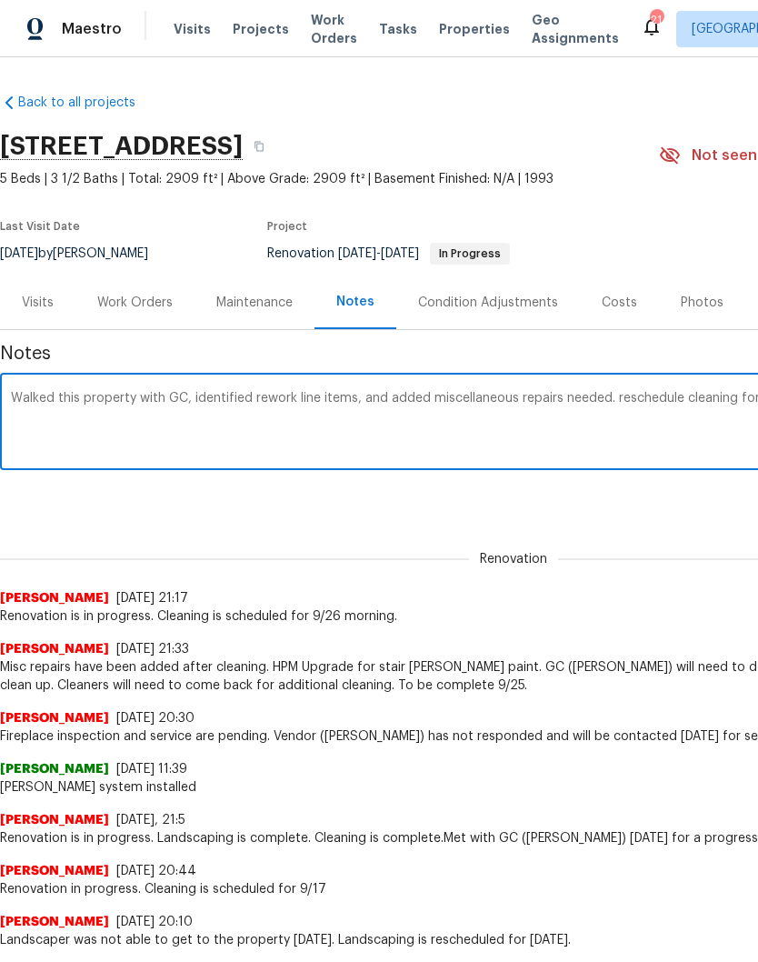
scroll to position [0, 269]
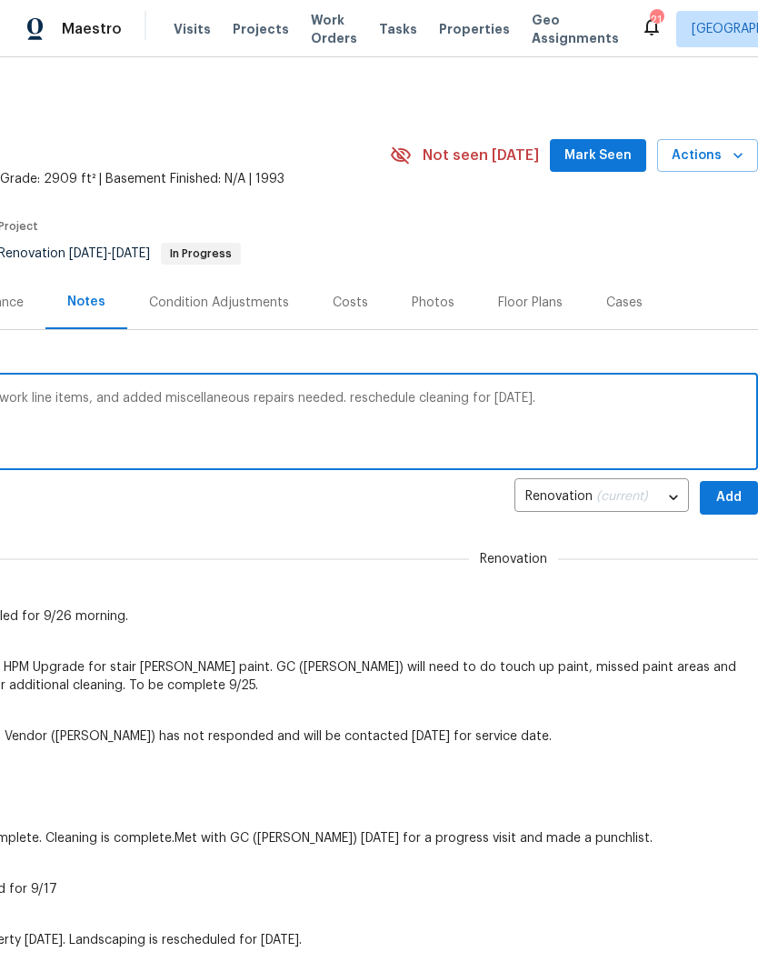
click at [387, 395] on textarea "Walked this property with GC, identified rework line items, and added miscellan…" at bounding box center [244, 424] width 1005 height 64
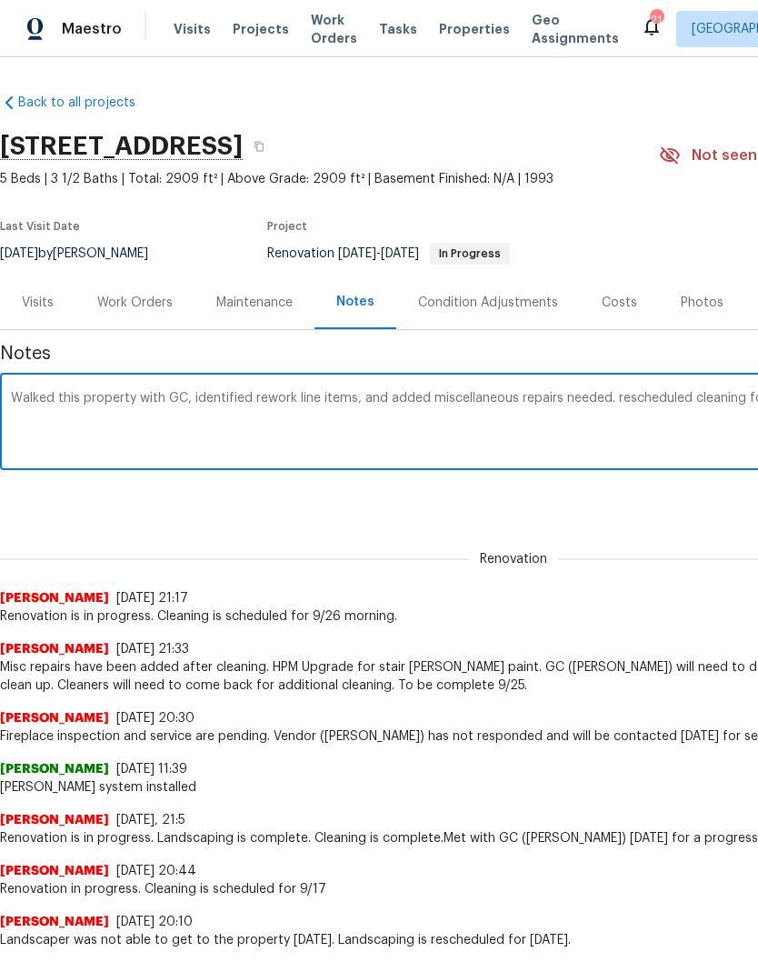
scroll to position [0, 0]
click at [197, 402] on textarea "Walked this property with GC, identified rework line items, and added miscellan…" at bounding box center [513, 424] width 1005 height 64
click at [328, 396] on textarea "Walked this property with GC ([PERSON_NAME]) and identified rework line items, …" at bounding box center [513, 424] width 1005 height 64
click at [238, 392] on textarea "Walked this property with GC ([PERSON_NAME]) and identified and blue taped rewo…" at bounding box center [513, 424] width 1005 height 64
click at [456, 403] on textarea "Walked this property with GC ([PERSON_NAME]). Crew did not come through on punc…" at bounding box center [513, 424] width 1005 height 64
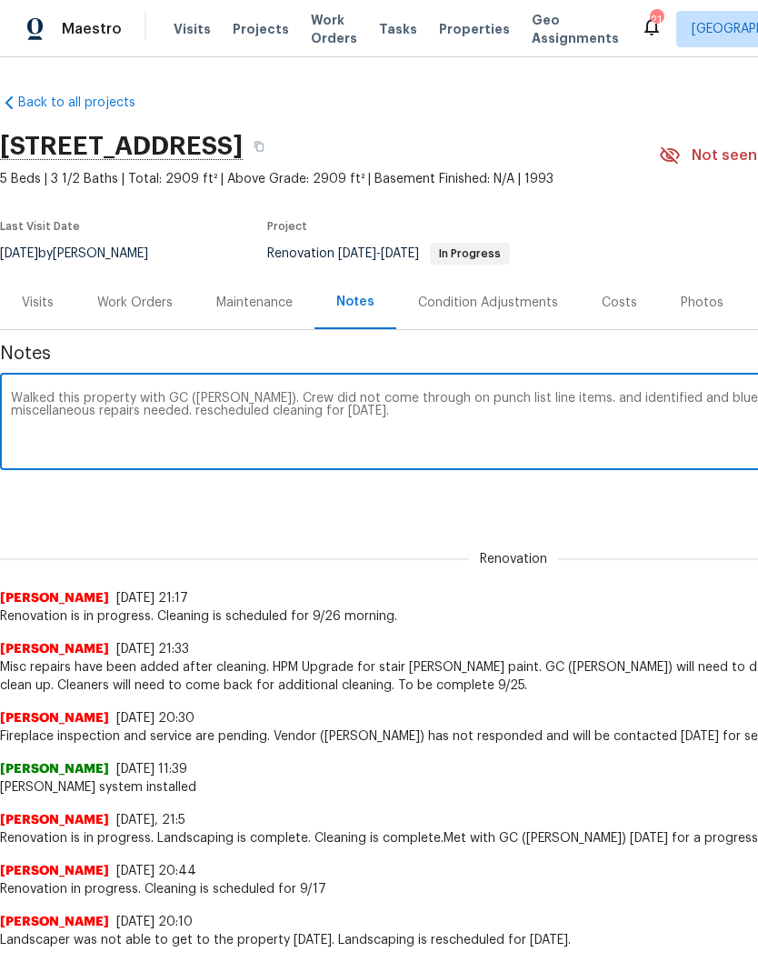
click at [581, 400] on textarea "Walked this property with GC ([PERSON_NAME]). Crew did not come through on punc…" at bounding box center [513, 424] width 1005 height 64
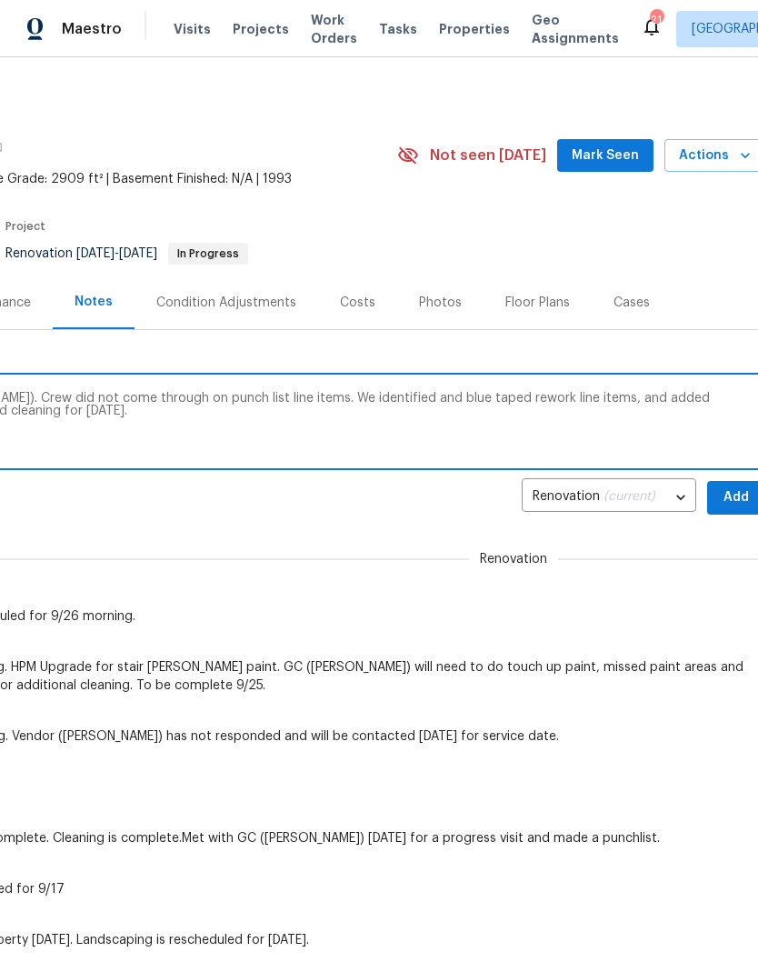
scroll to position [0, 263]
click at [577, 402] on textarea "Walked this property with GC ([PERSON_NAME]). Crew did not come through on punc…" at bounding box center [250, 424] width 1005 height 64
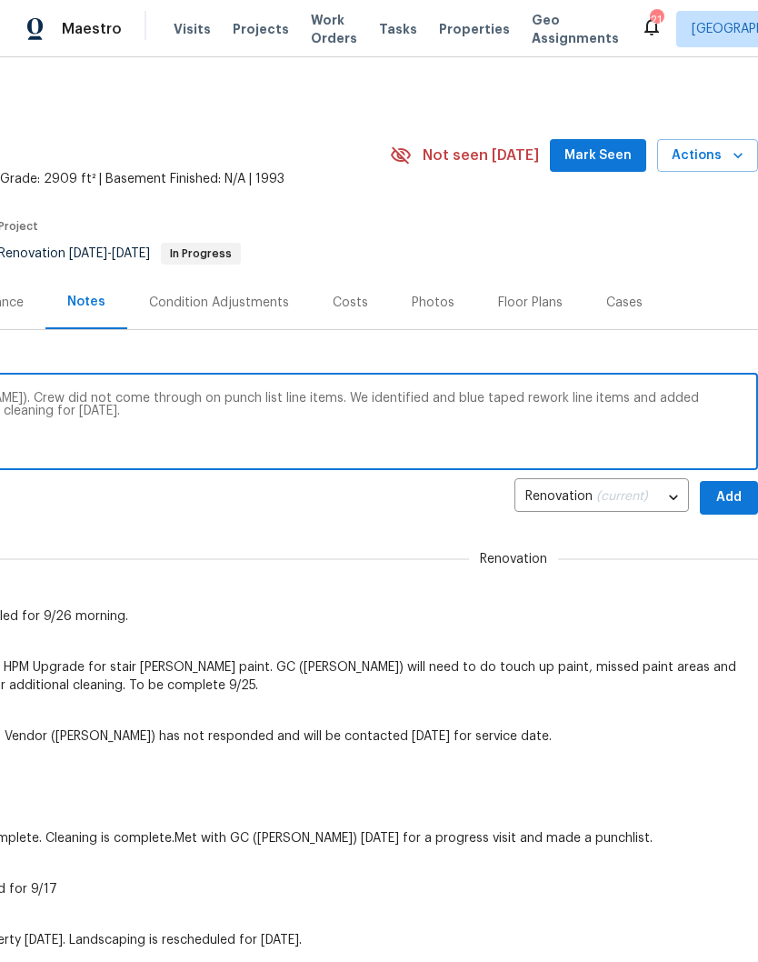
scroll to position [0, 269]
click at [630, 399] on textarea "Walked this property with GC ([PERSON_NAME]). Crew did not come through on punc…" at bounding box center [244, 424] width 1005 height 64
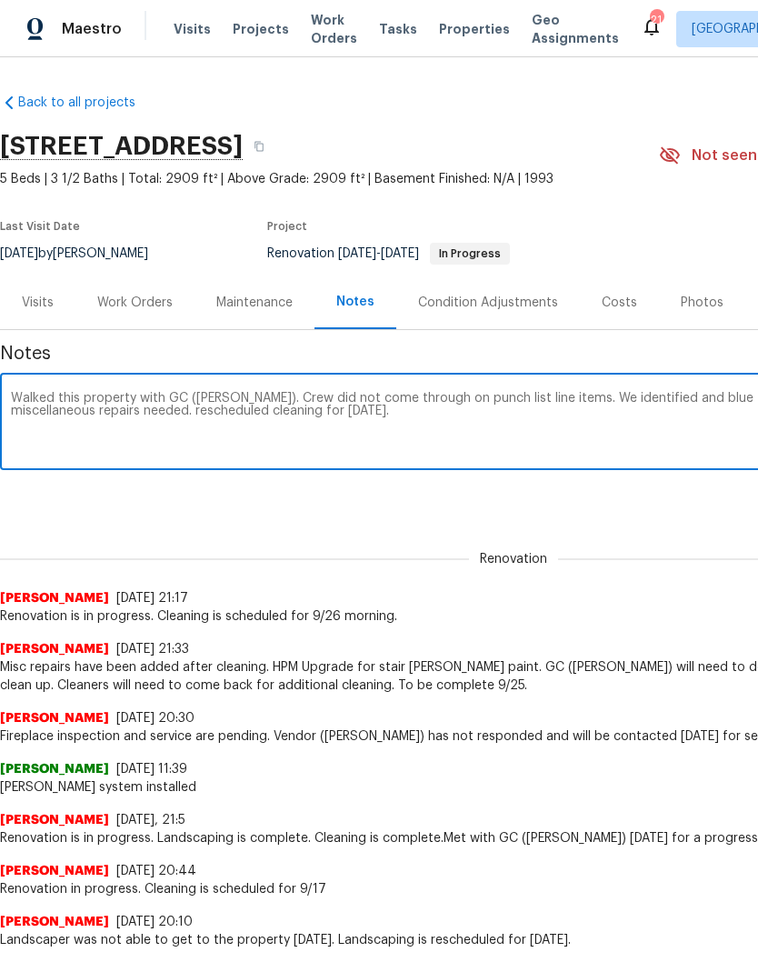
click at [275, 416] on textarea "Walked this property with GC ([PERSON_NAME]). Crew did not come through on punc…" at bounding box center [513, 424] width 1005 height 64
click at [498, 424] on textarea "Walked this property with GC ([PERSON_NAME]). Crew did not come through on punc…" at bounding box center [513, 424] width 1005 height 64
click at [20, 394] on textarea "Walked this property with GC ([PERSON_NAME]). Crew did not come through on punc…" at bounding box center [513, 424] width 1005 height 64
click at [461, 400] on textarea "The property is not ready to close. I Walked this property with GC ([PERSON_NAM…" at bounding box center [513, 424] width 1005 height 64
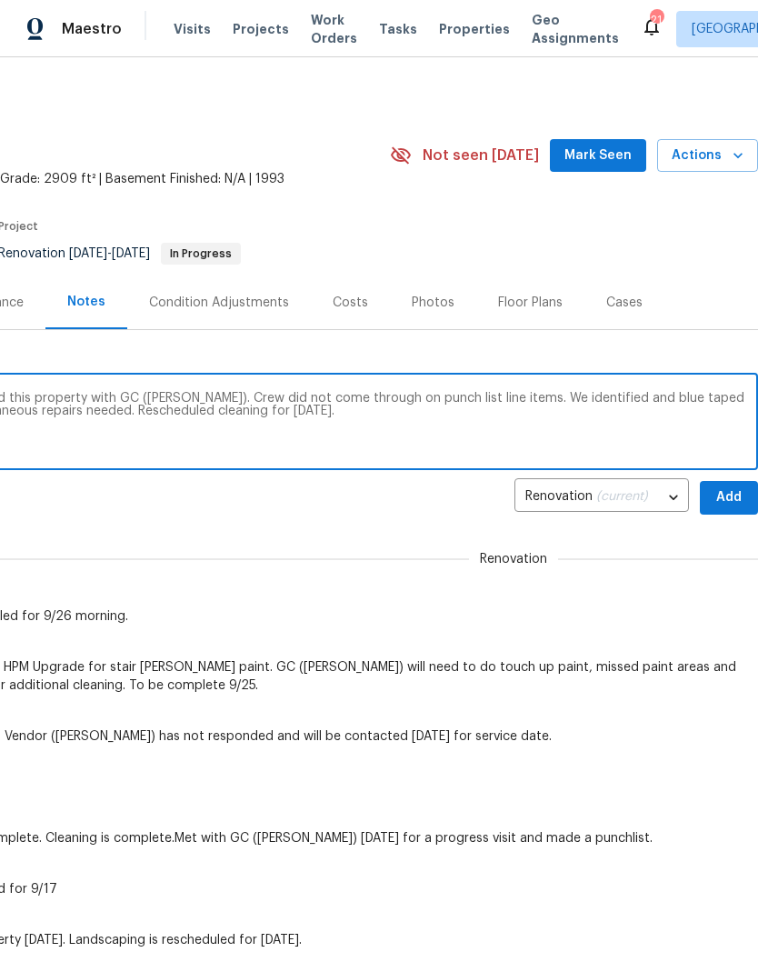
scroll to position [0, 269]
type textarea "The property is not ready to close. I Walked this property with GC ([PERSON_NAM…"
click at [728, 496] on span "Add" at bounding box center [728, 497] width 29 height 23
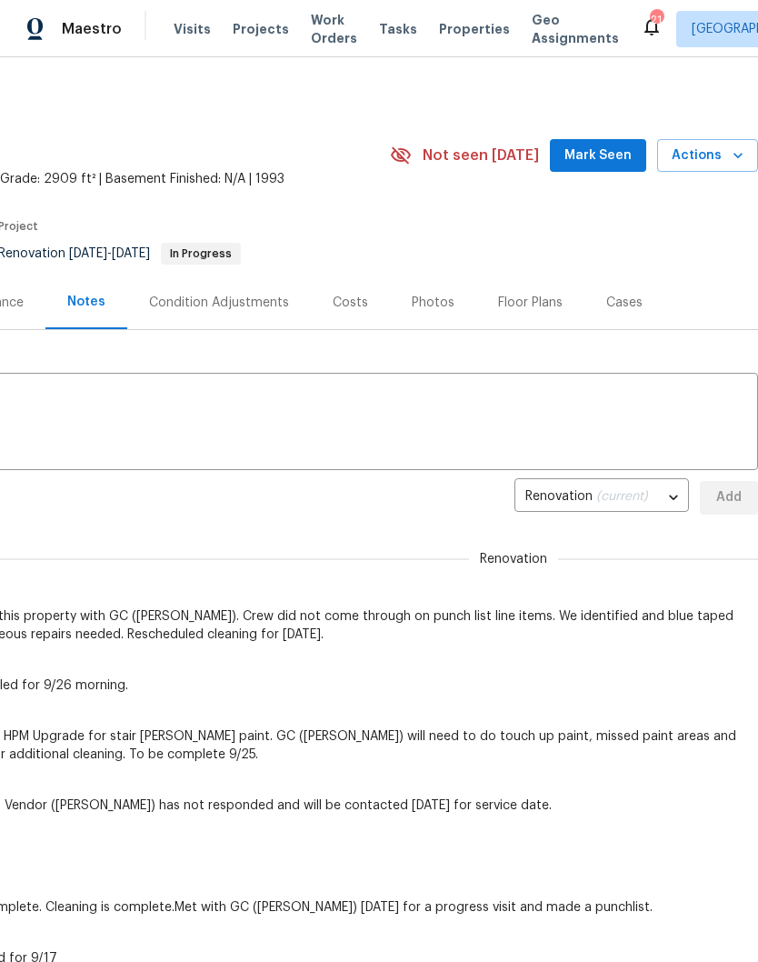
click at [601, 155] on span "Mark Seen" at bounding box center [598, 156] width 67 height 23
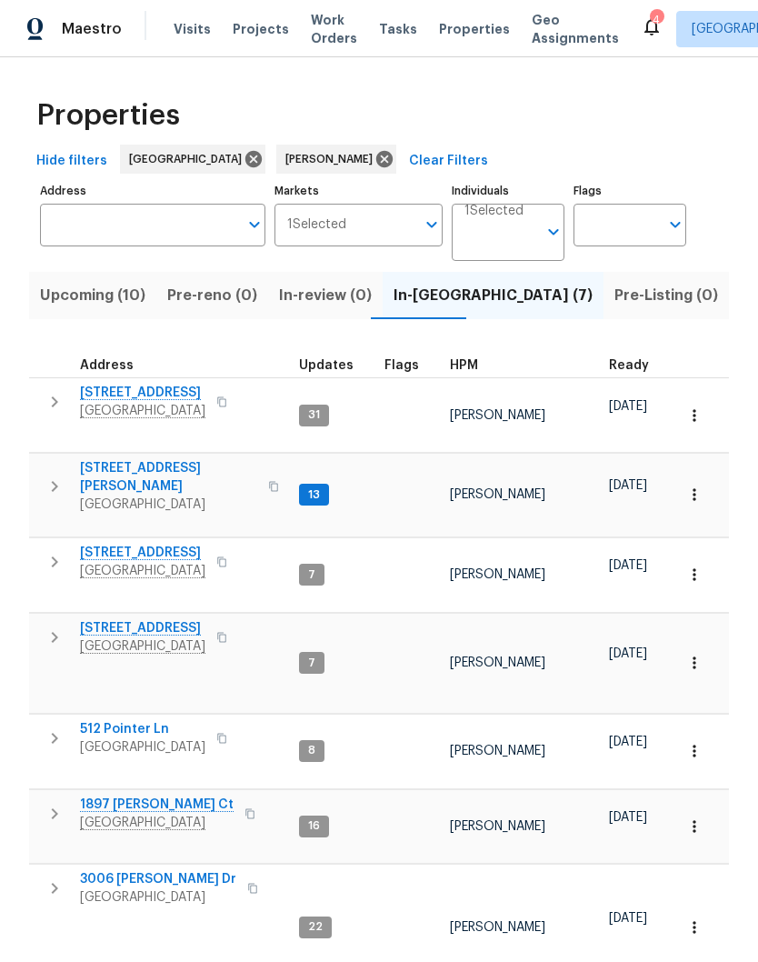
scroll to position [43, 0]
click at [147, 720] on span "512 Pointer Ln" at bounding box center [142, 729] width 125 height 18
click at [151, 459] on span "1201 Elisha Ct" at bounding box center [168, 477] width 177 height 36
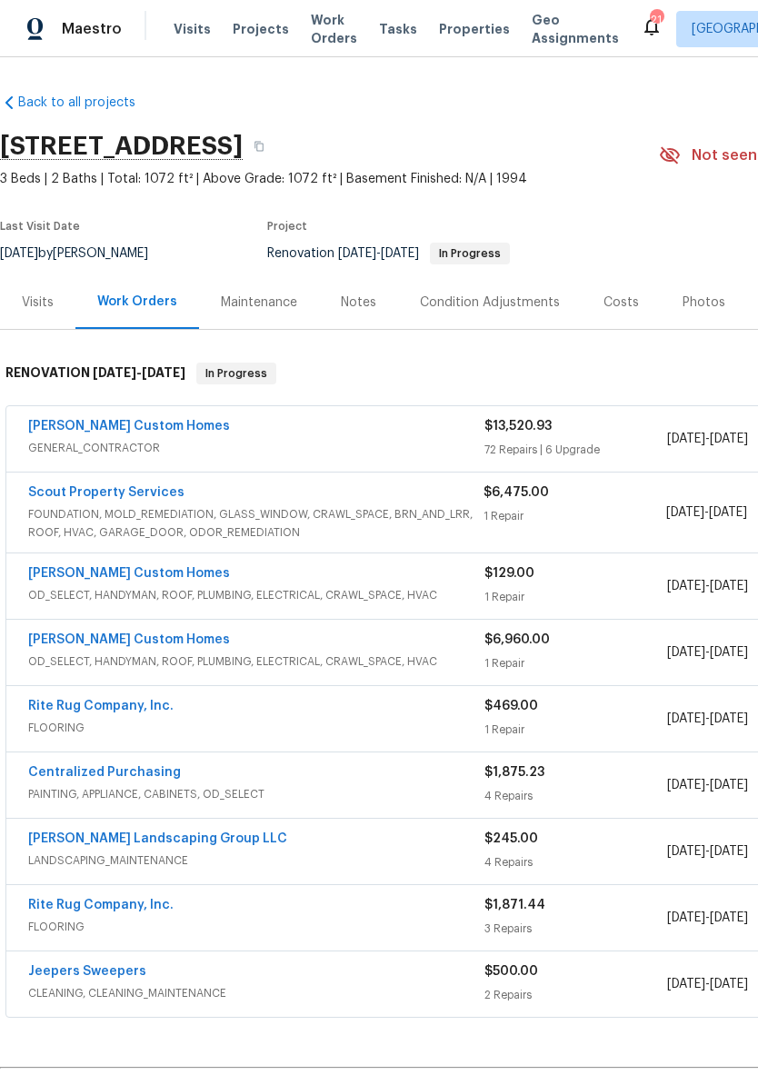
click at [136, 425] on link "[PERSON_NAME] Custom Homes" at bounding box center [129, 426] width 202 height 13
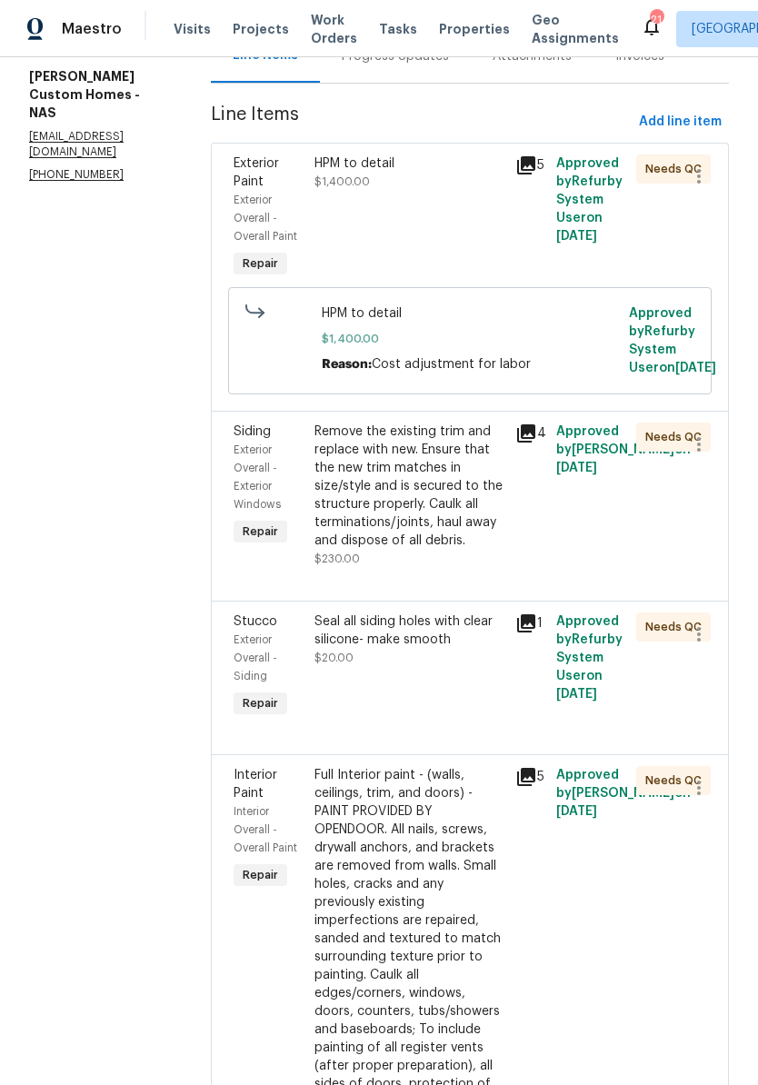
scroll to position [228, 0]
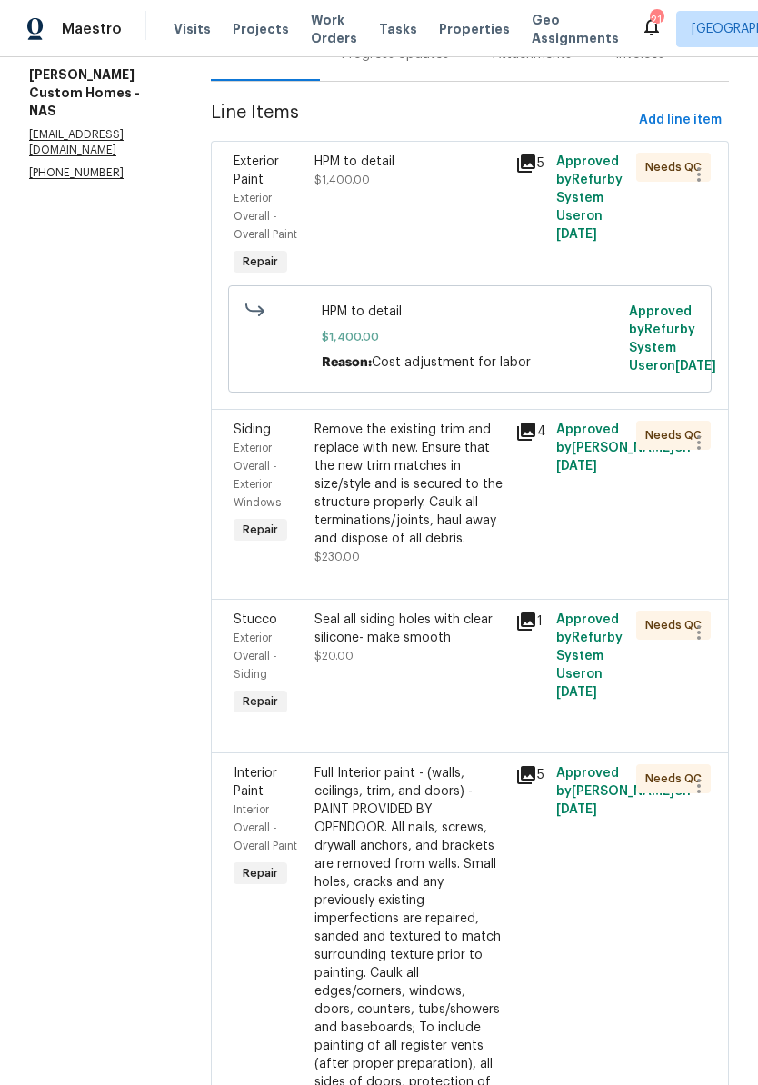
click at [452, 647] on div "Seal all siding holes with clear silicone- make smooth" at bounding box center [410, 629] width 191 height 36
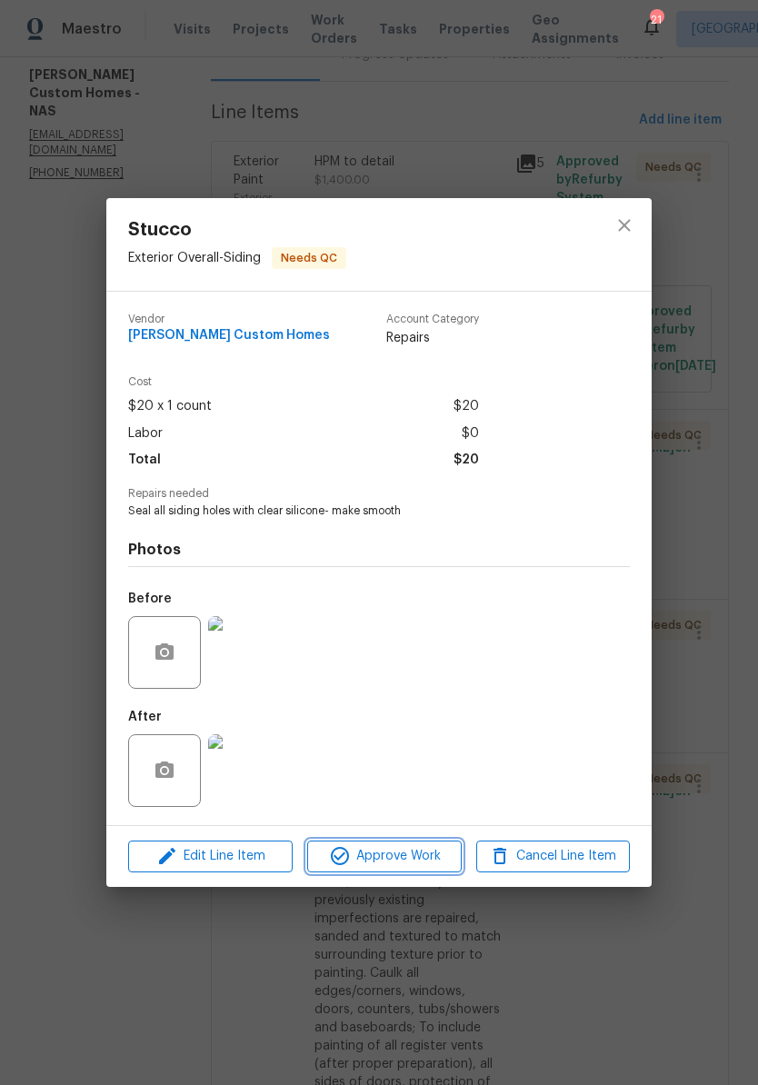
click at [400, 858] on span "Approve Work" at bounding box center [384, 856] width 143 height 23
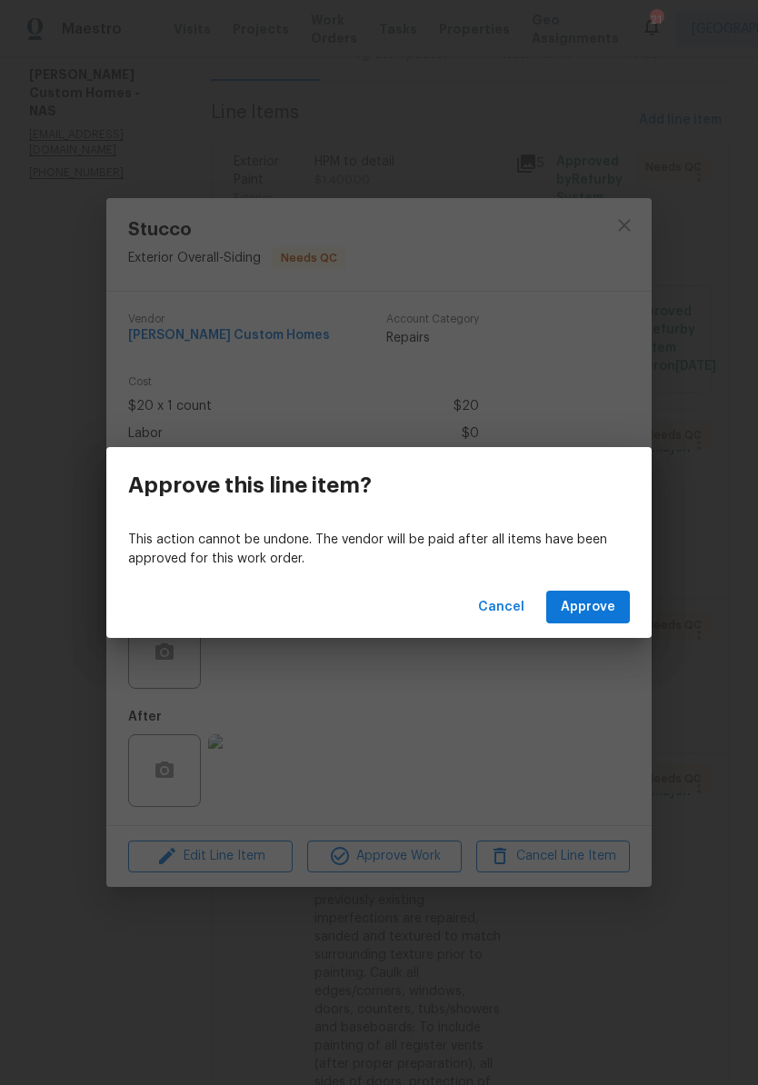
click at [605, 615] on span "Approve" at bounding box center [588, 607] width 55 height 23
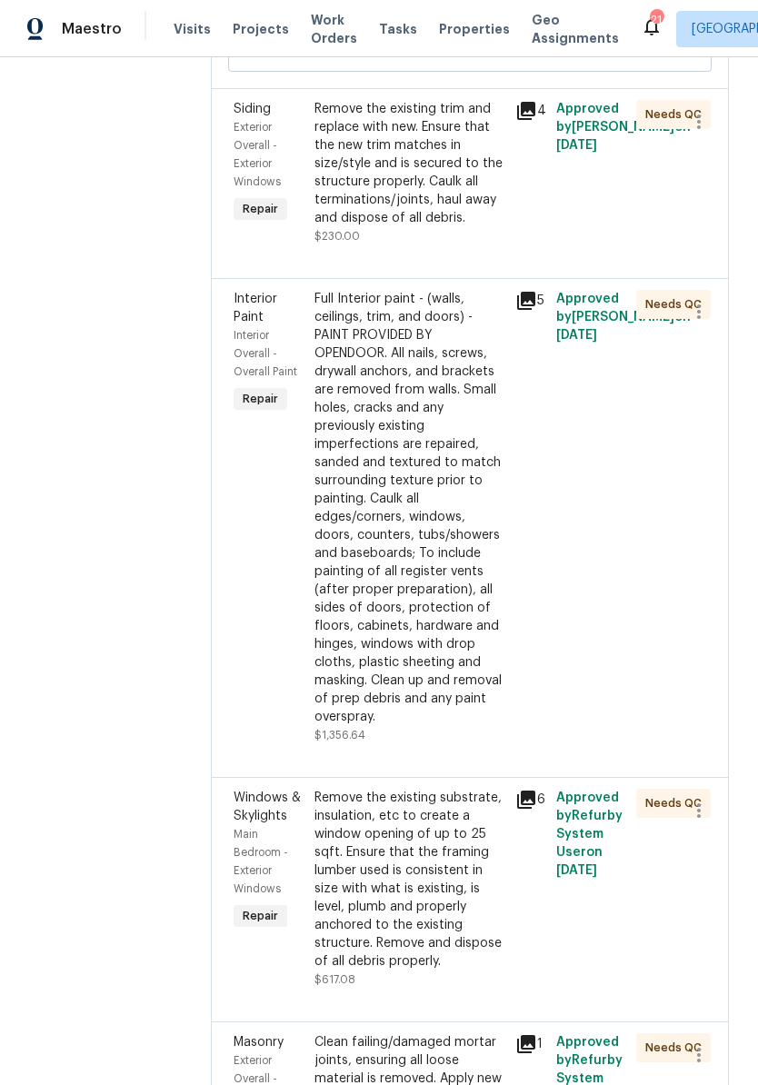
scroll to position [543, 0]
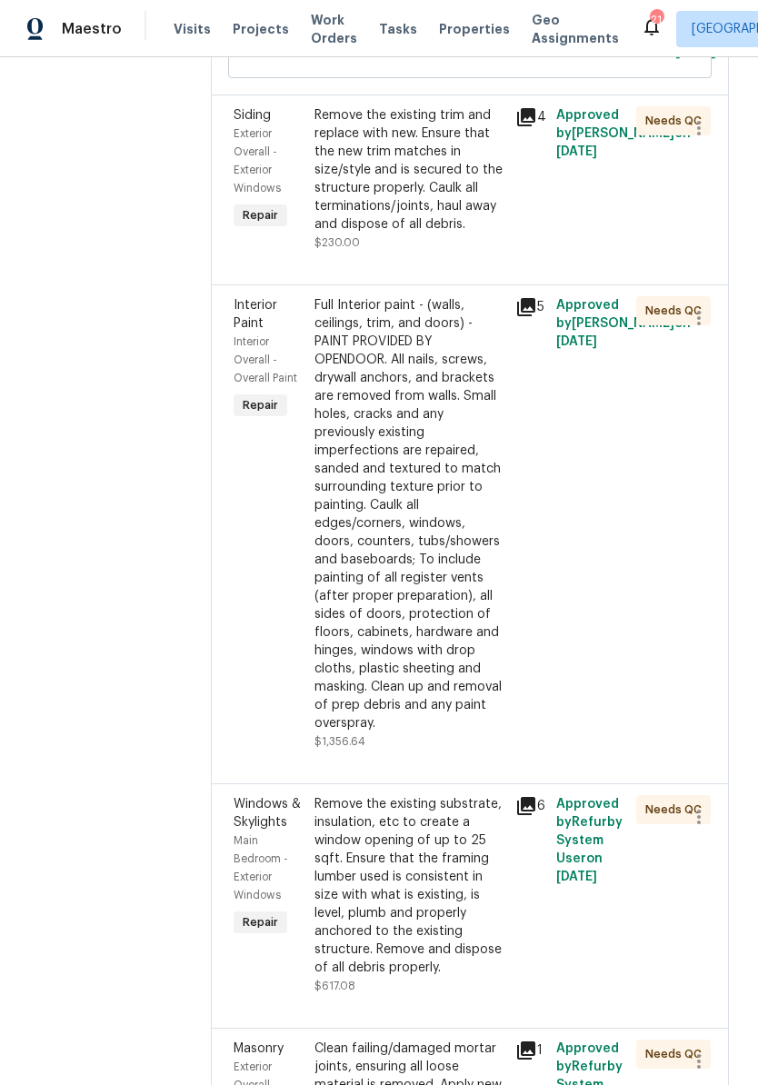
click at [420, 412] on div "Full Interior paint - (walls, ceilings, trim, and doors) - PAINT PROVIDED BY OP…" at bounding box center [410, 514] width 191 height 436
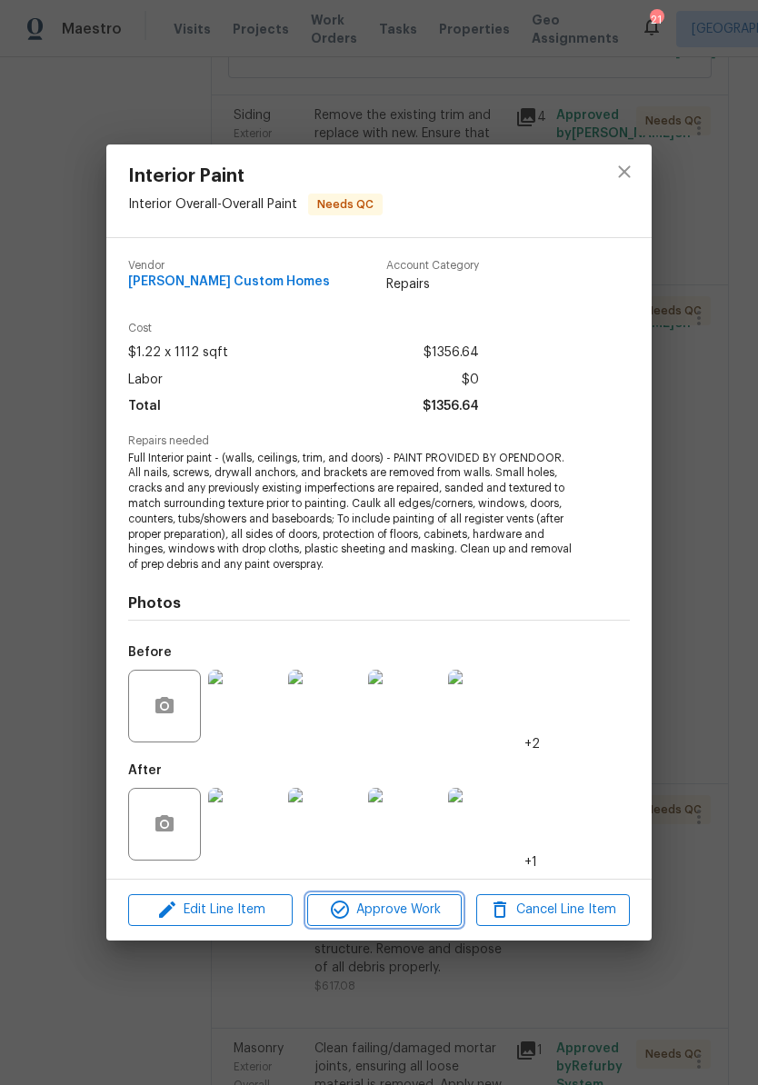
click at [420, 914] on span "Approve Work" at bounding box center [384, 910] width 143 height 23
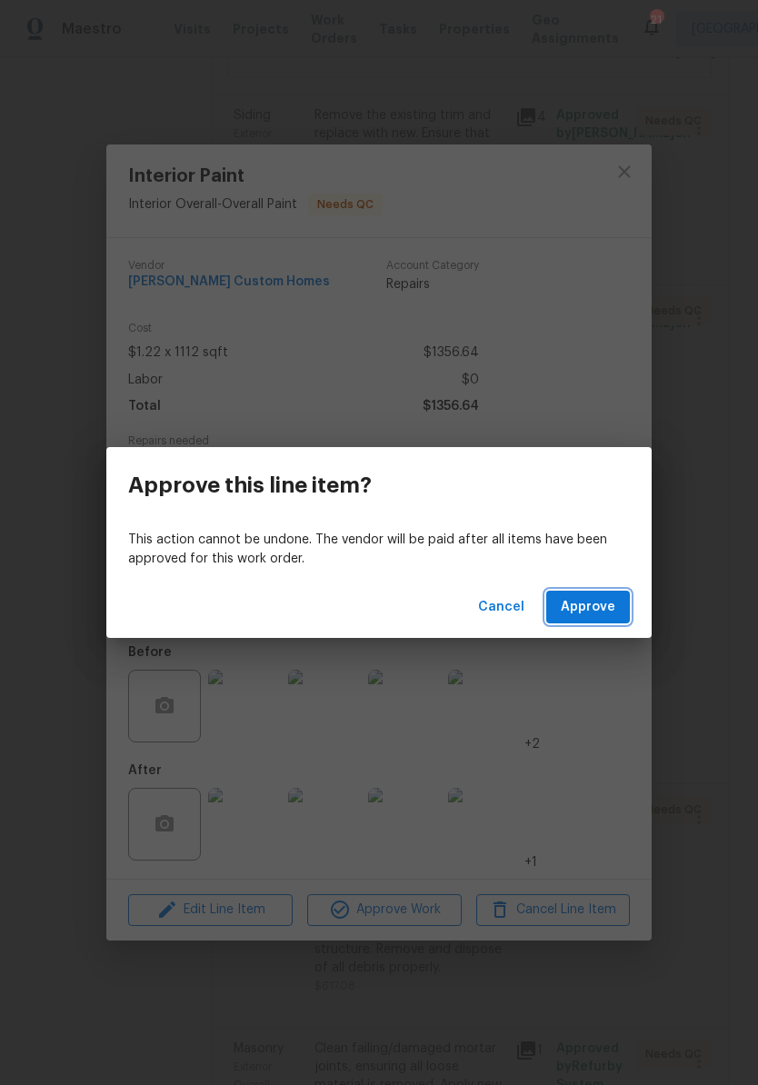
click at [605, 612] on span "Approve" at bounding box center [588, 607] width 55 height 23
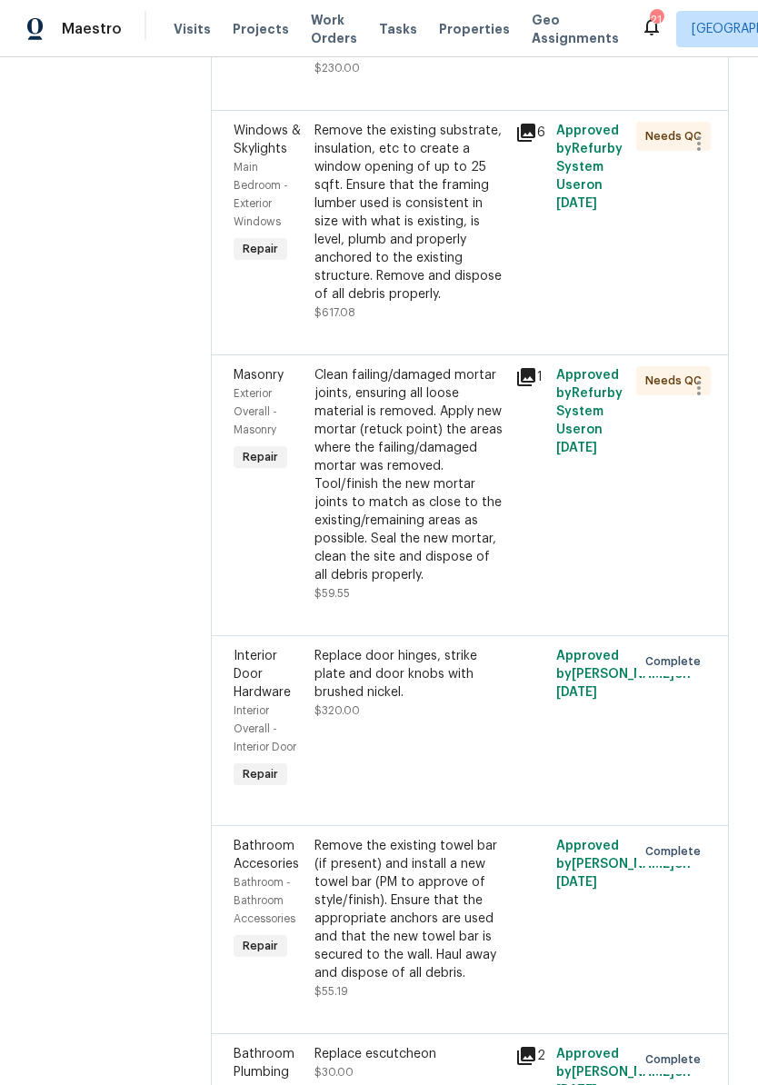
scroll to position [717, 0]
click at [451, 494] on div "Clean failing/damaged mortar joints, ensuring all loose material is removed. Ap…" at bounding box center [410, 475] width 191 height 218
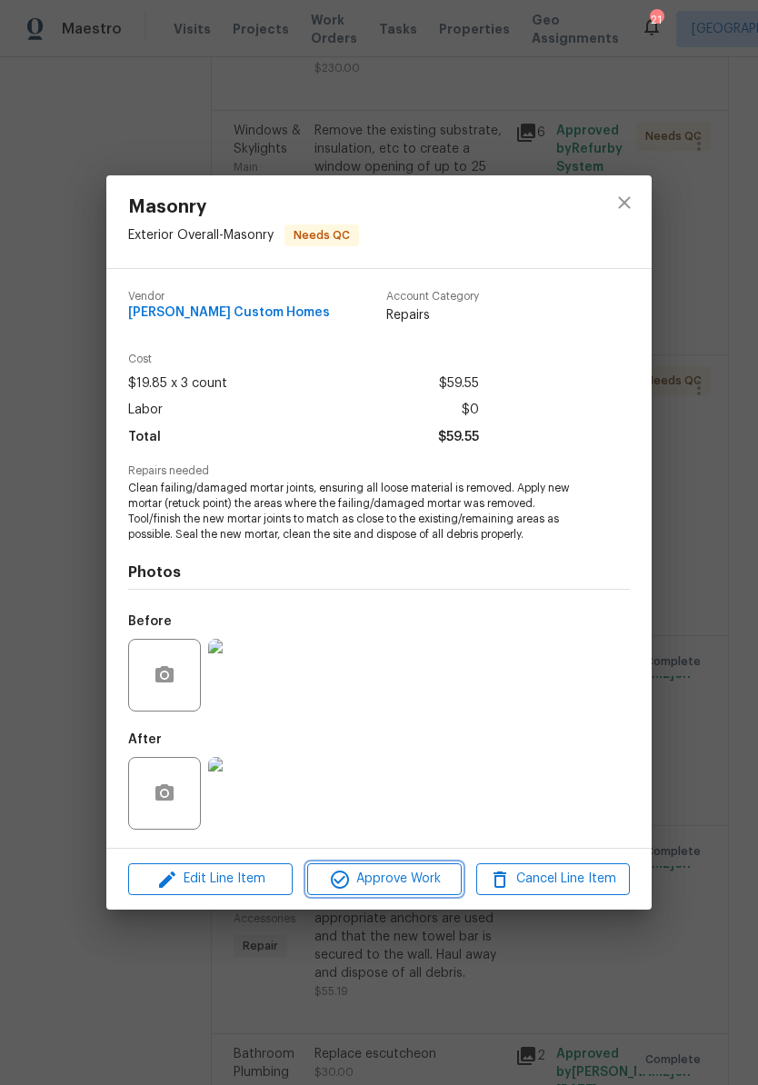
click at [412, 884] on span "Approve Work" at bounding box center [384, 879] width 143 height 23
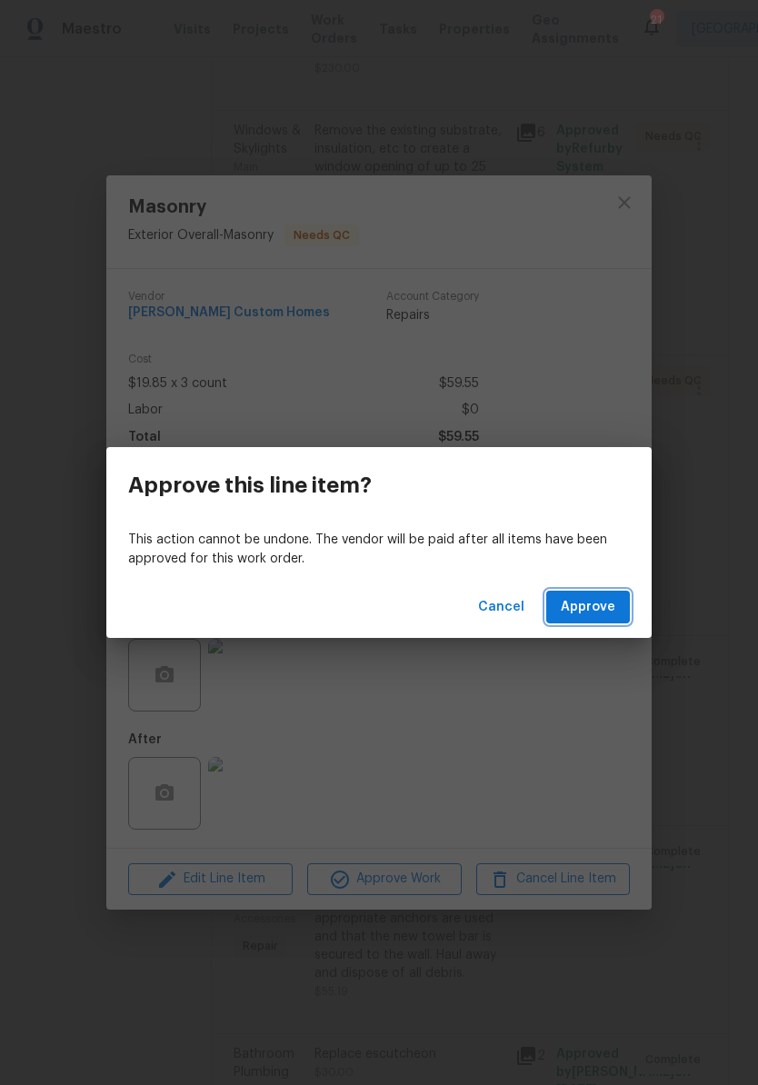
click at [607, 611] on span "Approve" at bounding box center [588, 607] width 55 height 23
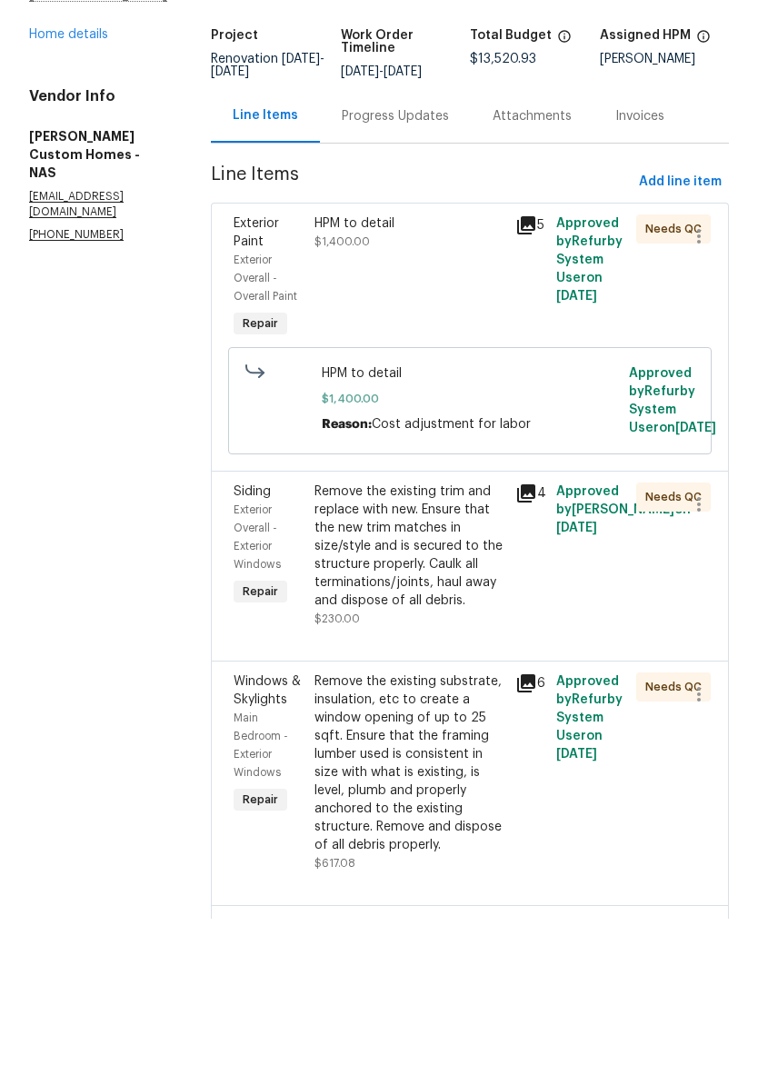
scroll to position [0, 0]
click at [701, 337] on span "Add line item" at bounding box center [680, 348] width 83 height 23
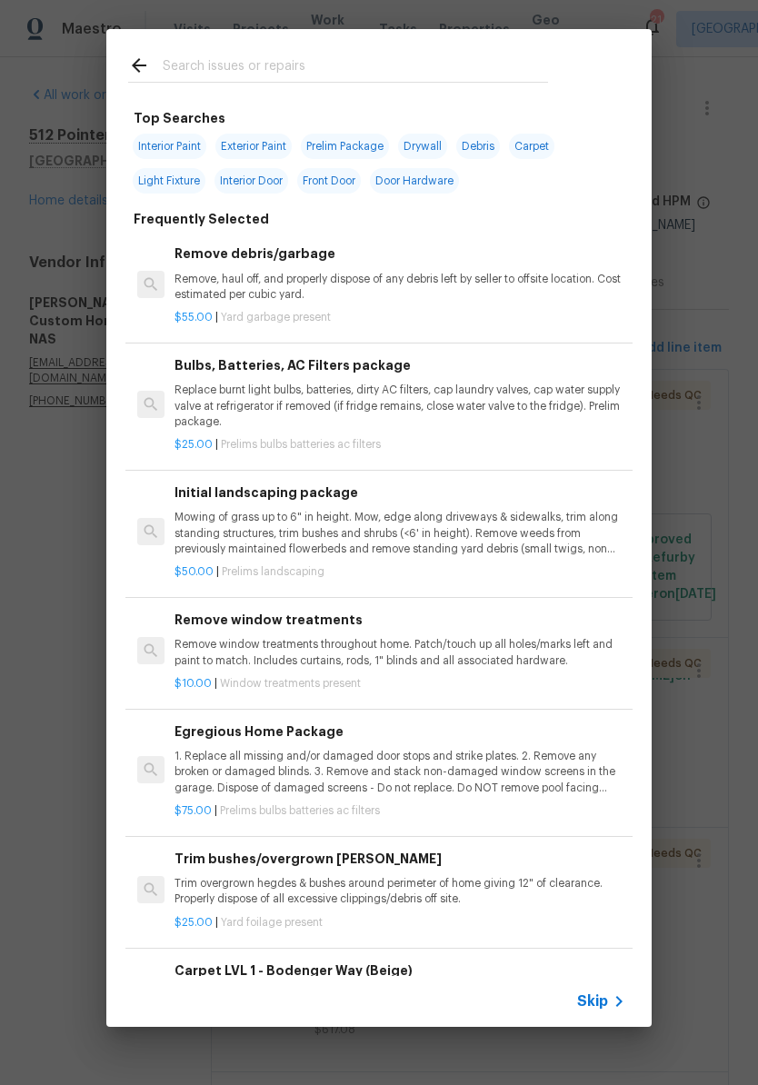
click at [259, 64] on input "text" at bounding box center [355, 68] width 385 height 27
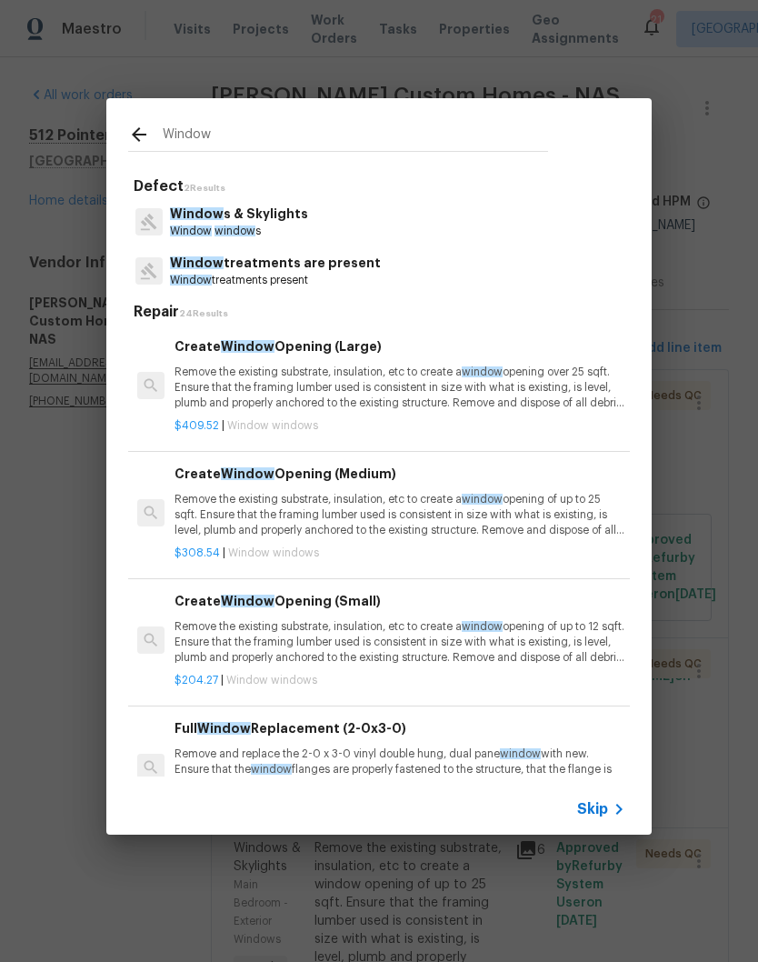
type input "Window"
click at [149, 129] on icon at bounding box center [139, 135] width 22 height 22
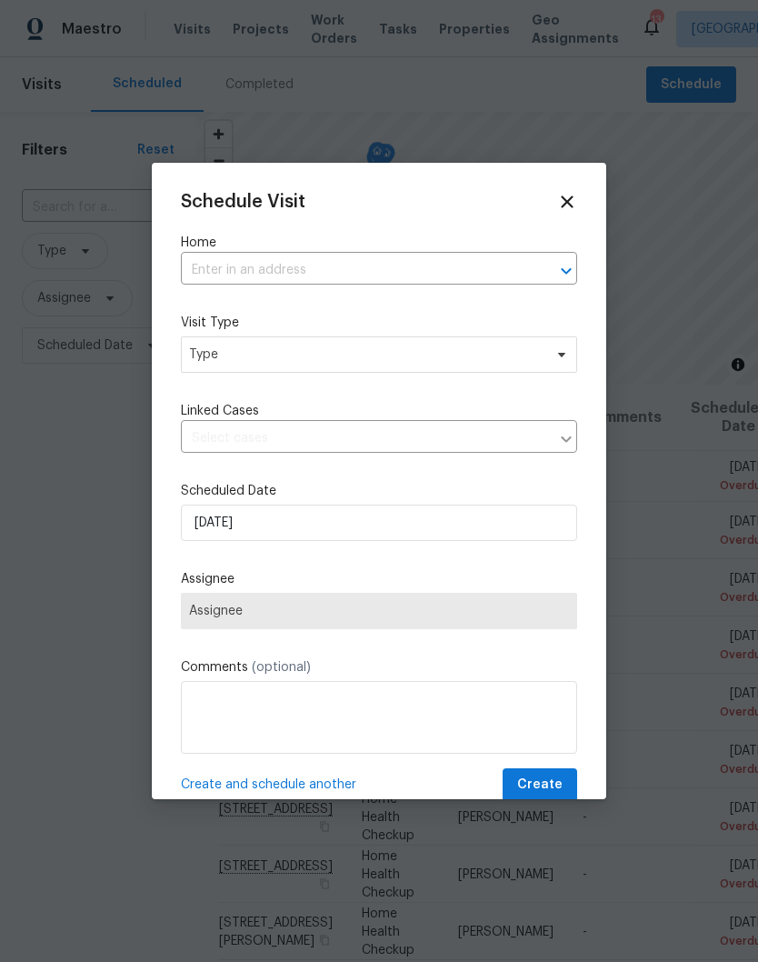
click at [291, 267] on input "text" at bounding box center [353, 270] width 345 height 28
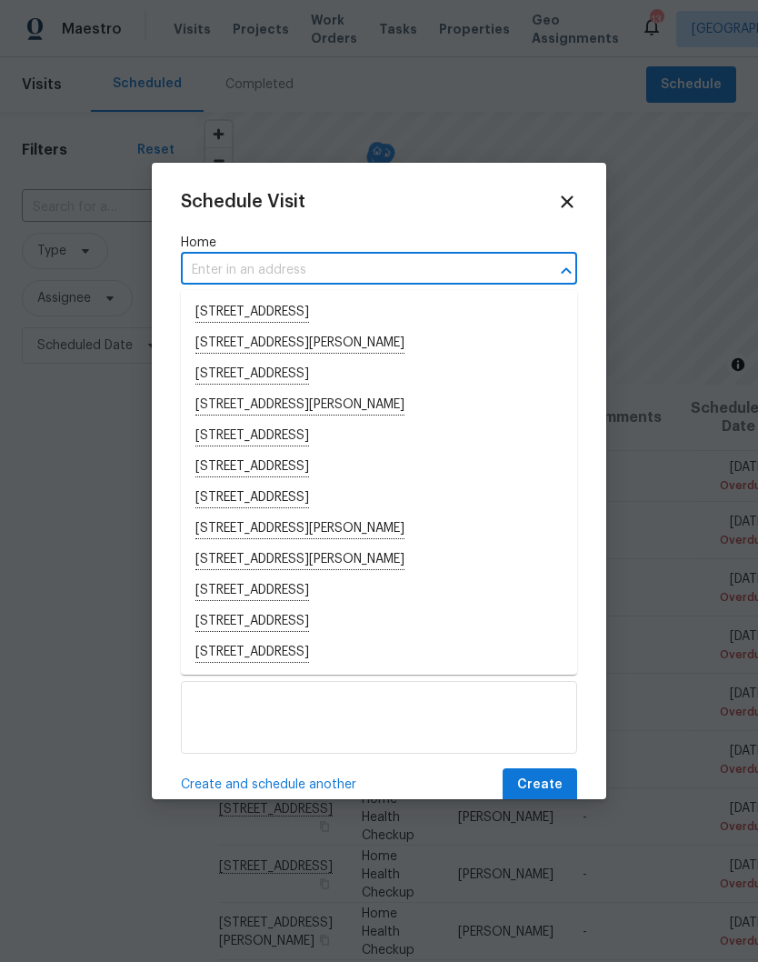
click at [239, 268] on input "text" at bounding box center [353, 270] width 345 height 28
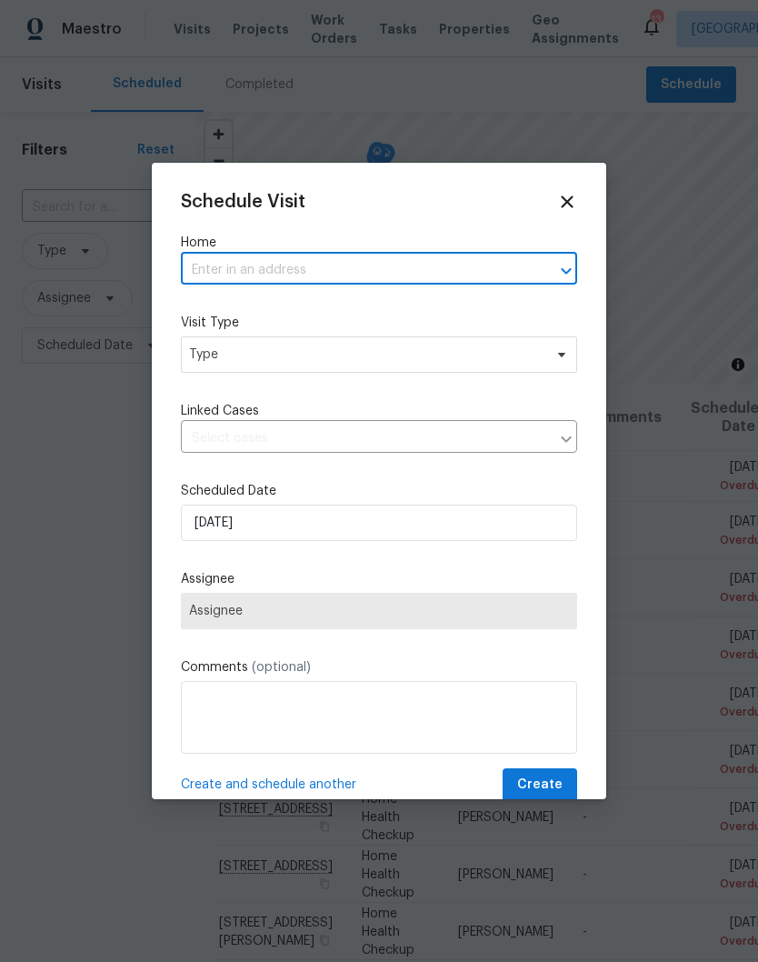
paste input "[STREET_ADDRESS]"
type input "[STREET_ADDRESS]"
click at [365, 308] on li "[STREET_ADDRESS]" at bounding box center [379, 312] width 396 height 31
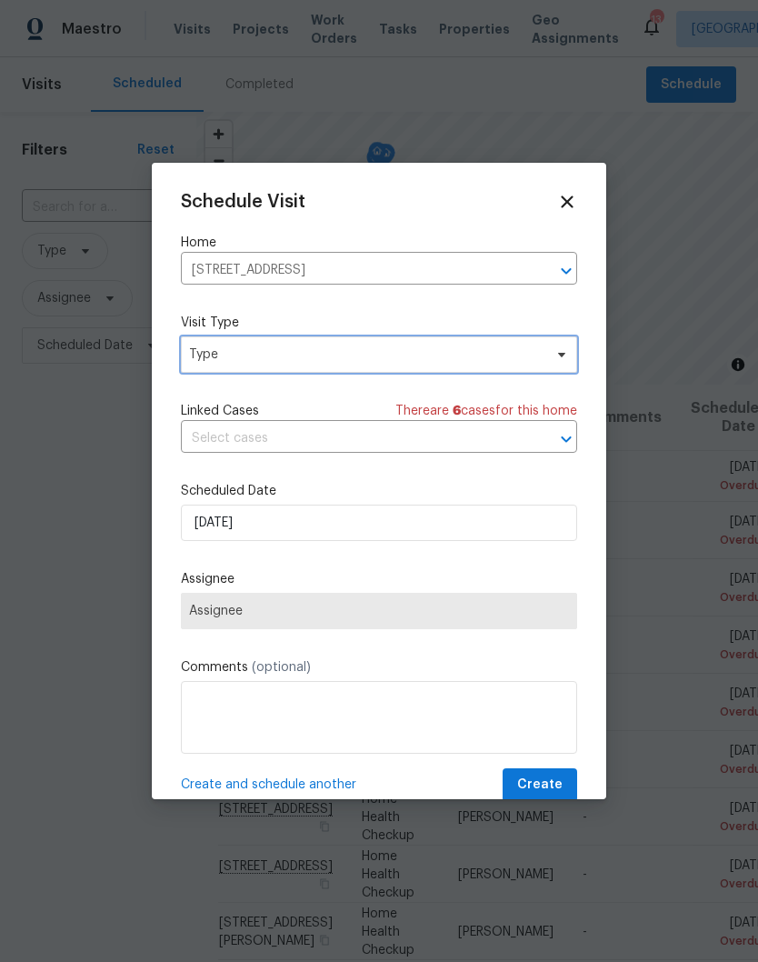
click at [555, 360] on icon at bounding box center [562, 354] width 15 height 15
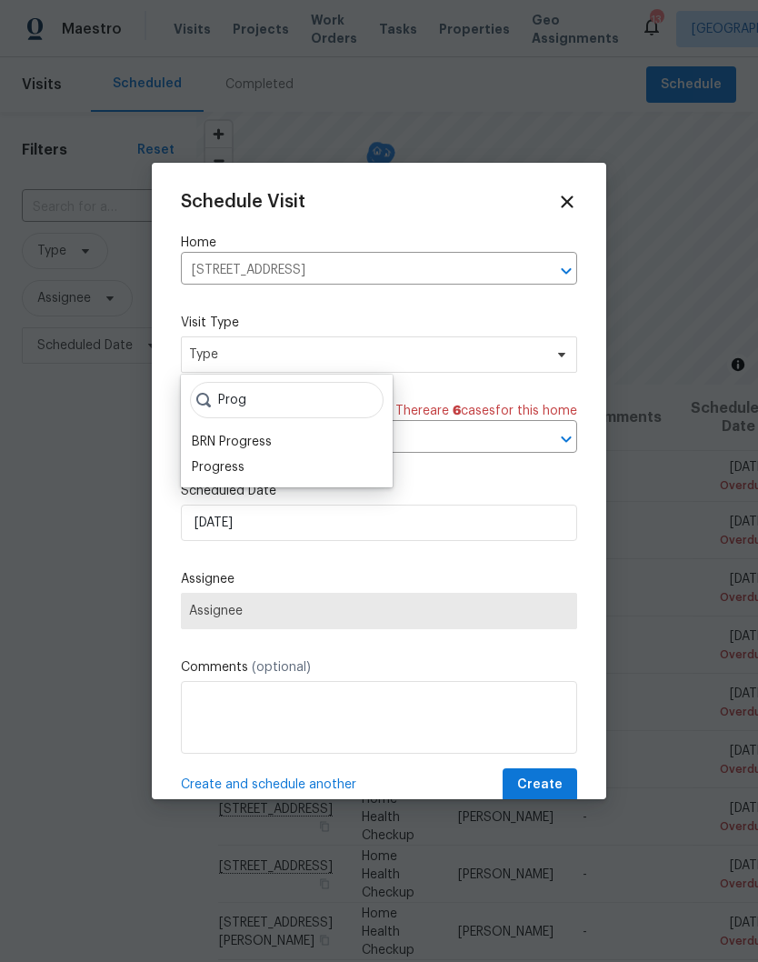
type input "Prog"
click at [240, 467] on div "Progress" at bounding box center [218, 467] width 53 height 18
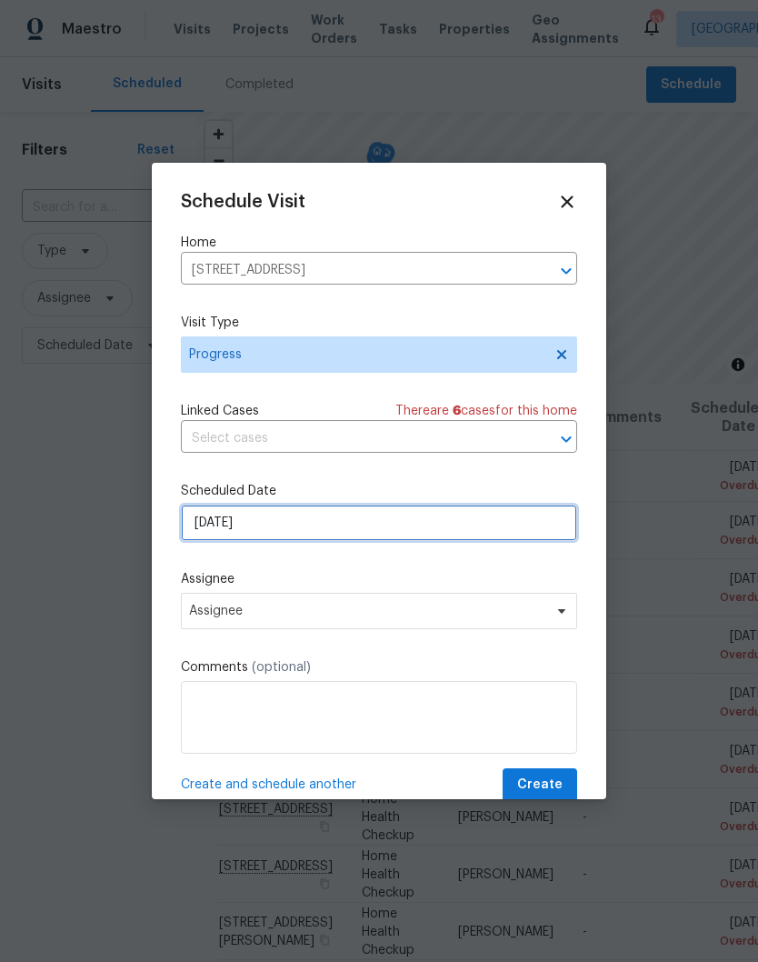
click at [548, 525] on input "[DATE]" at bounding box center [379, 523] width 396 height 36
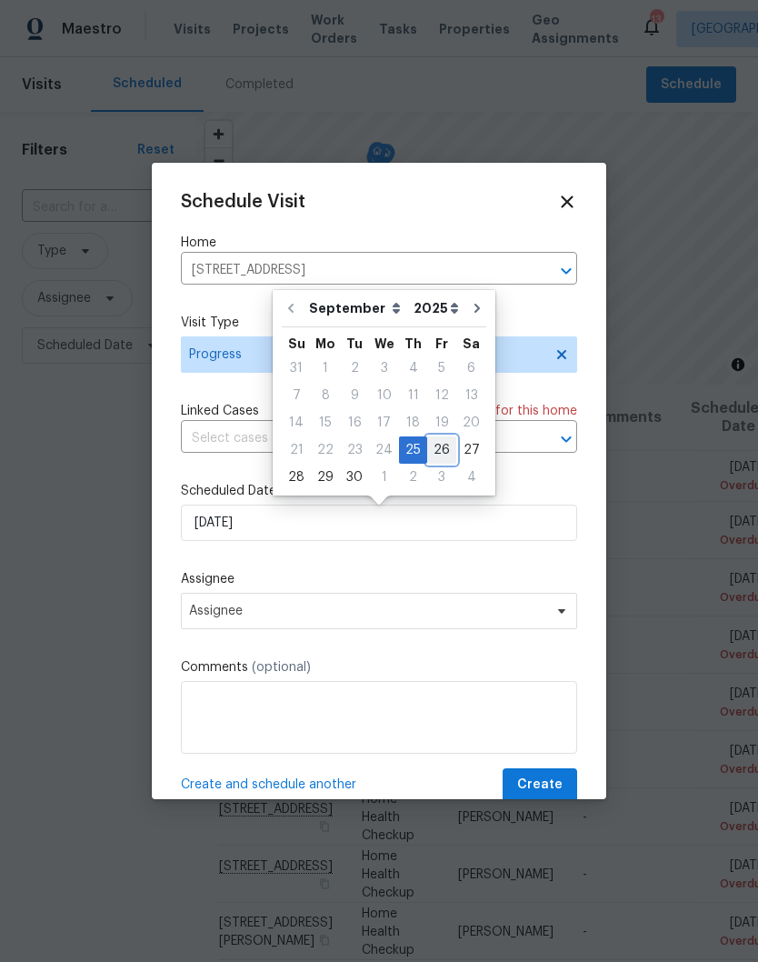
click at [445, 455] on div "26" at bounding box center [441, 449] width 29 height 25
type input "[DATE]"
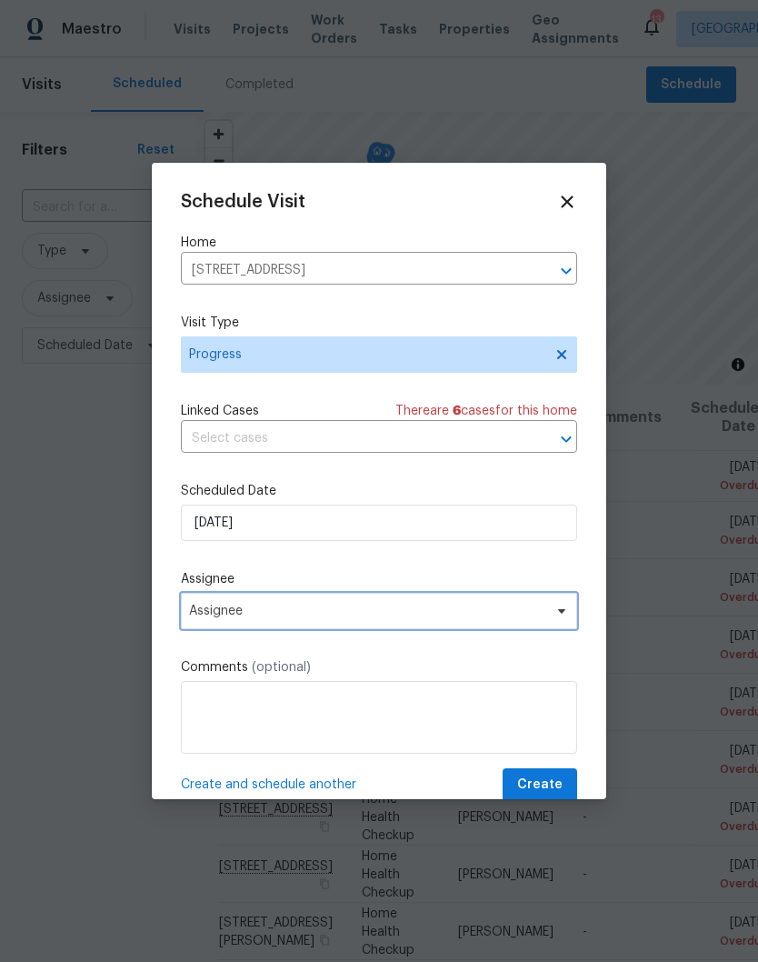
click at [554, 613] on span at bounding box center [559, 611] width 20 height 15
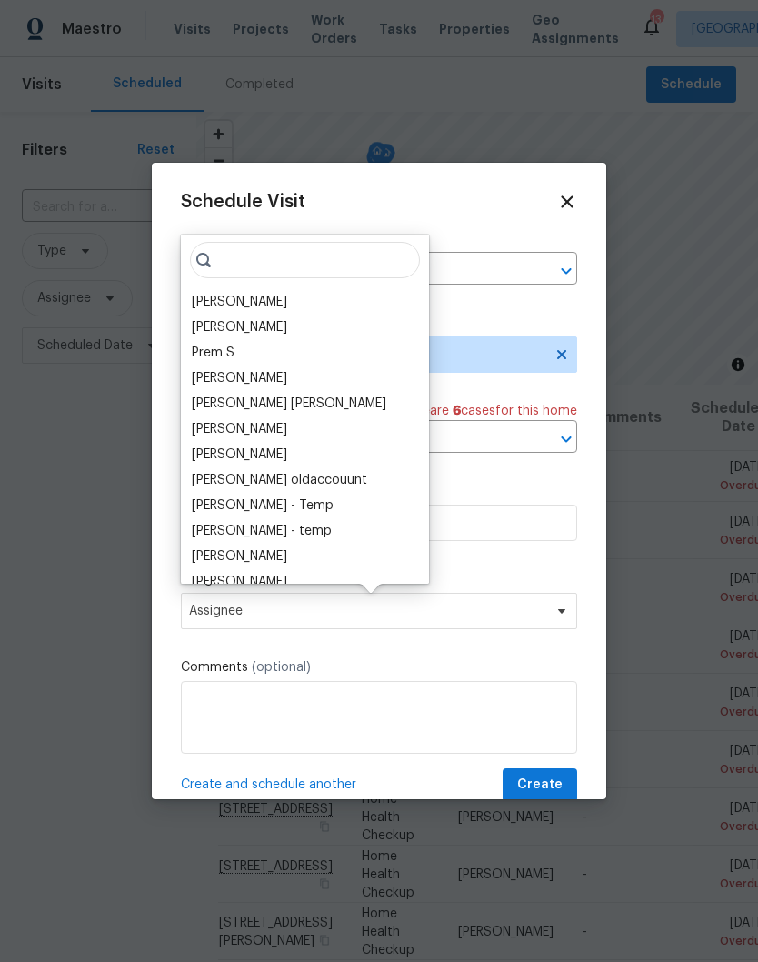
click at [284, 306] on div "[PERSON_NAME]" at bounding box center [239, 302] width 95 height 18
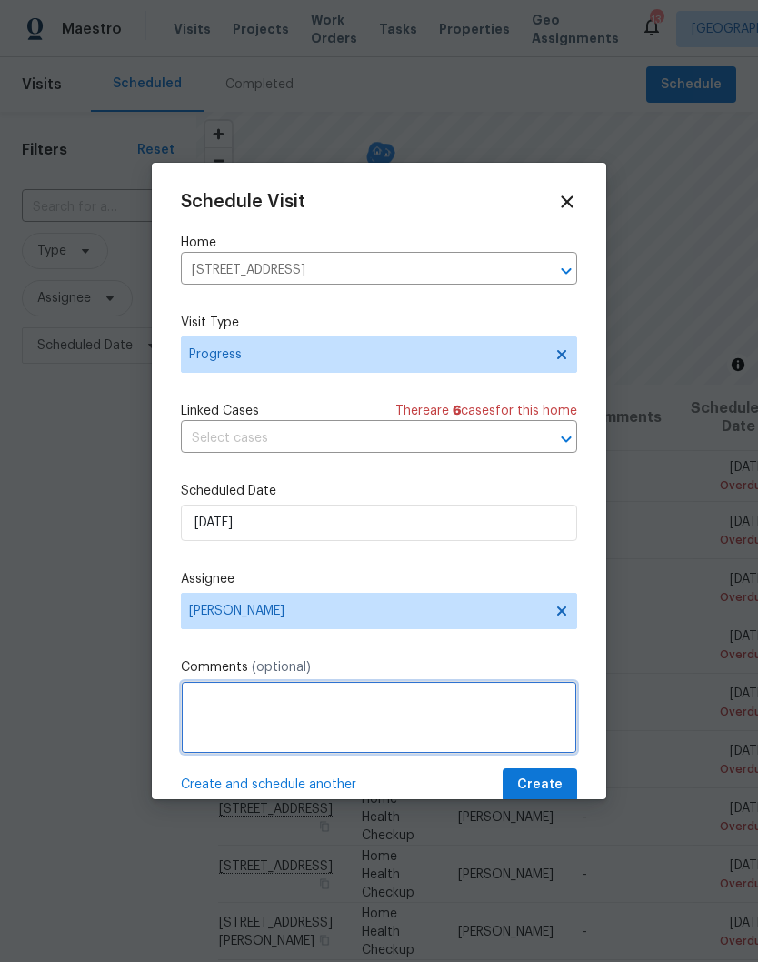
click at [260, 706] on textarea at bounding box center [379, 717] width 396 height 73
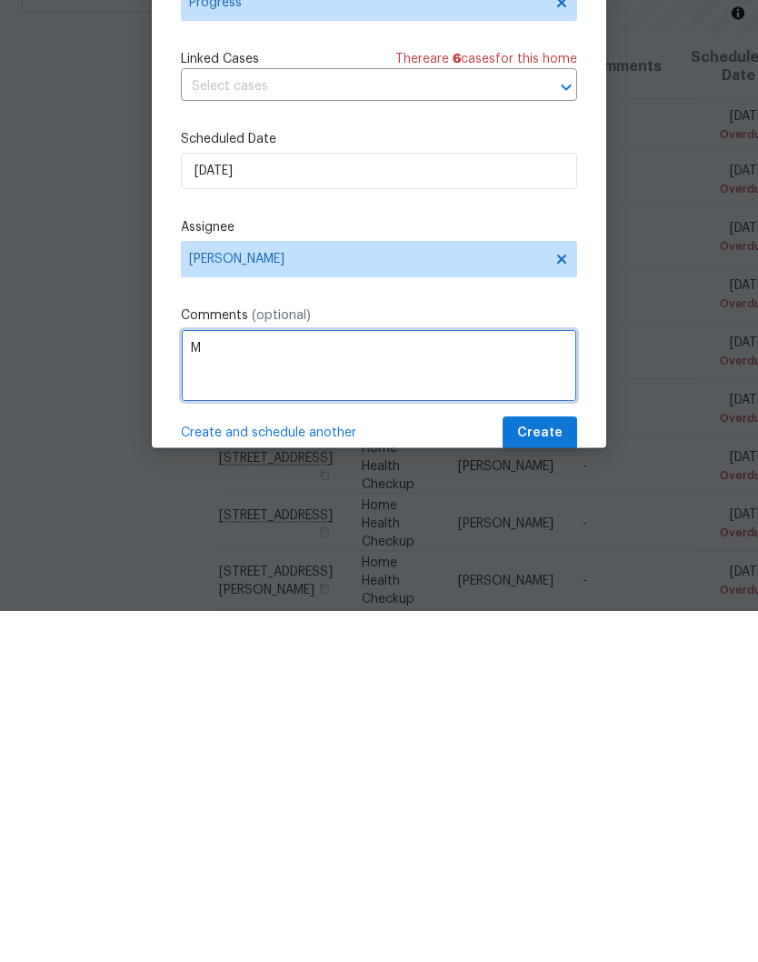
scroll to position [67, 0]
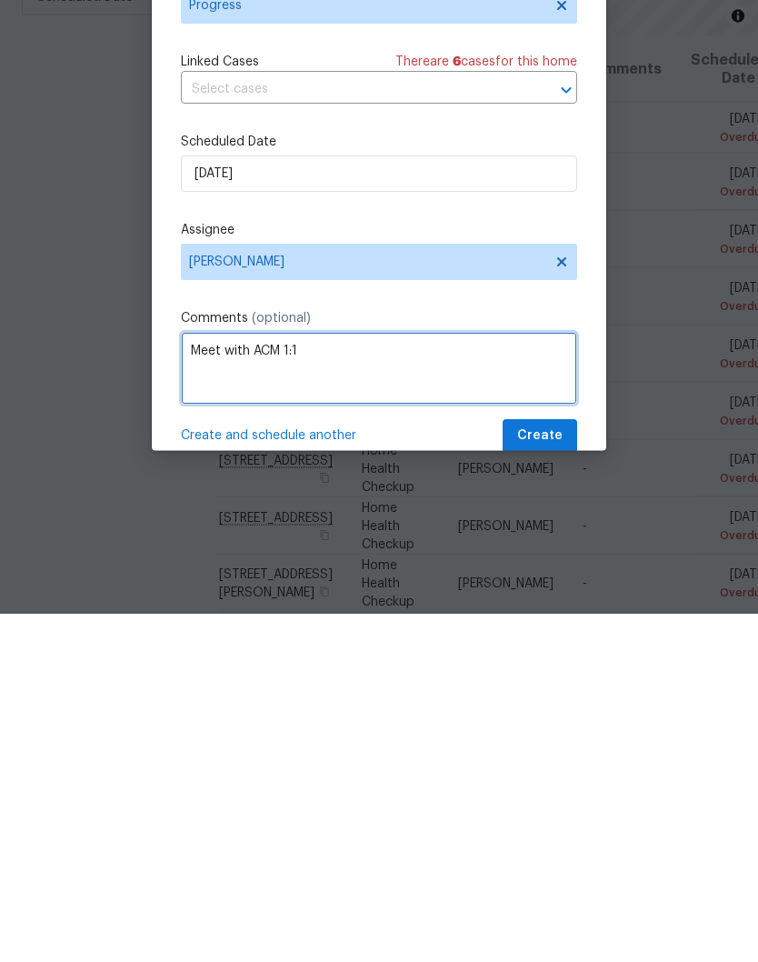
type textarea "Meet with ACM 1:1"
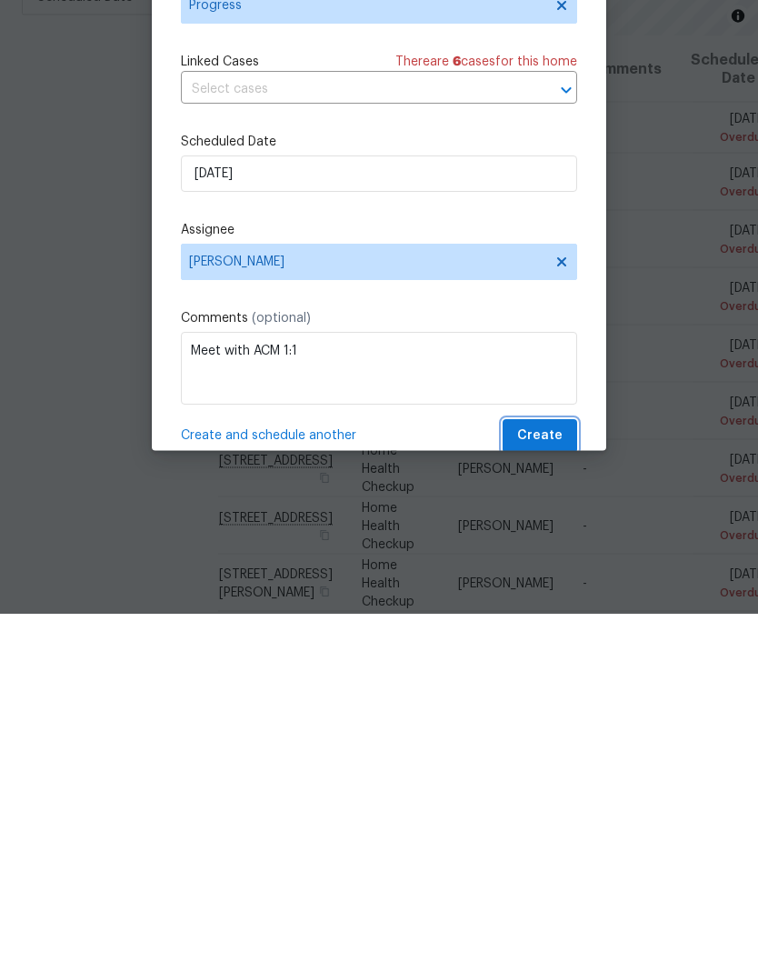
click at [553, 774] on span "Create" at bounding box center [539, 785] width 45 height 23
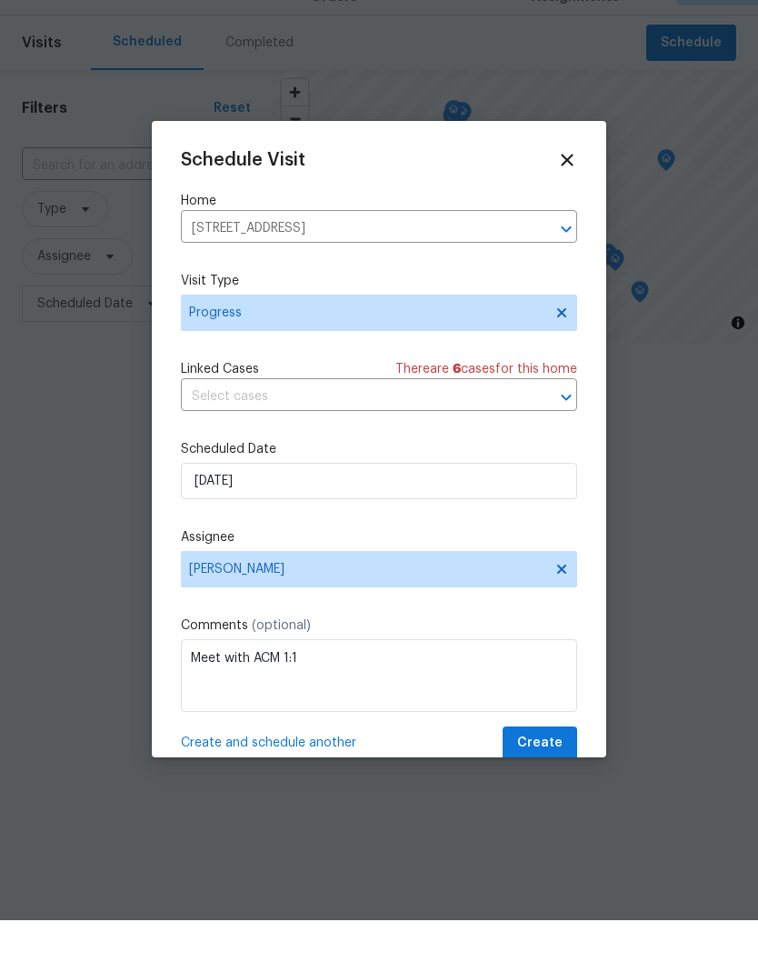
scroll to position [0, 0]
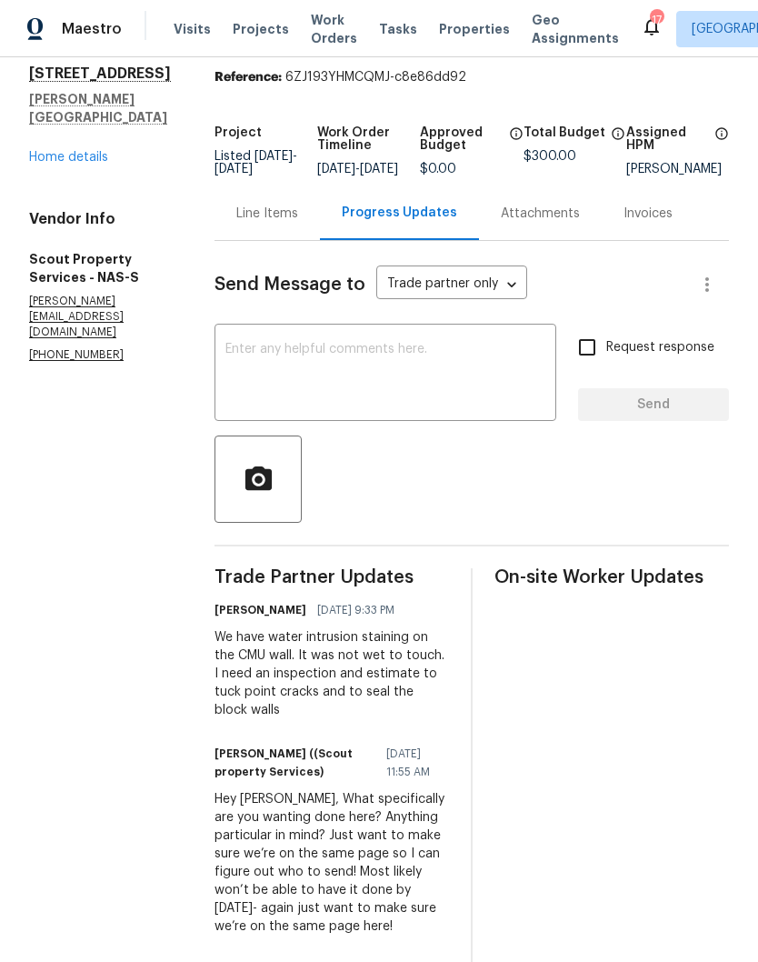
scroll to position [60, 0]
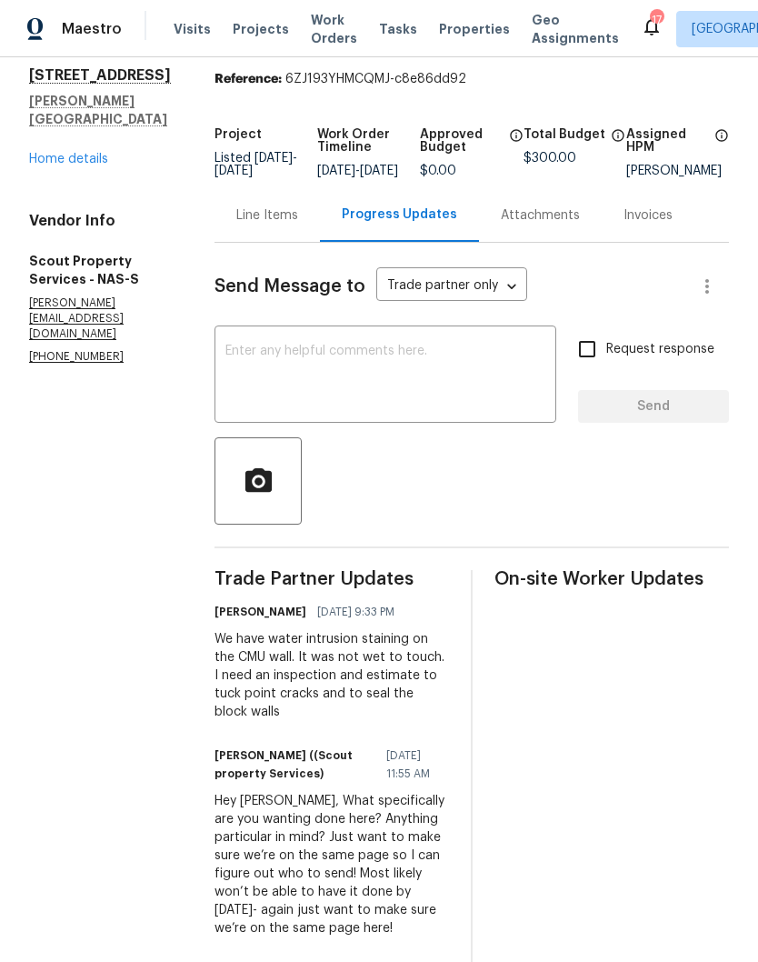
click at [236, 225] on div "Line Items" at bounding box center [267, 215] width 62 height 18
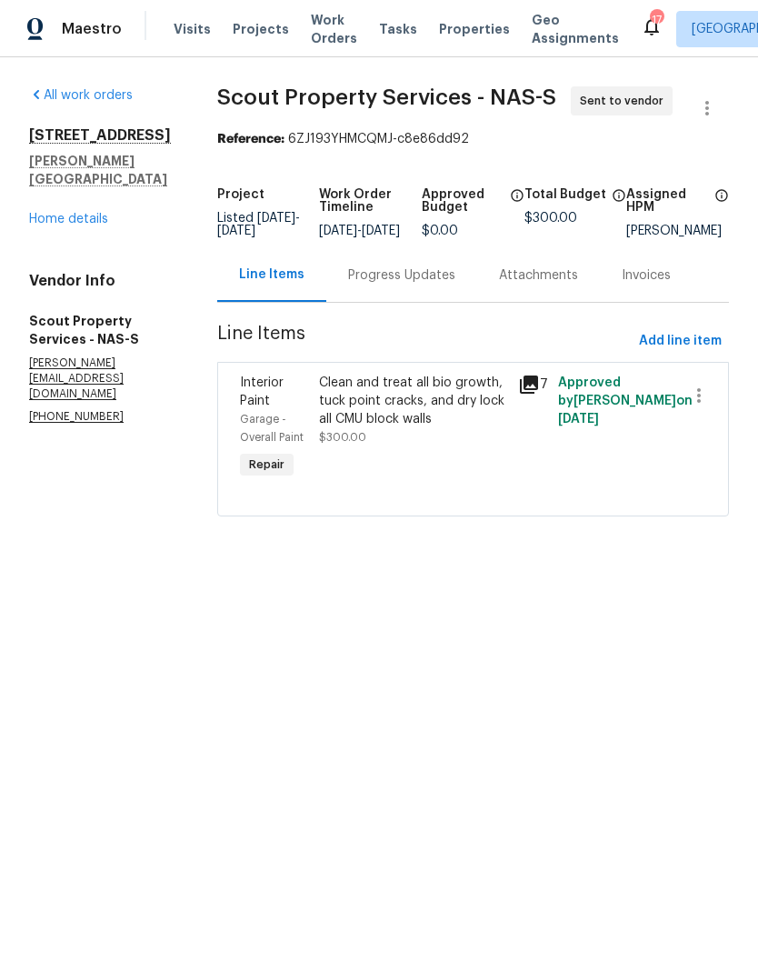
click at [390, 423] on div "Clean and treat all bio growth, tuck point cracks, and dry lock all CMU block w…" at bounding box center [413, 401] width 188 height 55
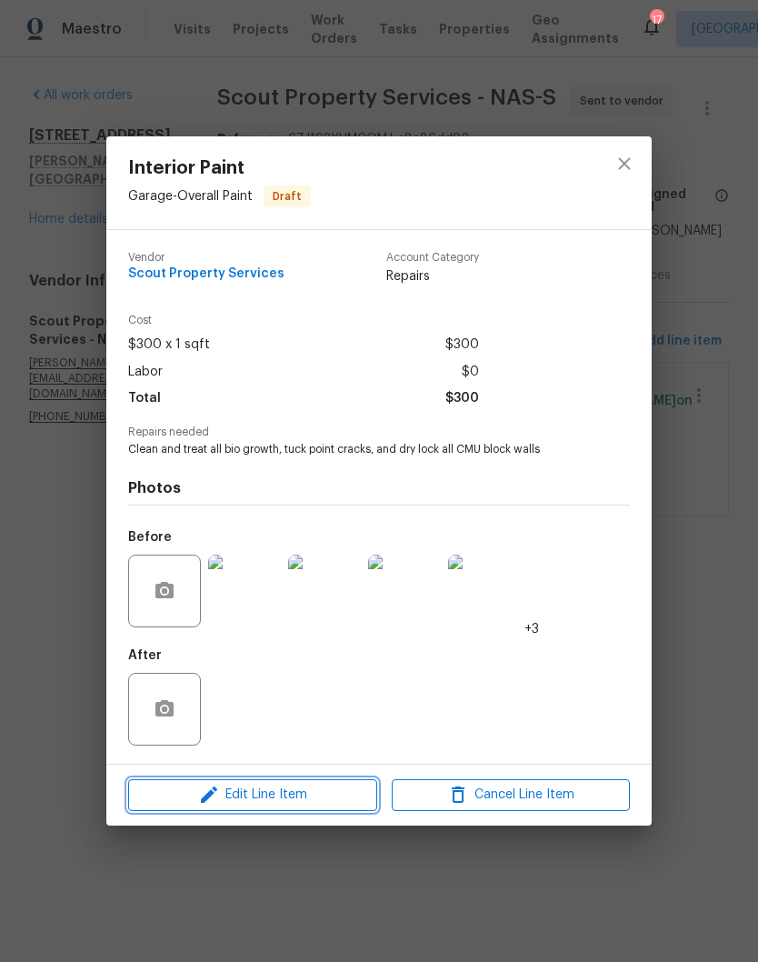
click at [335, 799] on span "Edit Line Item" at bounding box center [253, 795] width 238 height 23
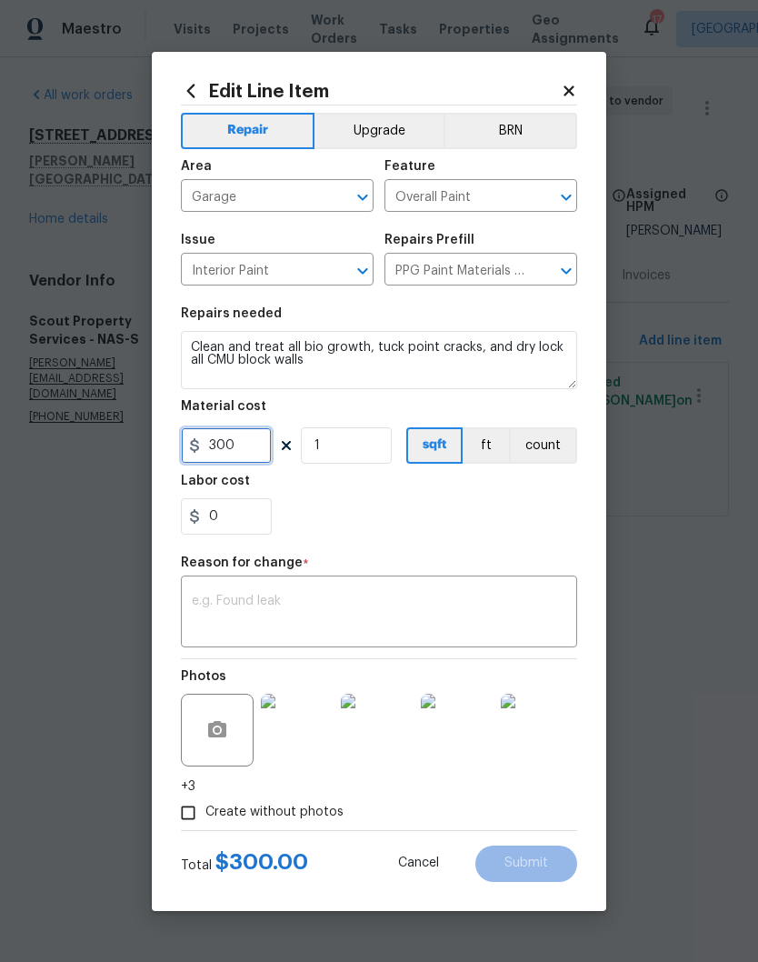
click at [261, 452] on input "300" at bounding box center [226, 445] width 91 height 36
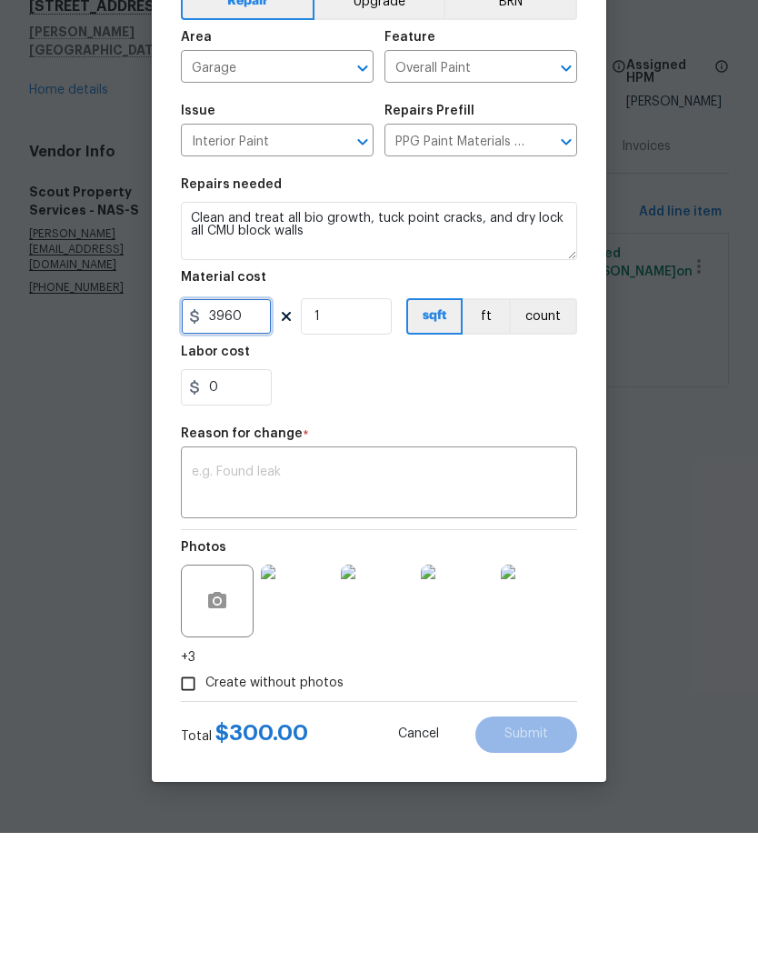
type input "3960"
click at [285, 595] on textarea at bounding box center [379, 614] width 375 height 38
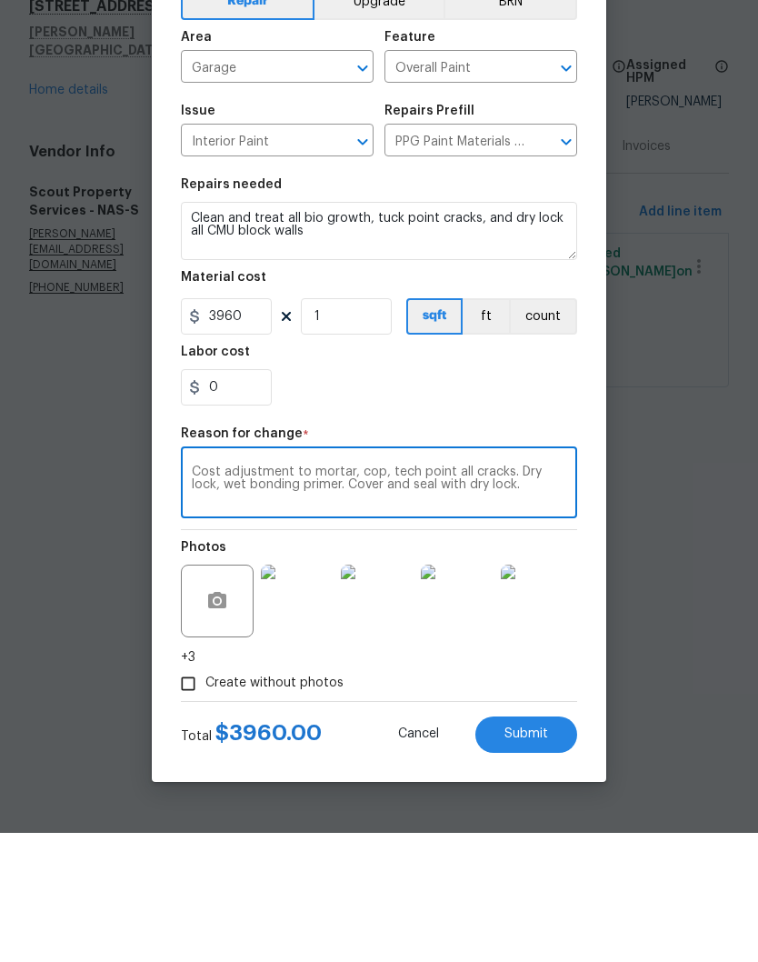
click at [377, 595] on textarea "Cost adjustment to mortar, cop, tech point all cracks. Dry lock, wet bonding pr…" at bounding box center [379, 614] width 375 height 38
click at [223, 595] on textarea "Cost adjustment to mortar, caulk, tuck point all cracks. Dry lock, wet bonding …" at bounding box center [379, 614] width 375 height 38
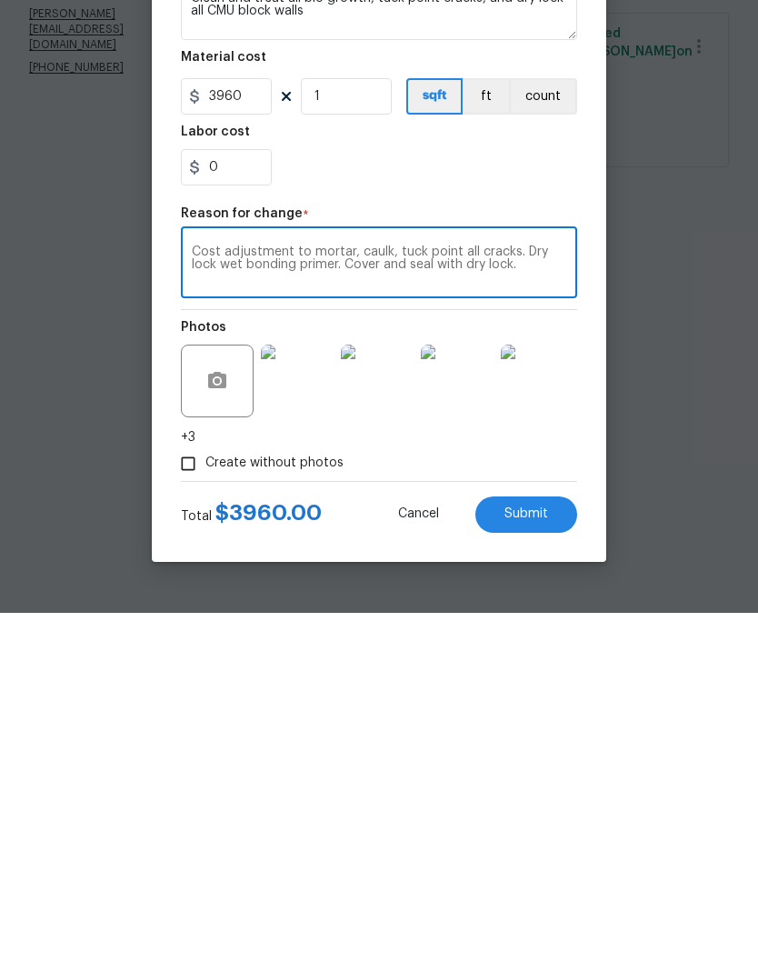
type textarea "Cost adjustment to mortar, caulk, tuck point all cracks. Dry lock wet bonding p…"
click at [532, 856] on span "Submit" at bounding box center [527, 863] width 44 height 14
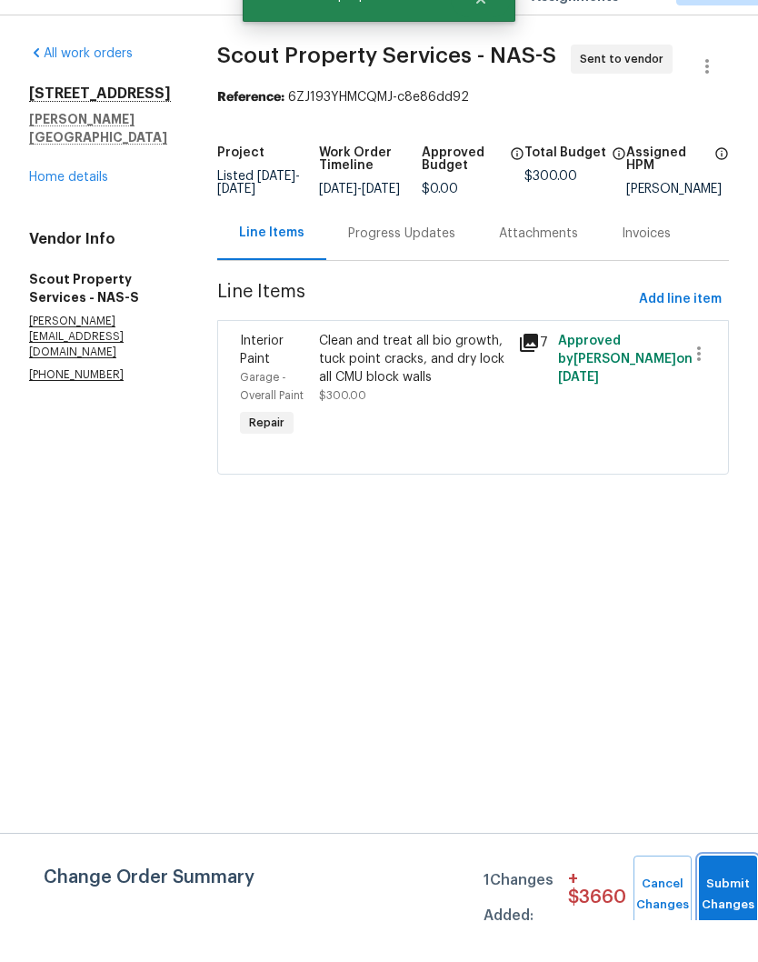
click at [721, 897] on button "Submit Changes" at bounding box center [728, 936] width 58 height 78
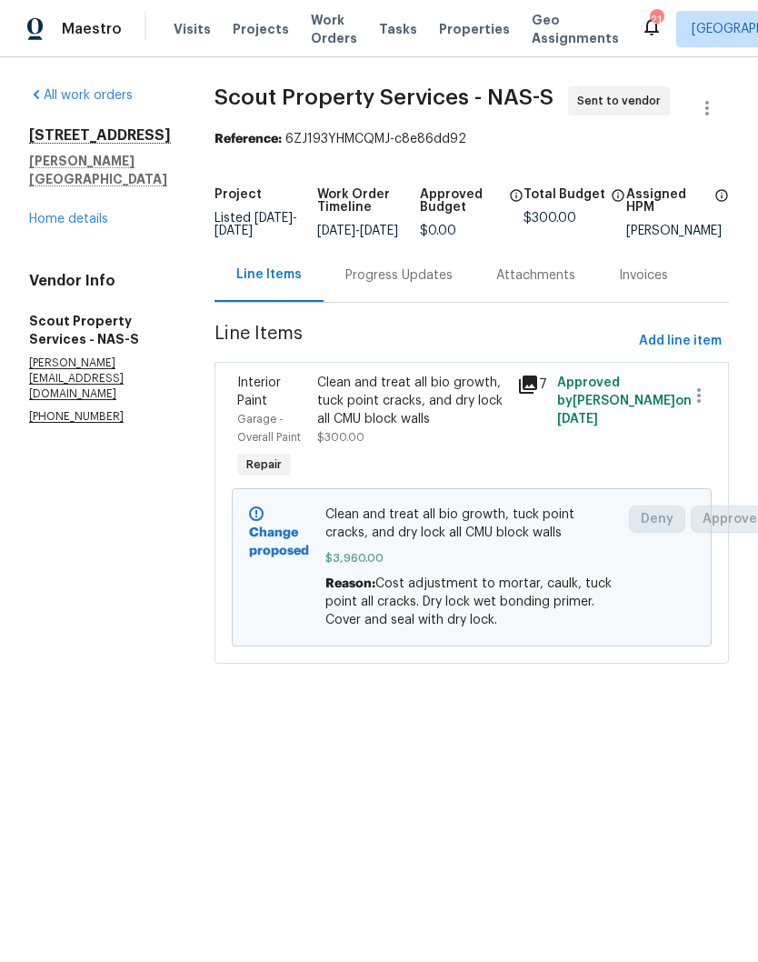
click at [412, 302] on div "Progress Updates" at bounding box center [399, 275] width 151 height 54
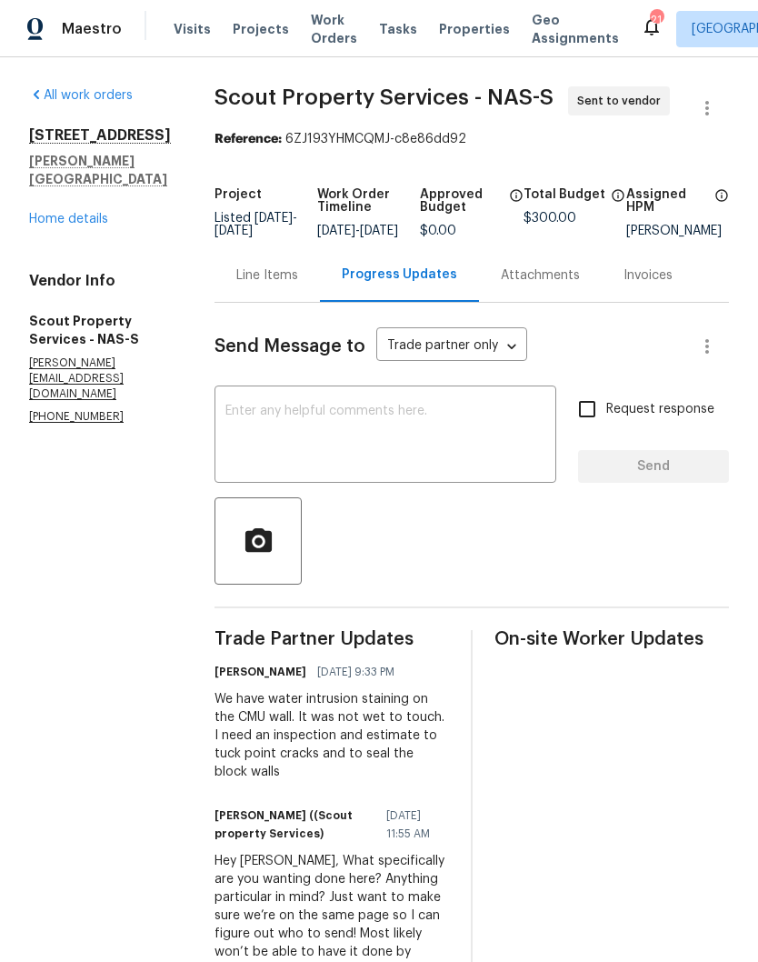
click at [299, 435] on textarea at bounding box center [385, 437] width 320 height 64
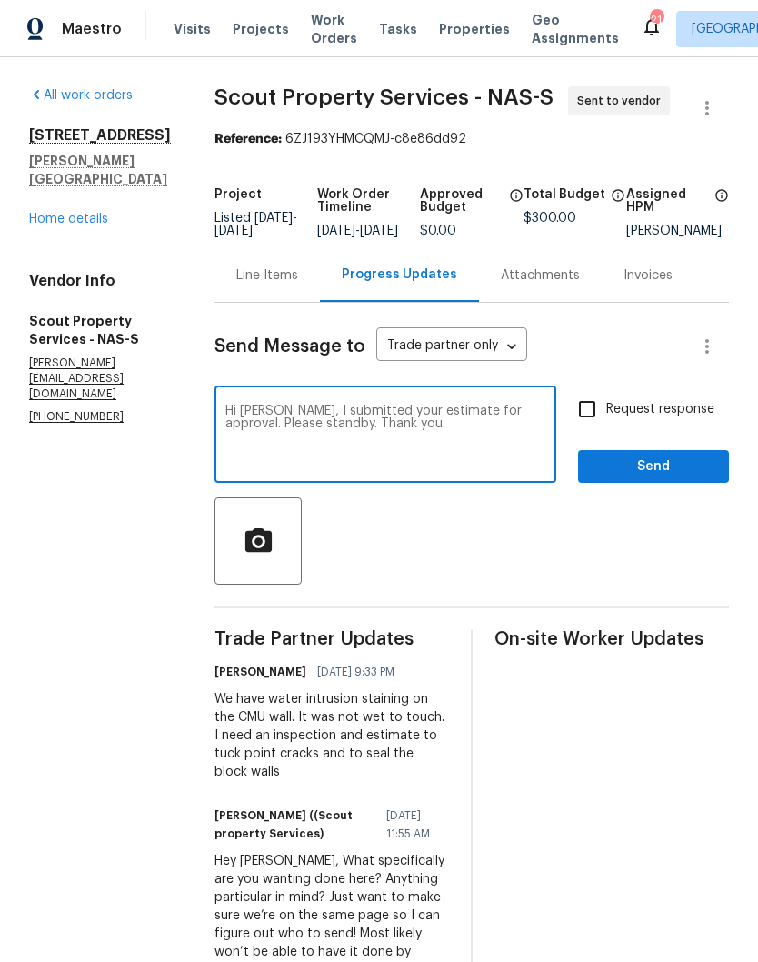
type textarea "Hi [PERSON_NAME], I submitted your estimate for approval. Please standby. Thank…"
click at [666, 478] on span "Send" at bounding box center [654, 466] width 122 height 23
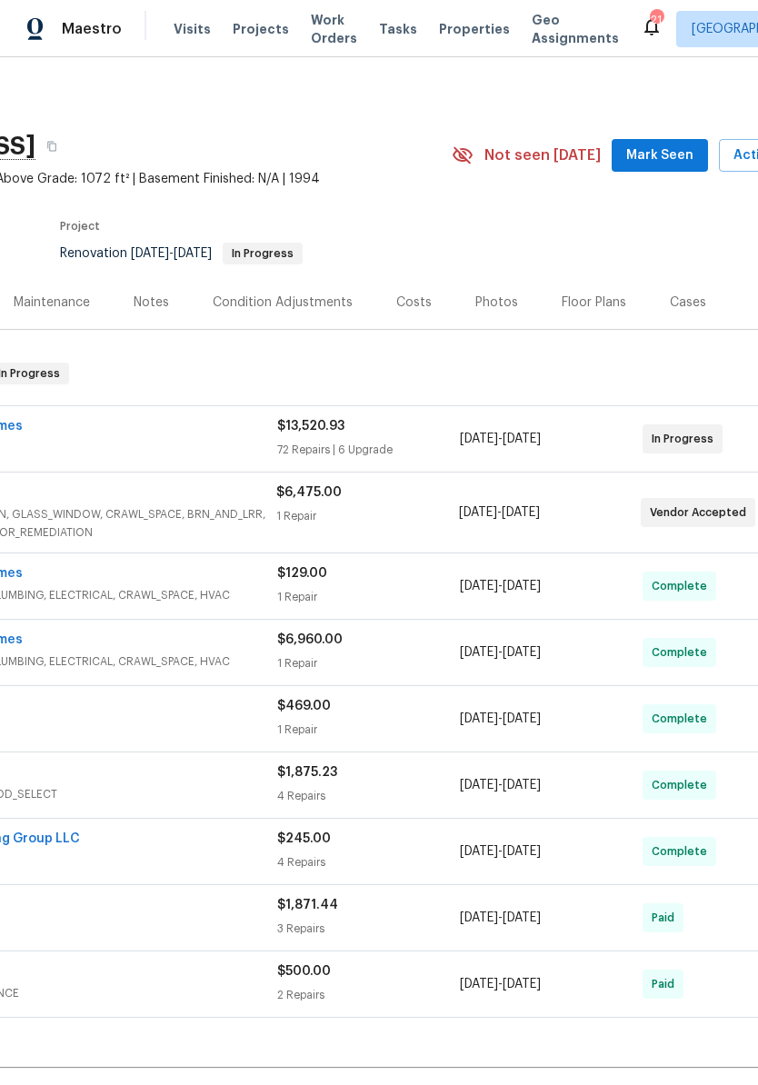
scroll to position [0, 211]
click at [676, 154] on span "Mark Seen" at bounding box center [656, 156] width 67 height 23
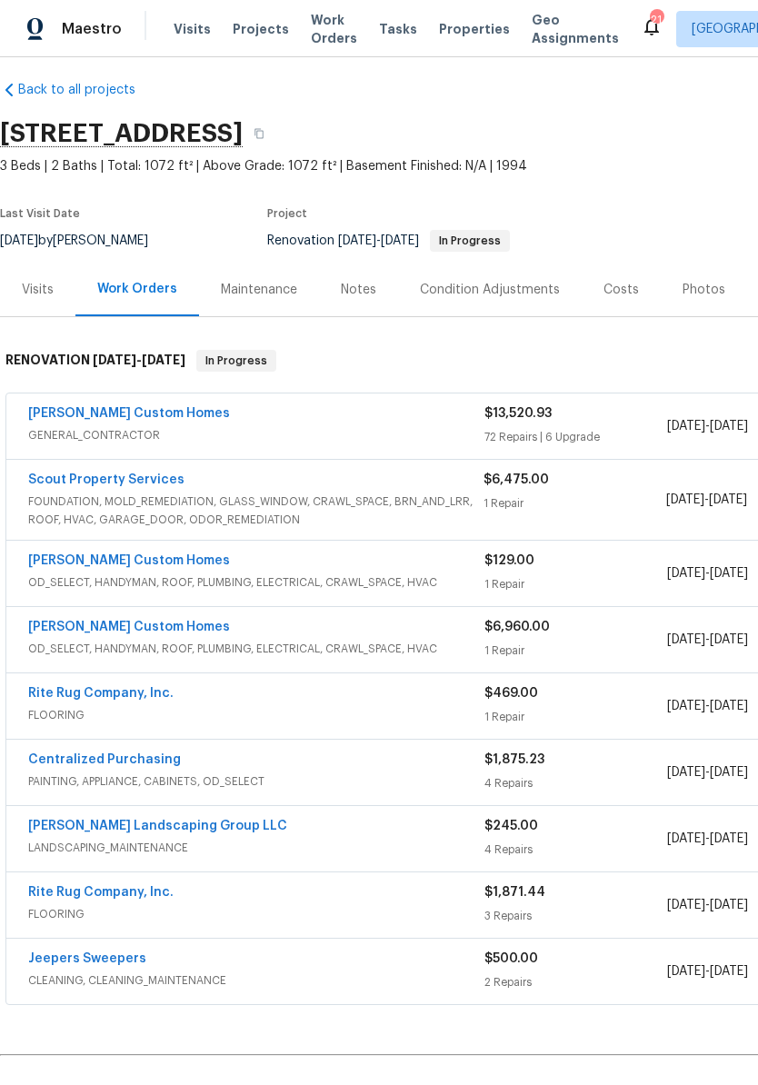
scroll to position [13, 0]
click at [370, 289] on div "Notes" at bounding box center [358, 290] width 35 height 18
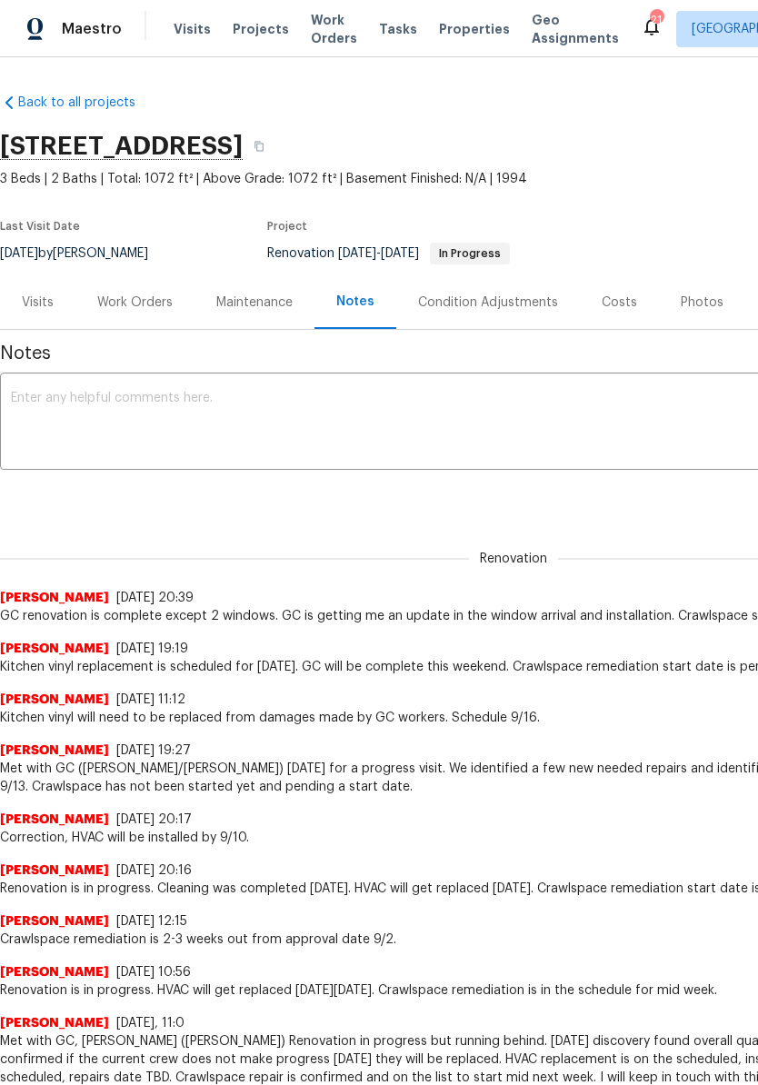
click at [240, 399] on textarea at bounding box center [513, 424] width 1005 height 64
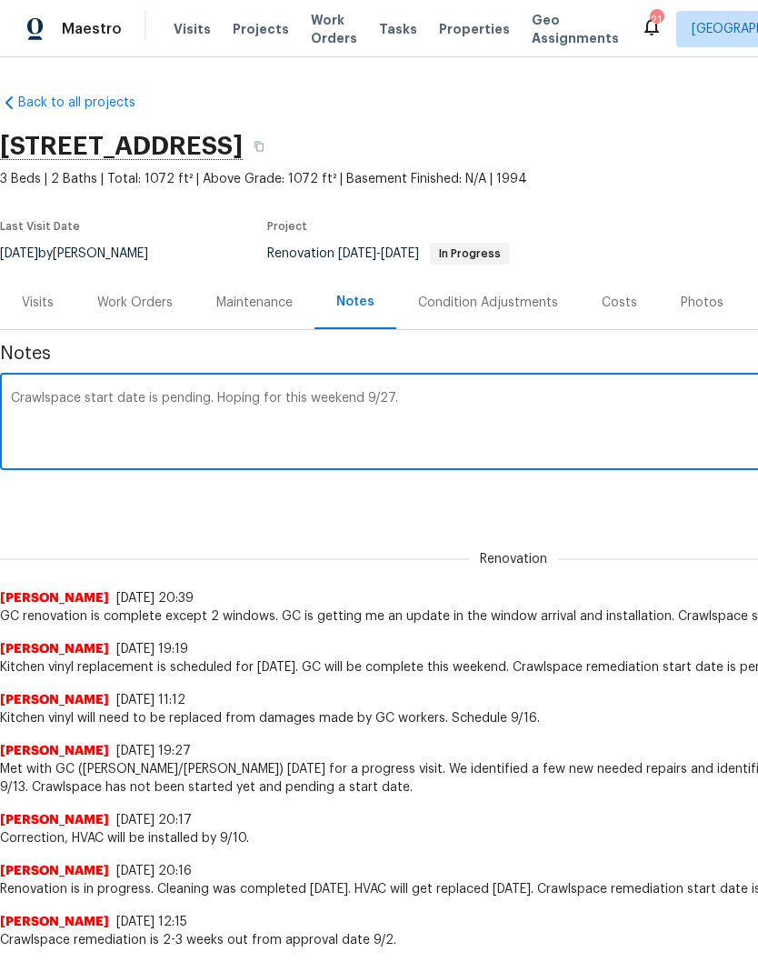
click at [302, 420] on textarea "Crawlspace start date is pending. Hoping for this weekend 9/27." at bounding box center [513, 424] width 1005 height 64
click at [276, 388] on div "Crawlspace start date is pending. Hoping for this weekend 9/27. x ​" at bounding box center [513, 423] width 1027 height 93
click at [261, 398] on textarea "Crawlspace start date is pending. Hoping for this weekend 9/27." at bounding box center [513, 424] width 1005 height 64
click at [322, 394] on textarea "Crawlspace start date is pending. Possible start for this weekend 9/27." at bounding box center [513, 424] width 1005 height 64
click at [481, 414] on textarea "Crawlspace start date is pending. Possible start this weekend 9/27." at bounding box center [513, 424] width 1005 height 64
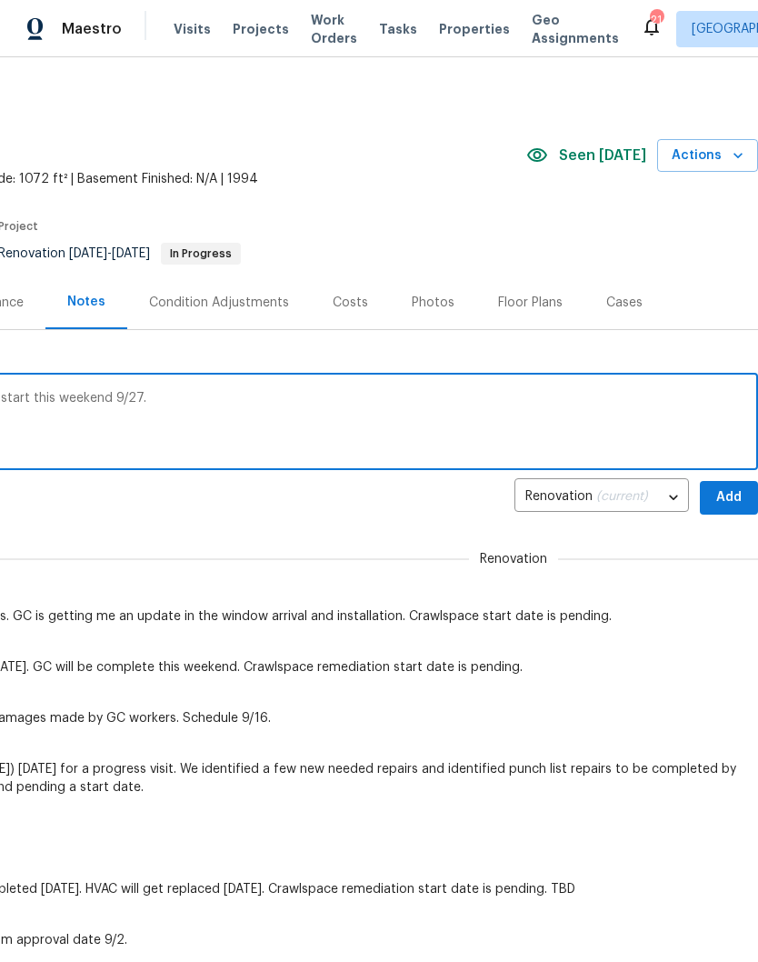
scroll to position [0, 269]
type textarea "Crawlspace start date is pending. Possible start this weekend 9/27 TBD."
click at [734, 496] on span "Add" at bounding box center [728, 497] width 29 height 23
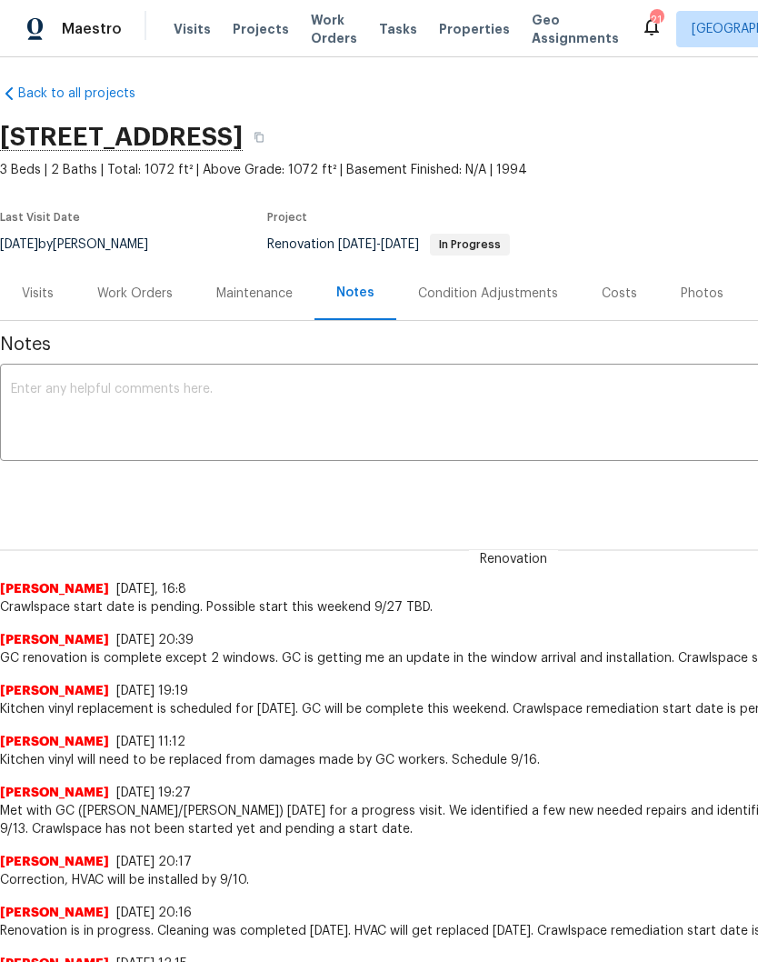
scroll to position [8, 0]
click at [156, 297] on div "Work Orders" at bounding box center [134, 294] width 75 height 18
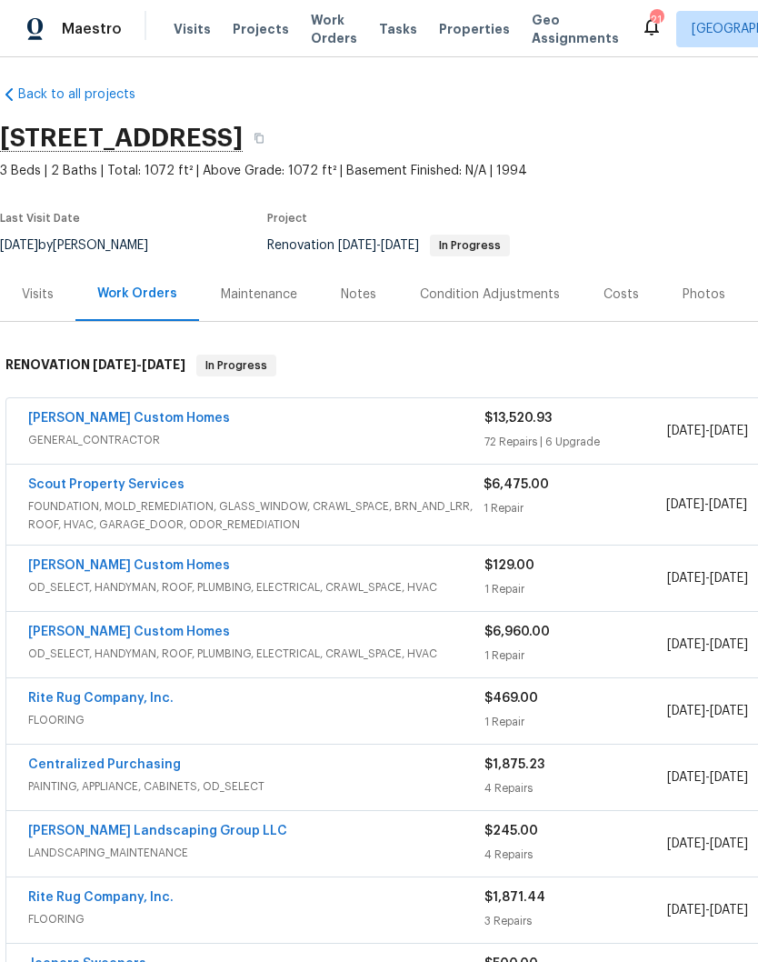
click at [156, 485] on link "Scout Property Services" at bounding box center [106, 484] width 156 height 13
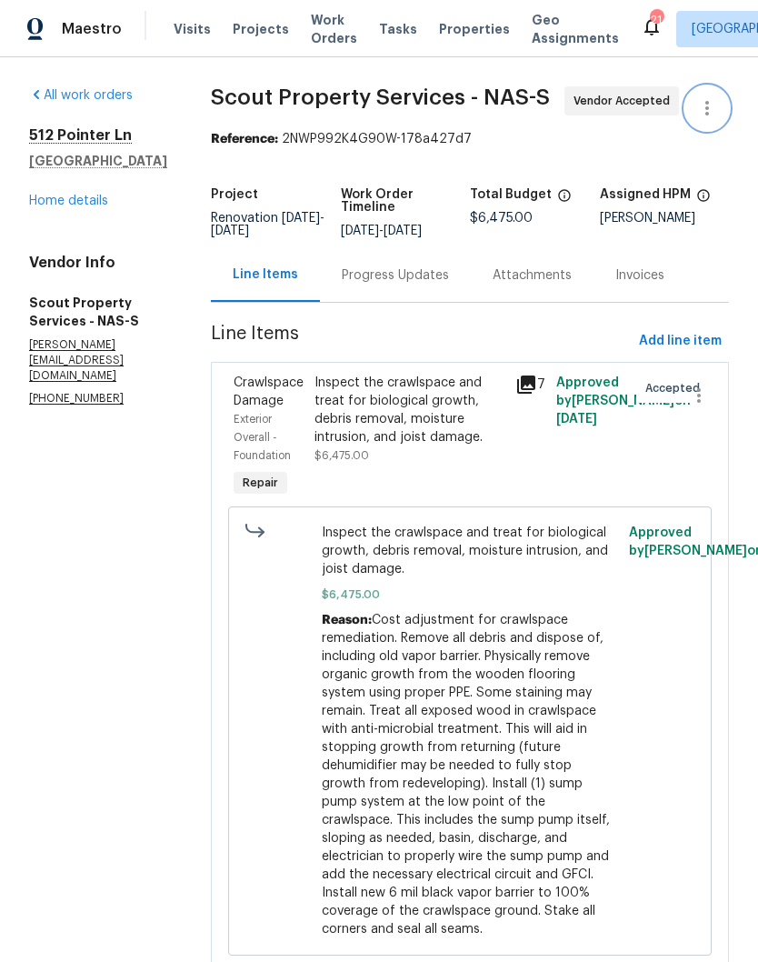
click at [709, 115] on icon "button" at bounding box center [707, 108] width 22 height 22
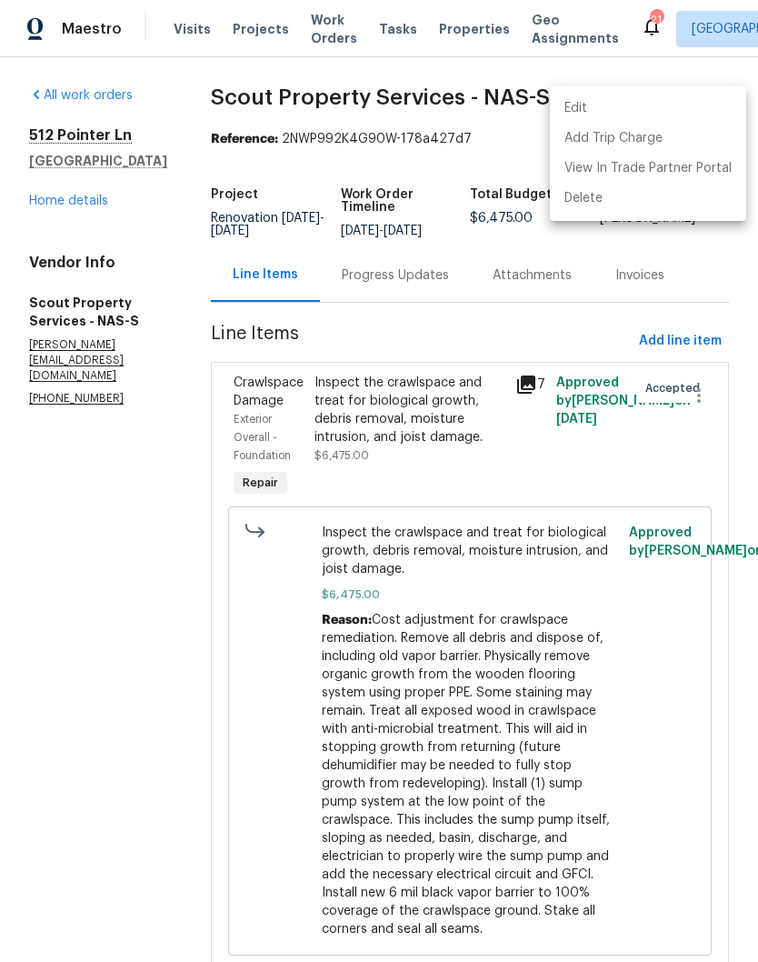
click at [622, 111] on li "Edit" at bounding box center [648, 109] width 196 height 30
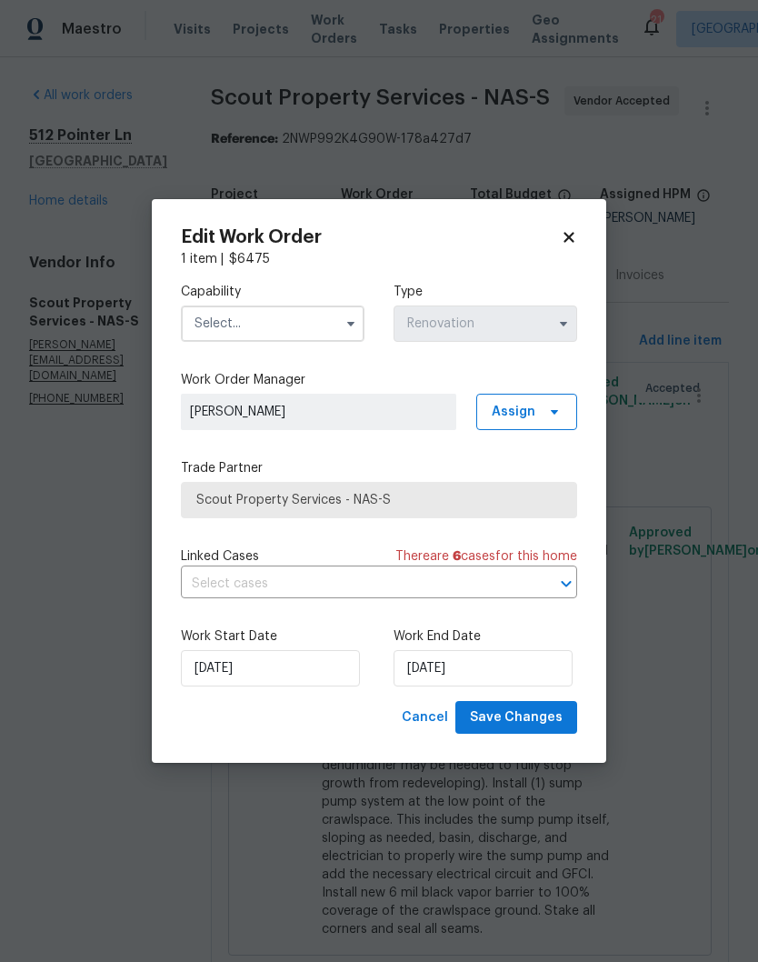
click at [313, 321] on input "text" at bounding box center [273, 323] width 184 height 36
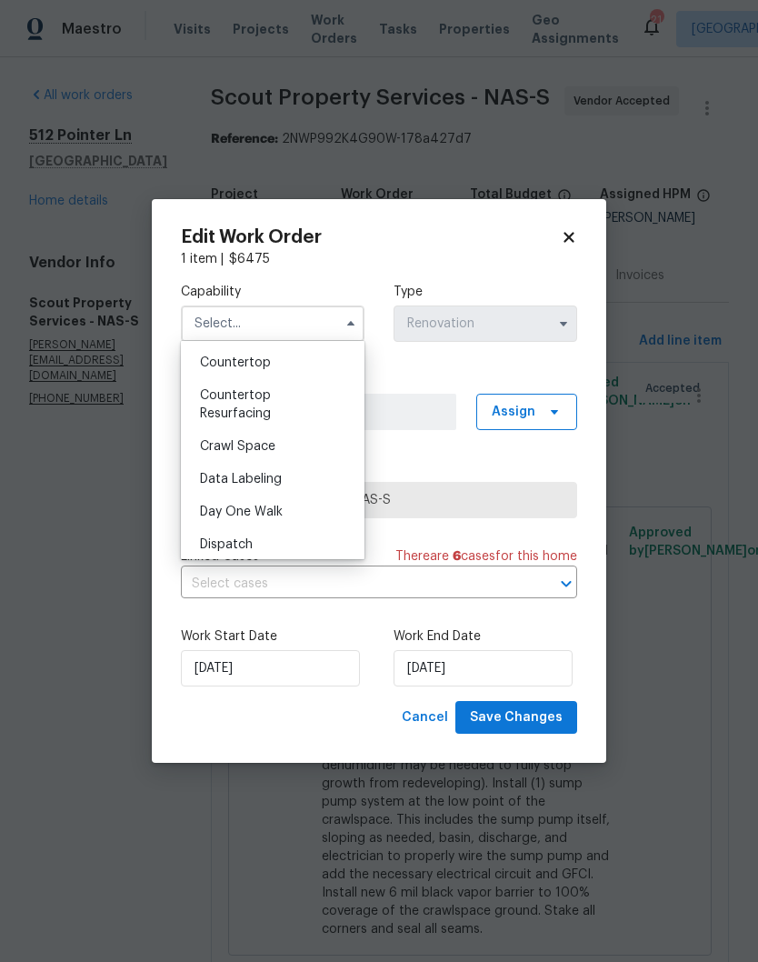
scroll to position [391, 0]
click at [270, 416] on span "Crawl Space" at bounding box center [237, 414] width 75 height 13
type input "Crawl Space"
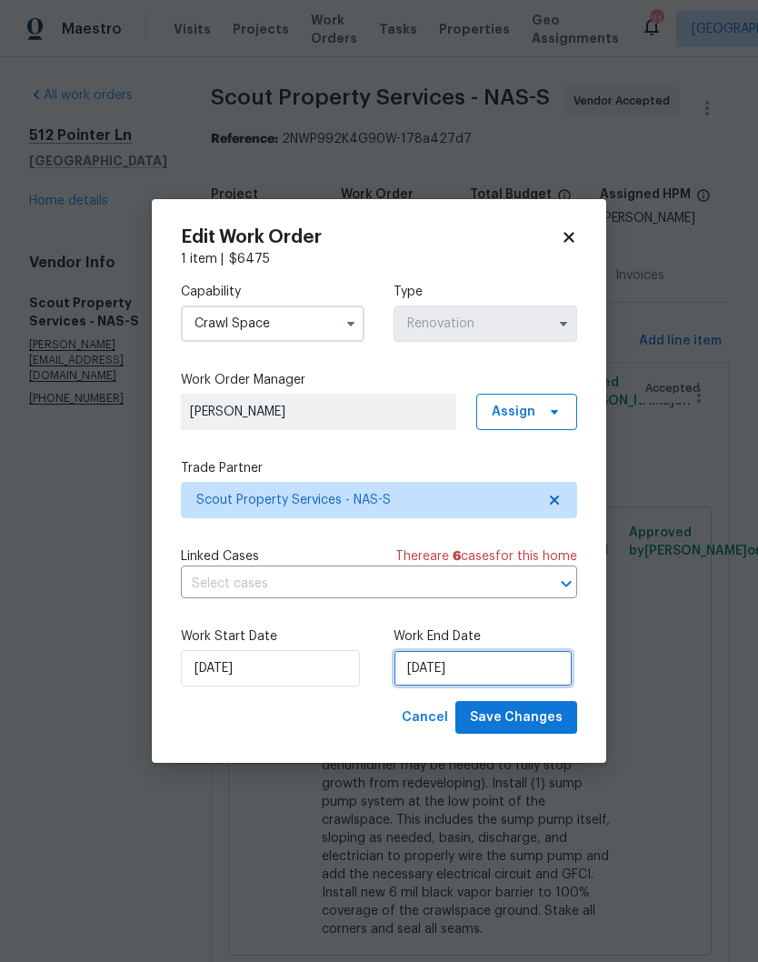
click at [529, 667] on input "[DATE]" at bounding box center [483, 668] width 179 height 36
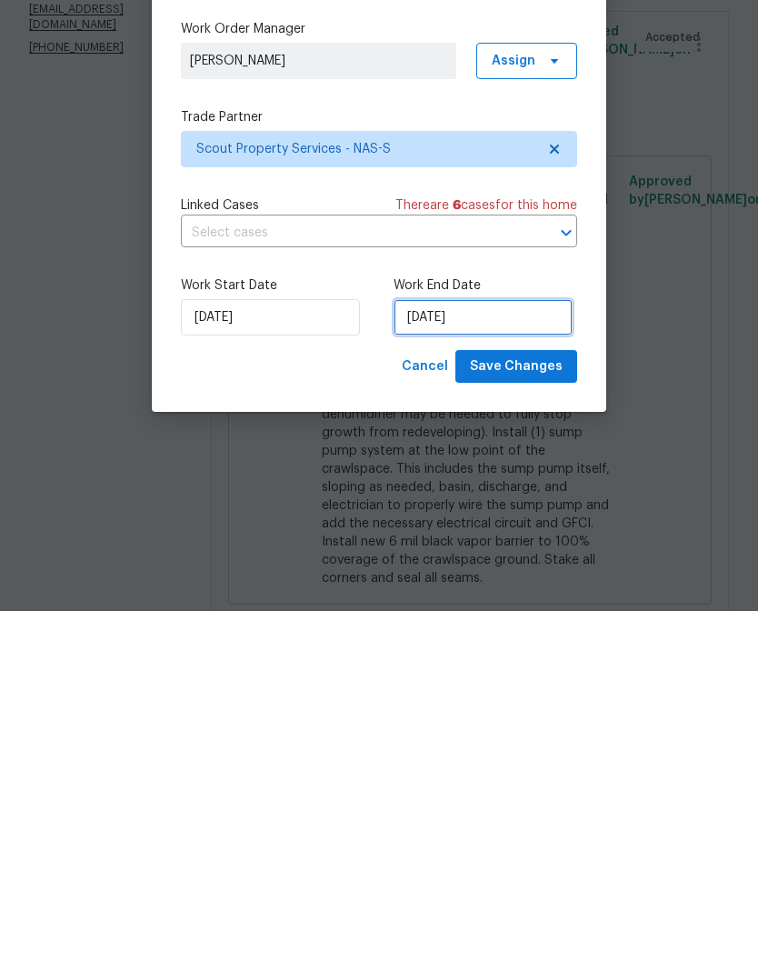
select select "8"
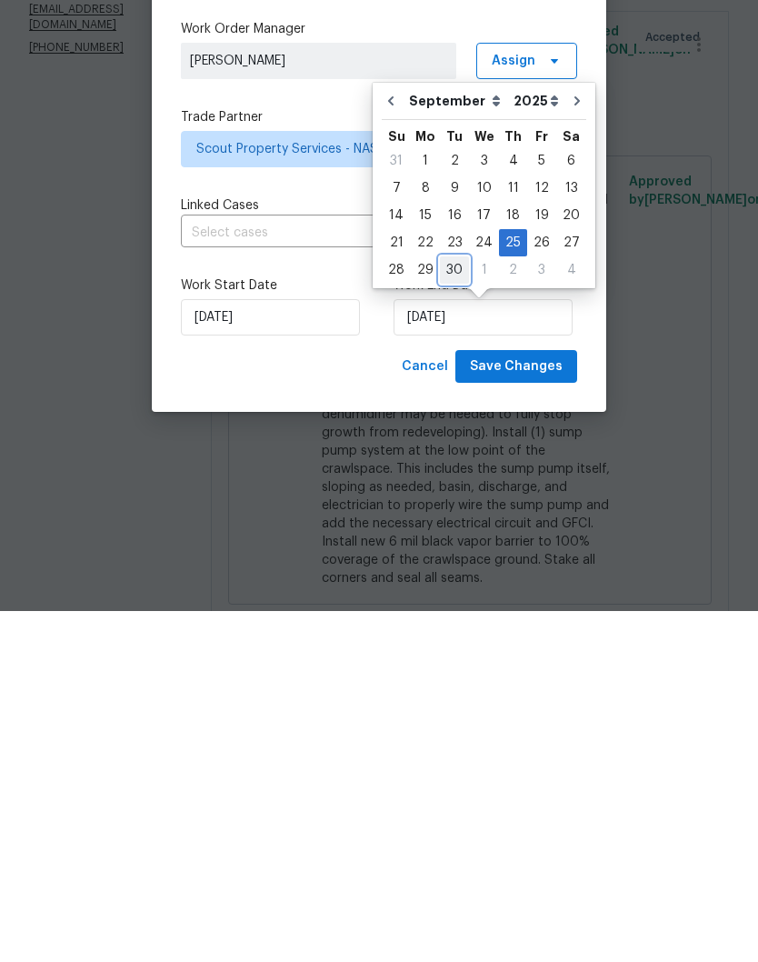
click at [458, 608] on div "30" at bounding box center [454, 620] width 29 height 25
type input "[DATE]"
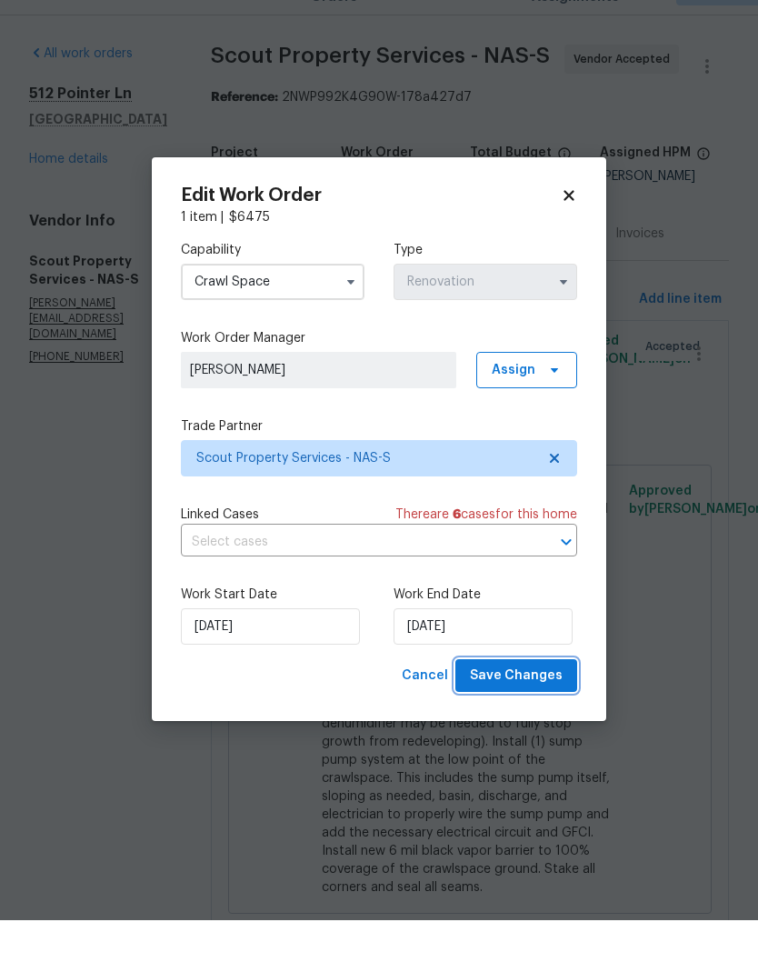
click at [529, 706] on span "Save Changes" at bounding box center [516, 717] width 93 height 23
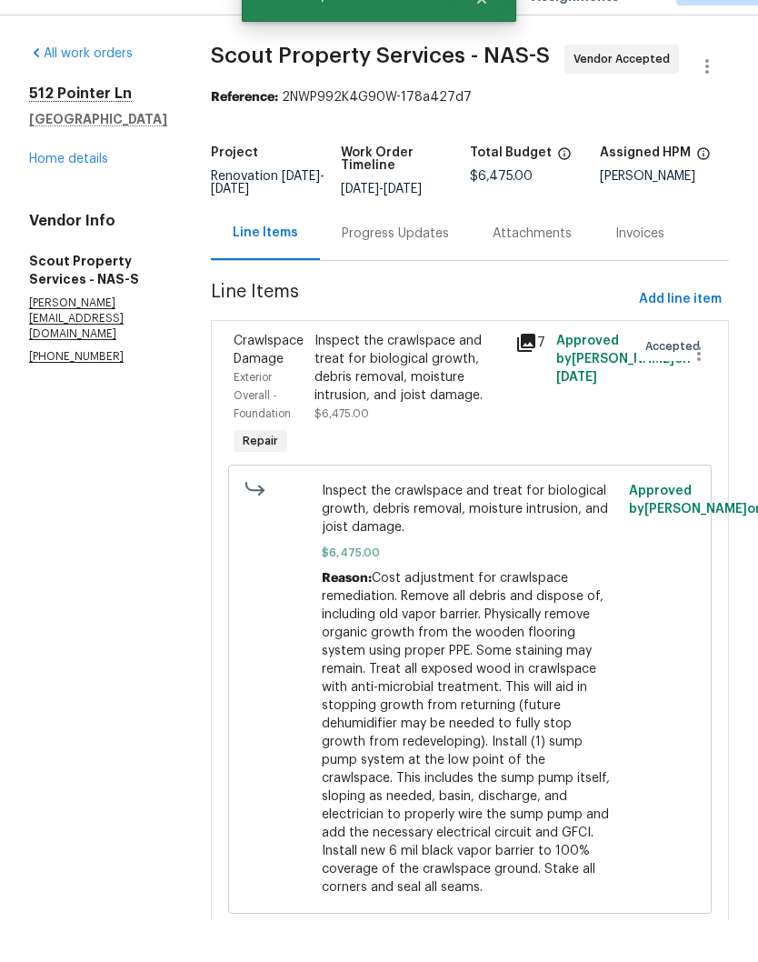
scroll to position [0, 0]
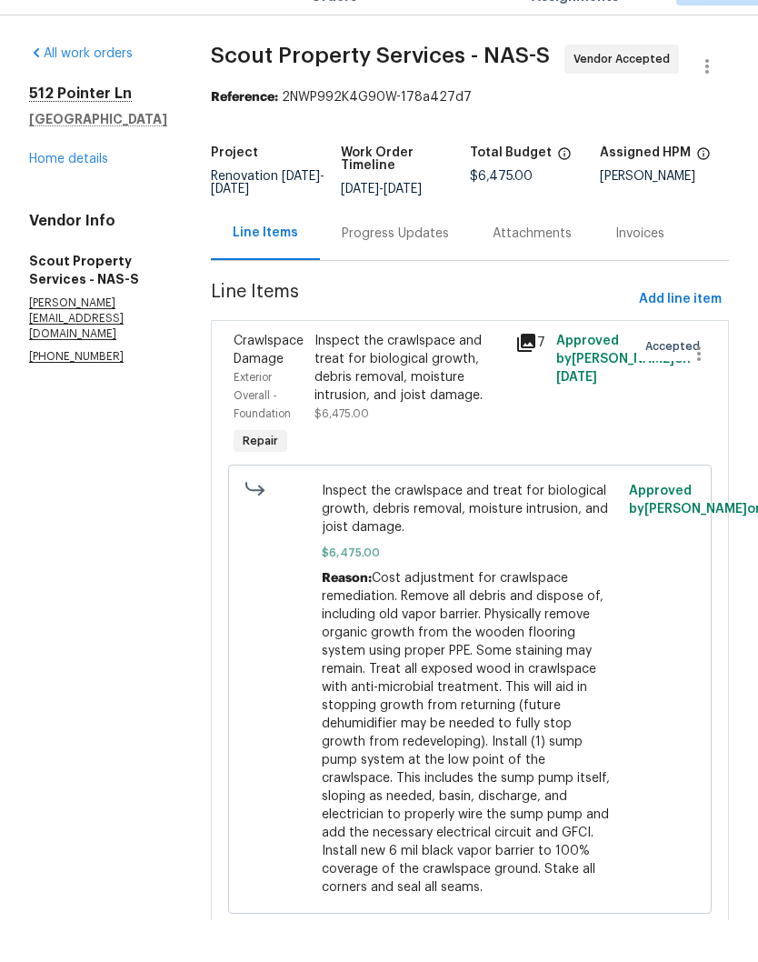
click at [58, 207] on link "Home details" at bounding box center [68, 201] width 79 height 13
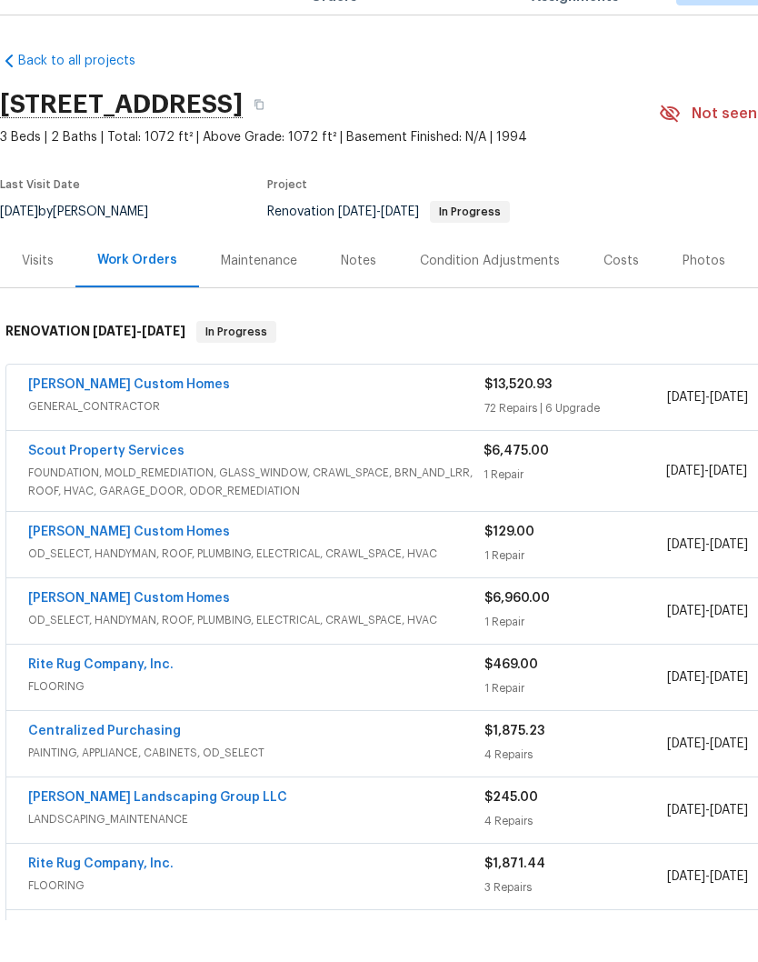
click at [697, 294] on div "Photos" at bounding box center [704, 303] width 43 height 18
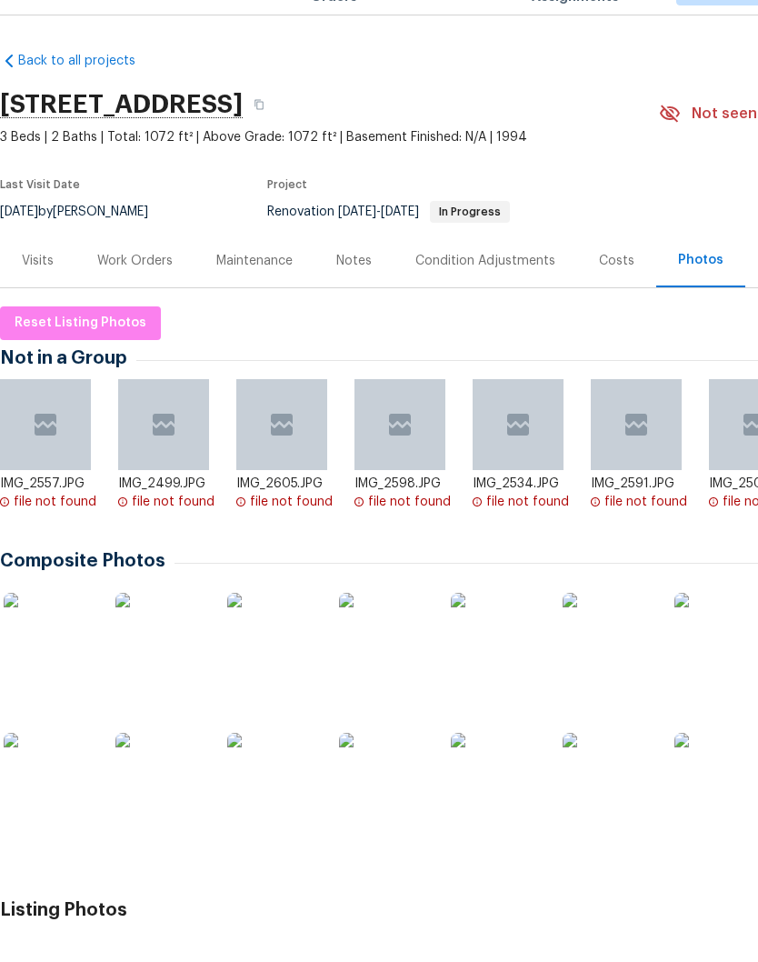
click at [143, 294] on div "Work Orders" at bounding box center [134, 303] width 75 height 18
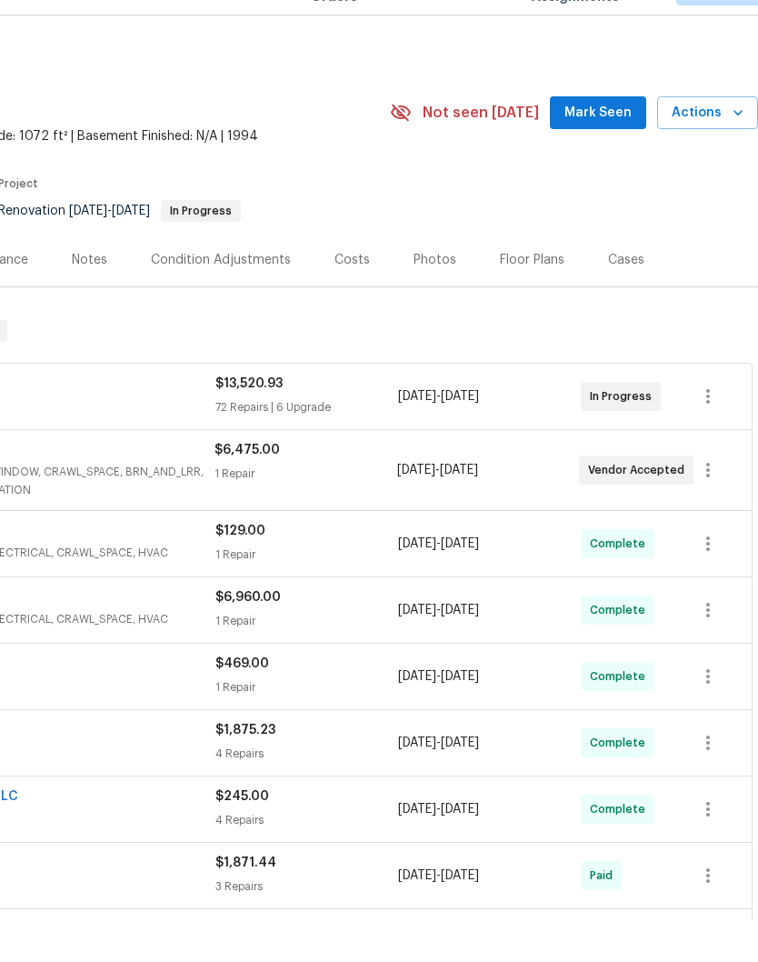
scroll to position [1, 269]
click at [611, 144] on span "Mark Seen" at bounding box center [598, 155] width 67 height 23
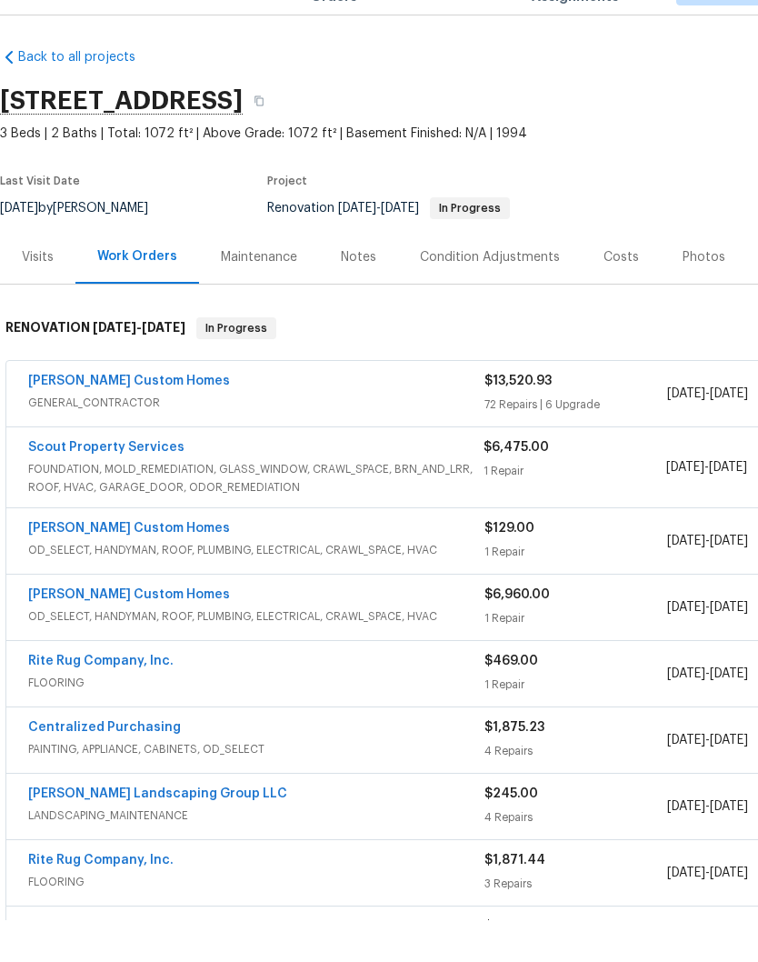
scroll to position [4, 0]
click at [150, 416] on link "[PERSON_NAME] Custom Homes" at bounding box center [129, 422] width 202 height 13
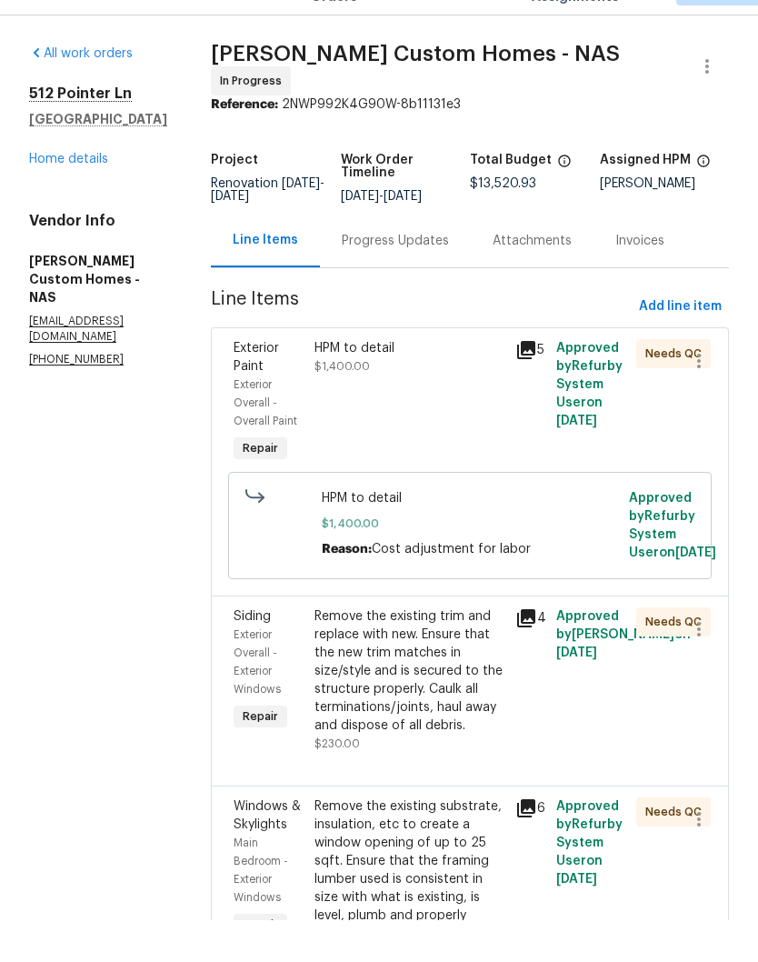
click at [99, 195] on link "Home details" at bounding box center [68, 201] width 79 height 13
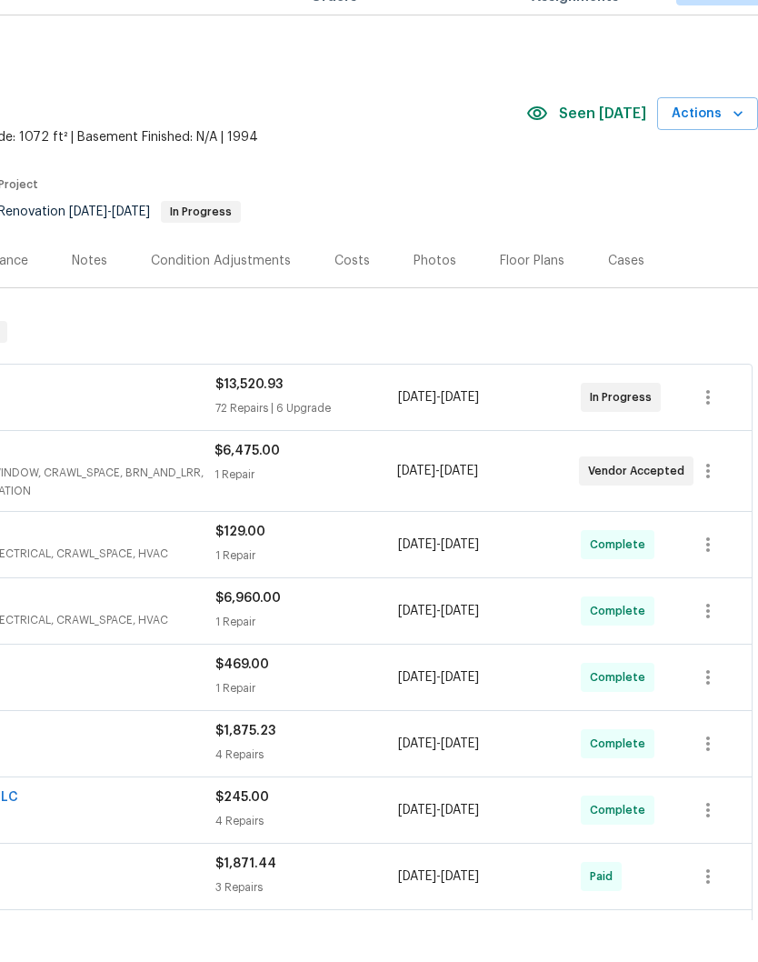
scroll to position [0, 269]
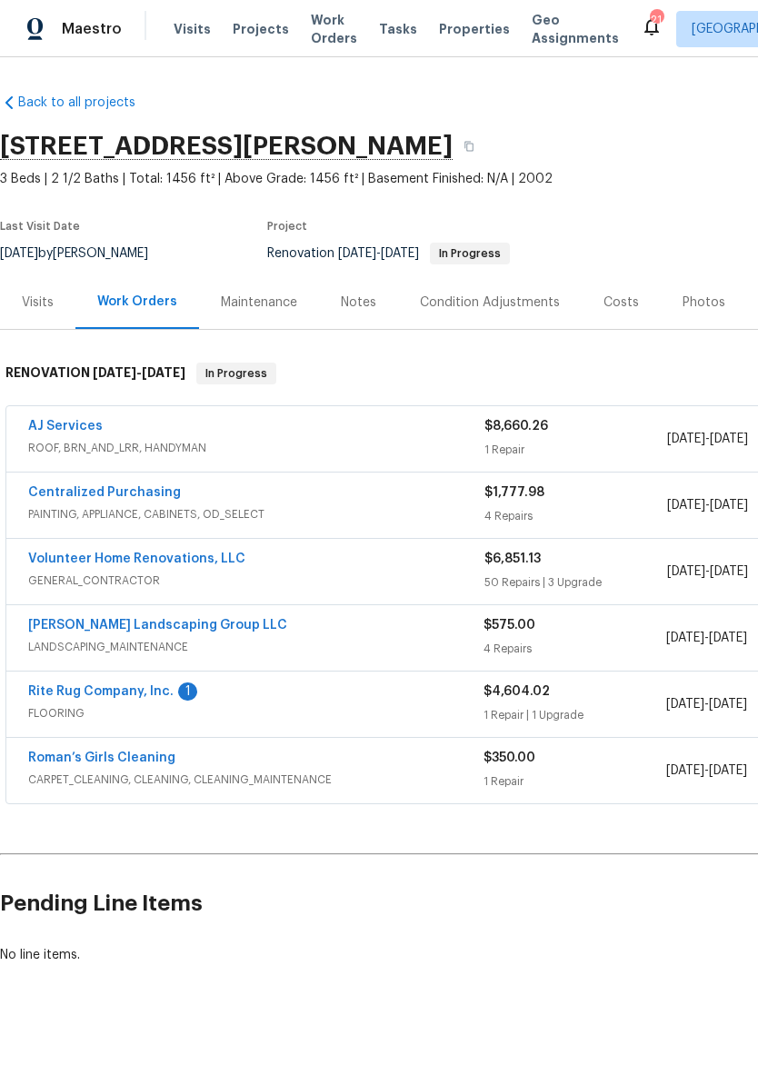
click at [142, 688] on link "Rite Rug Company, Inc." at bounding box center [100, 691] width 145 height 13
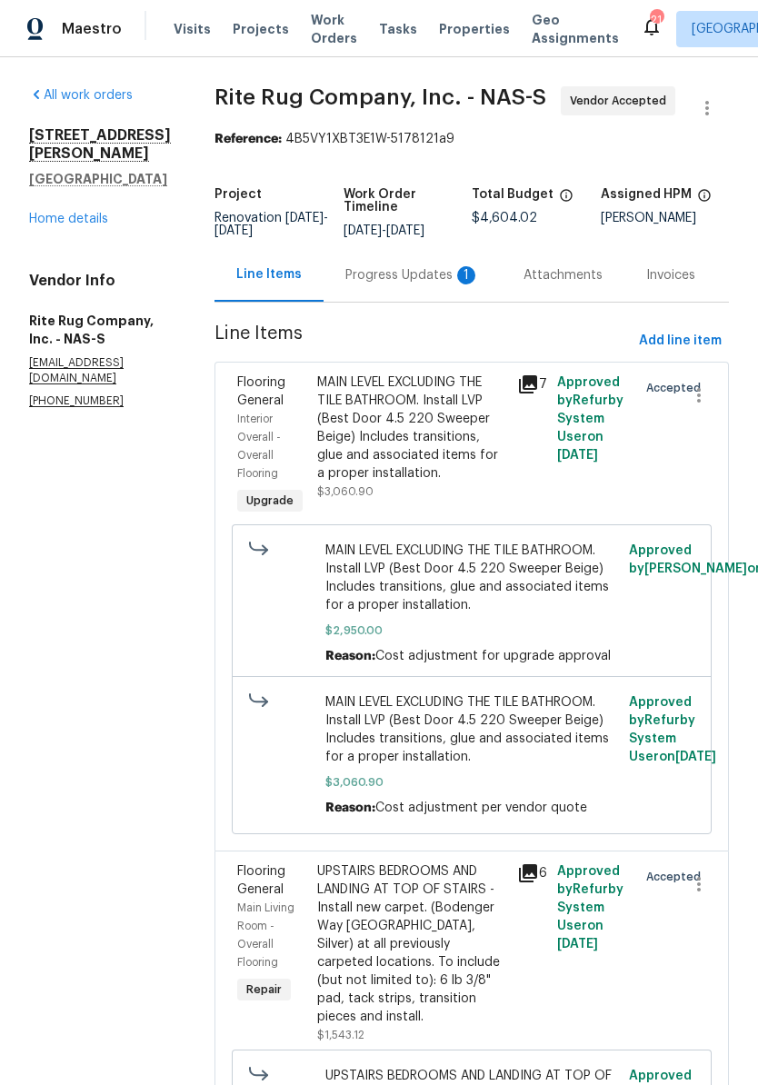
click at [409, 285] on div "Progress Updates 1" at bounding box center [412, 275] width 135 height 18
